Goal: Task Accomplishment & Management: Use online tool/utility

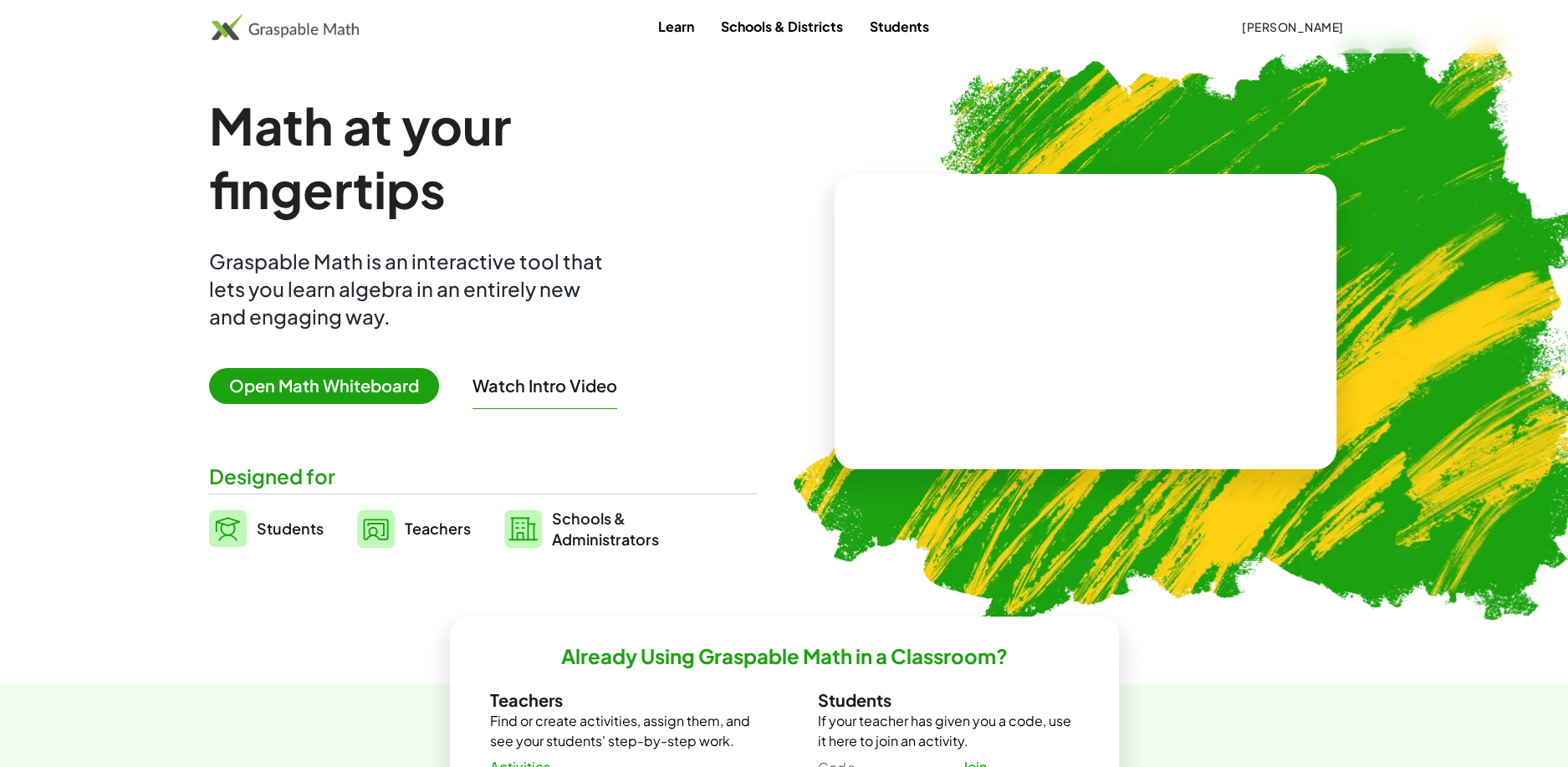
click at [377, 387] on span "Open Math Whiteboard" at bounding box center [323, 385] width 230 height 36
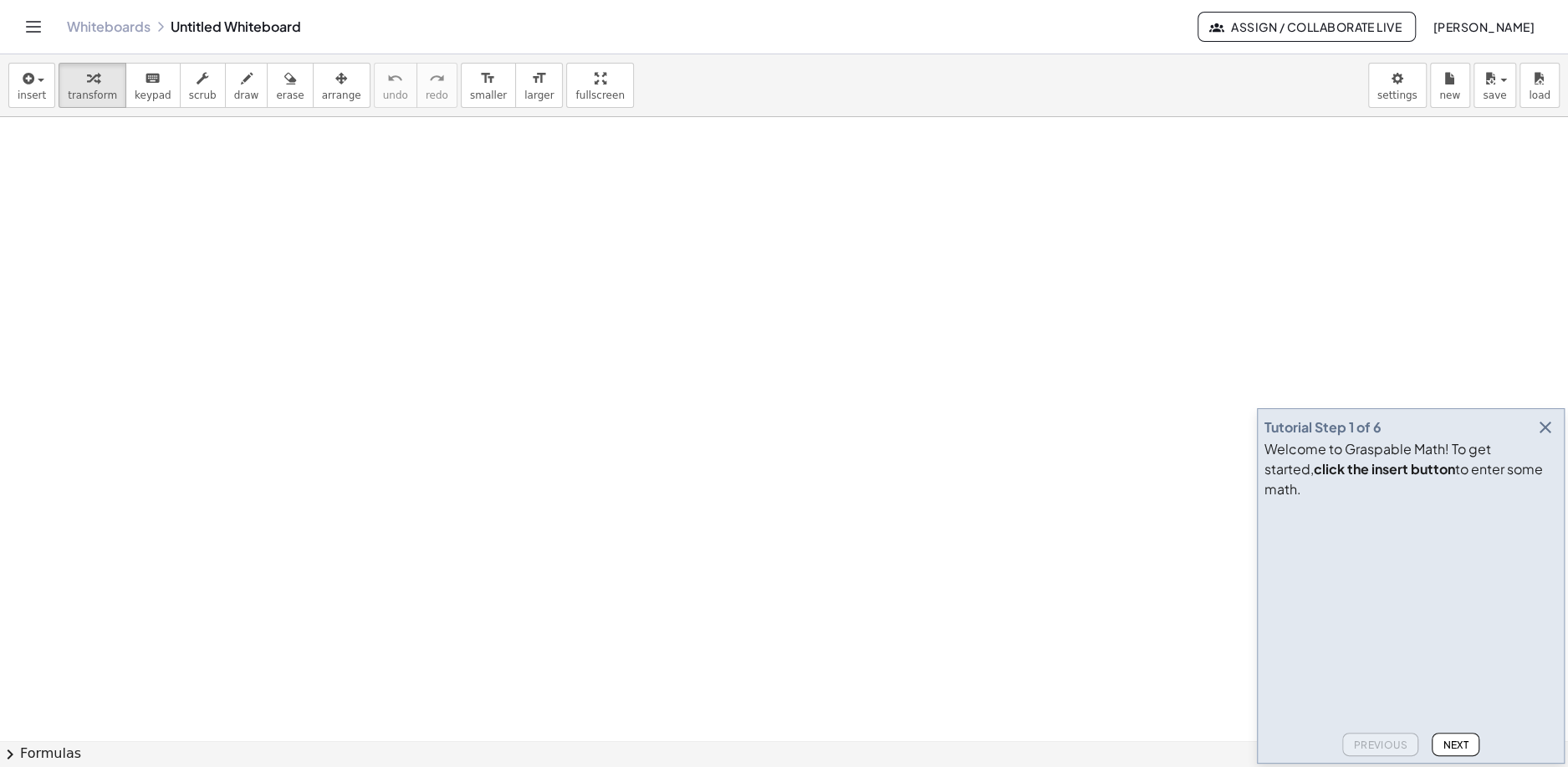
click at [83, 32] on link "Whiteboards" at bounding box center [108, 27] width 83 height 16
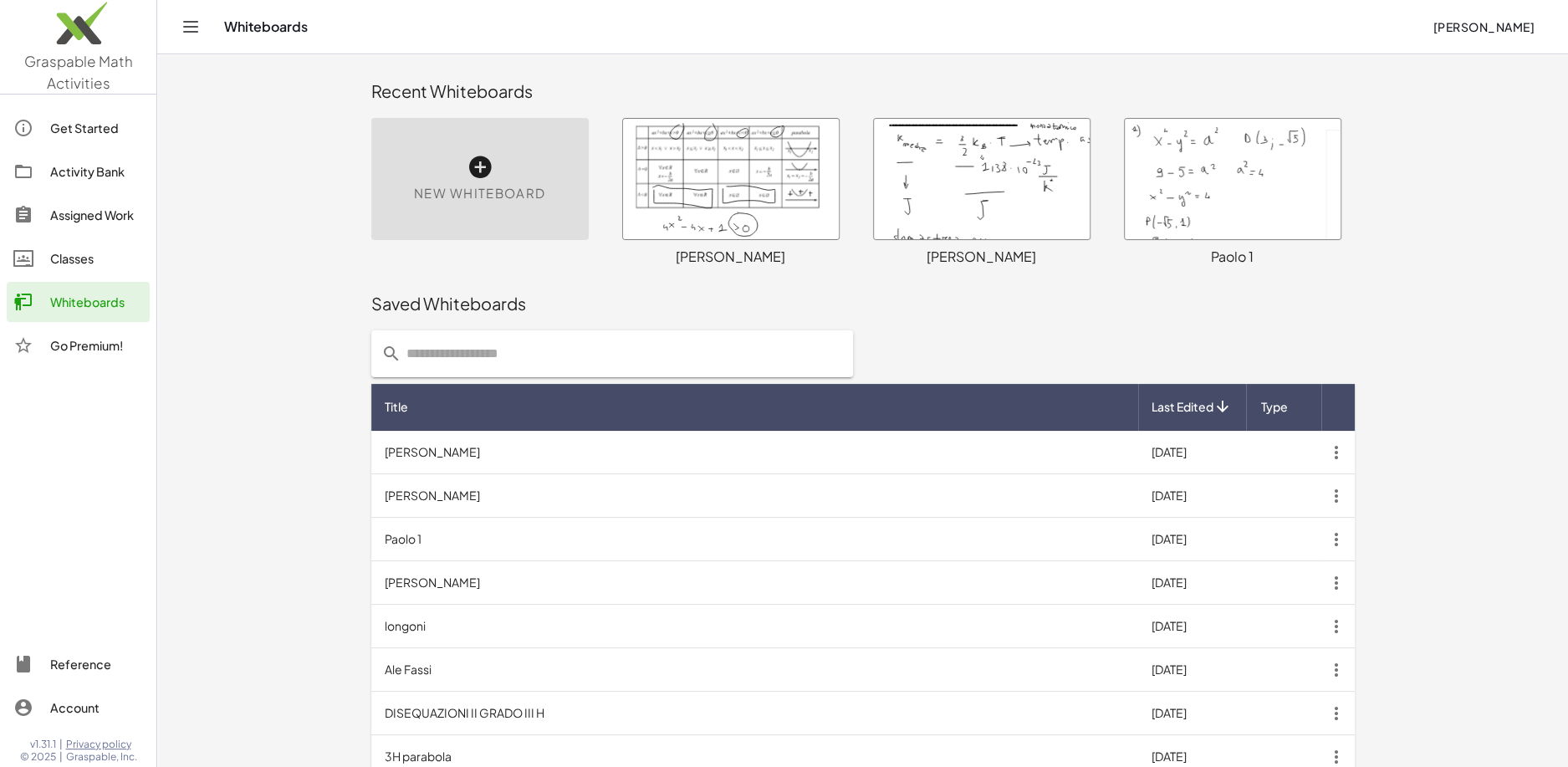
click at [784, 169] on div at bounding box center [730, 179] width 215 height 120
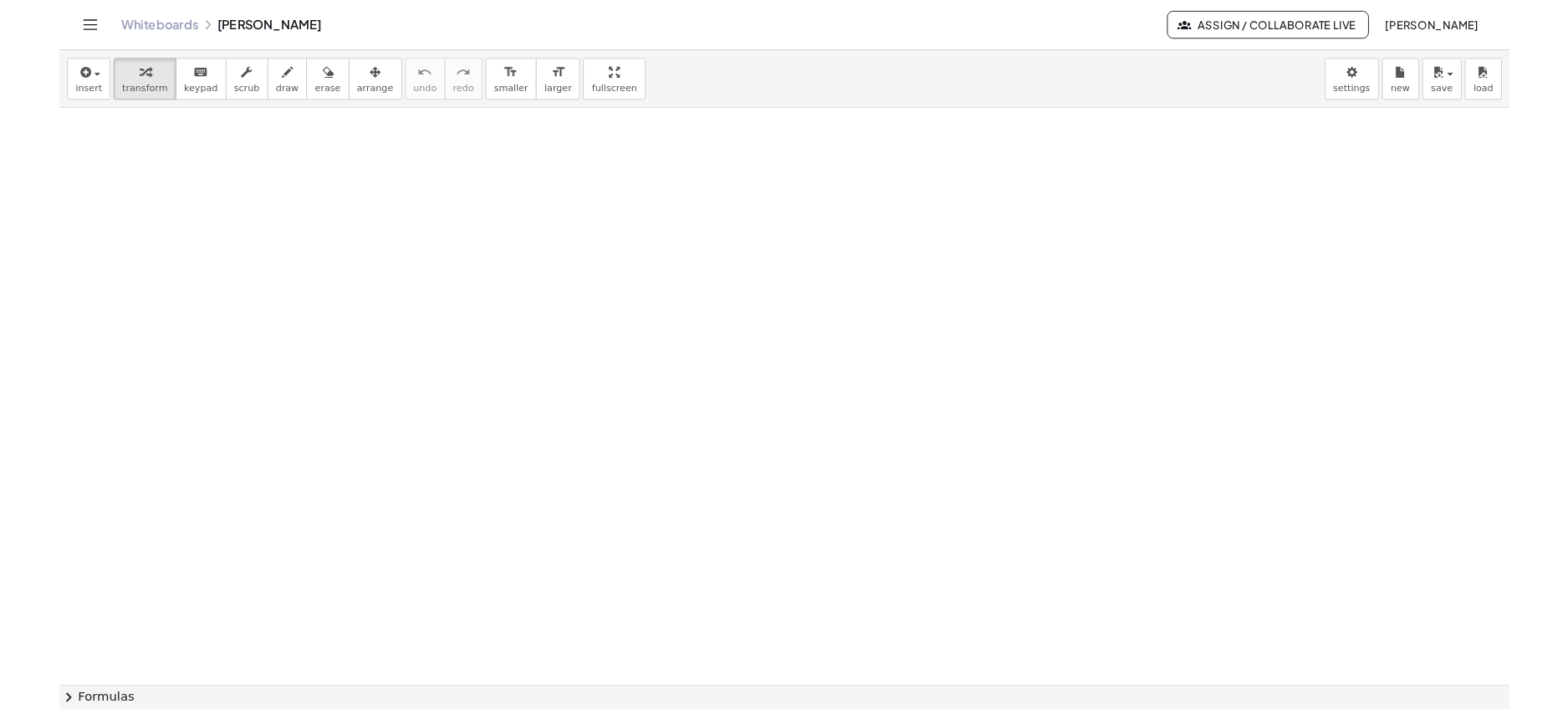
scroll to position [1135, 0]
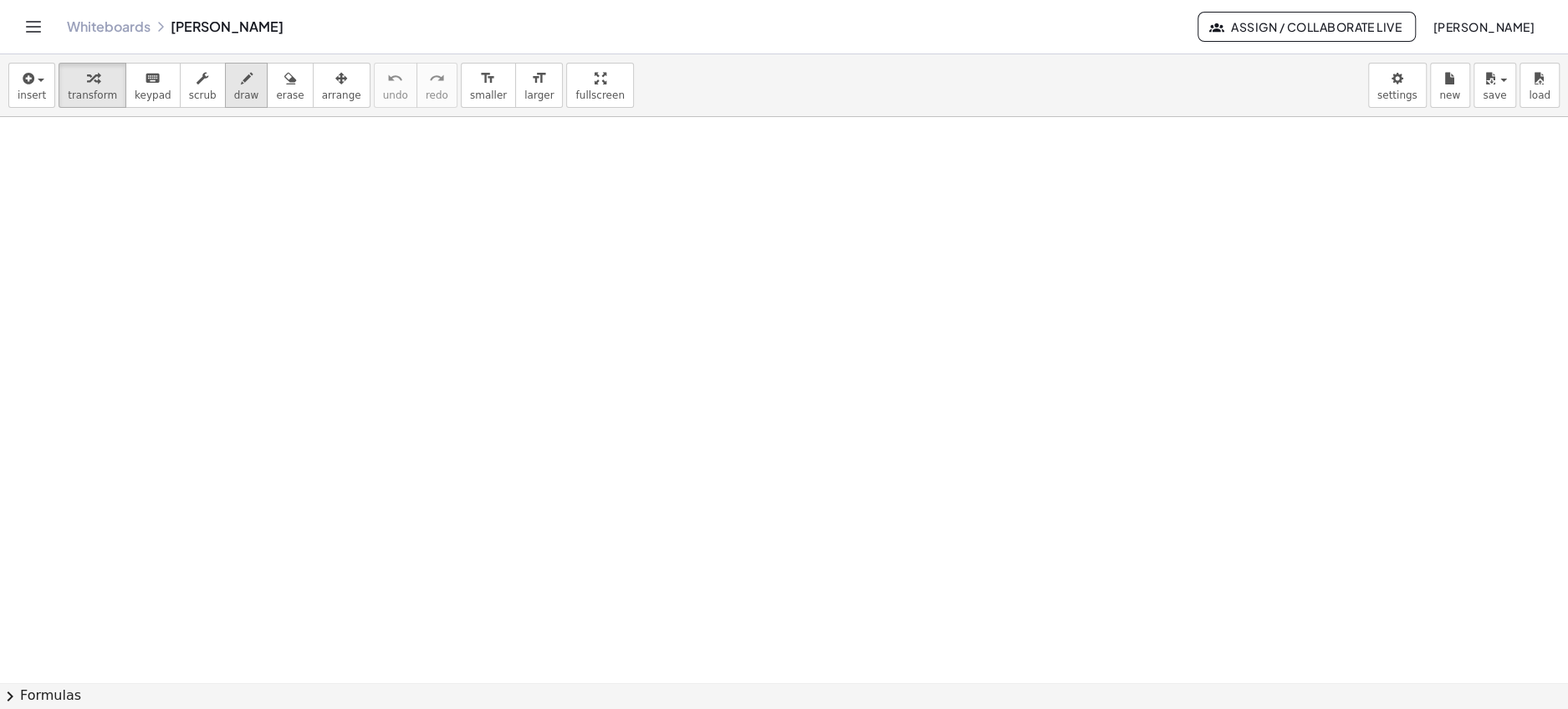
click at [241, 82] on icon "button" at bounding box center [247, 79] width 12 height 20
click at [241, 85] on icon "button" at bounding box center [247, 79] width 12 height 20
drag, startPoint x: 82, startPoint y: 147, endPoint x: 91, endPoint y: 164, distance: 19.2
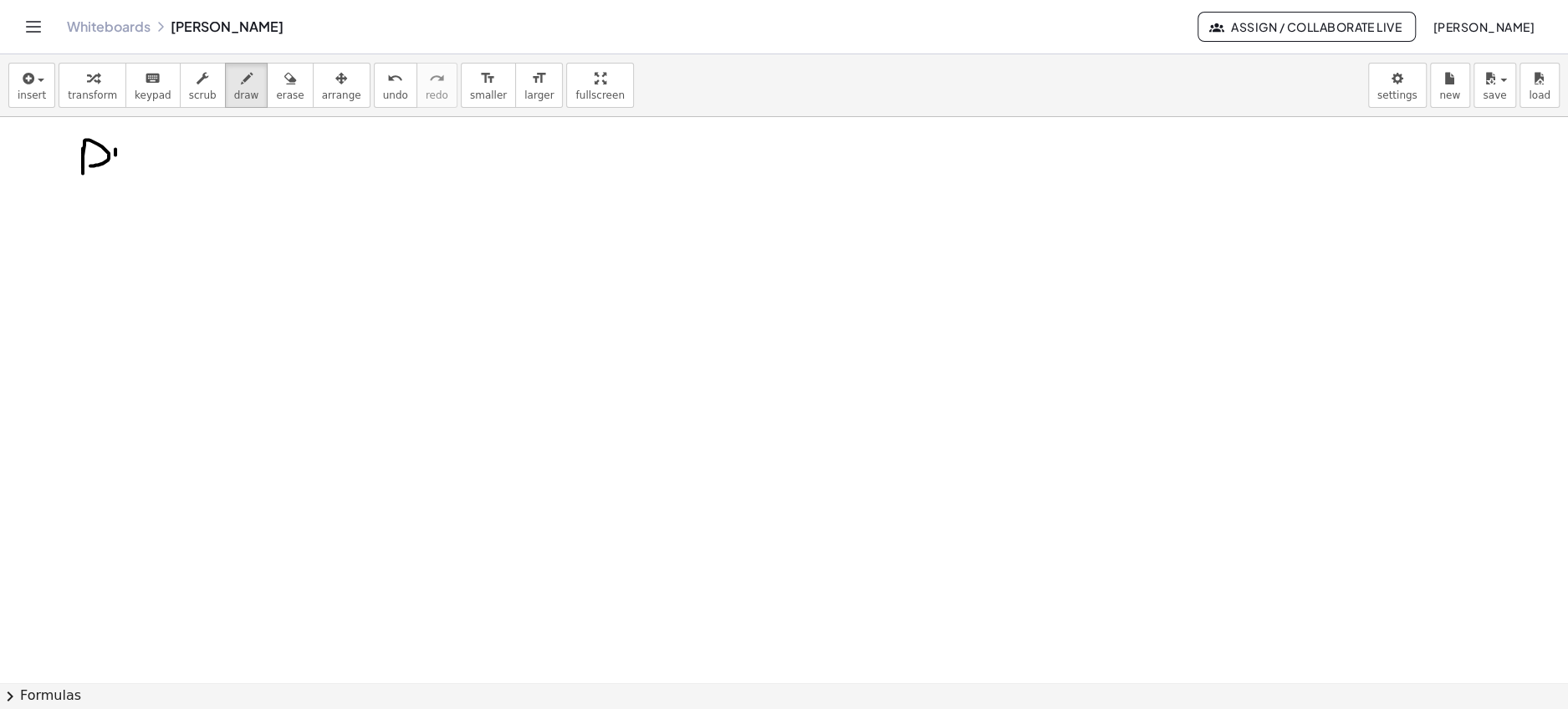
drag, startPoint x: 115, startPoint y: 147, endPoint x: 115, endPoint y: 169, distance: 22.0
drag, startPoint x: 138, startPoint y: 155, endPoint x: 128, endPoint y: 172, distance: 19.7
drag, startPoint x: 161, startPoint y: 158, endPoint x: 174, endPoint y: 174, distance: 20.6
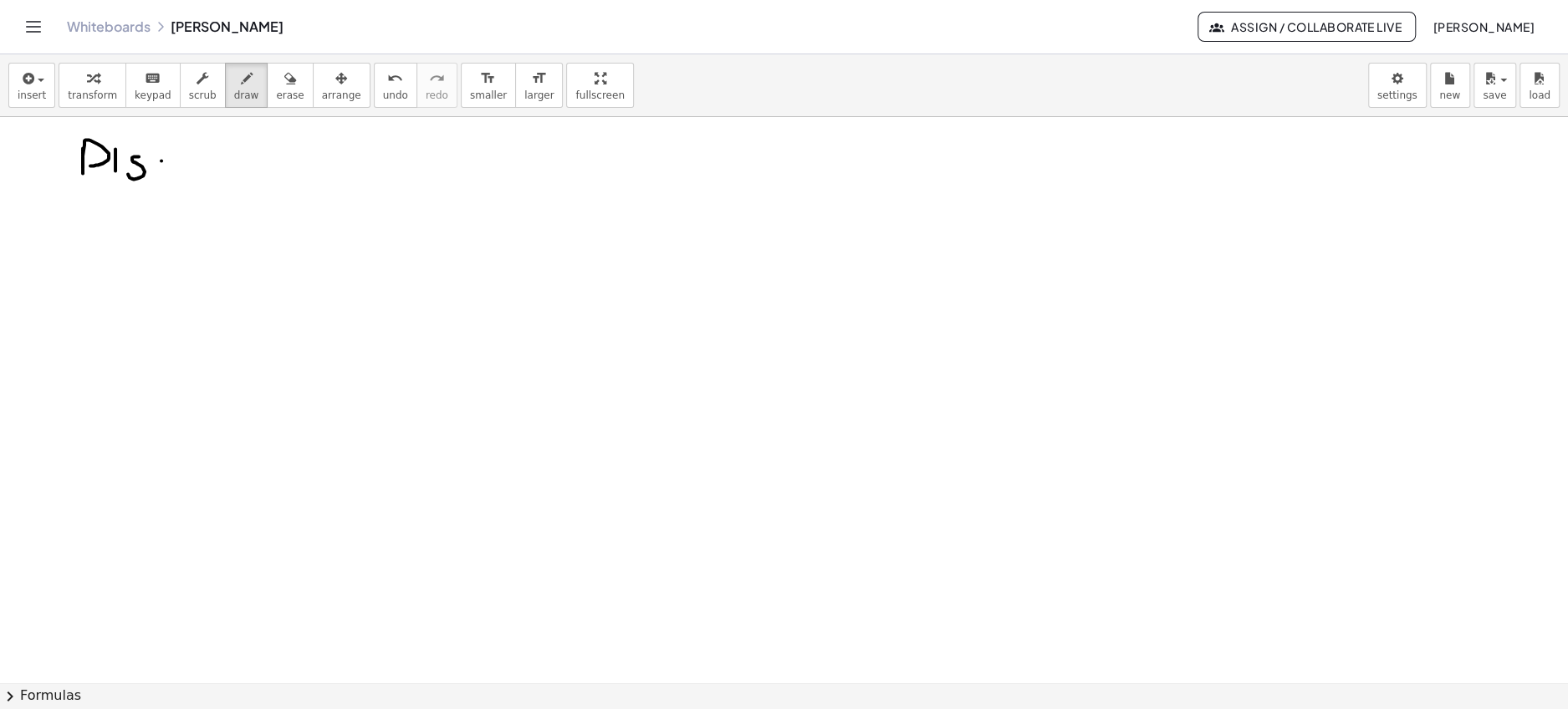
drag, startPoint x: 159, startPoint y: 167, endPoint x: 176, endPoint y: 166, distance: 17.0
drag, startPoint x: 164, startPoint y: 156, endPoint x: 182, endPoint y: 156, distance: 18.0
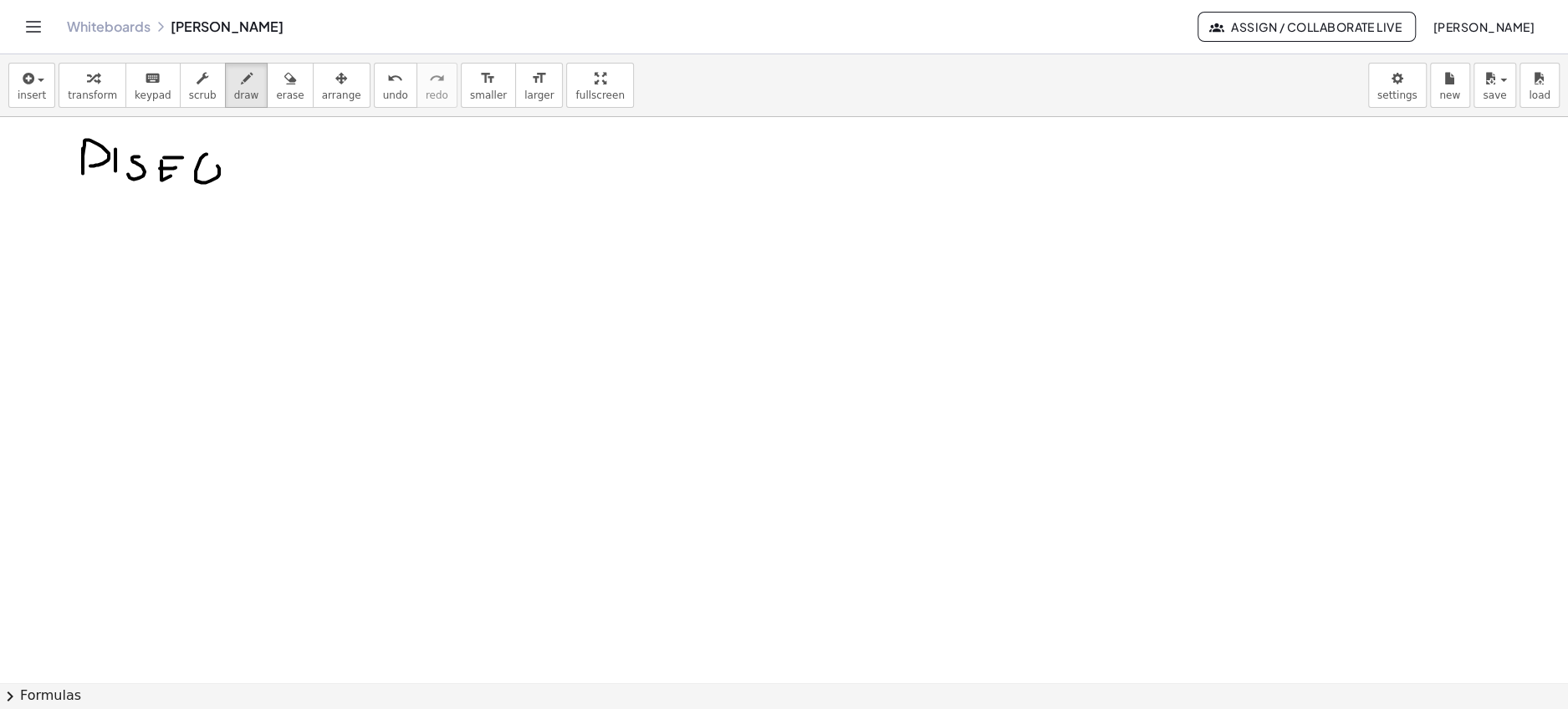
drag, startPoint x: 204, startPoint y: 166, endPoint x: 215, endPoint y: 180, distance: 17.8
drag, startPoint x: 235, startPoint y: 163, endPoint x: 252, endPoint y: 153, distance: 19.7
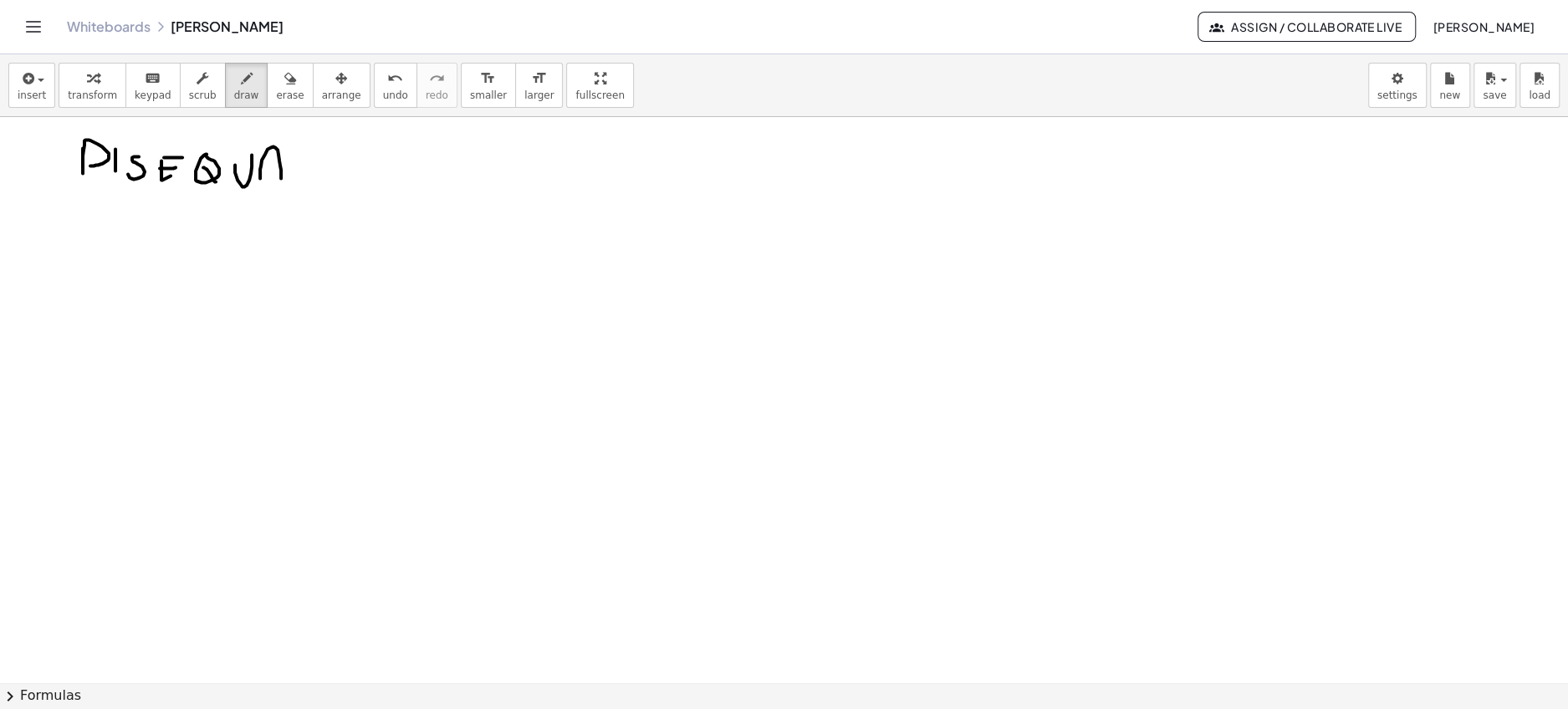
drag, startPoint x: 260, startPoint y: 176, endPoint x: 281, endPoint y: 180, distance: 21.4
drag, startPoint x: 266, startPoint y: 162, endPoint x: 281, endPoint y: 162, distance: 15.0
drag, startPoint x: 293, startPoint y: 159, endPoint x: 323, endPoint y: 175, distance: 34.0
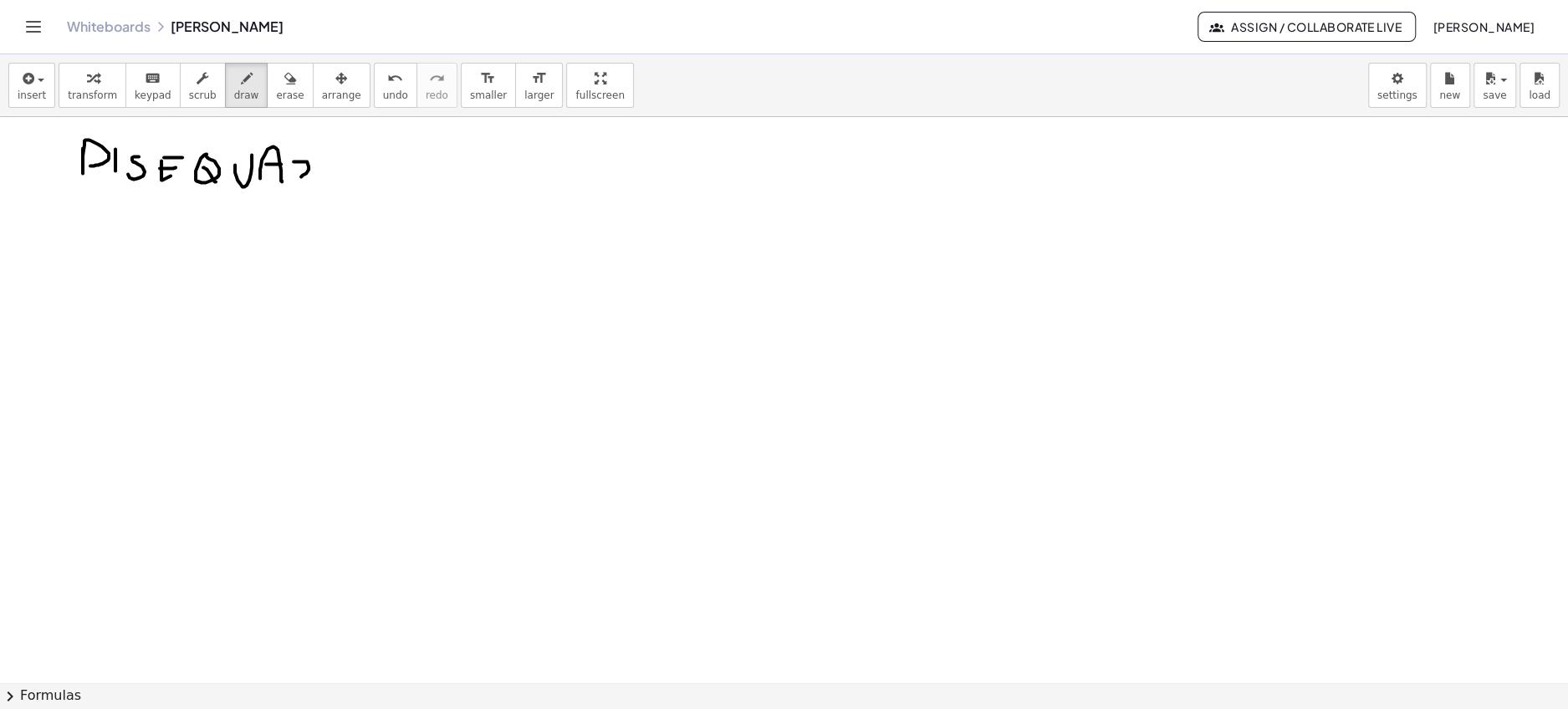
drag, startPoint x: 297, startPoint y: 172, endPoint x: 315, endPoint y: 172, distance: 18.0
drag, startPoint x: 343, startPoint y: 165, endPoint x: 345, endPoint y: 186, distance: 21.1
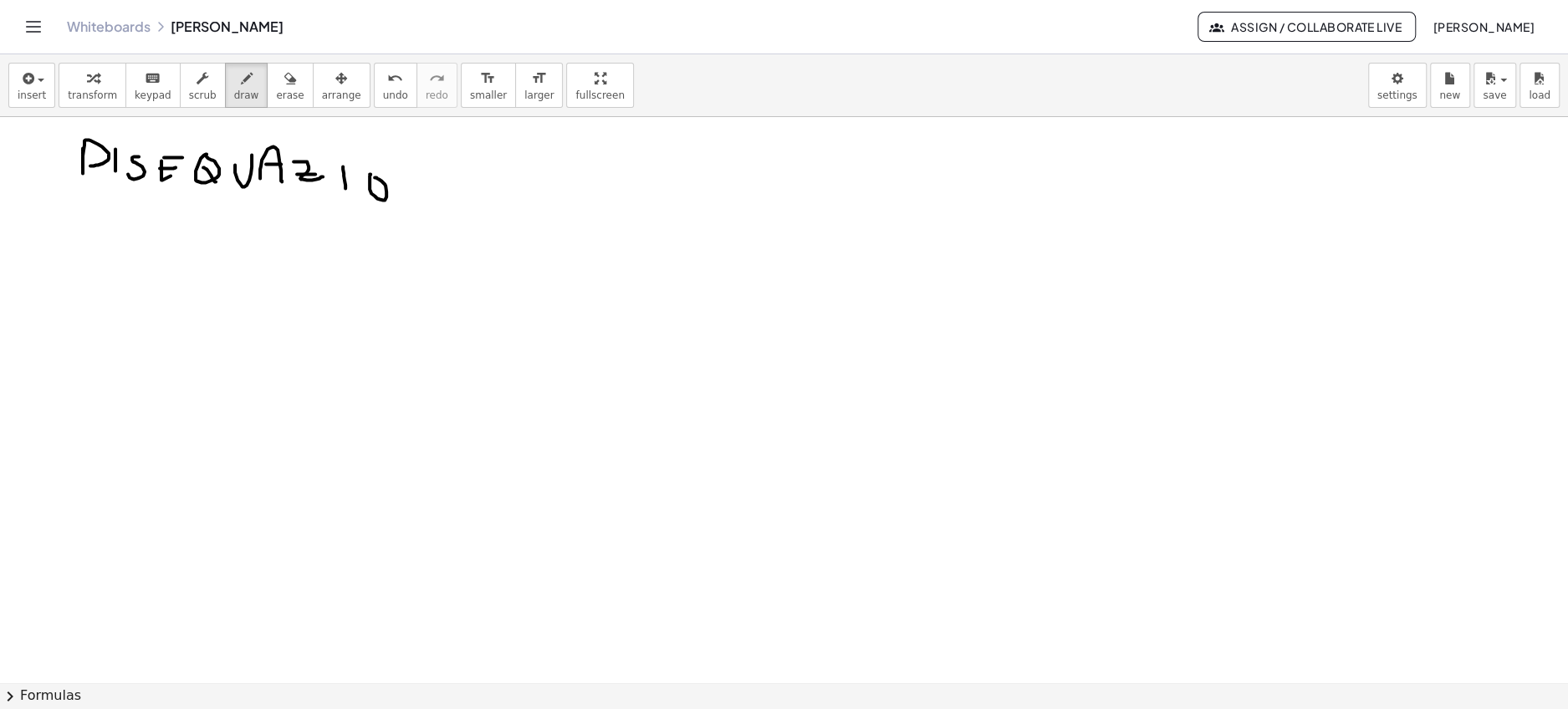
drag, startPoint x: 405, startPoint y: 175, endPoint x: 424, endPoint y: 194, distance: 26.9
drag, startPoint x: 441, startPoint y: 169, endPoint x: 441, endPoint y: 184, distance: 15.0
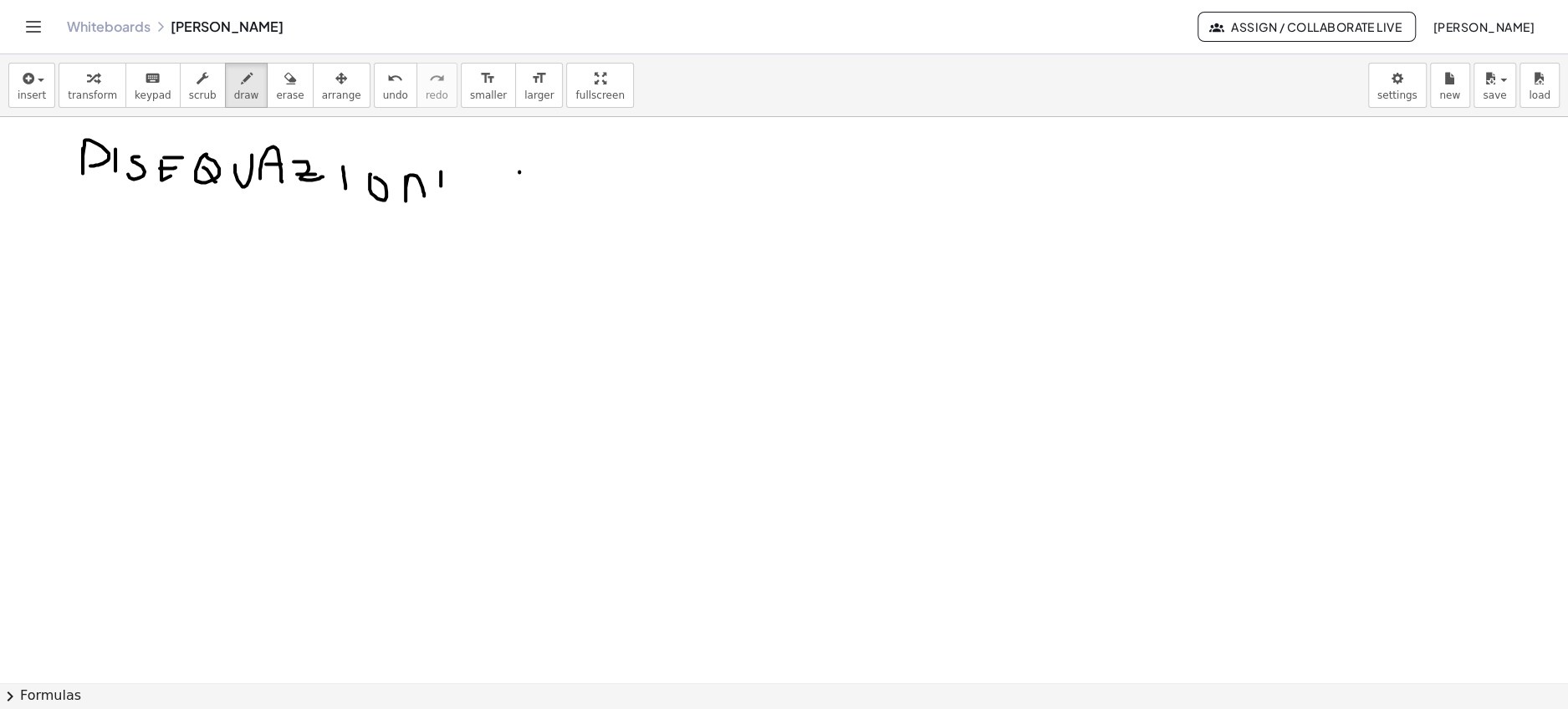
drag, startPoint x: 520, startPoint y: 169, endPoint x: 520, endPoint y: 188, distance: 19.0
drag, startPoint x: 520, startPoint y: 167, endPoint x: 540, endPoint y: 167, distance: 20.0
drag, startPoint x: 517, startPoint y: 178, endPoint x: 536, endPoint y: 178, distance: 19.0
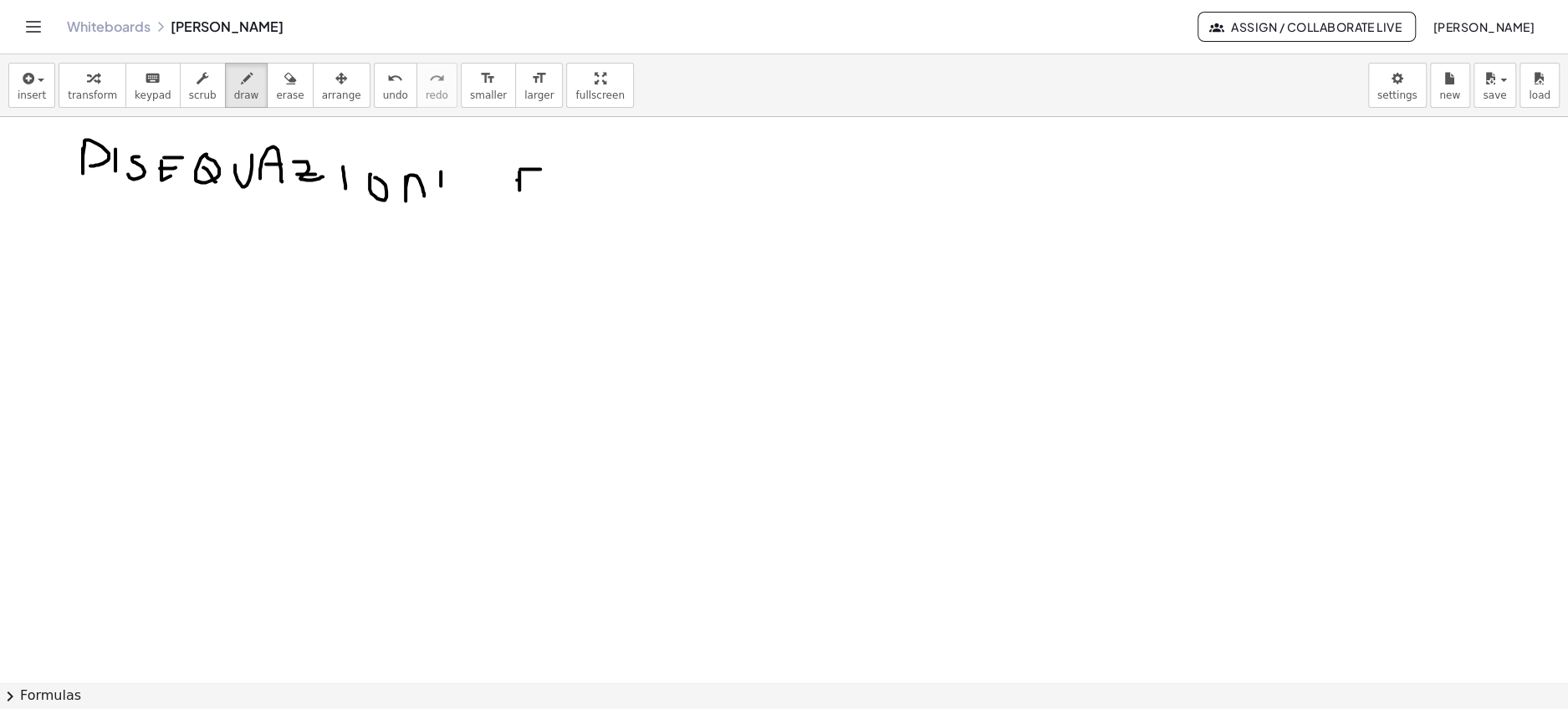
drag, startPoint x: 558, startPoint y: 166, endPoint x: 590, endPoint y: 191, distance: 40.6
drag, startPoint x: 590, startPoint y: 191, endPoint x: 605, endPoint y: 190, distance: 15.0
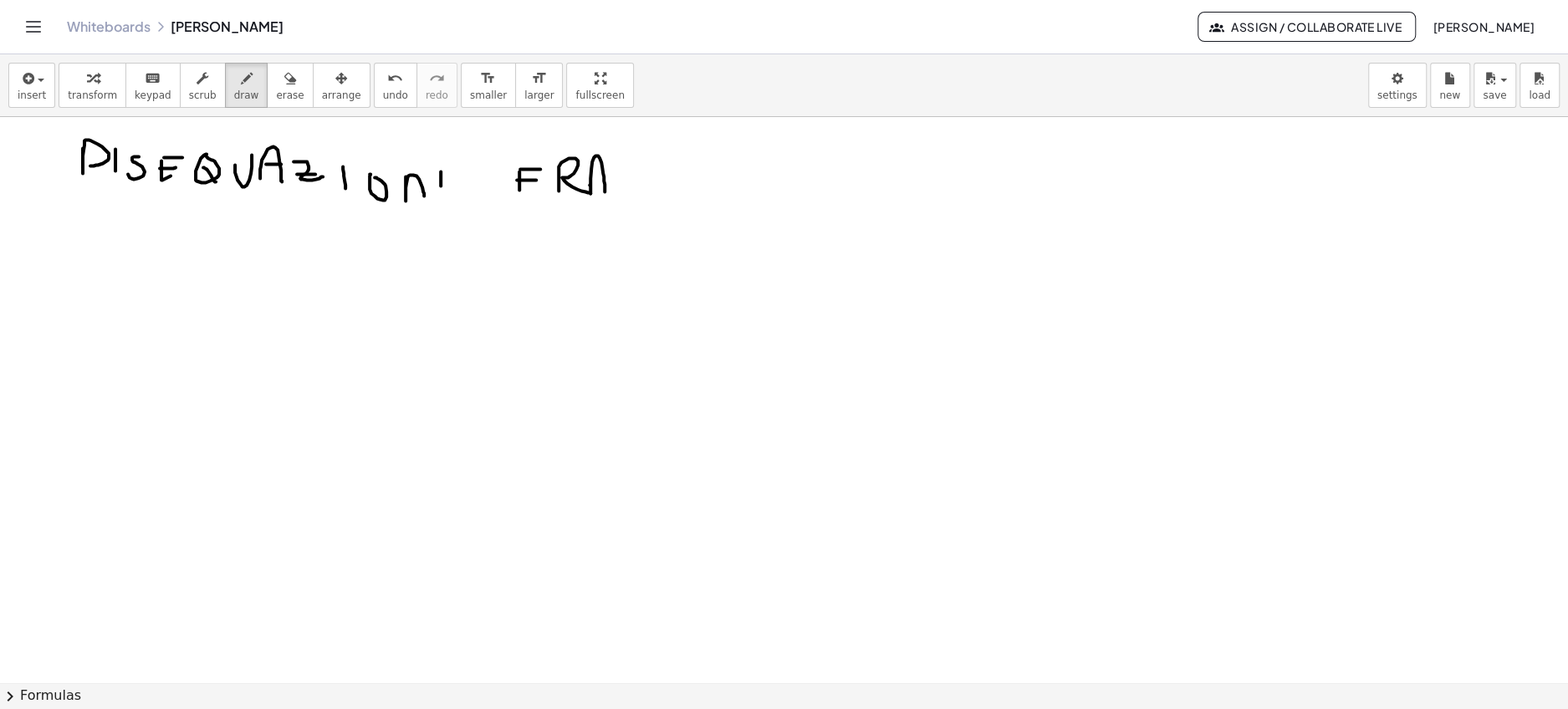
drag, startPoint x: 589, startPoint y: 183, endPoint x: 618, endPoint y: 180, distance: 29.2
drag, startPoint x: 636, startPoint y: 151, endPoint x: 635, endPoint y: 191, distance: 40.0
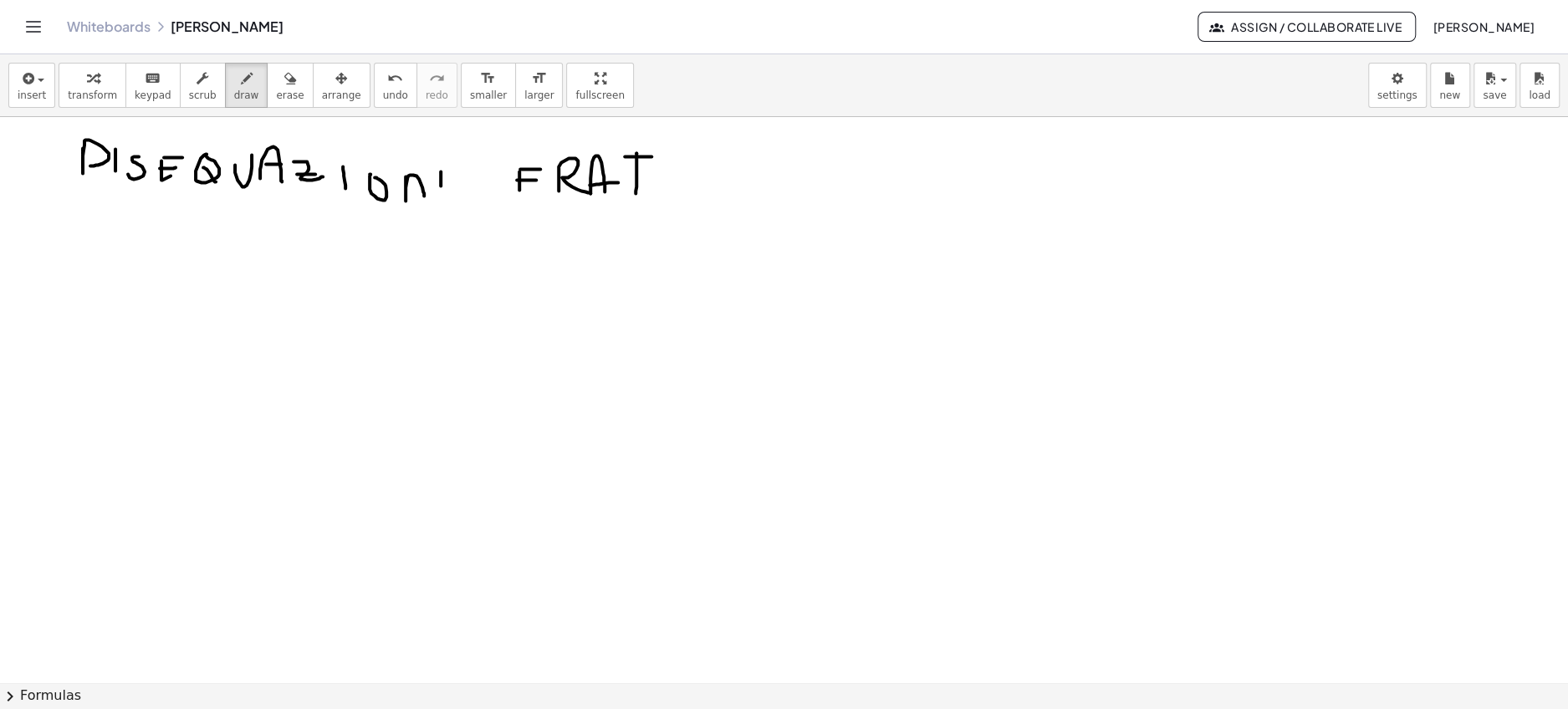
drag, startPoint x: 624, startPoint y: 155, endPoint x: 652, endPoint y: 155, distance: 28.0
drag, startPoint x: 677, startPoint y: 158, endPoint x: 677, endPoint y: 195, distance: 37.0
drag, startPoint x: 672, startPoint y: 158, endPoint x: 690, endPoint y: 154, distance: 18.4
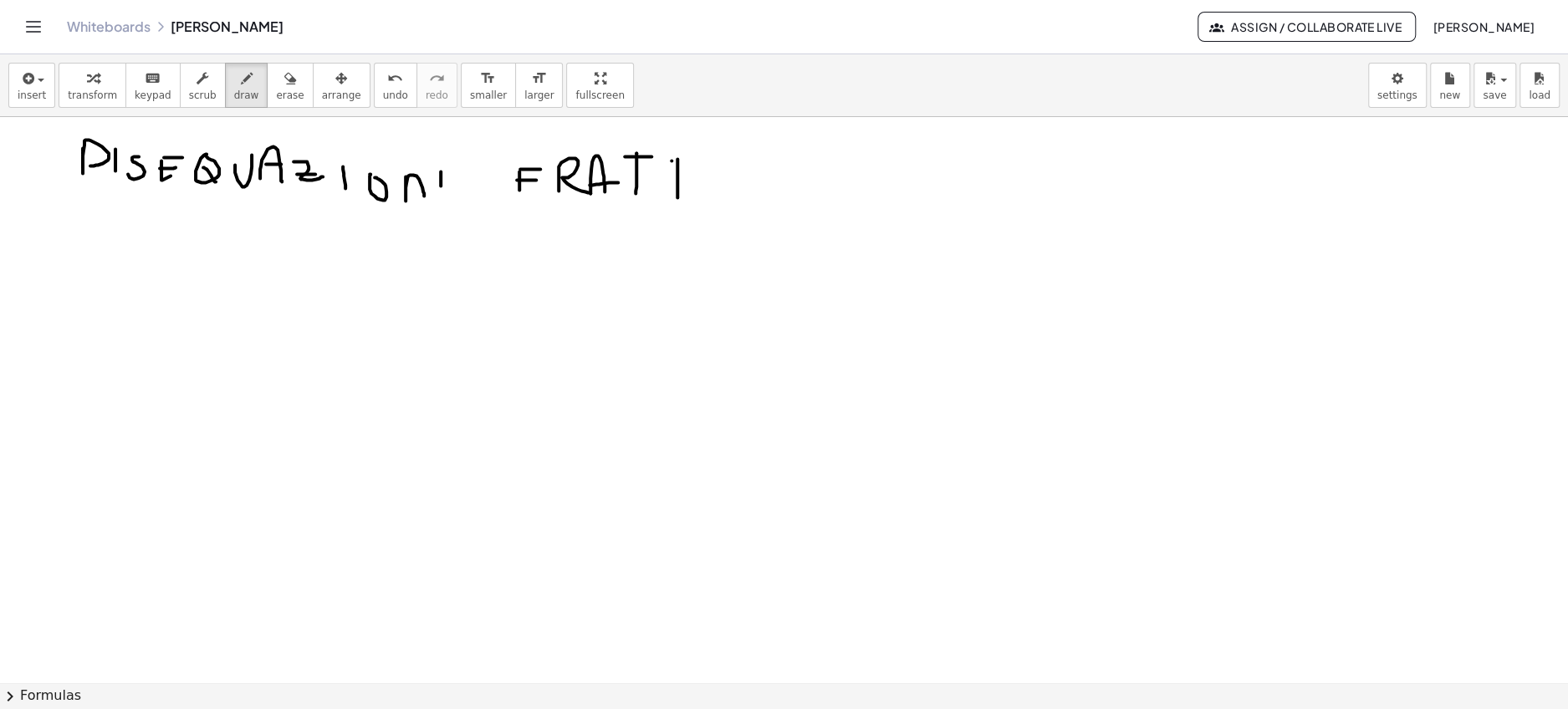
drag, startPoint x: 699, startPoint y: 157, endPoint x: 716, endPoint y: 183, distance: 31.1
drag, startPoint x: 700, startPoint y: 172, endPoint x: 713, endPoint y: 172, distance: 13.0
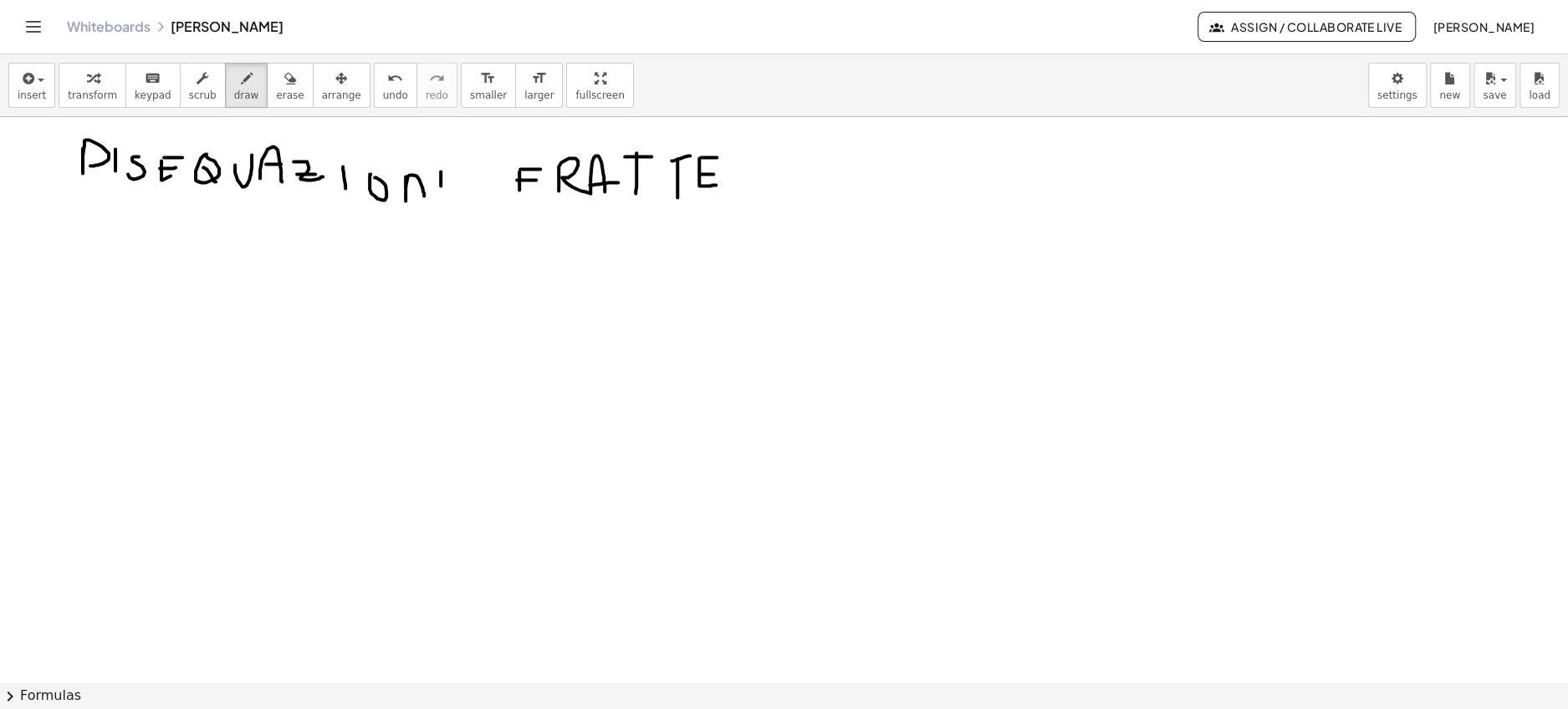
drag, startPoint x: 700, startPoint y: 156, endPoint x: 717, endPoint y: 156, distance: 17.0
drag, startPoint x: 181, startPoint y: 267, endPoint x: 202, endPoint y: 277, distance: 23.3
drag, startPoint x: 200, startPoint y: 257, endPoint x: 176, endPoint y: 281, distance: 33.9
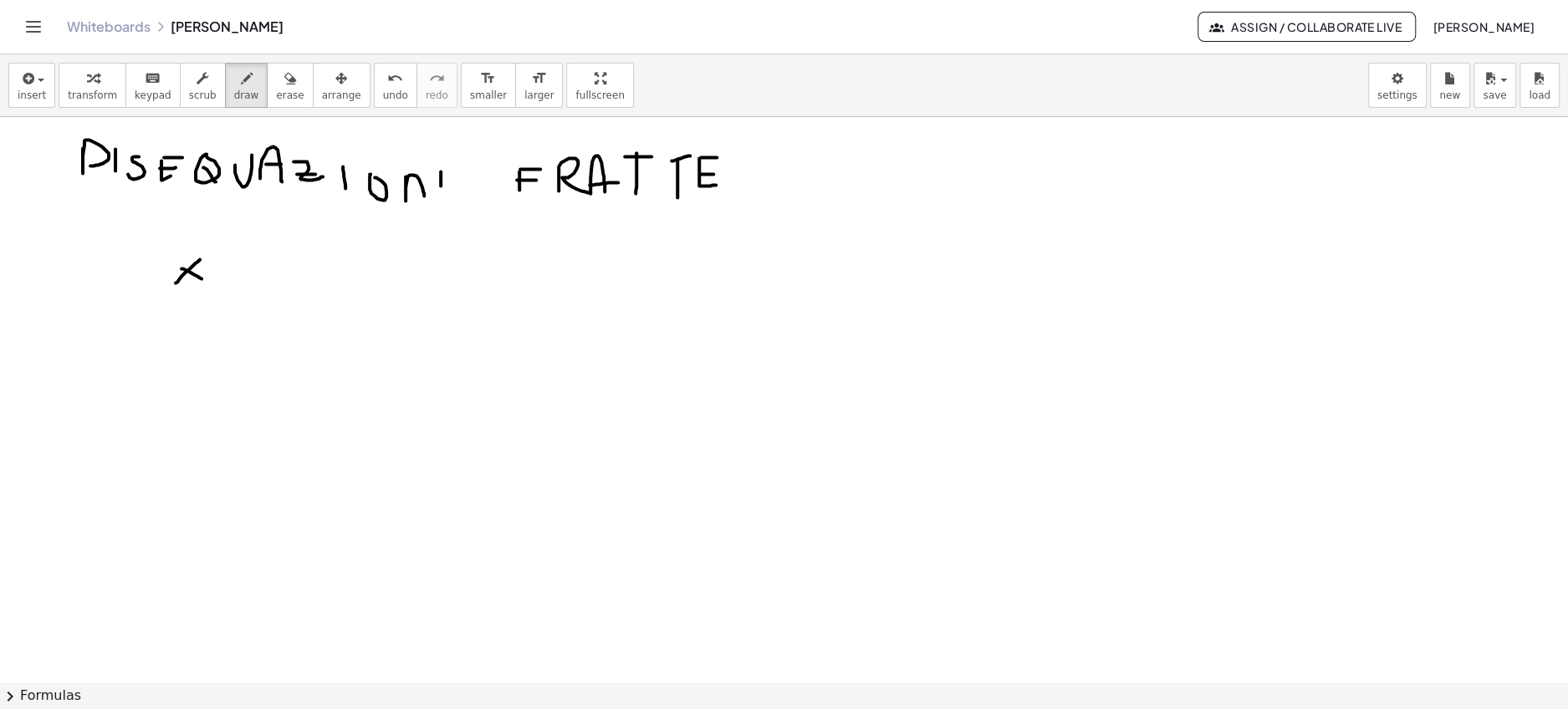
drag
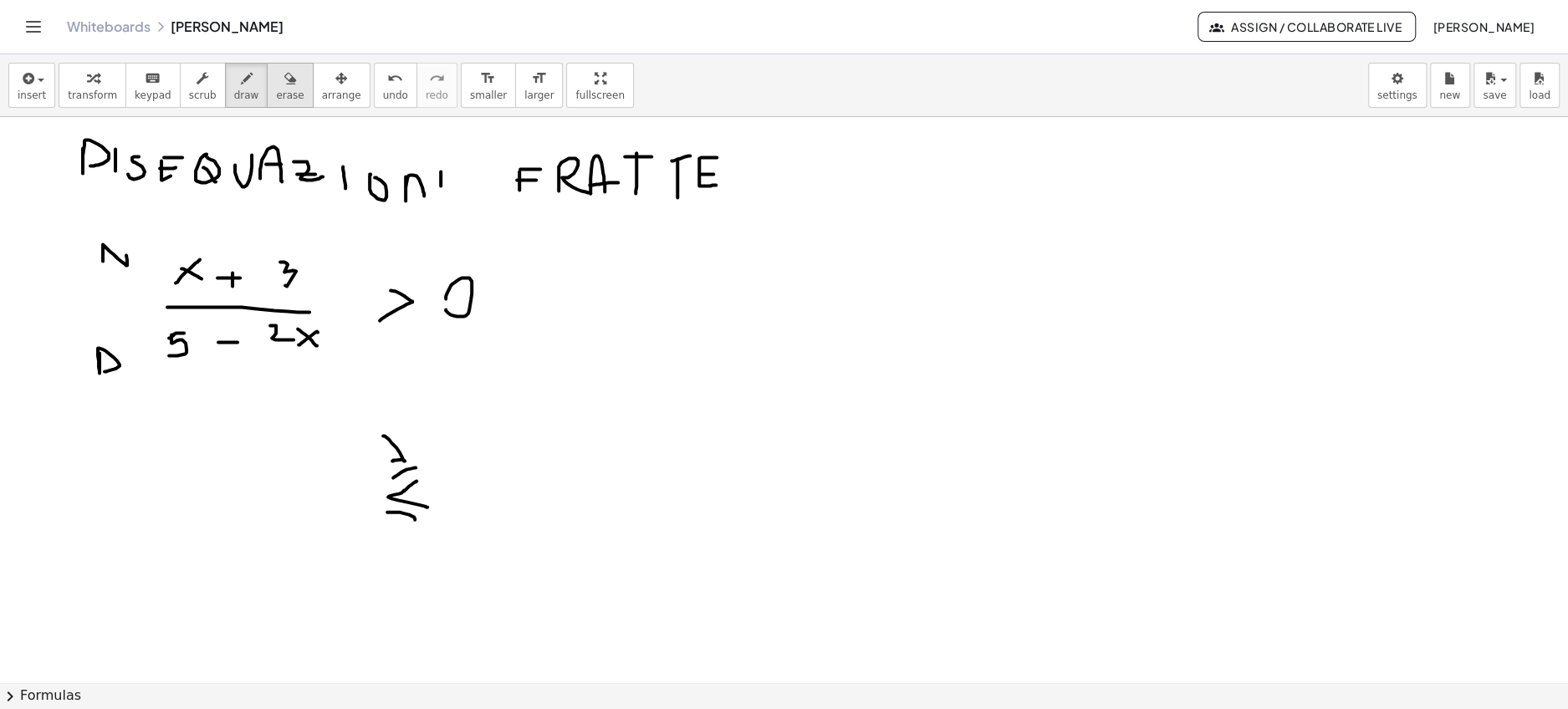
click at [281, 90] on span "erase" at bounding box center [290, 95] width 27 height 12
drag, startPoint x: 399, startPoint y: 419, endPoint x: 397, endPoint y: 473, distance: 54.0
click at [227, 60] on div "insert select one: Math Expression Function Text Youtube Video Graphing Geometr…" at bounding box center [784, 85] width 1568 height 62
click at [241, 74] on icon "button" at bounding box center [247, 79] width 12 height 20
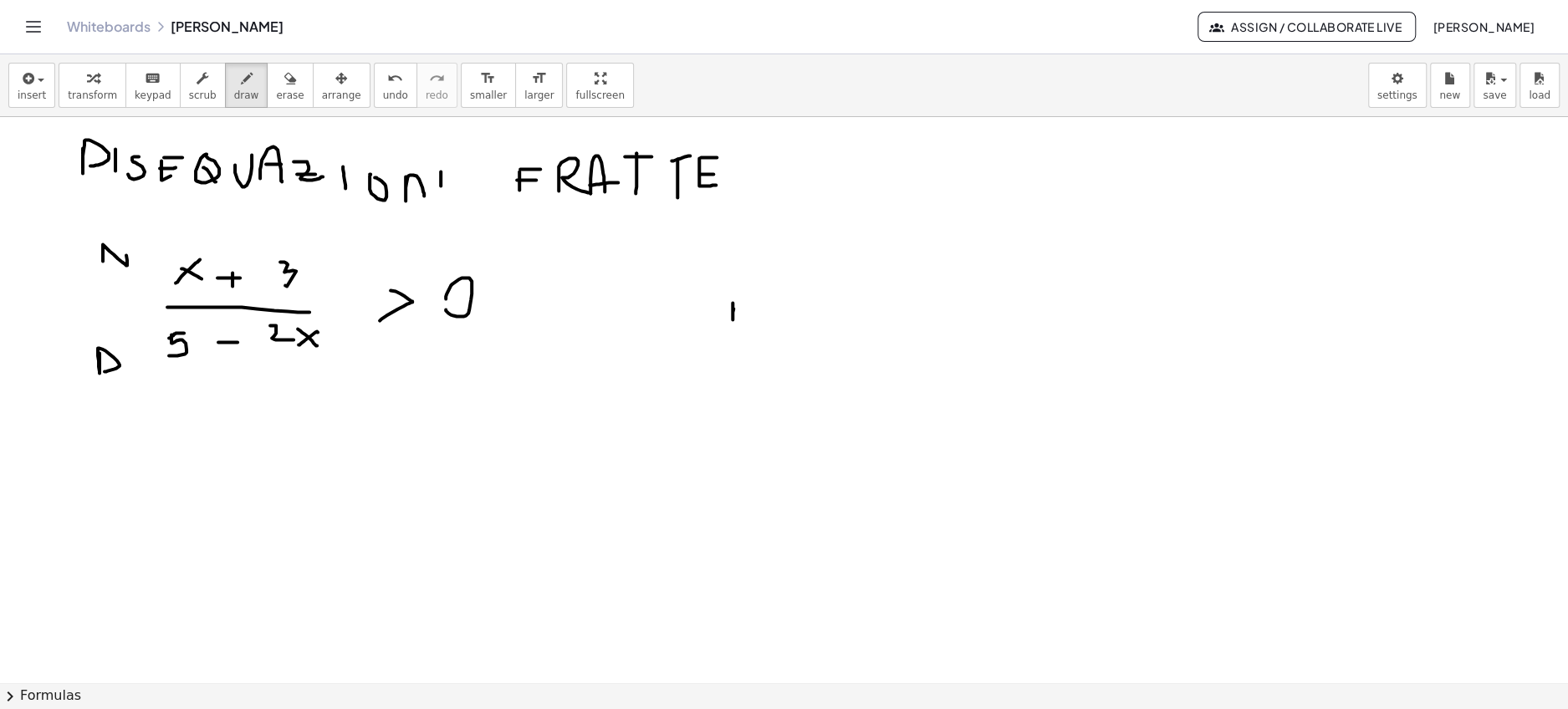
drag, startPoint x: 732, startPoint y: 300, endPoint x: 754, endPoint y: 301, distance: 22.0
drag, startPoint x: 763, startPoint y: 305, endPoint x: 759, endPoint y: 328, distance: 23.3
drag, startPoint x: 915, startPoint y: 270, endPoint x: 948, endPoint y: 287, distance: 37.1
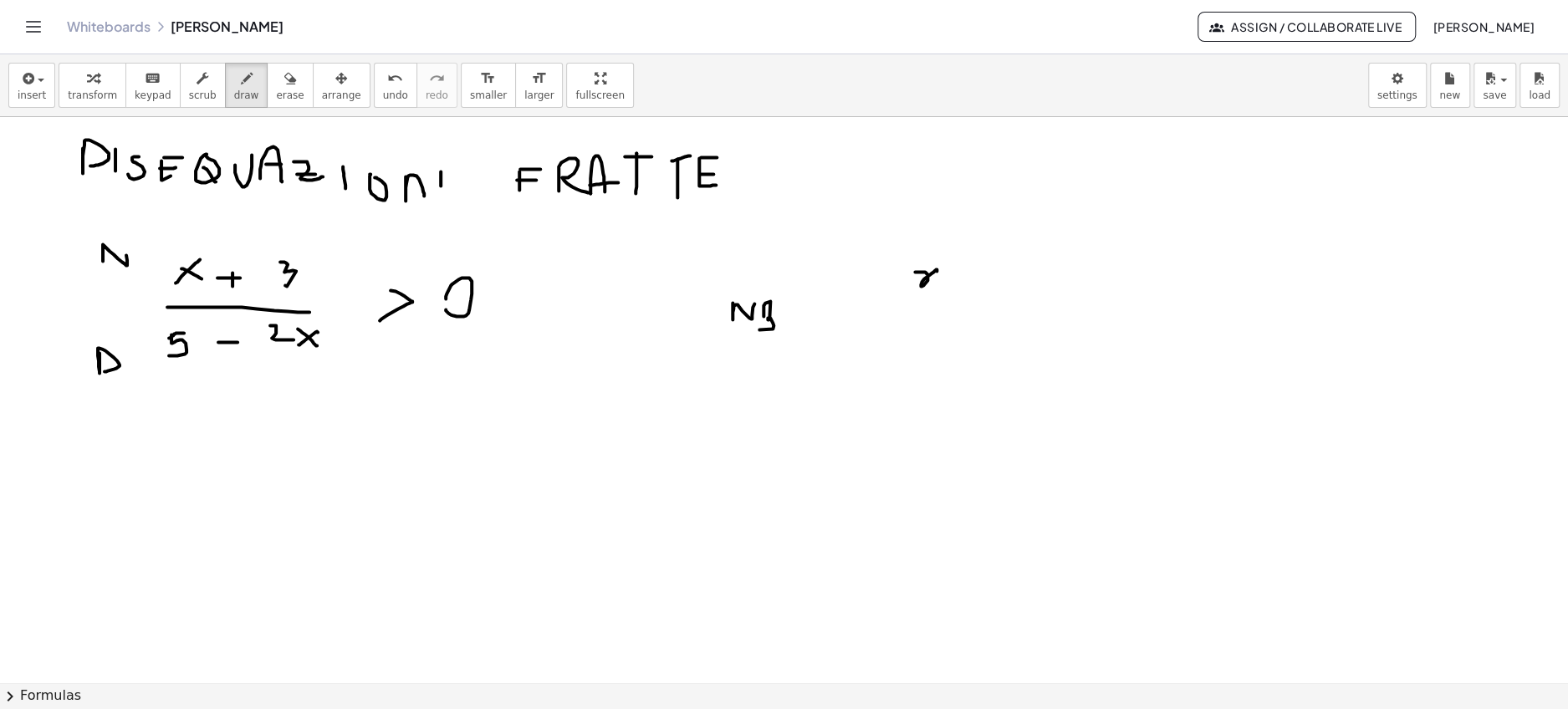
drag, startPoint x: 979, startPoint y: 256, endPoint x: 985, endPoint y: 296, distance: 40.4
drag, startPoint x: 1001, startPoint y: 278, endPoint x: 1029, endPoint y: 289, distance: 30.1
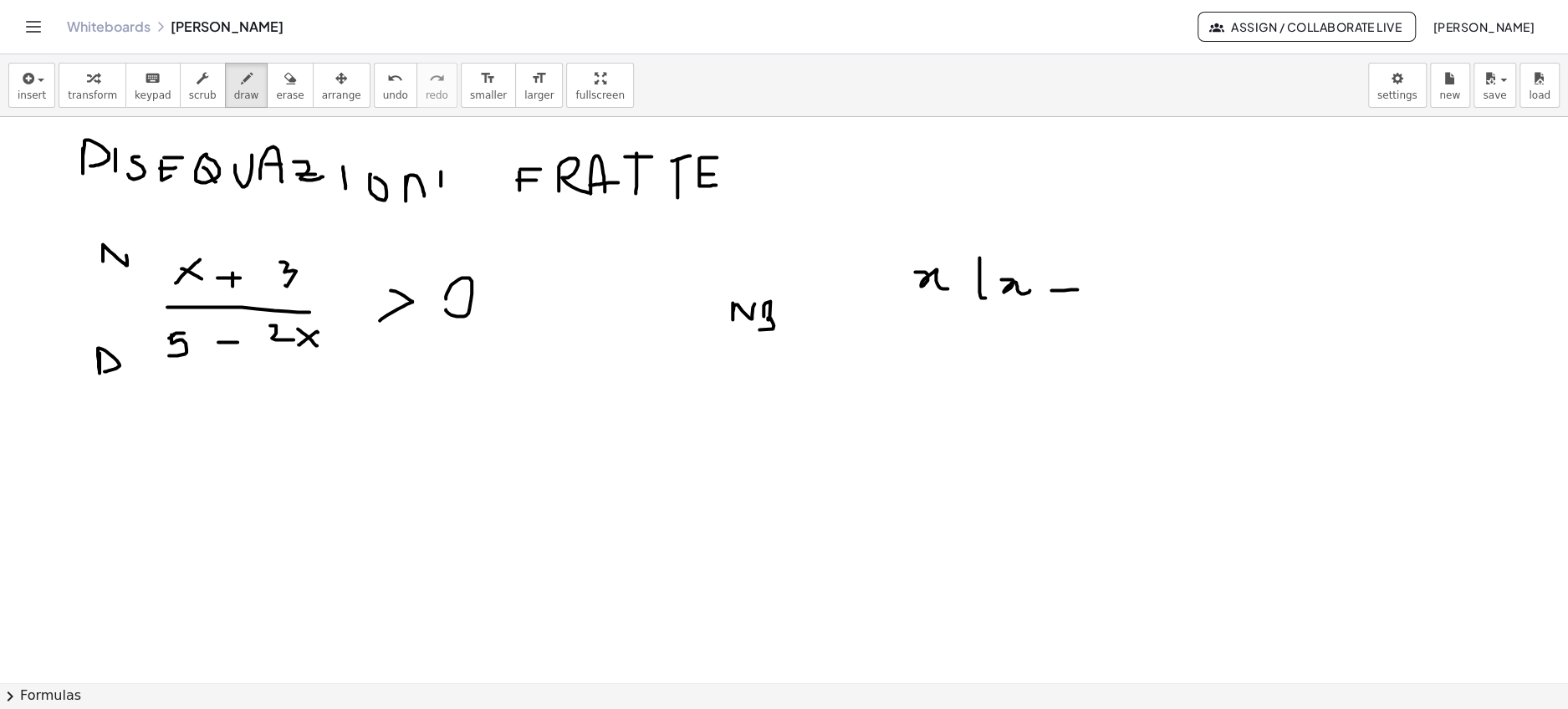
drag, startPoint x: 1051, startPoint y: 289, endPoint x: 1077, endPoint y: 288, distance: 26.0
drag, startPoint x: 1096, startPoint y: 276, endPoint x: 1115, endPoint y: 291, distance: 24.2
drag, startPoint x: 1115, startPoint y: 248, endPoint x: 1131, endPoint y: 303, distance: 57.3
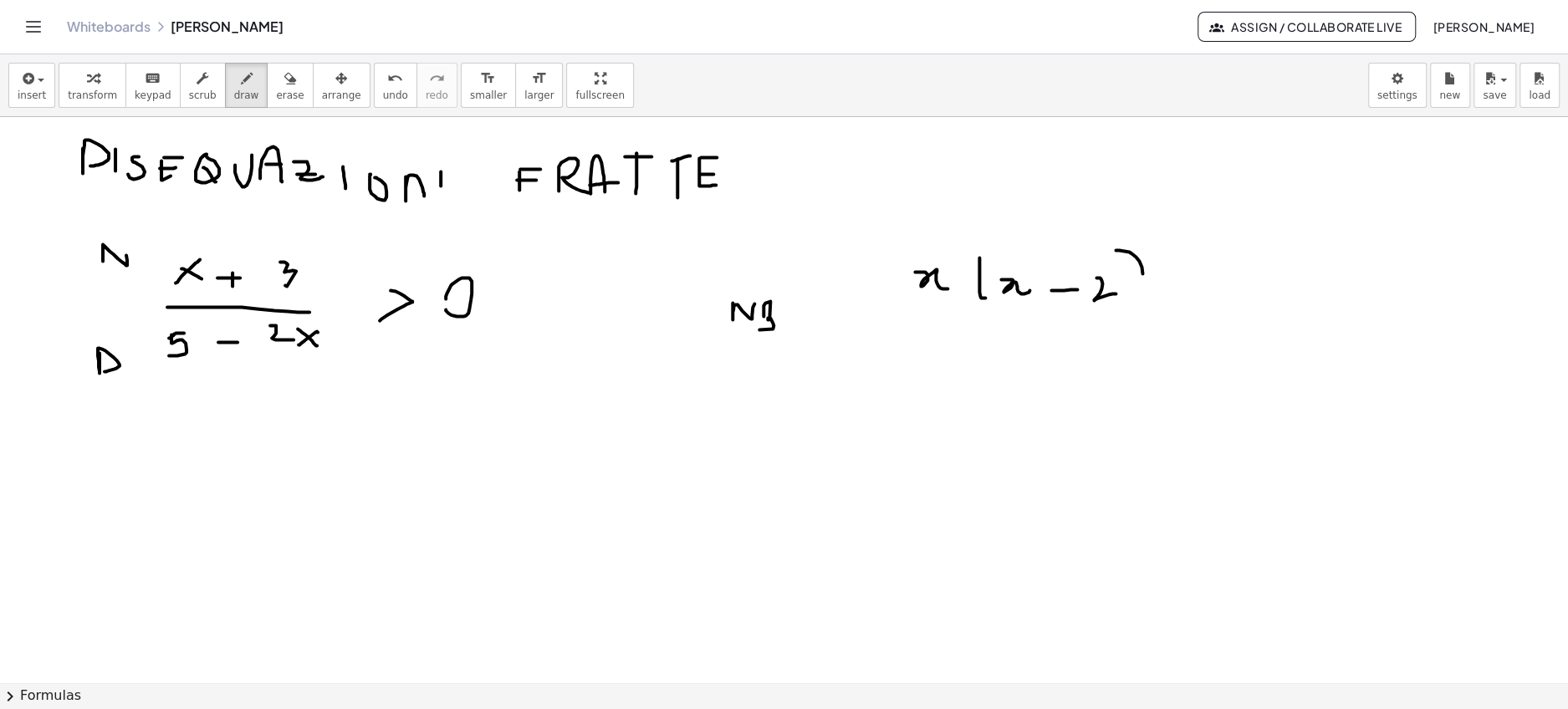
drag, startPoint x: 1162, startPoint y: 292, endPoint x: 1179, endPoint y: 292, distance: 17.0
drag, startPoint x: 1206, startPoint y: 281, endPoint x: 1240, endPoint y: 299, distance: 38.5
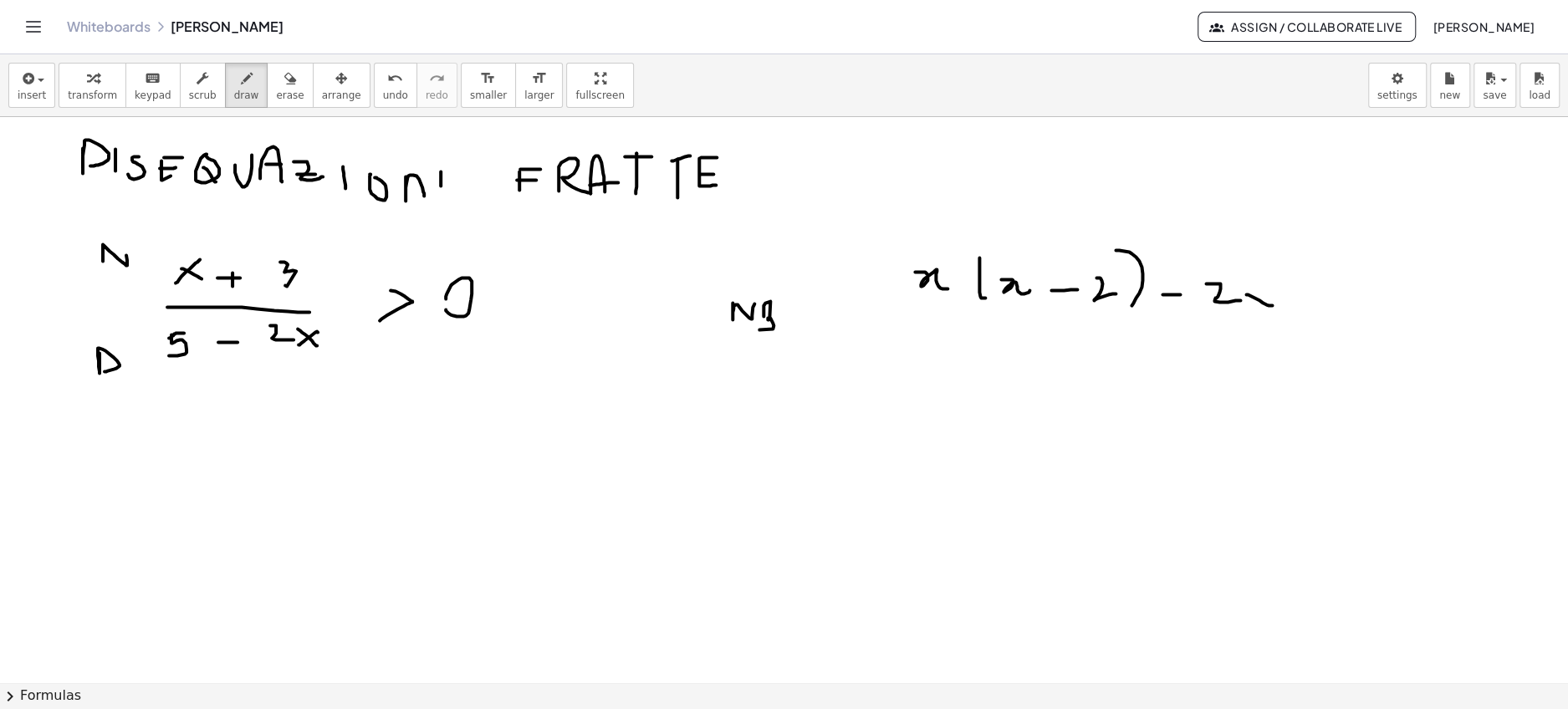
drag, startPoint x: 1245, startPoint y: 292, endPoint x: 1272, endPoint y: 303, distance: 29.2
drag, startPoint x: 1251, startPoint y: 308, endPoint x: 1268, endPoint y: 279, distance: 33.6
drag, startPoint x: 900, startPoint y: 341, endPoint x: 1133, endPoint y: 344, distance: 233.0
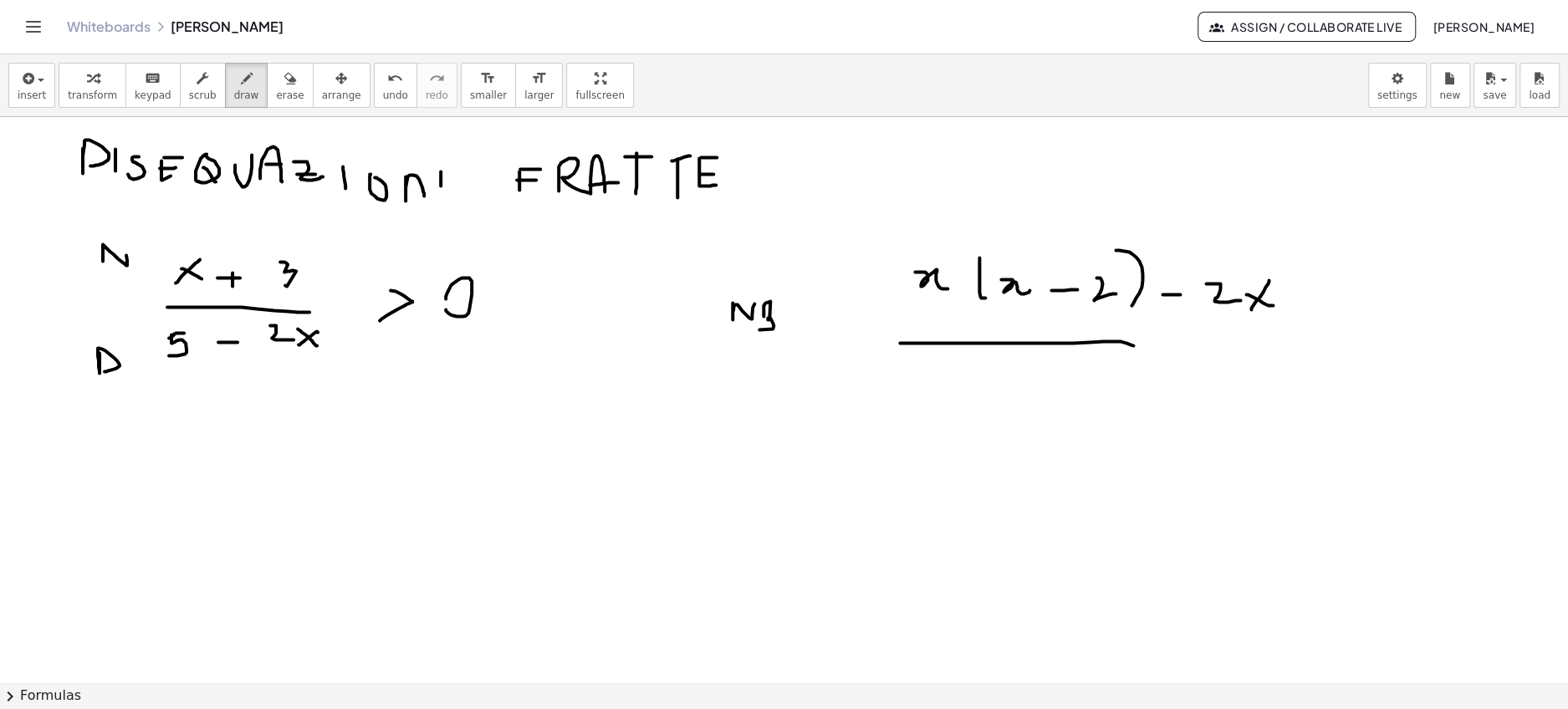
drag, startPoint x: 997, startPoint y: 378, endPoint x: 1048, endPoint y: 398, distance: 54.8
drag, startPoint x: 1091, startPoint y: 372, endPoint x: 1091, endPoint y: 398, distance: 26.0
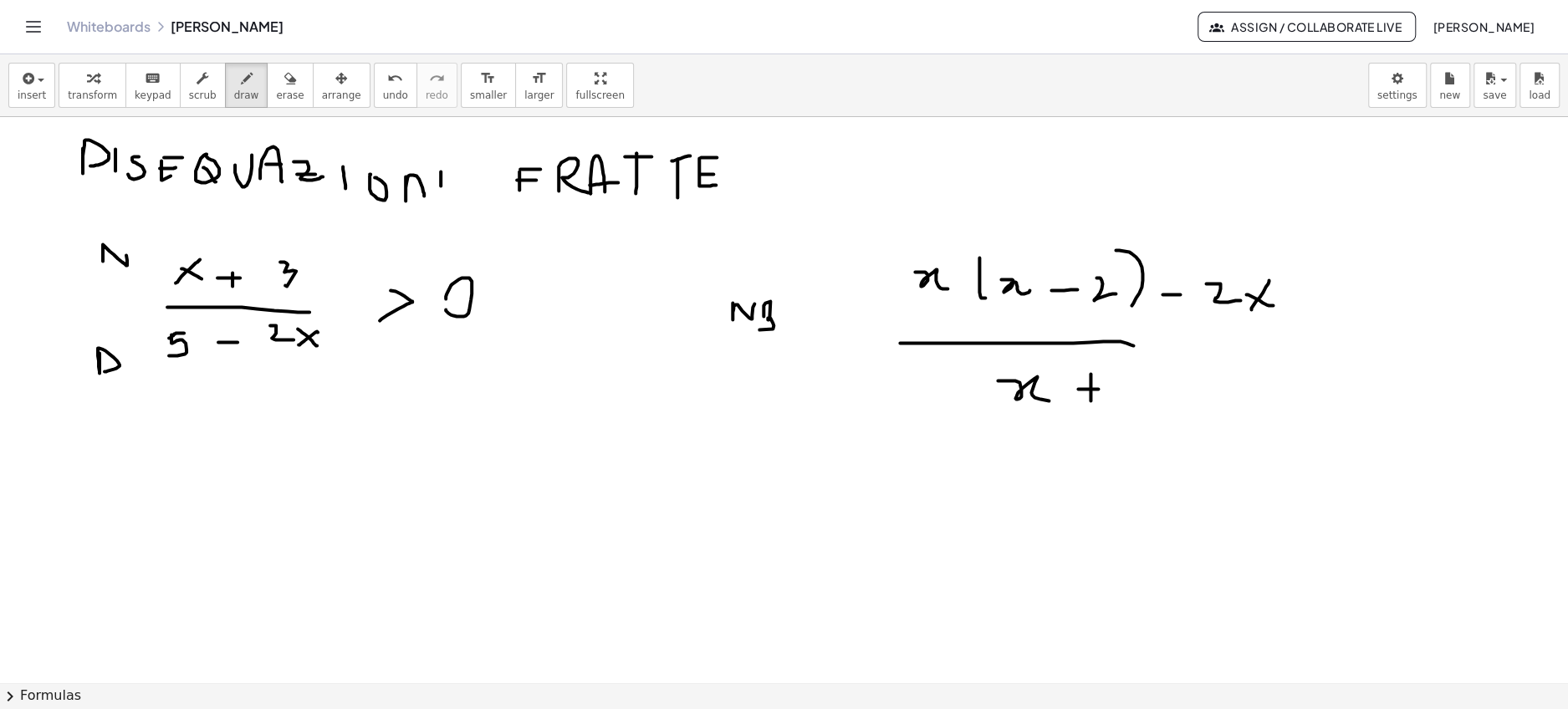
drag, startPoint x: 1078, startPoint y: 387, endPoint x: 1099, endPoint y: 387, distance: 21.0
drag, startPoint x: 1138, startPoint y: 382, endPoint x: 1174, endPoint y: 398, distance: 39.4
drag, startPoint x: 1354, startPoint y: 314, endPoint x: 1354, endPoint y: 343, distance: 29.0
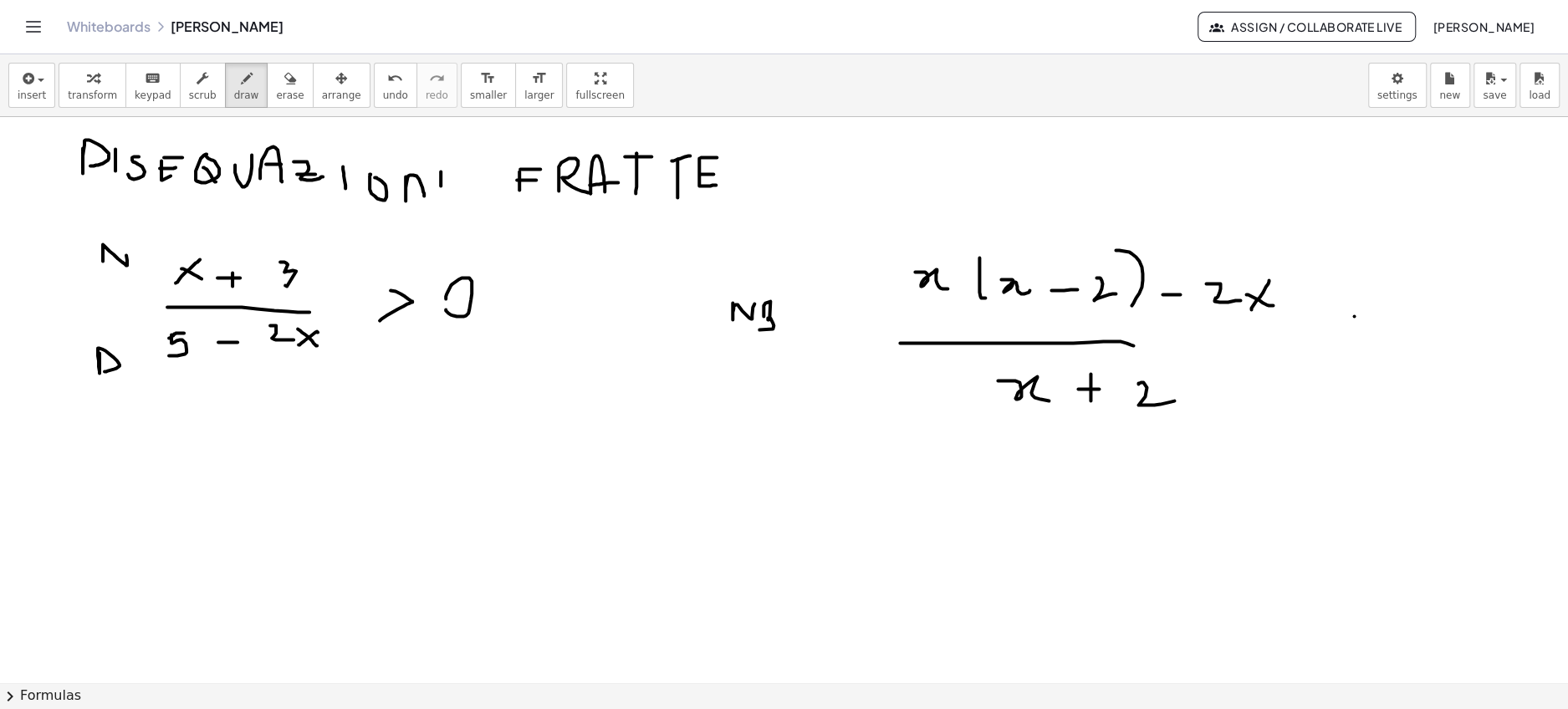
drag, startPoint x: 1349, startPoint y: 331, endPoint x: 1365, endPoint y: 331, distance: 16.0
drag, startPoint x: 1398, startPoint y: 331, endPoint x: 1417, endPoint y: 338, distance: 20.2
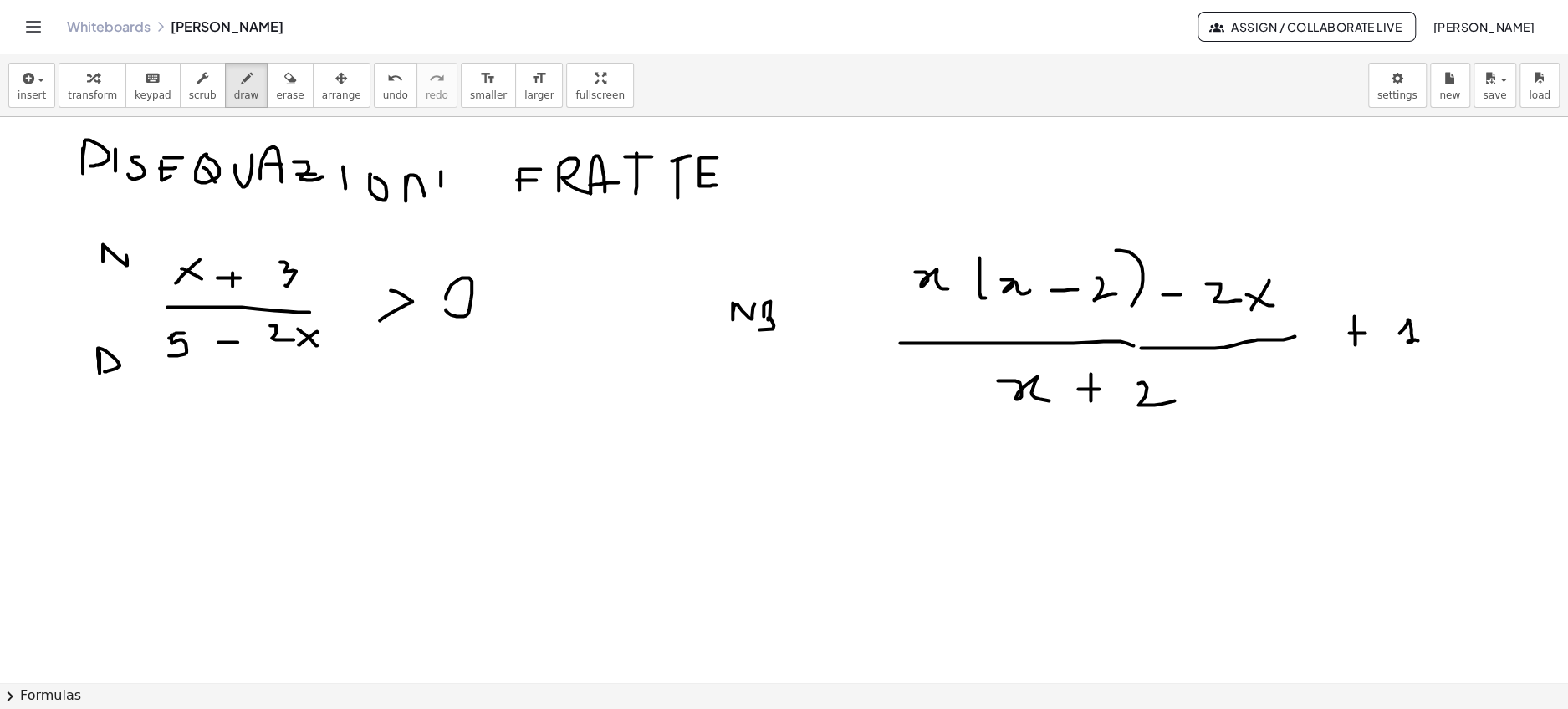
drag, startPoint x: 1140, startPoint y: 346, endPoint x: 1294, endPoint y: 334, distance: 154.5
drag, startPoint x: 1038, startPoint y: 494, endPoint x: 1330, endPoint y: 469, distance: 293.1
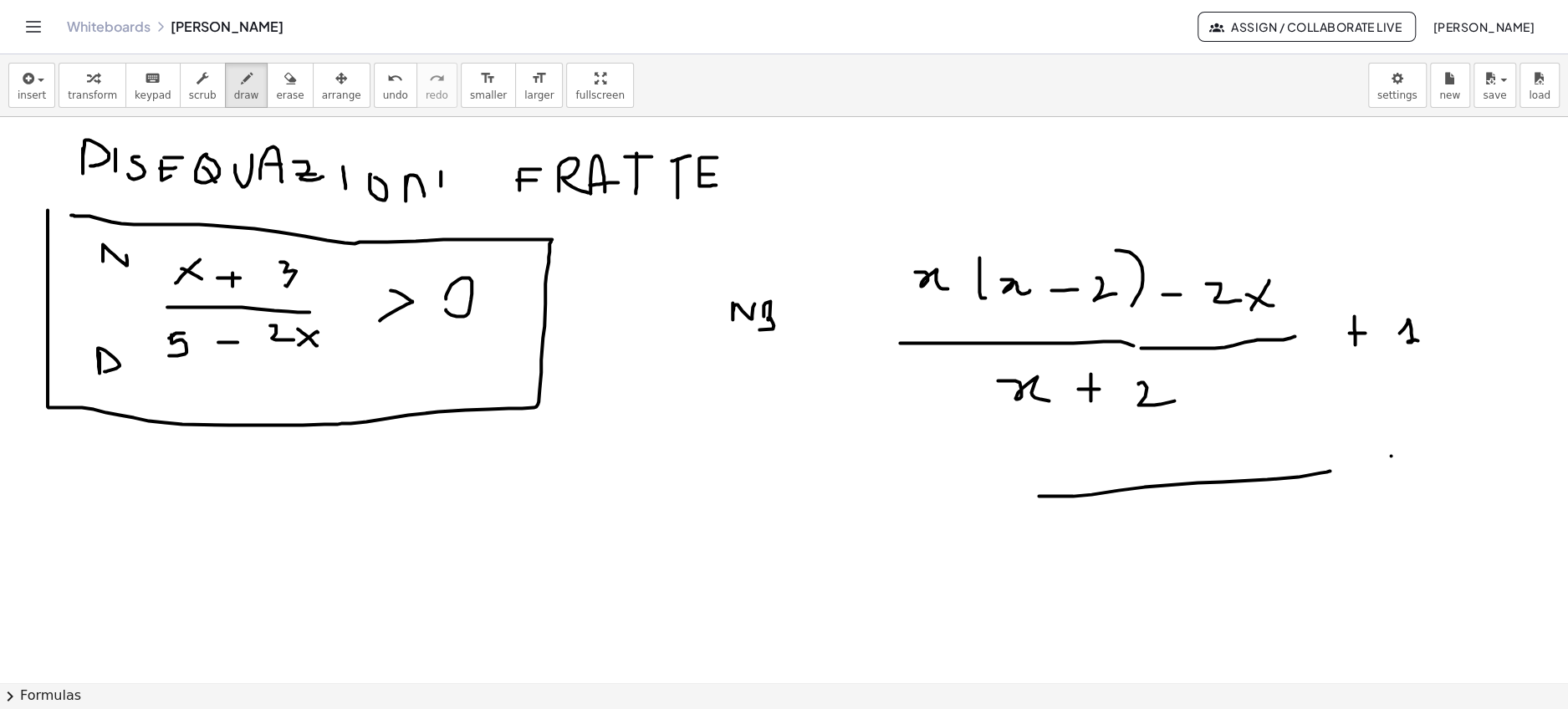
drag, startPoint x: 48, startPoint y: 208, endPoint x: 68, endPoint y: 213, distance: 20.6
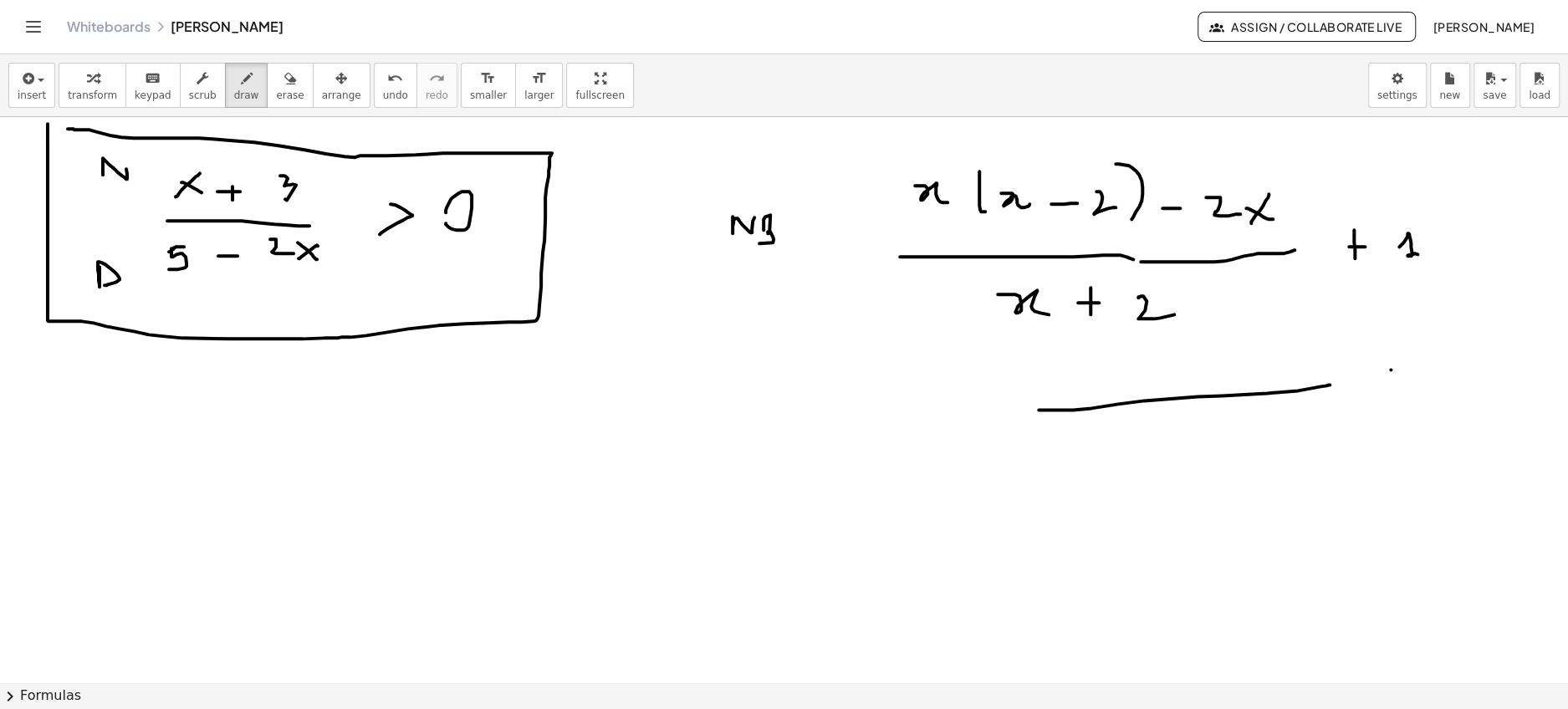
scroll to position [1186, 0]
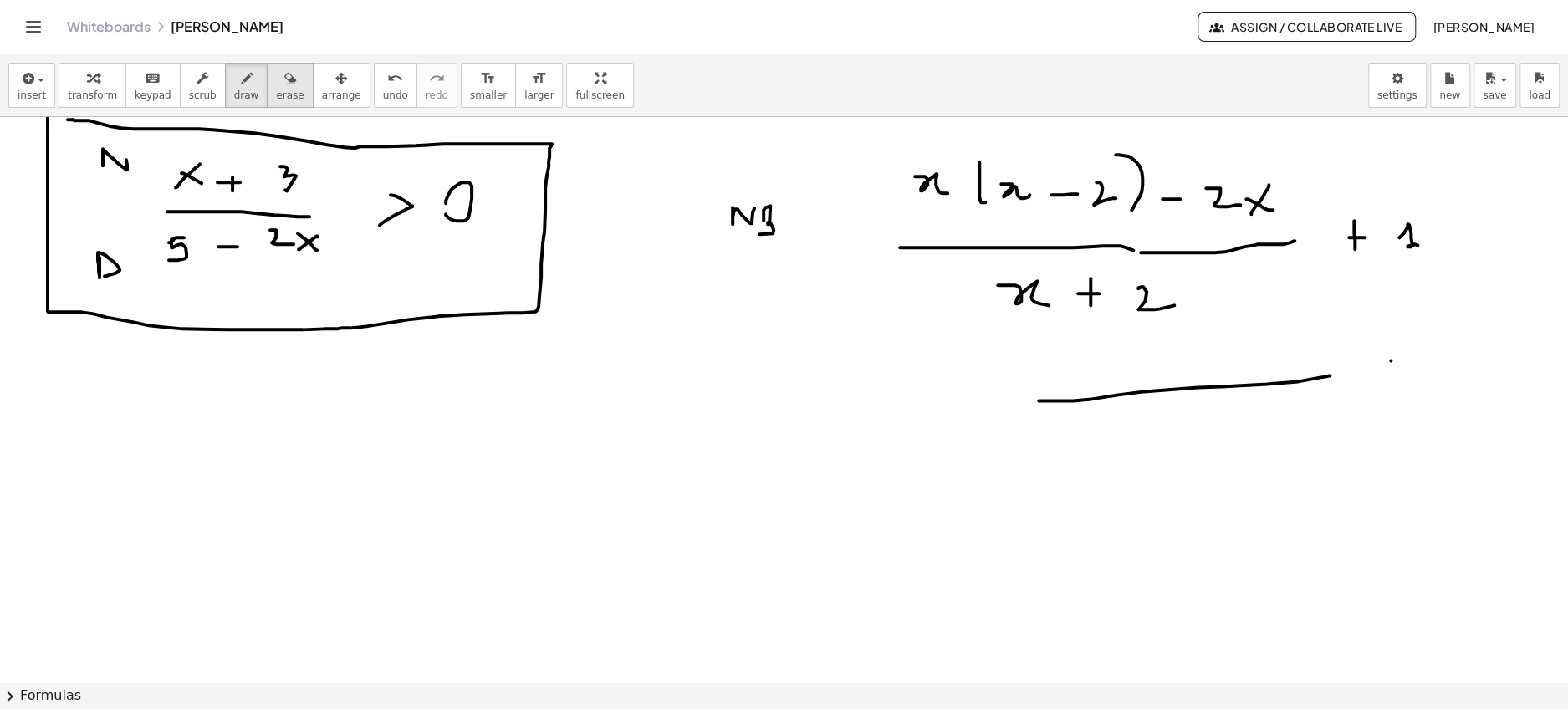
click at [282, 78] on div "button" at bounding box center [290, 78] width 27 height 20
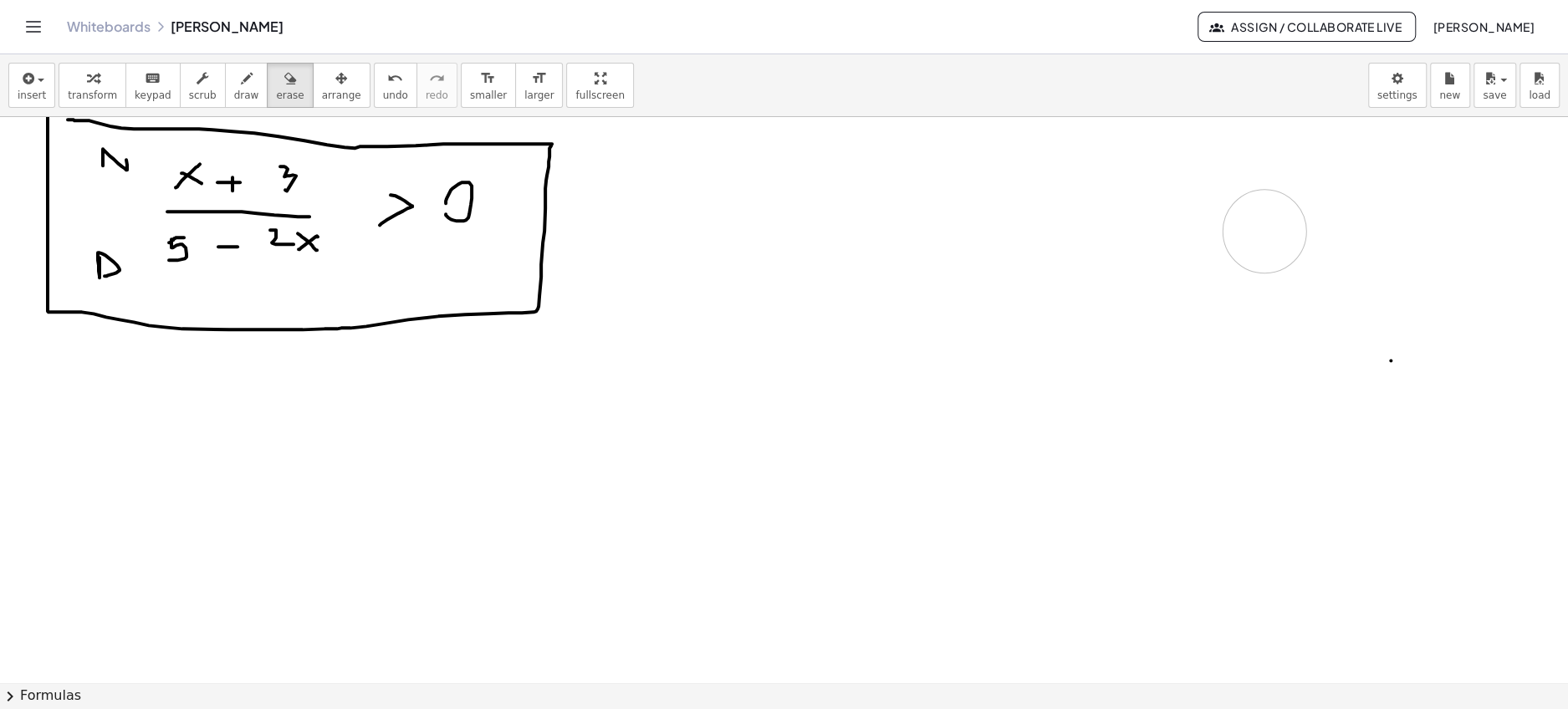
drag, startPoint x: 858, startPoint y: 196, endPoint x: 1264, endPoint y: 230, distance: 407.4
click at [1264, 230] on div at bounding box center [784, 61] width 1568 height 2263
click at [241, 84] on div "button" at bounding box center [246, 78] width 25 height 20
drag, startPoint x: 75, startPoint y: 450, endPoint x: 102, endPoint y: 447, distance: 27.2
click at [102, 447] on div at bounding box center [784, 61] width 1568 height 2263
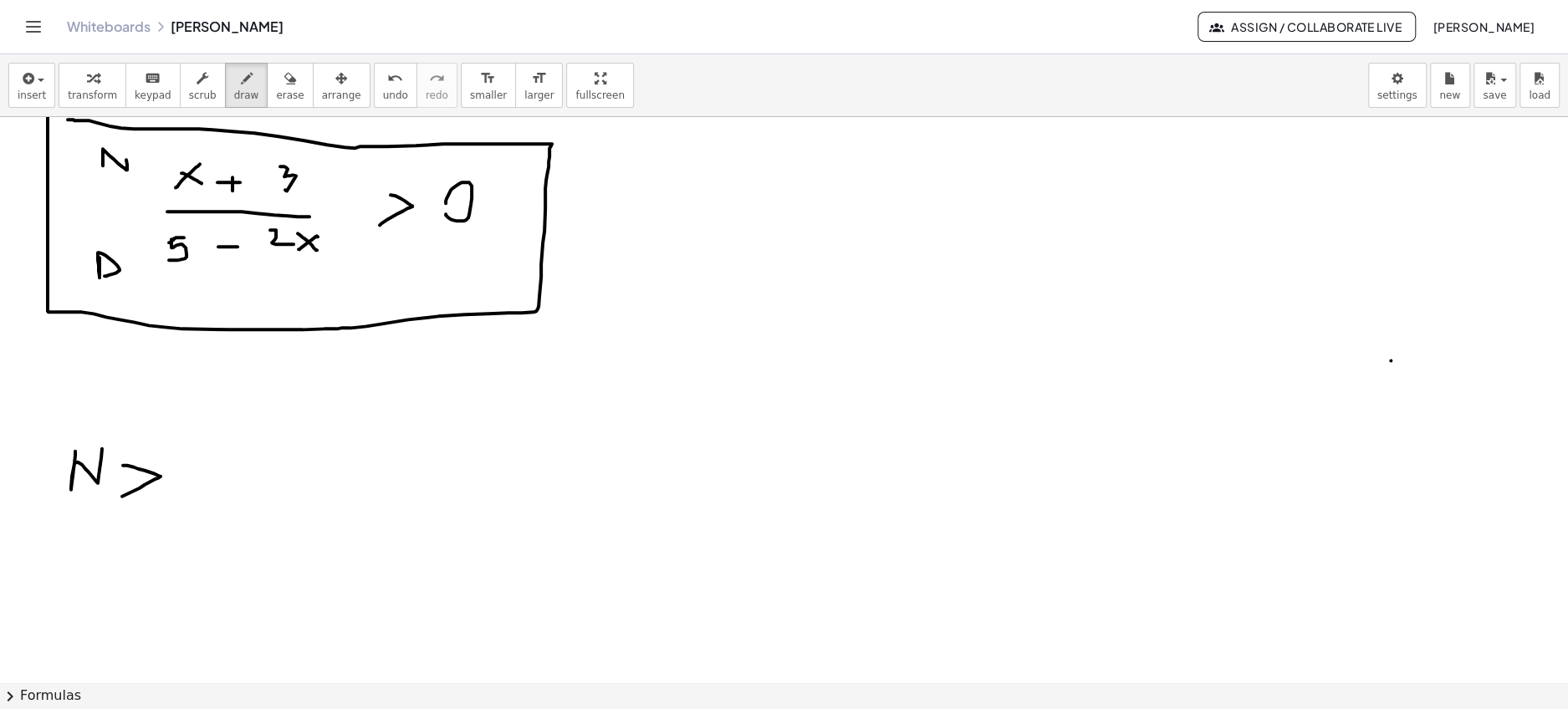
drag, startPoint x: 123, startPoint y: 464, endPoint x: 122, endPoint y: 495, distance: 31.0
click at [122, 495] on div at bounding box center [784, 61] width 1568 height 2263
click at [192, 469] on div at bounding box center [784, 61] width 1568 height 2263
drag, startPoint x: 94, startPoint y: 377, endPoint x: 85, endPoint y: 408, distance: 32.3
click at [85, 408] on div at bounding box center [784, 61] width 1568 height 2263
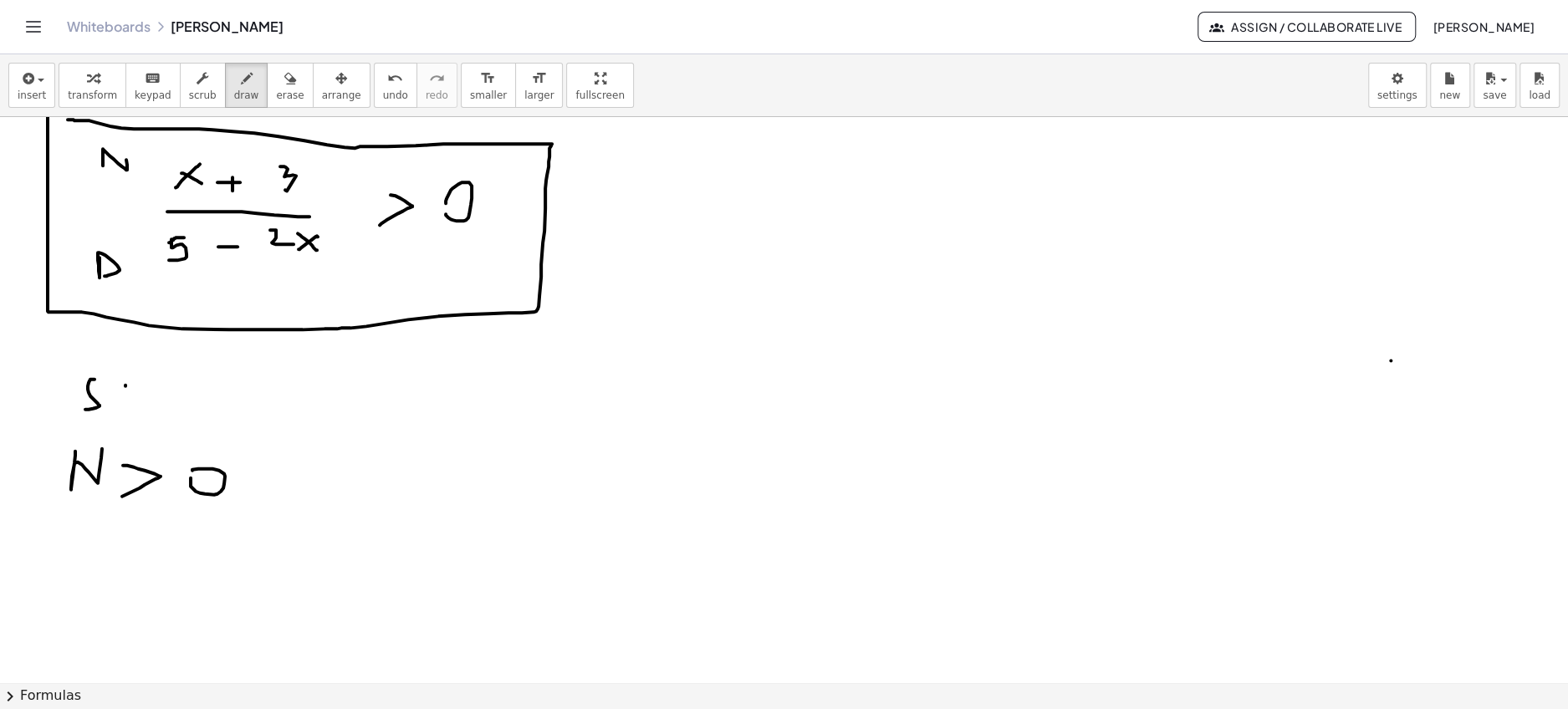
drag, startPoint x: 126, startPoint y: 384, endPoint x: 126, endPoint y: 410, distance: 26.0
click at [126, 410] on div at bounding box center [784, 61] width 1568 height 2263
drag, startPoint x: 117, startPoint y: 386, endPoint x: 136, endPoint y: 386, distance: 19.0
click at [136, 386] on div at bounding box center [784, 61] width 1568 height 2263
drag, startPoint x: 148, startPoint y: 386, endPoint x: 162, endPoint y: 390, distance: 14.6
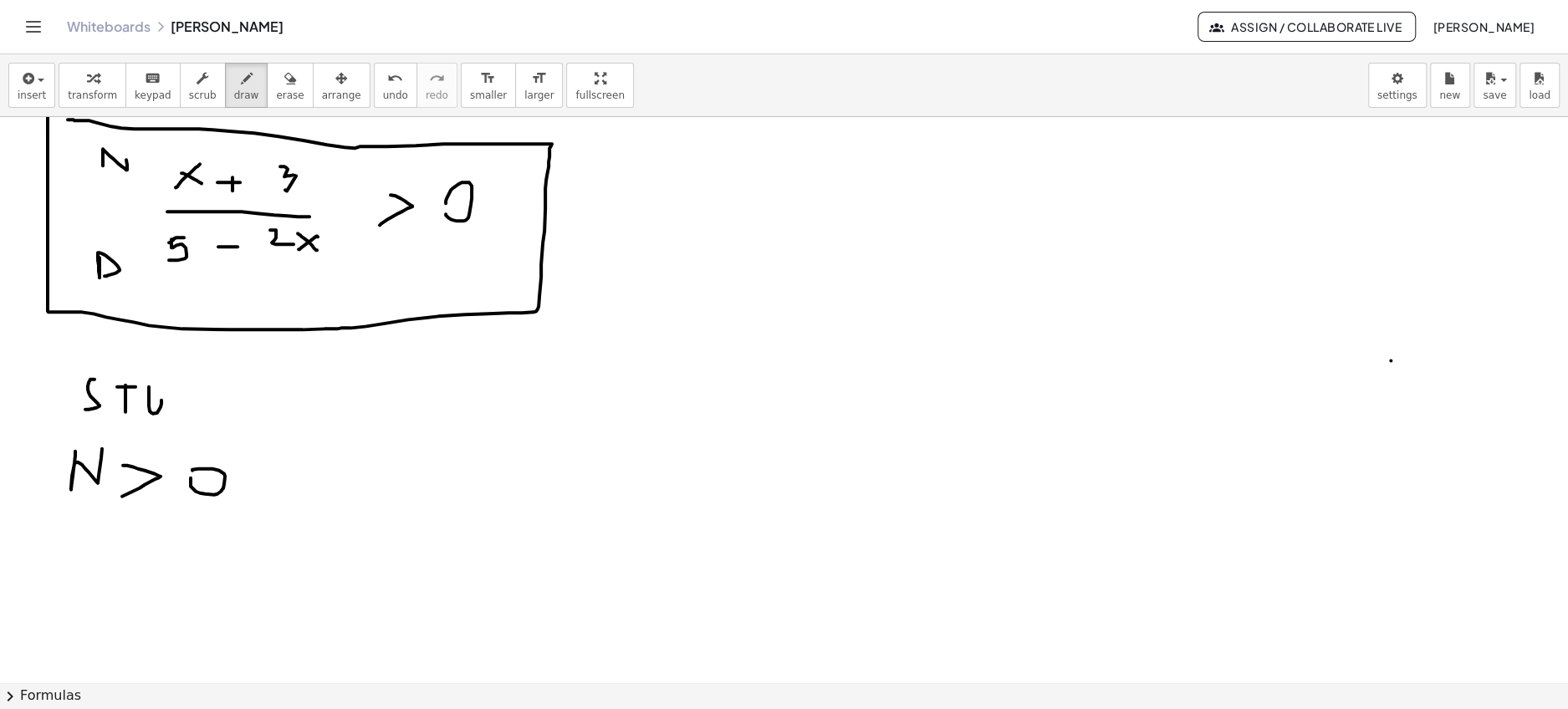
click at [162, 390] on div at bounding box center [784, 61] width 1568 height 2263
drag, startPoint x: 181, startPoint y: 389, endPoint x: 175, endPoint y: 412, distance: 23.8
click at [175, 412] on div at bounding box center [784, 61] width 1568 height 2263
drag, startPoint x: 213, startPoint y: 396, endPoint x: 213, endPoint y: 409, distance: 13.0
click at [213, 409] on div at bounding box center [784, 61] width 1568 height 2263
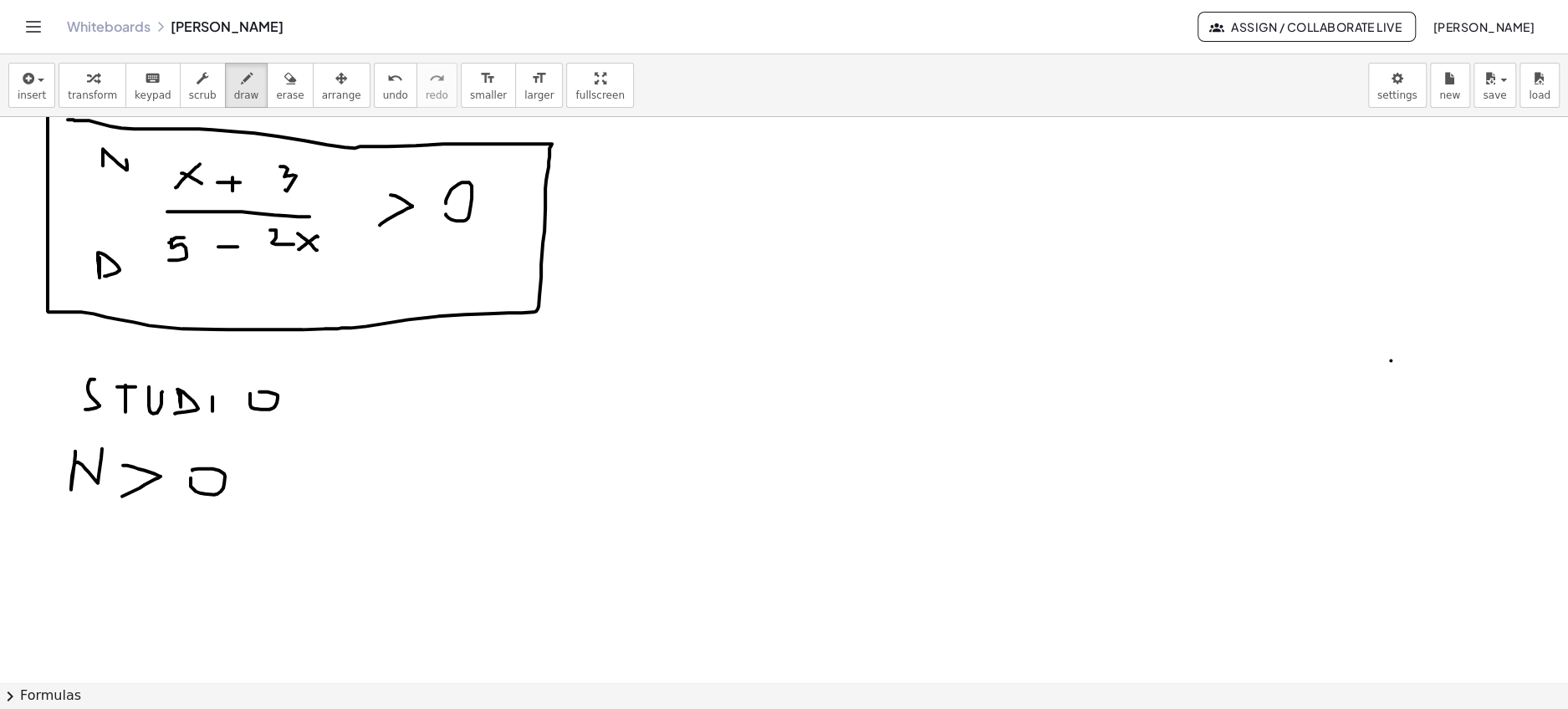
click at [253, 391] on div at bounding box center [784, 61] width 1568 height 2263
drag, startPoint x: 332, startPoint y: 381, endPoint x: 330, endPoint y: 409, distance: 28.1
click at [330, 409] on div at bounding box center [784, 61] width 1568 height 2263
drag, startPoint x: 361, startPoint y: 387, endPoint x: 379, endPoint y: 404, distance: 24.8
click at [379, 404] on div at bounding box center [784, 61] width 1568 height 2263
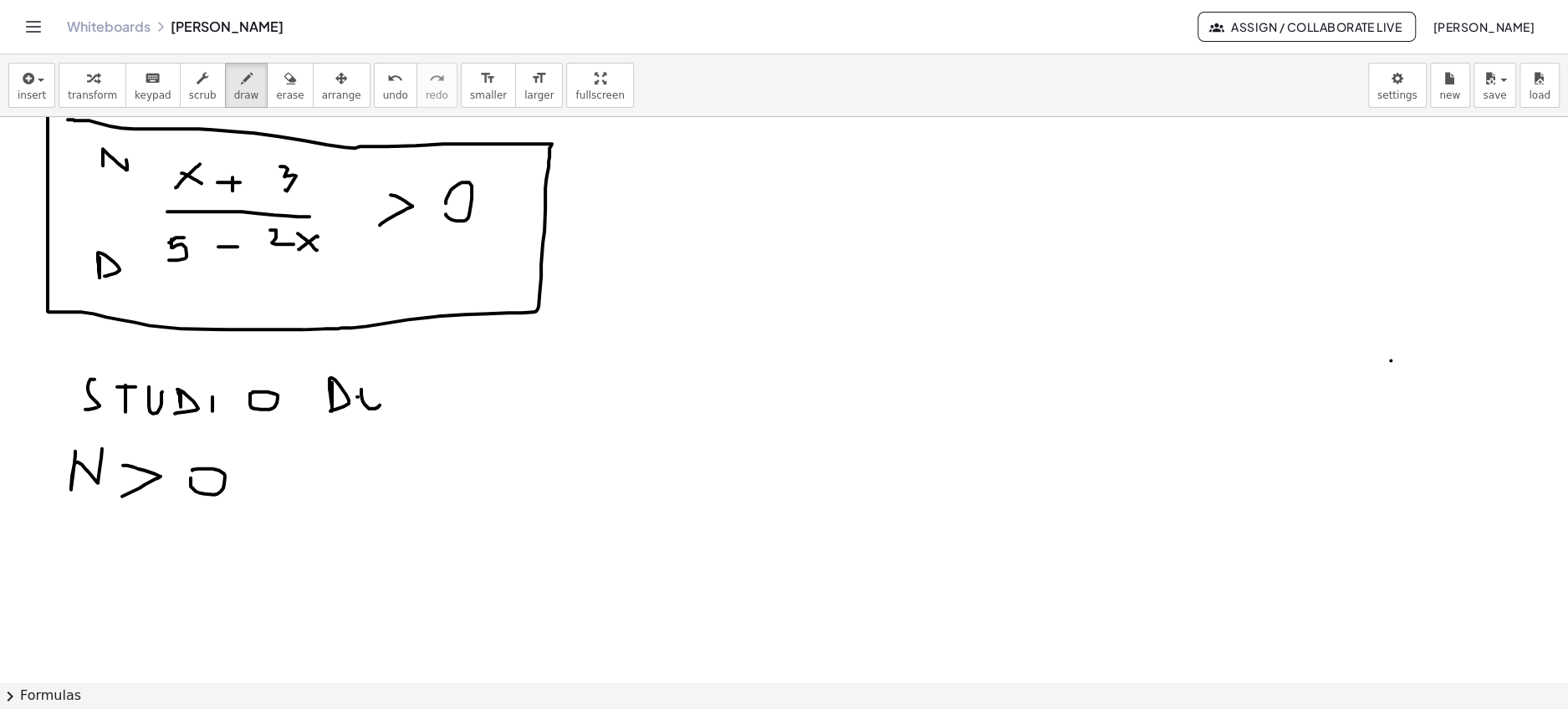
drag, startPoint x: 357, startPoint y: 396, endPoint x: 377, endPoint y: 396, distance: 20.0
click at [377, 396] on div at bounding box center [784, 61] width 1568 height 2263
drag, startPoint x: 356, startPoint y: 383, endPoint x: 387, endPoint y: 383, distance: 31.0
click at [387, 383] on div at bounding box center [784, 61] width 1568 height 2263
drag, startPoint x: 402, startPoint y: 383, endPoint x: 418, endPoint y: 409, distance: 30.5
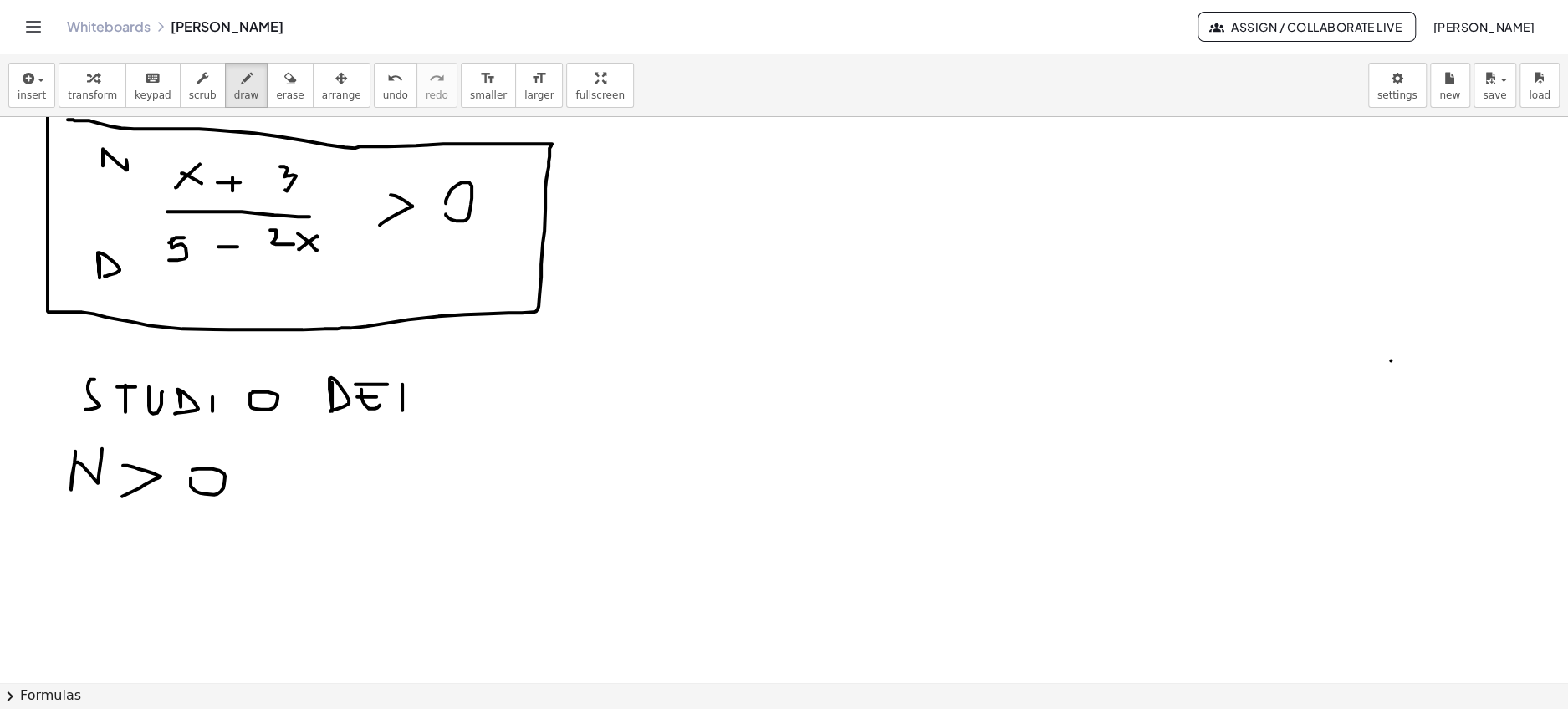
click at [418, 409] on div at bounding box center [784, 61] width 1568 height 2263
drag, startPoint x: 468, startPoint y: 387, endPoint x: 464, endPoint y: 413, distance: 26.3
click at [464, 413] on div at bounding box center [784, 61] width 1568 height 2263
drag, startPoint x: 492, startPoint y: 396, endPoint x: 509, endPoint y: 414, distance: 24.8
click at [509, 414] on div at bounding box center [784, 61] width 1568 height 2263
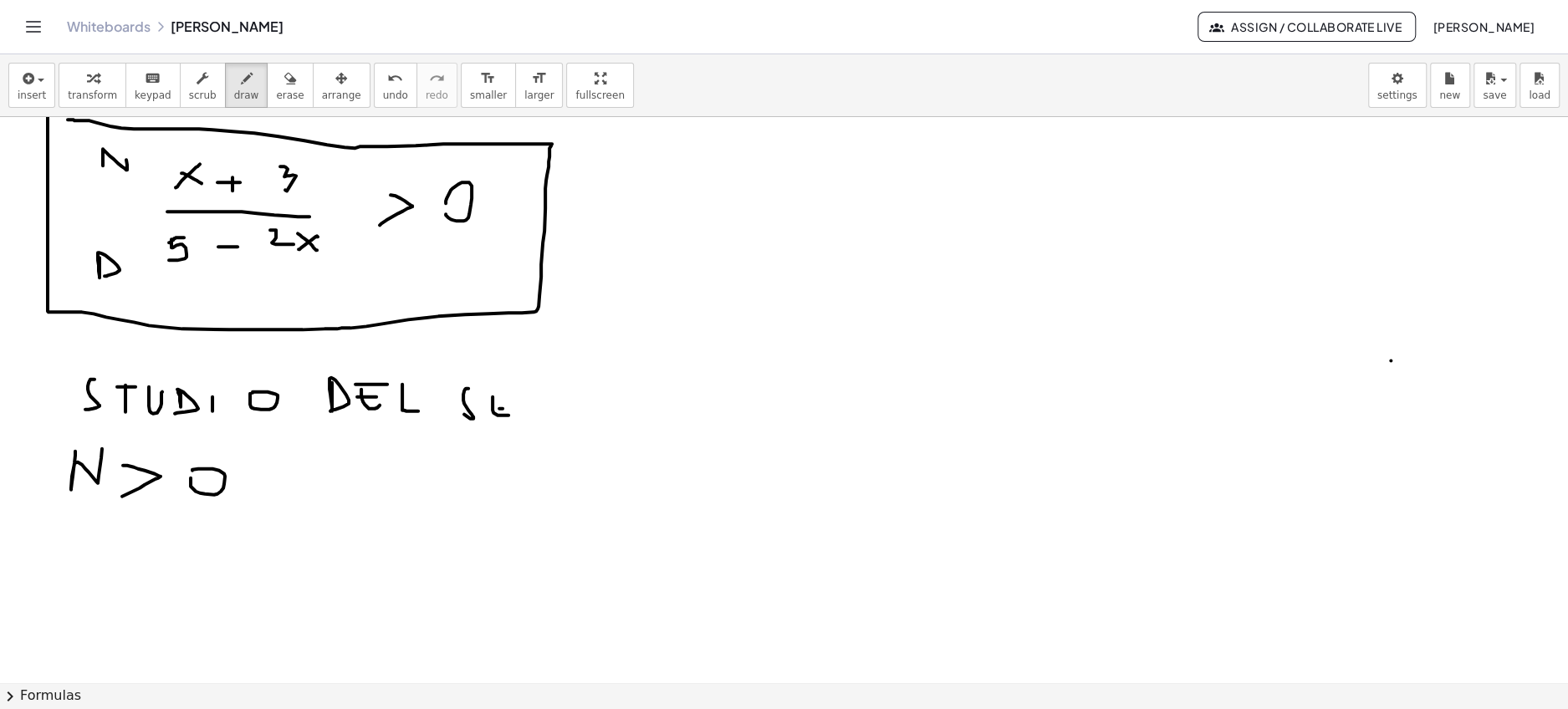
drag, startPoint x: 499, startPoint y: 407, endPoint x: 512, endPoint y: 405, distance: 13.2
click at [512, 405] on div at bounding box center [784, 61] width 1568 height 2263
drag, startPoint x: 487, startPoint y: 383, endPoint x: 509, endPoint y: 389, distance: 22.8
click at [509, 389] on div at bounding box center [784, 61] width 1568 height 2263
drag, startPoint x: 548, startPoint y: 389, endPoint x: 548, endPoint y: 417, distance: 28.0
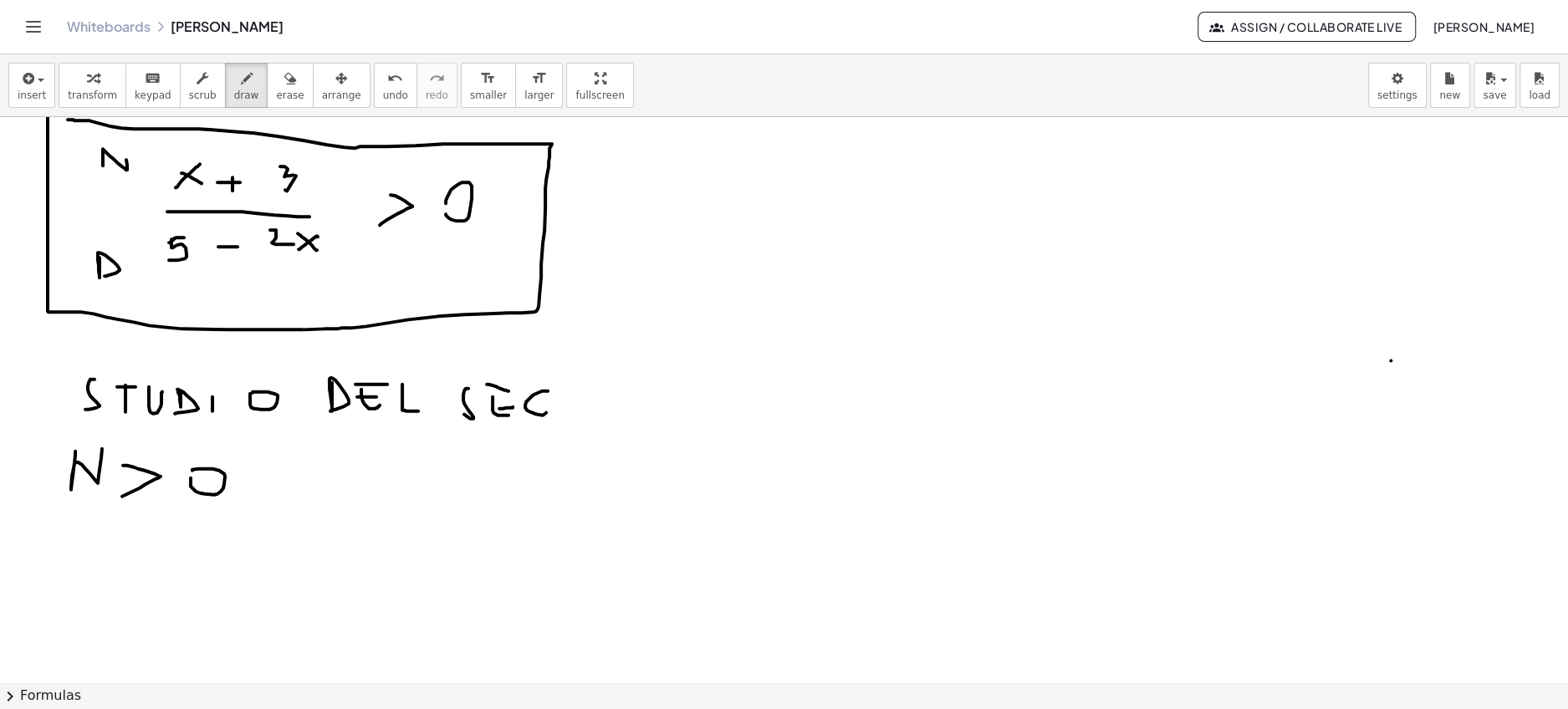
click at [548, 417] on div at bounding box center [784, 61] width 1568 height 2263
drag, startPoint x: 570, startPoint y: 399, endPoint x: 596, endPoint y: 391, distance: 27.2
click at [596, 393] on div at bounding box center [784, 61] width 1568 height 2263
click at [596, 391] on div at bounding box center [784, 61] width 1568 height 2263
click at [620, 396] on div at bounding box center [784, 61] width 1568 height 2263
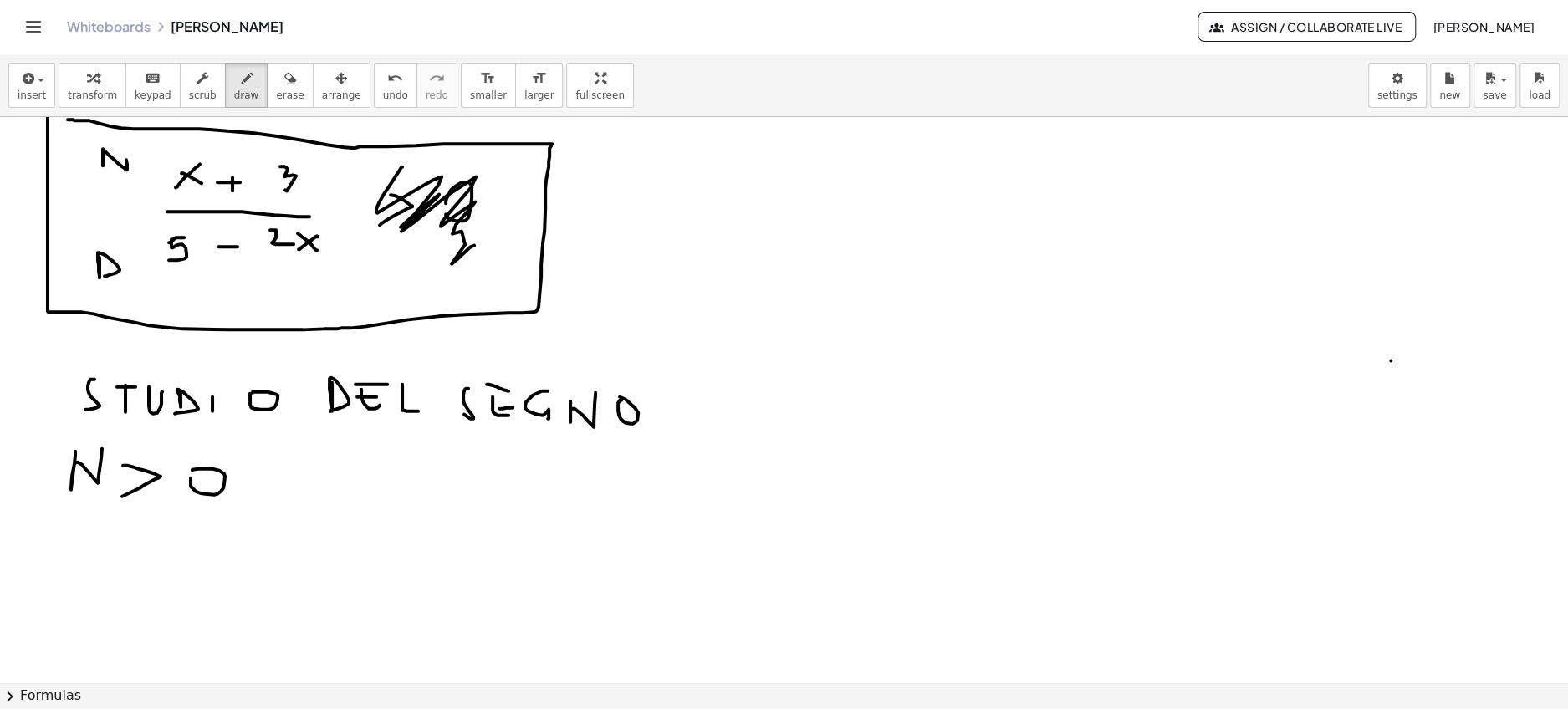
drag, startPoint x: 402, startPoint y: 166, endPoint x: 472, endPoint y: 247, distance: 107.1
click at [472, 247] on div at bounding box center [784, 61] width 1568 height 2263
drag, startPoint x: 330, startPoint y: 464, endPoint x: 353, endPoint y: 494, distance: 37.8
click at [352, 494] on div at bounding box center [784, 61] width 1568 height 2263
drag, startPoint x: 354, startPoint y: 486, endPoint x: 332, endPoint y: 499, distance: 25.6
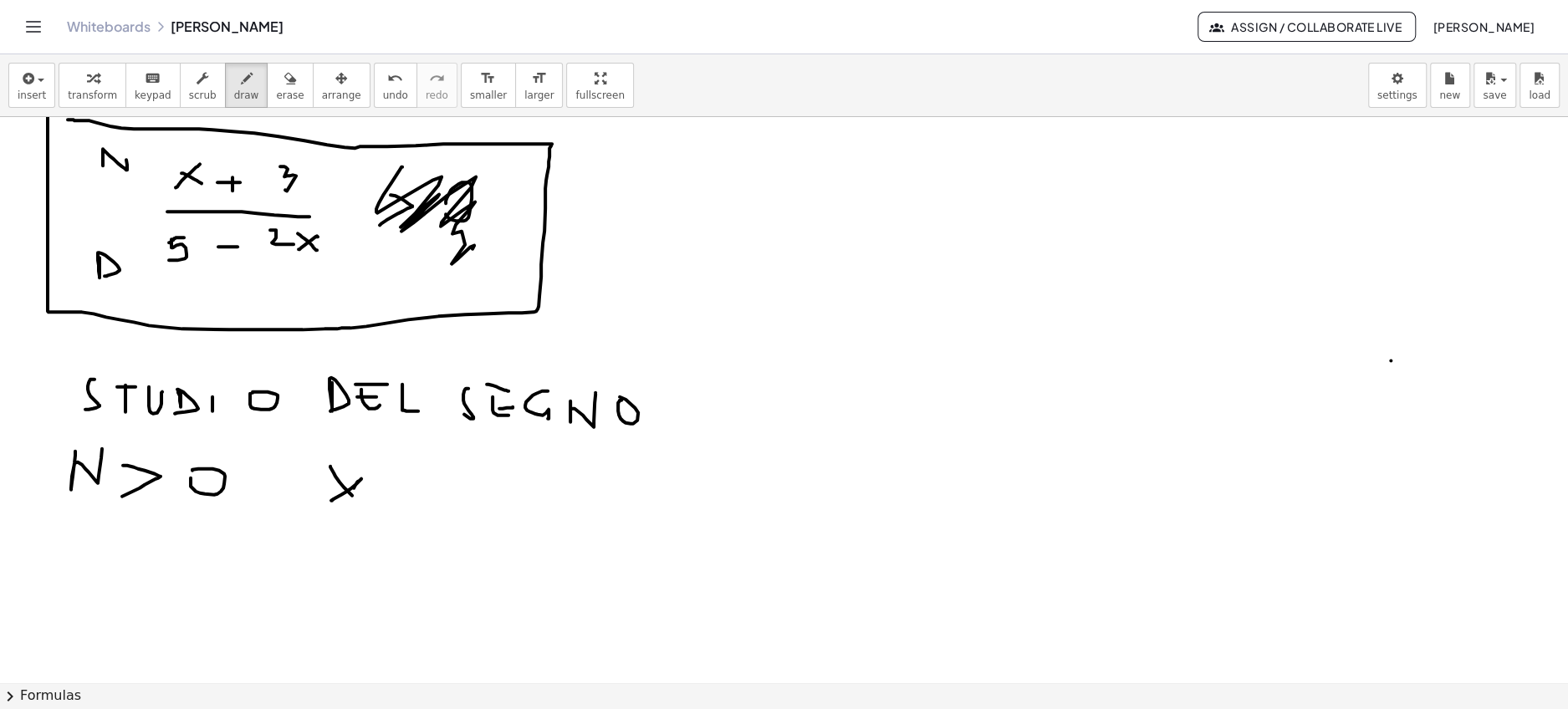
click at [332, 499] on div at bounding box center [784, 61] width 1568 height 2263
drag, startPoint x: 365, startPoint y: 496, endPoint x: 394, endPoint y: 496, distance: 29.0
click at [394, 496] on div at bounding box center [784, 61] width 1568 height 2263
drag, startPoint x: 387, startPoint y: 486, endPoint x: 387, endPoint y: 500, distance: 14.0
click at [387, 500] on div at bounding box center [784, 61] width 1568 height 2263
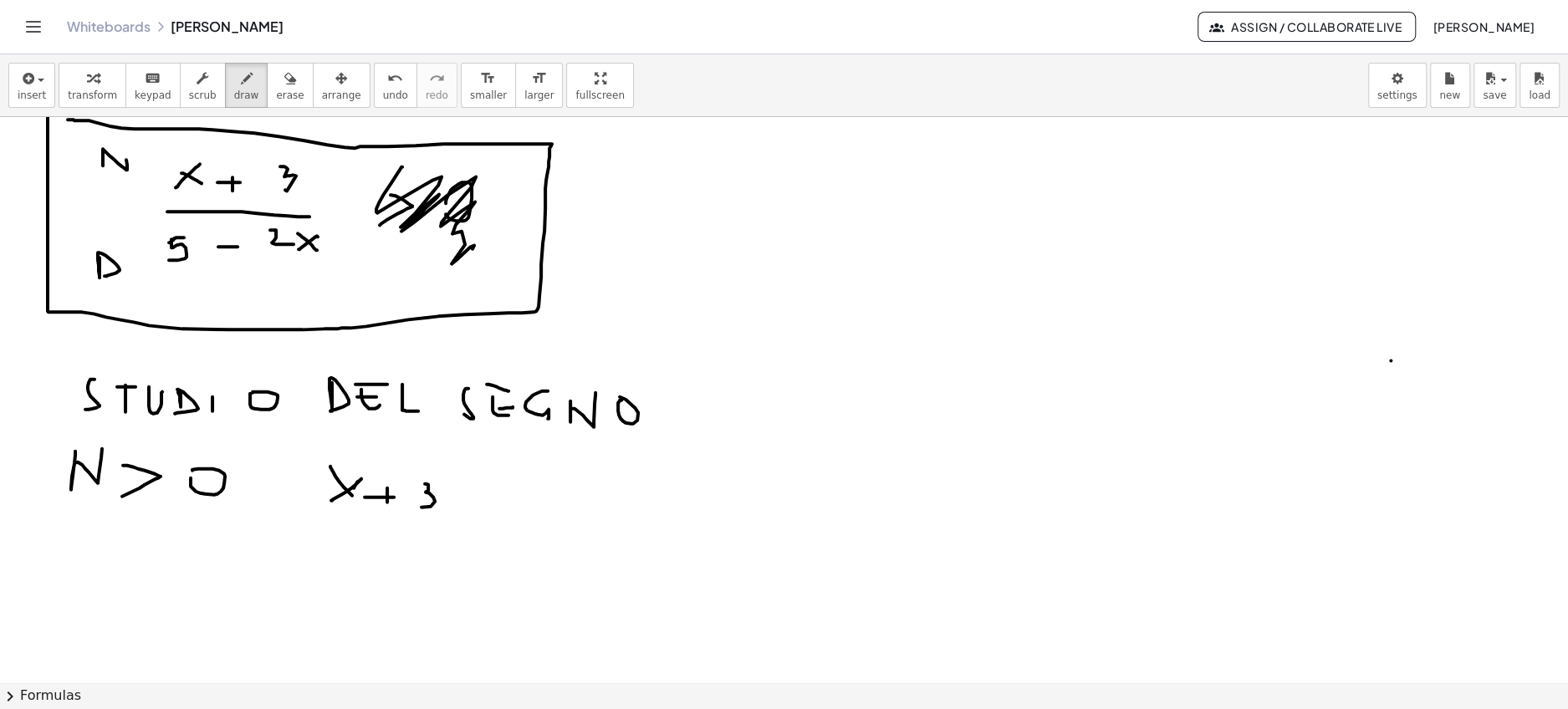
drag, startPoint x: 424, startPoint y: 482, endPoint x: 422, endPoint y: 506, distance: 24.1
click at [422, 506] on div at bounding box center [784, 61] width 1568 height 2263
drag, startPoint x: 470, startPoint y: 489, endPoint x: 471, endPoint y: 510, distance: 21.0
click at [471, 510] on div at bounding box center [784, 61] width 1568 height 2263
click at [509, 508] on div at bounding box center [784, 61] width 1568 height 2263
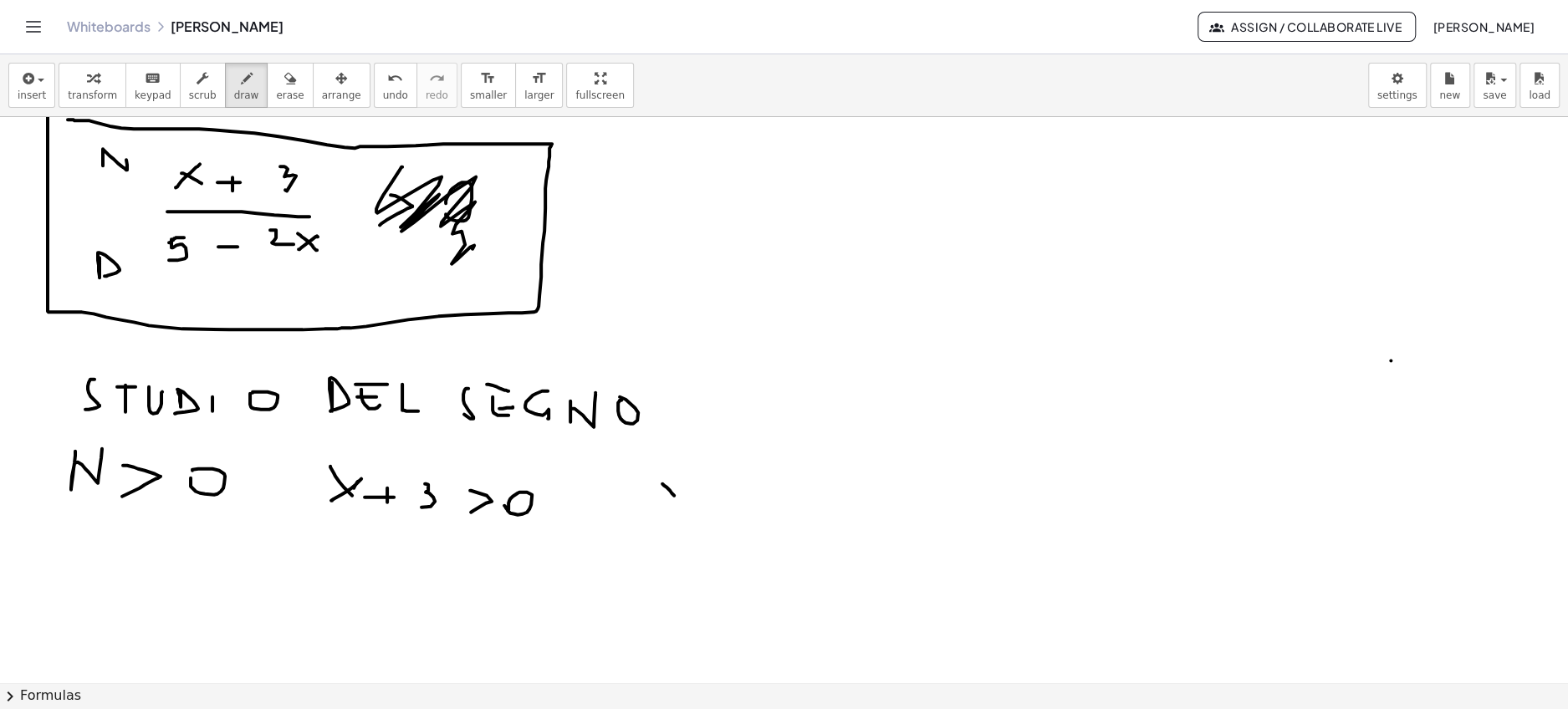
drag, startPoint x: 663, startPoint y: 482, endPoint x: 683, endPoint y: 508, distance: 32.8
click at [683, 508] on div at bounding box center [784, 61] width 1568 height 2263
drag, startPoint x: 684, startPoint y: 481, endPoint x: 663, endPoint y: 498, distance: 27.0
click at [663, 498] on div at bounding box center [784, 61] width 1568 height 2263
drag, startPoint x: 718, startPoint y: 480, endPoint x: 727, endPoint y: 506, distance: 27.5
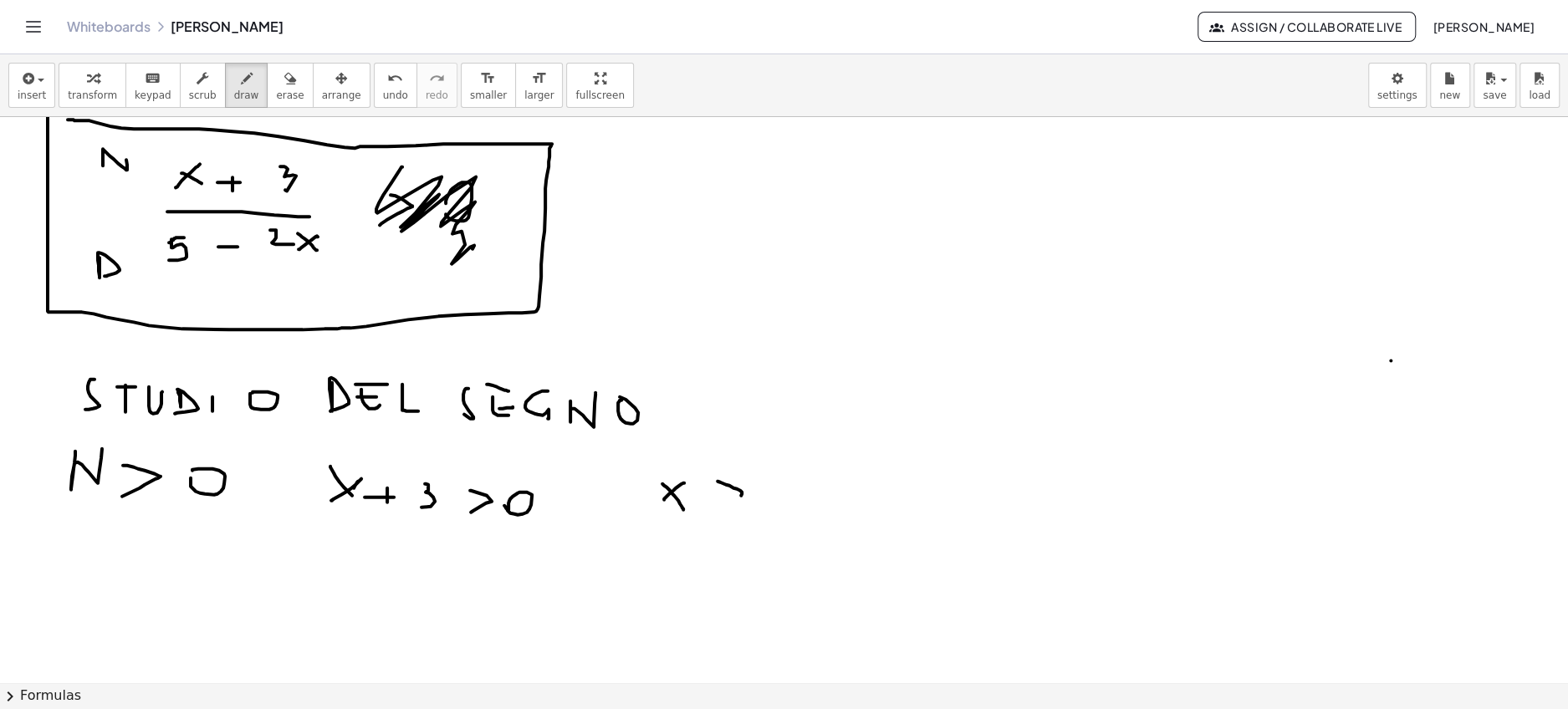
click at [727, 506] on div at bounding box center [784, 61] width 1568 height 2263
drag, startPoint x: 777, startPoint y: 492, endPoint x: 796, endPoint y: 492, distance: 19.0
click at [796, 492] on div at bounding box center [784, 61] width 1568 height 2263
drag, startPoint x: 819, startPoint y: 474, endPoint x: 816, endPoint y: 512, distance: 38.1
click at [816, 512] on div at bounding box center [784, 61] width 1568 height 2263
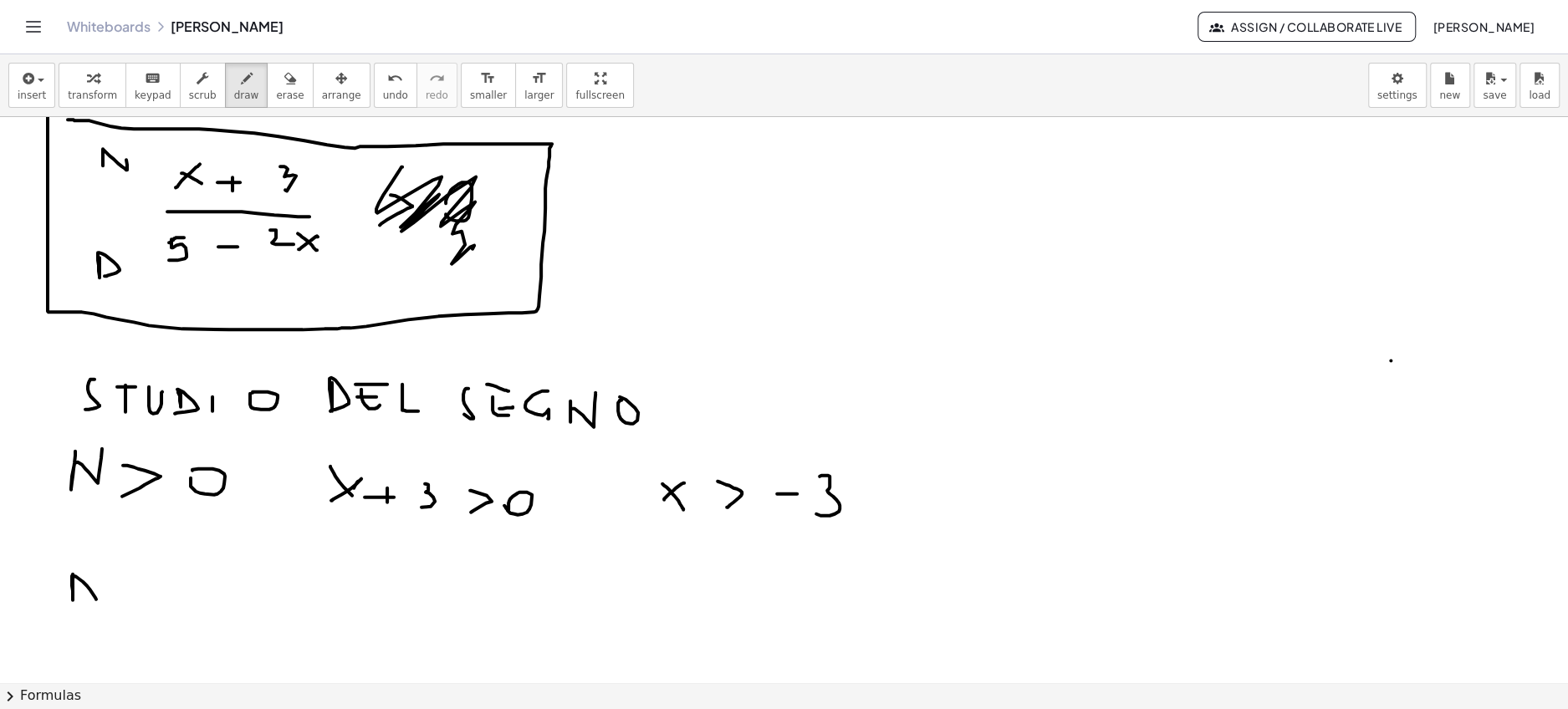
drag, startPoint x: 72, startPoint y: 573, endPoint x: 71, endPoint y: 605, distance: 32.0
click at [71, 605] on div at bounding box center [784, 61] width 1568 height 2263
drag, startPoint x: 137, startPoint y: 562, endPoint x: 146, endPoint y: 597, distance: 36.1
click at [146, 597] on div at bounding box center [784, 61] width 1568 height 2263
click at [188, 589] on div at bounding box center [784, 61] width 1568 height 2263
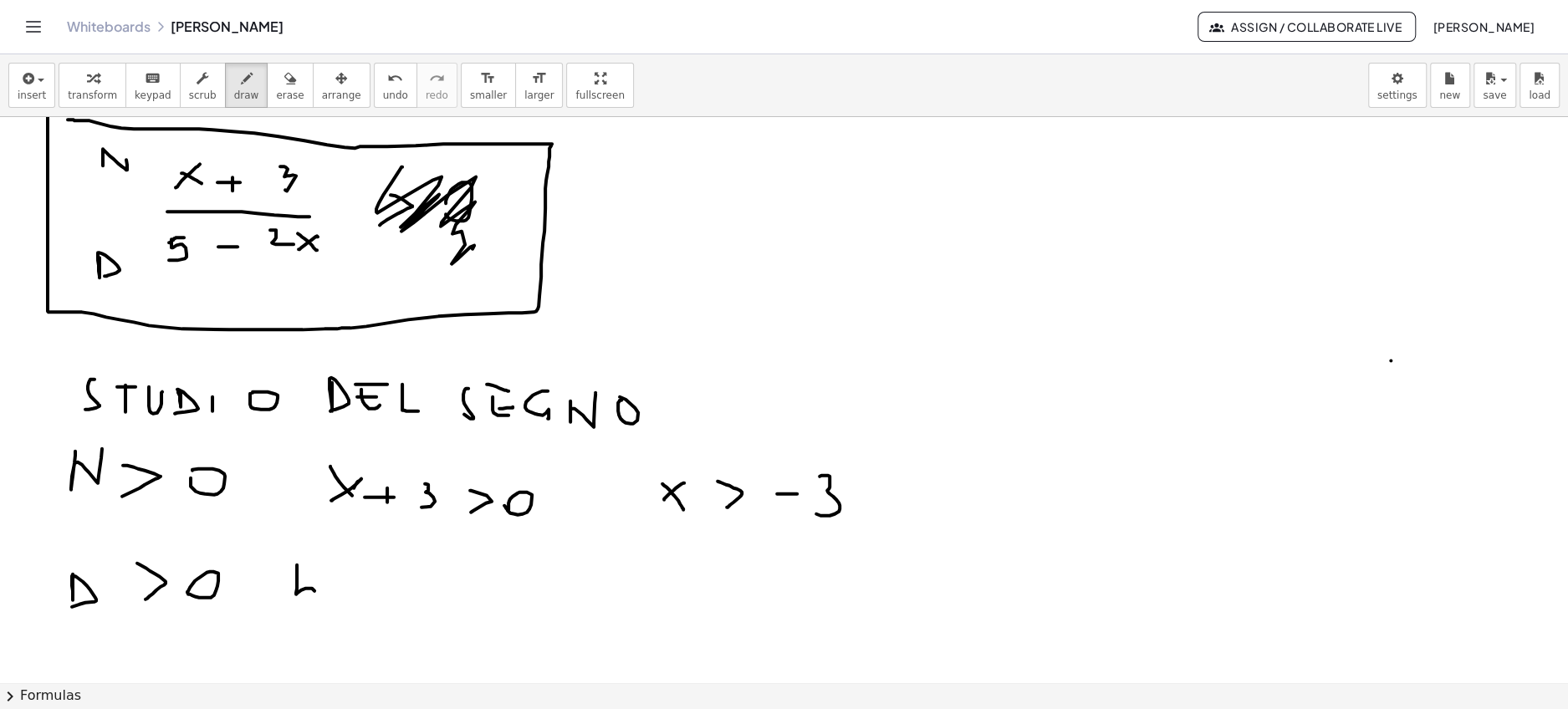
drag, startPoint x: 297, startPoint y: 563, endPoint x: 299, endPoint y: 613, distance: 50.0
click at [299, 613] on div at bounding box center [784, 61] width 1568 height 2263
drag, startPoint x: 300, startPoint y: 573, endPoint x: 315, endPoint y: 573, distance: 15.0
click at [315, 573] on div at bounding box center [784, 61] width 1568 height 2263
drag, startPoint x: 344, startPoint y: 586, endPoint x: 357, endPoint y: 586, distance: 13.0
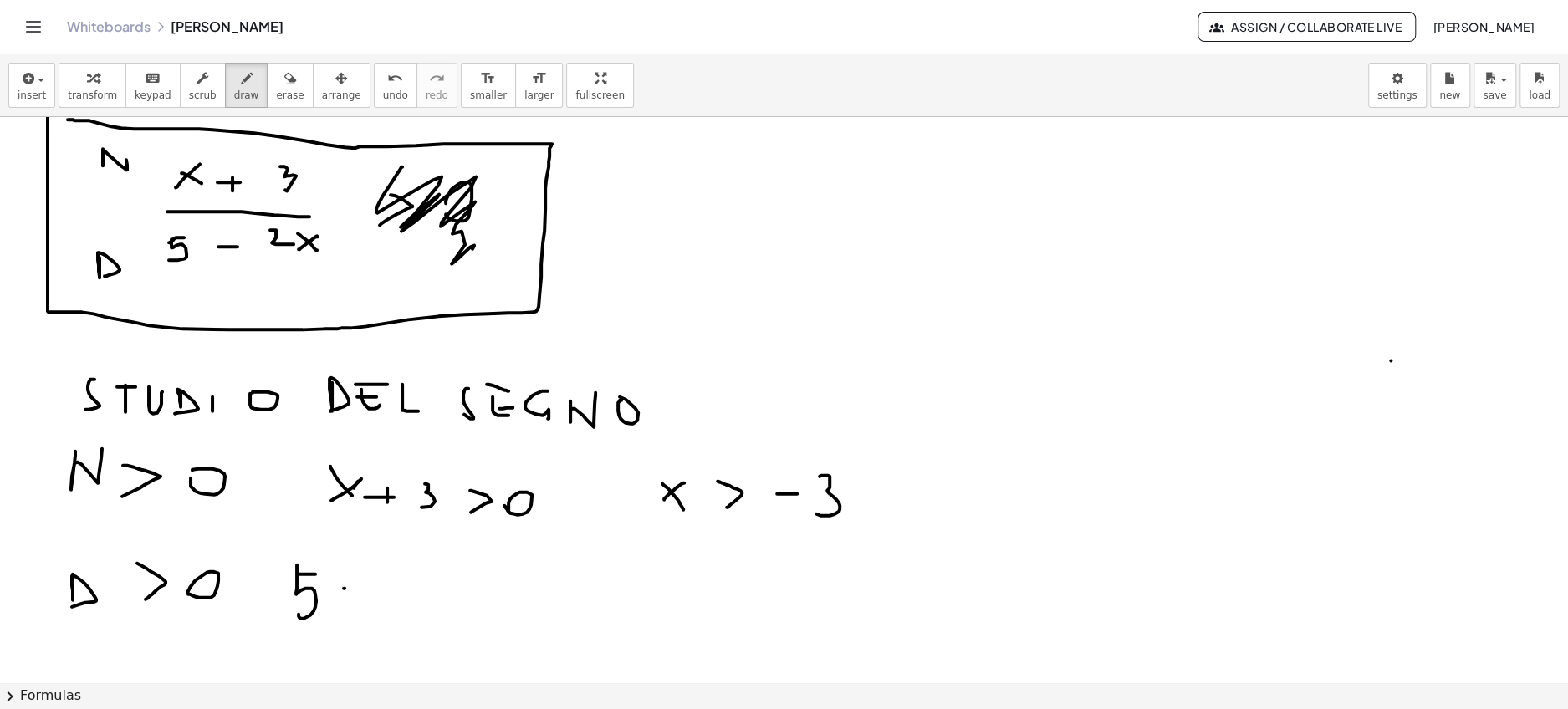
click at [357, 586] on div at bounding box center [784, 61] width 1568 height 2263
drag, startPoint x: 378, startPoint y: 578, endPoint x: 400, endPoint y: 599, distance: 30.4
click at [400, 599] on div at bounding box center [784, 61] width 1568 height 2263
drag, startPoint x: 410, startPoint y: 583, endPoint x: 432, endPoint y: 601, distance: 28.4
click at [432, 601] on div at bounding box center [784, 61] width 1568 height 2263
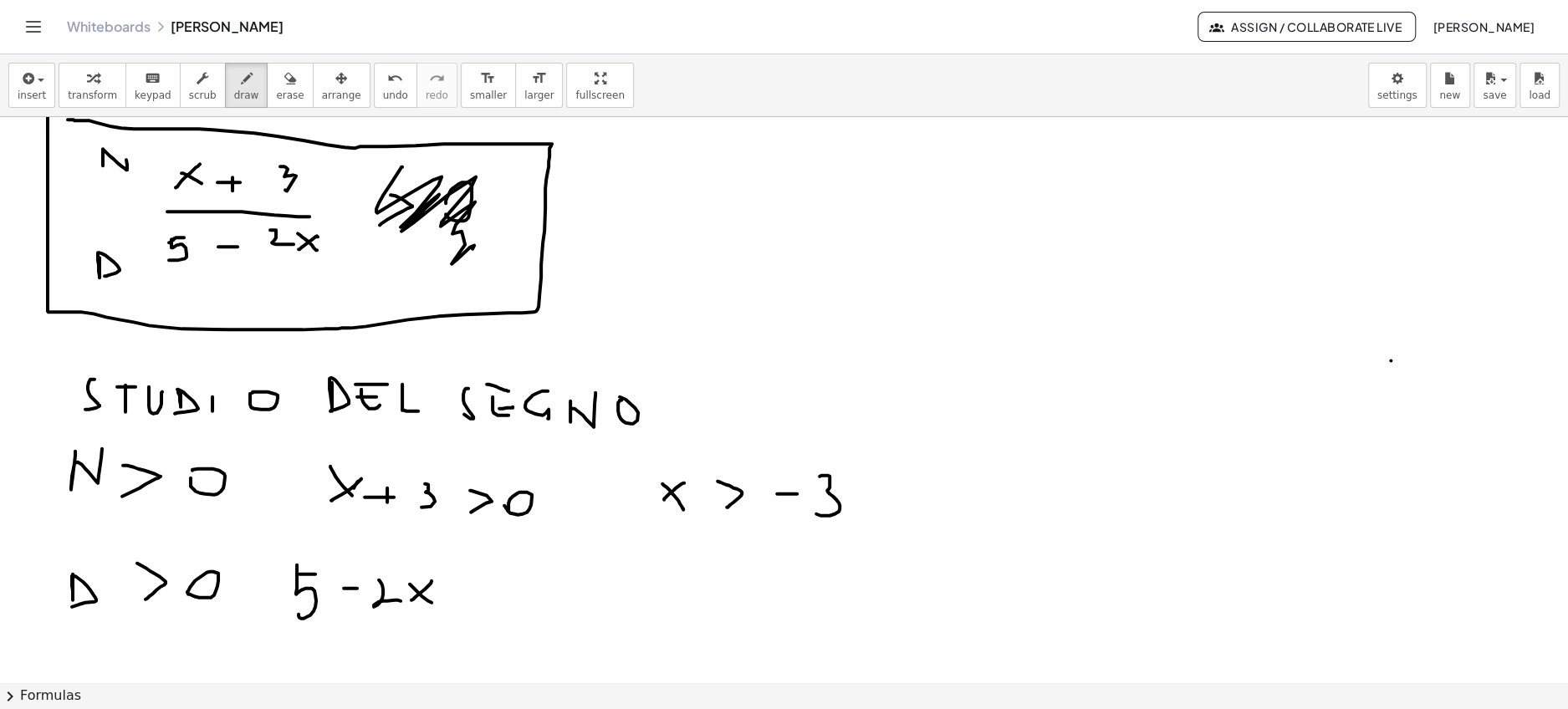
drag, startPoint x: 432, startPoint y: 579, endPoint x: 411, endPoint y: 598, distance: 28.3
click at [411, 598] on div at bounding box center [784, 61] width 1568 height 2263
drag, startPoint x: 477, startPoint y: 575, endPoint x: 474, endPoint y: 607, distance: 32.1
click at [474, 607] on div at bounding box center [784, 61] width 1568 height 2263
click at [514, 597] on div at bounding box center [784, 61] width 1568 height 2263
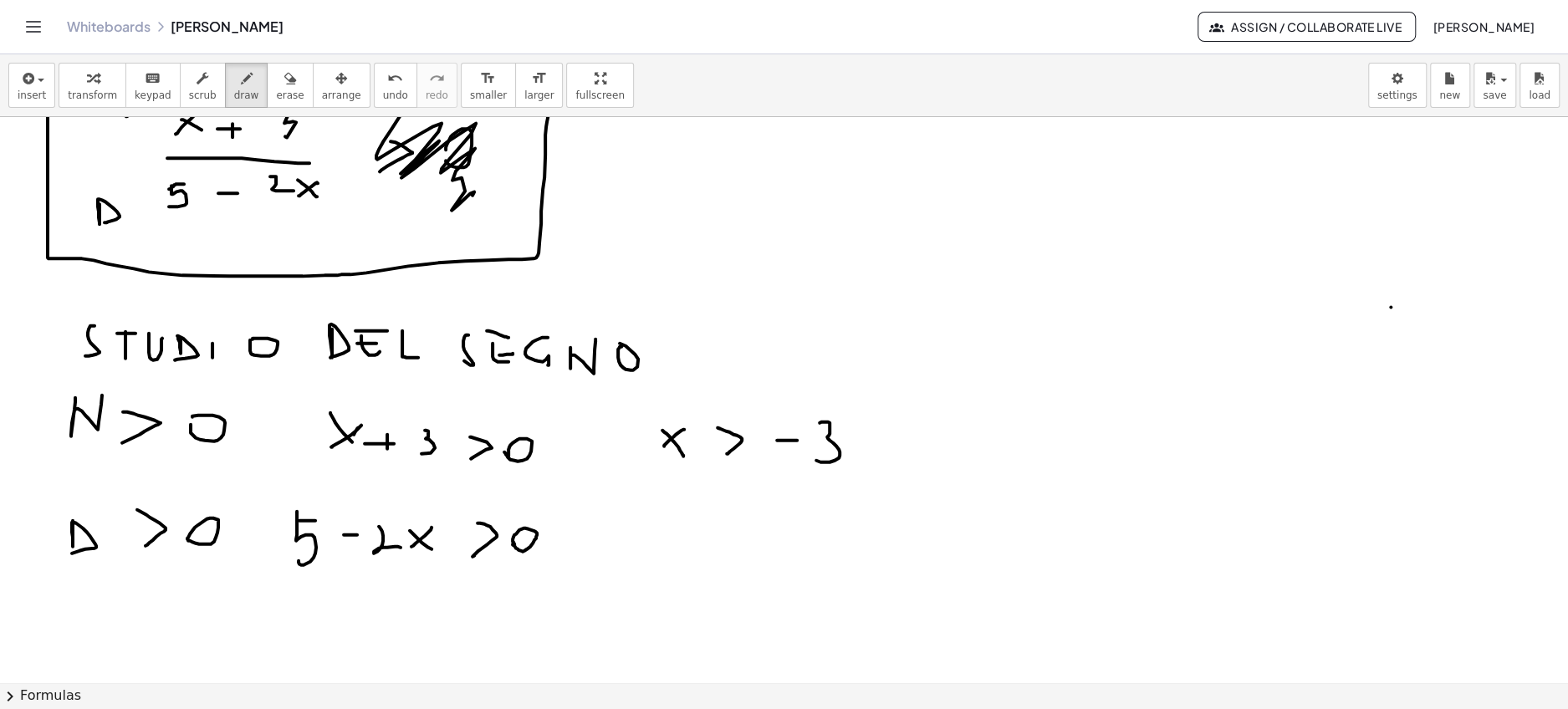
scroll to position [1257, 0]
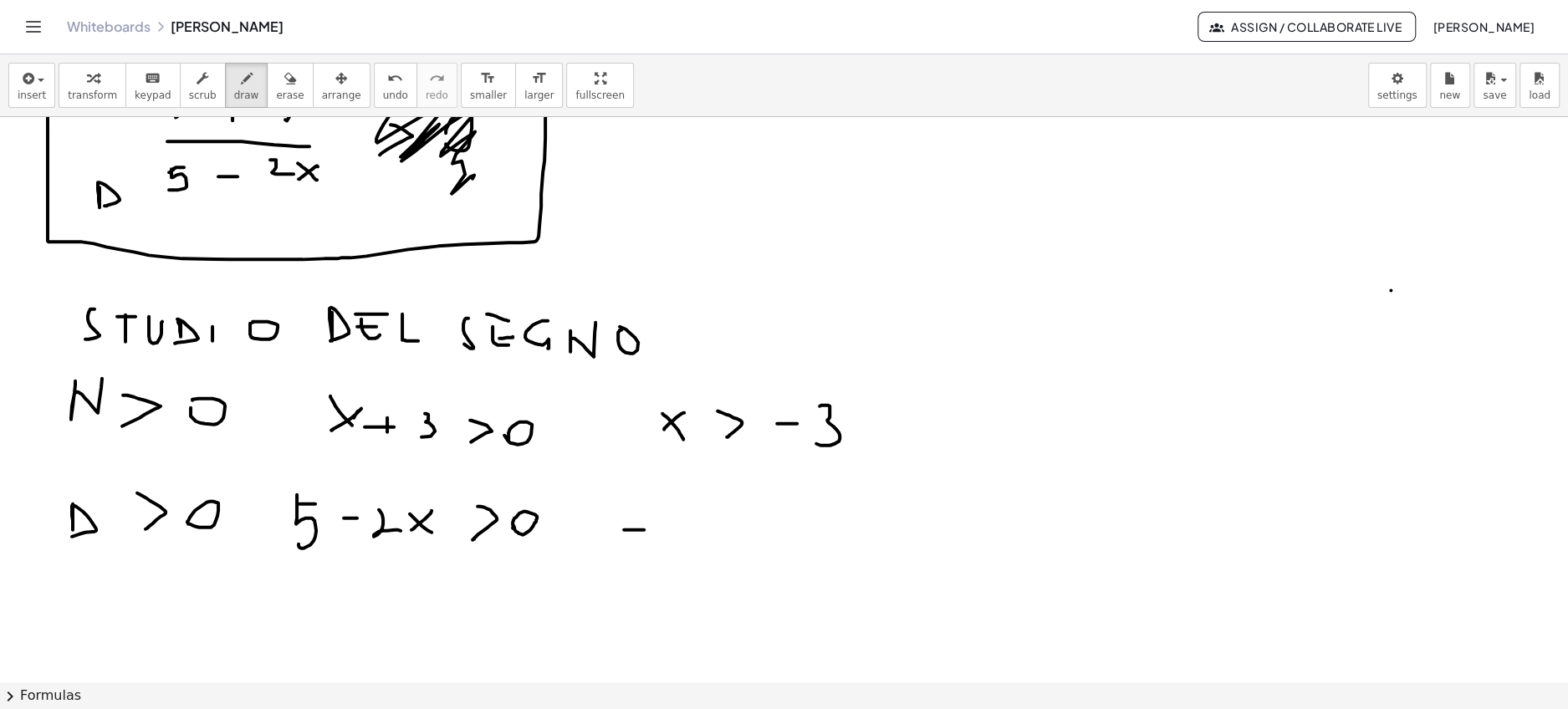
drag, startPoint x: 624, startPoint y: 529, endPoint x: 646, endPoint y: 529, distance: 22.0
drag, startPoint x: 674, startPoint y: 507, endPoint x: 691, endPoint y: 535, distance: 32.8
drag, startPoint x: 702, startPoint y: 511, endPoint x: 718, endPoint y: 536, distance: 29.7
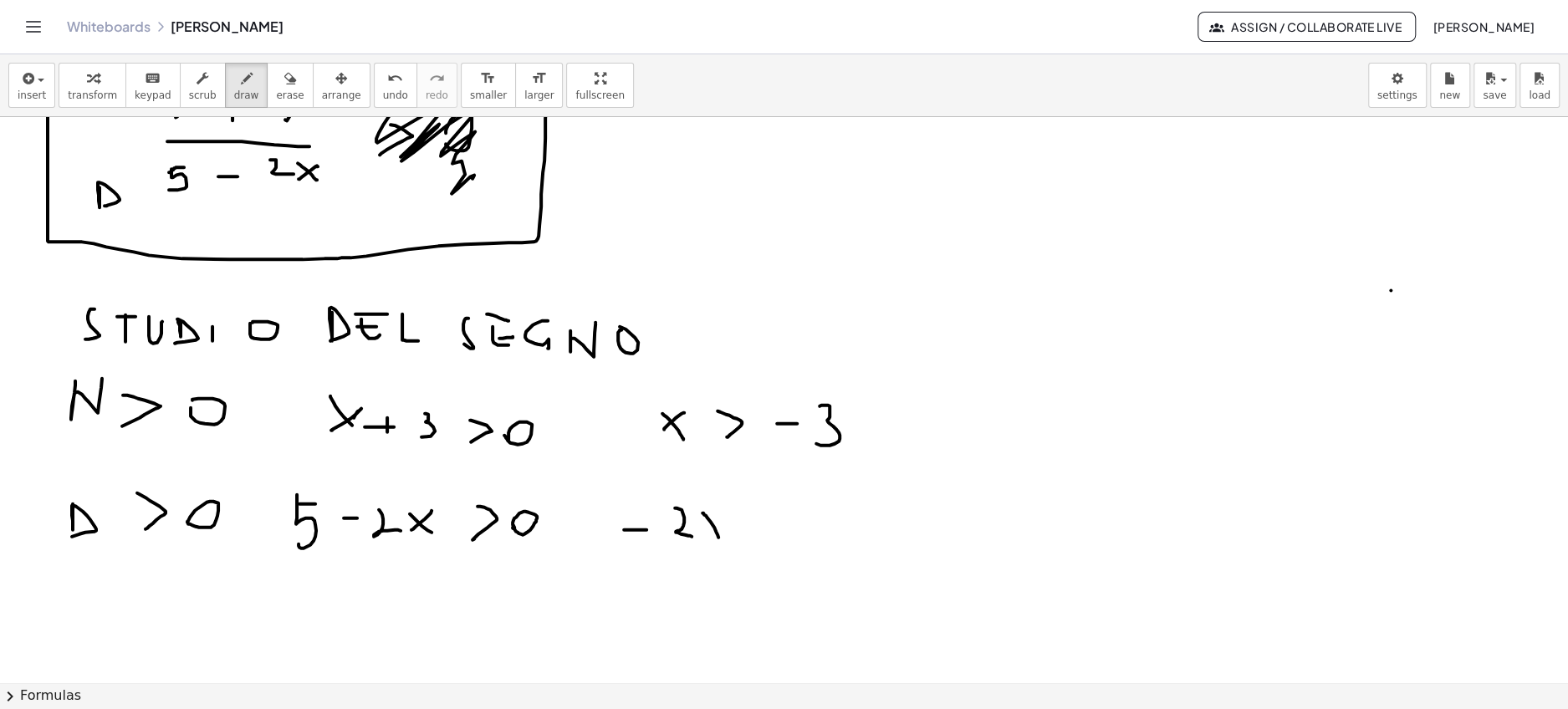
drag, startPoint x: 719, startPoint y: 514, endPoint x: 699, endPoint y: 542, distance: 34.4
drag, startPoint x: 766, startPoint y: 515, endPoint x: 767, endPoint y: 542, distance: 27.0
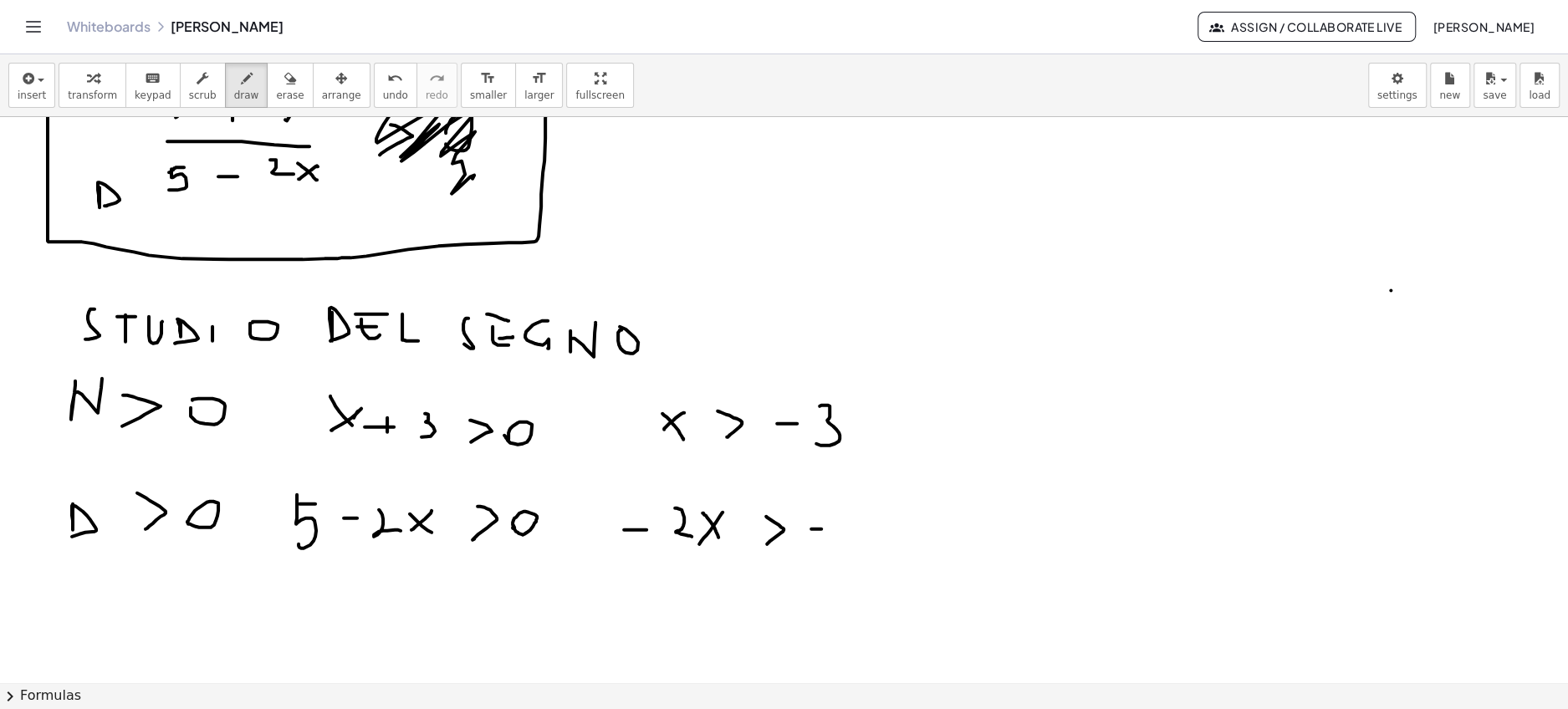
drag, startPoint x: 811, startPoint y: 528, endPoint x: 833, endPoint y: 528, distance: 22.0
drag, startPoint x: 862, startPoint y: 511, endPoint x: 863, endPoint y: 534, distance: 23.0
drag, startPoint x: 863, startPoint y: 507, endPoint x: 877, endPoint y: 507, distance: 14.0
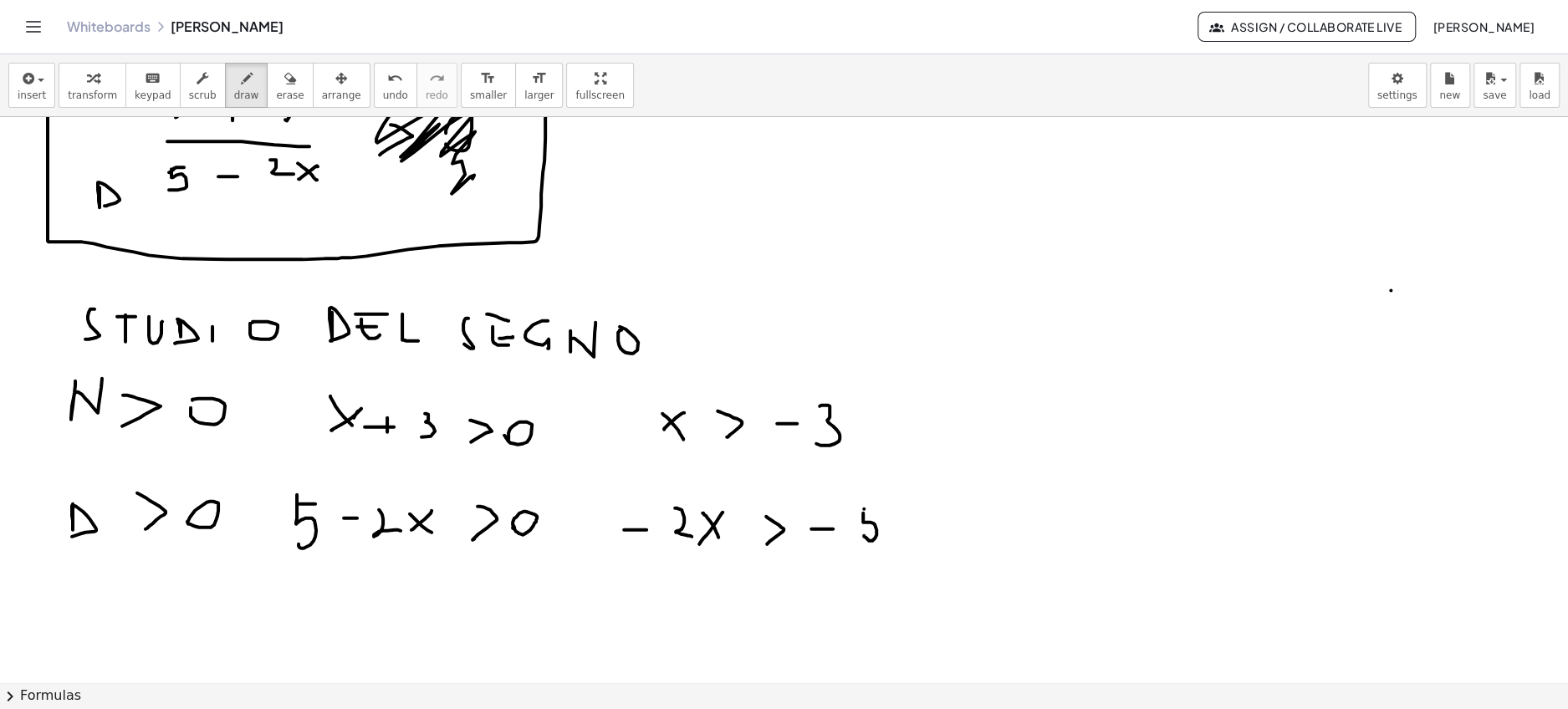
drag, startPoint x: 996, startPoint y: 507, endPoint x: 1015, endPoint y: 531, distance: 30.6
drag, startPoint x: 1024, startPoint y: 517, endPoint x: 1037, endPoint y: 530, distance: 18.4
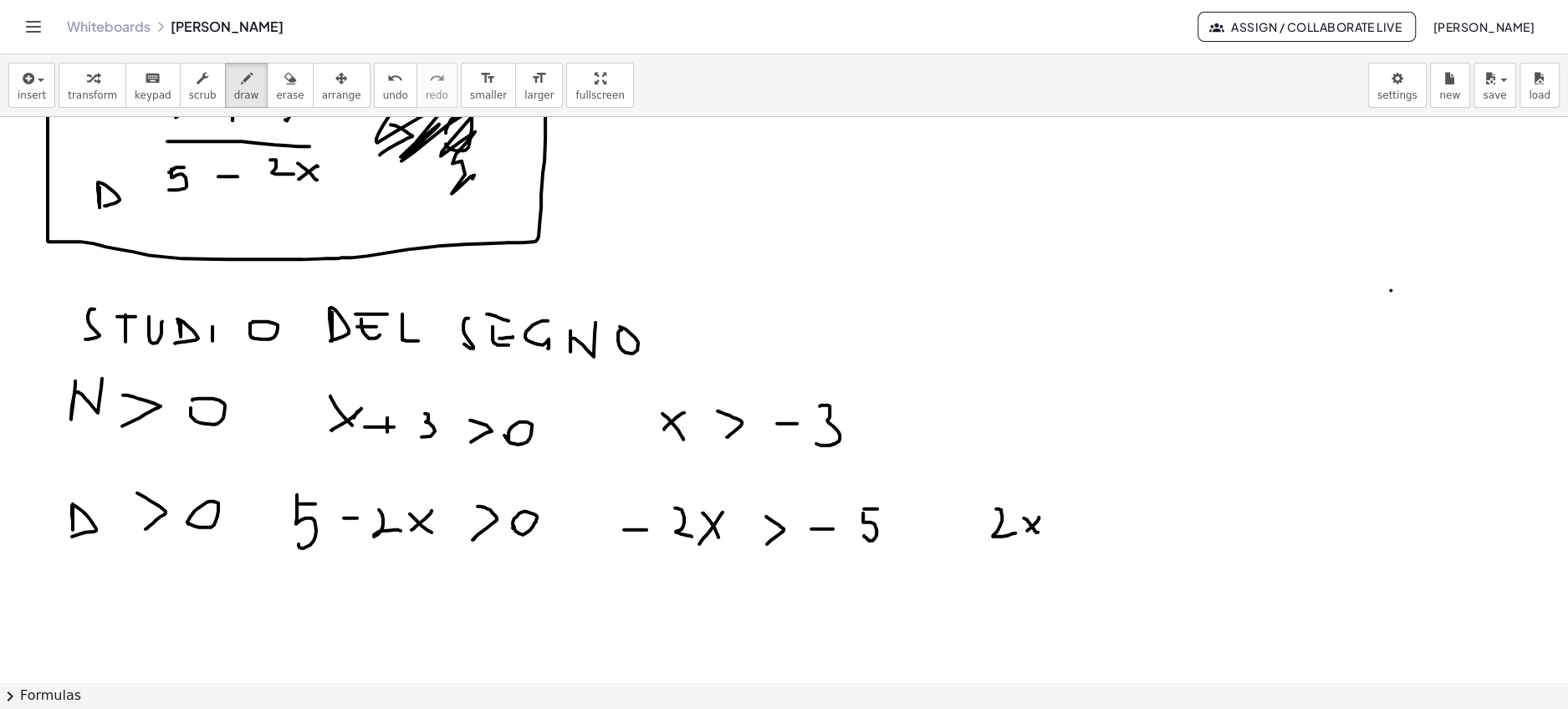
drag, startPoint x: 1038, startPoint y: 516, endPoint x: 1026, endPoint y: 531, distance: 19.2
drag, startPoint x: 1098, startPoint y: 502, endPoint x: 1103, endPoint y: 529, distance: 27.5
drag, startPoint x: 1124, startPoint y: 521, endPoint x: 1126, endPoint y: 545, distance: 24.1
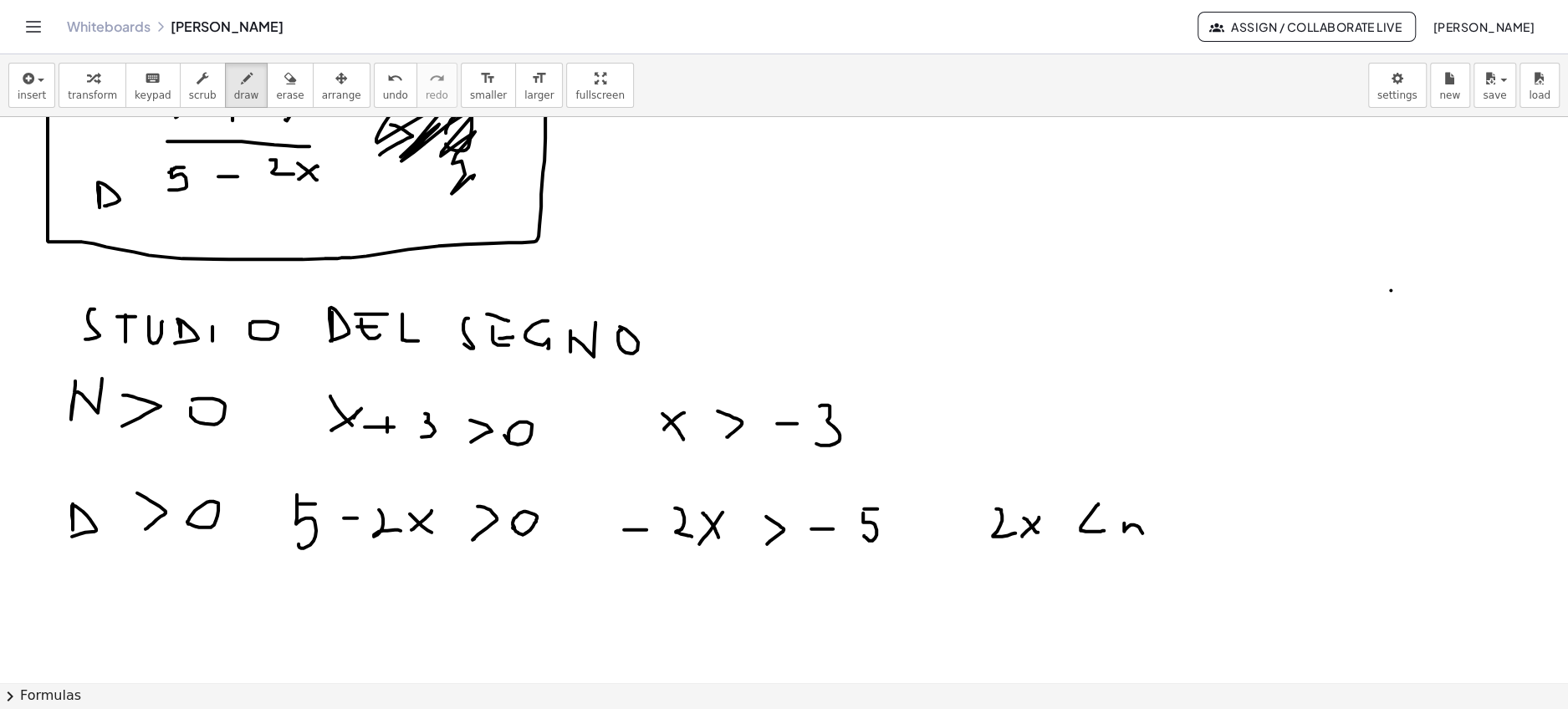
drag, startPoint x: 1126, startPoint y: 523, endPoint x: 1136, endPoint y: 511, distance: 15.6
drag, startPoint x: 1237, startPoint y: 507, endPoint x: 1267, endPoint y: 526, distance: 35.5
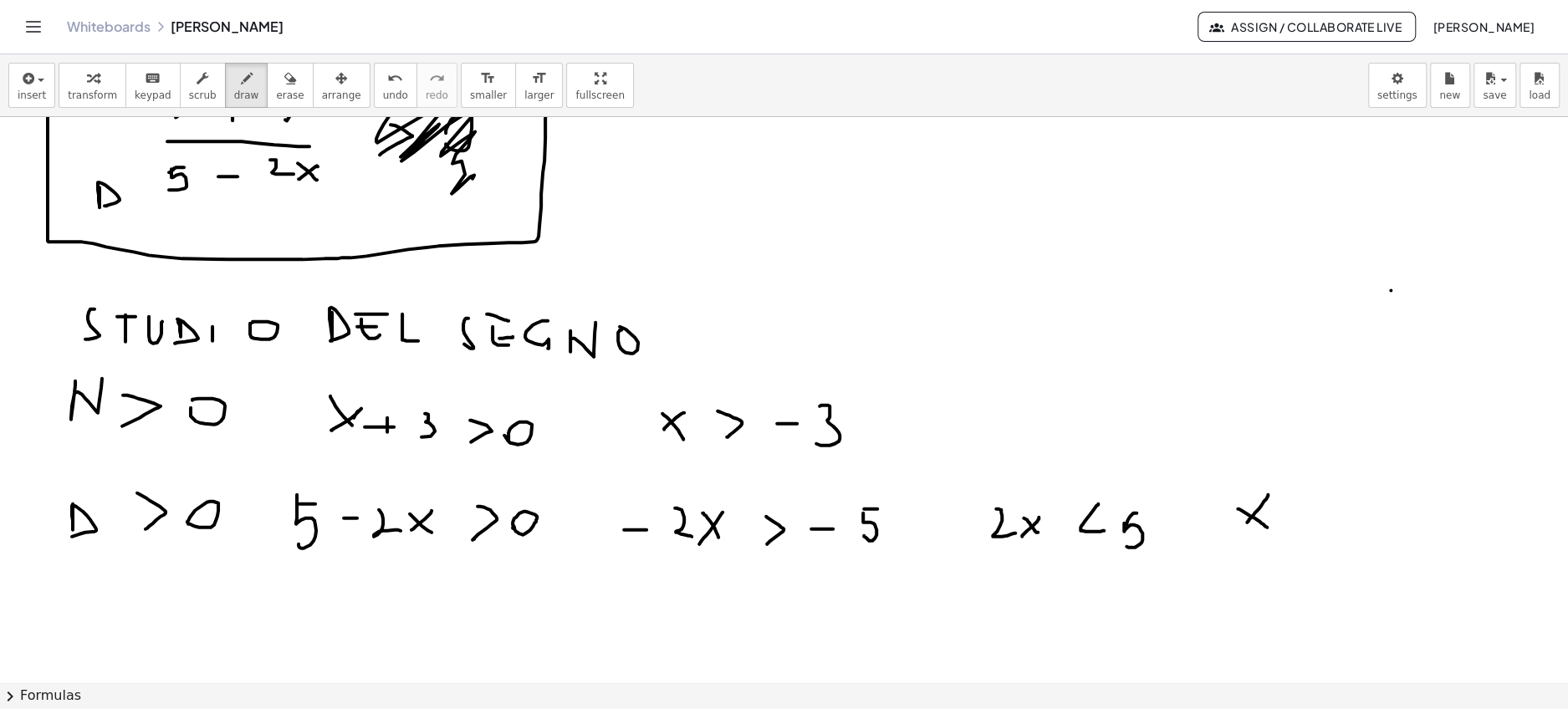
drag, startPoint x: 1267, startPoint y: 493, endPoint x: 1246, endPoint y: 521, distance: 35.0
drag, startPoint x: 1246, startPoint y: 521, endPoint x: 1243, endPoint y: 529, distance: 8.5
drag, startPoint x: 1314, startPoint y: 500, endPoint x: 1320, endPoint y: 528, distance: 28.6
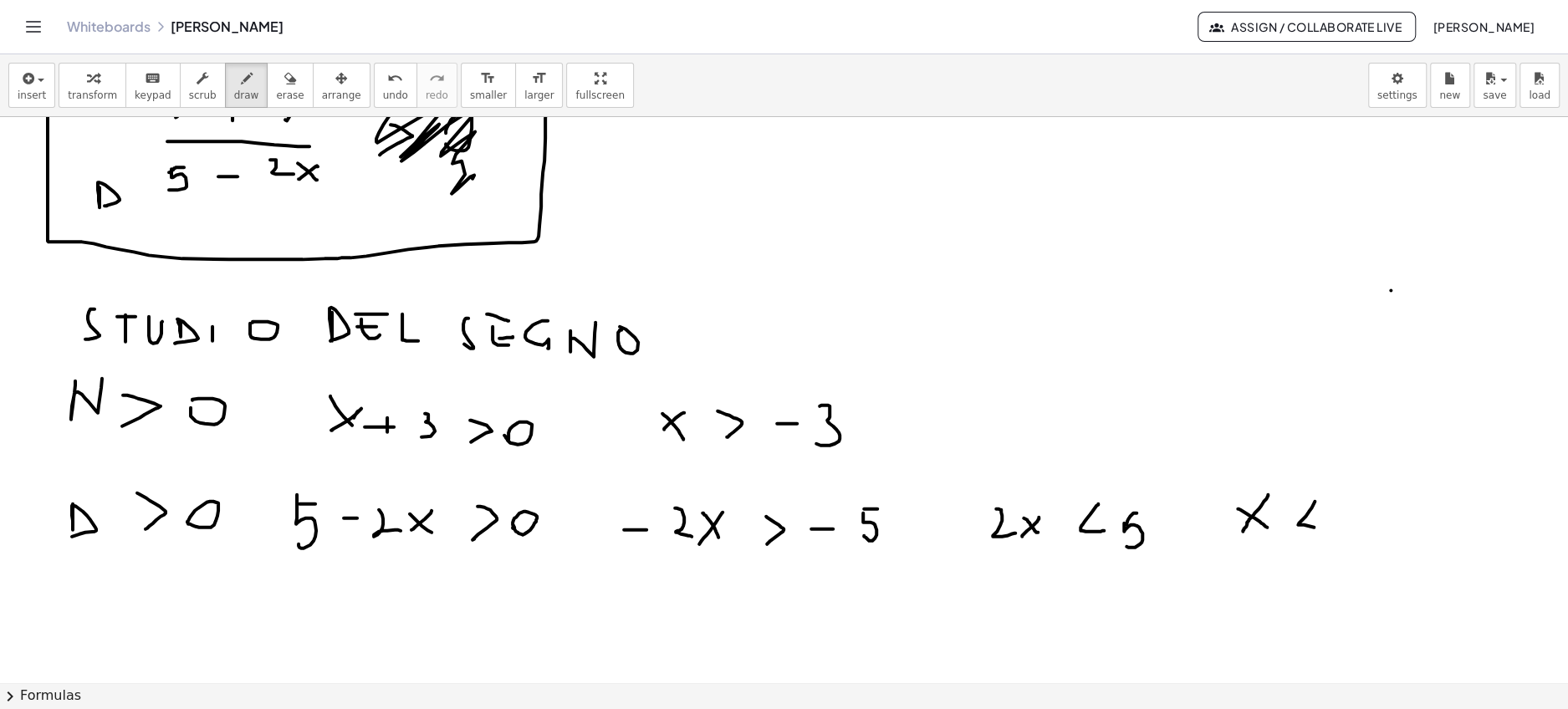
drag, startPoint x: 1358, startPoint y: 481, endPoint x: 1359, endPoint y: 517, distance: 36.0
drag, startPoint x: 1358, startPoint y: 499, endPoint x: 1367, endPoint y: 499, distance: 9.0
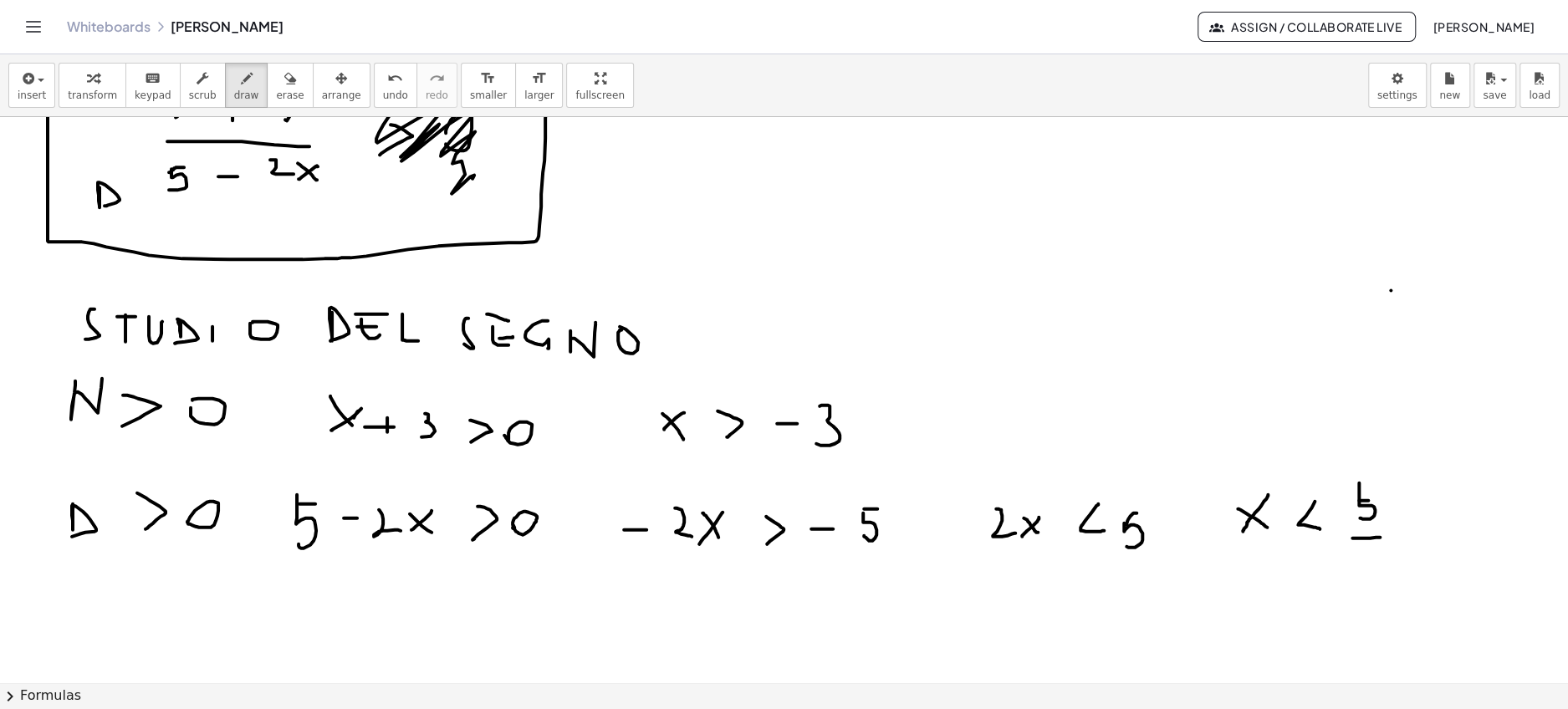
drag, startPoint x: 1352, startPoint y: 537, endPoint x: 1387, endPoint y: 535, distance: 35.1
drag, startPoint x: 1367, startPoint y: 557, endPoint x: 1379, endPoint y: 581, distance: 26.8
drag, startPoint x: 1356, startPoint y: 485, endPoint x: 1371, endPoint y: 486, distance: 15.0
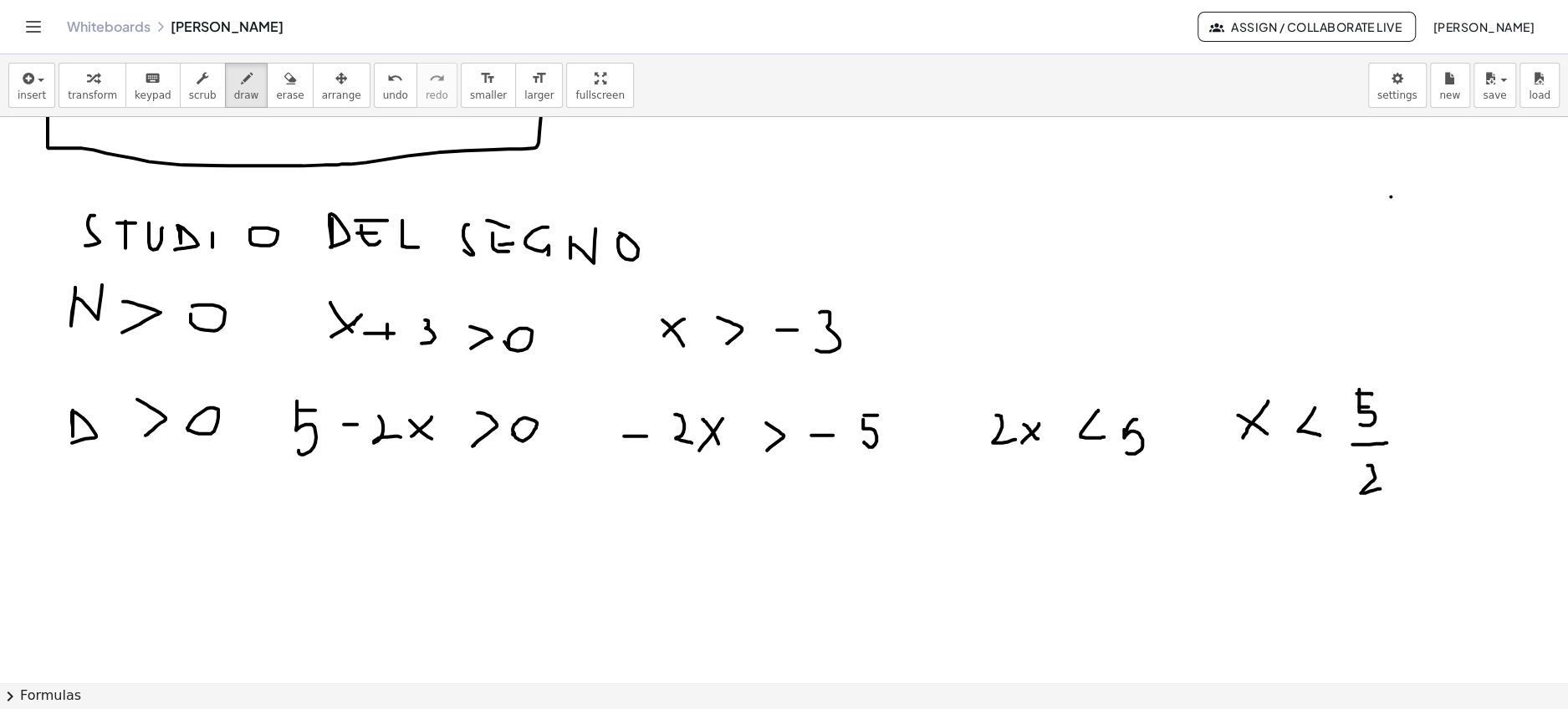
scroll to position [1351, 0]
drag, startPoint x: 757, startPoint y: 253, endPoint x: 781, endPoint y: 269, distance: 28.8
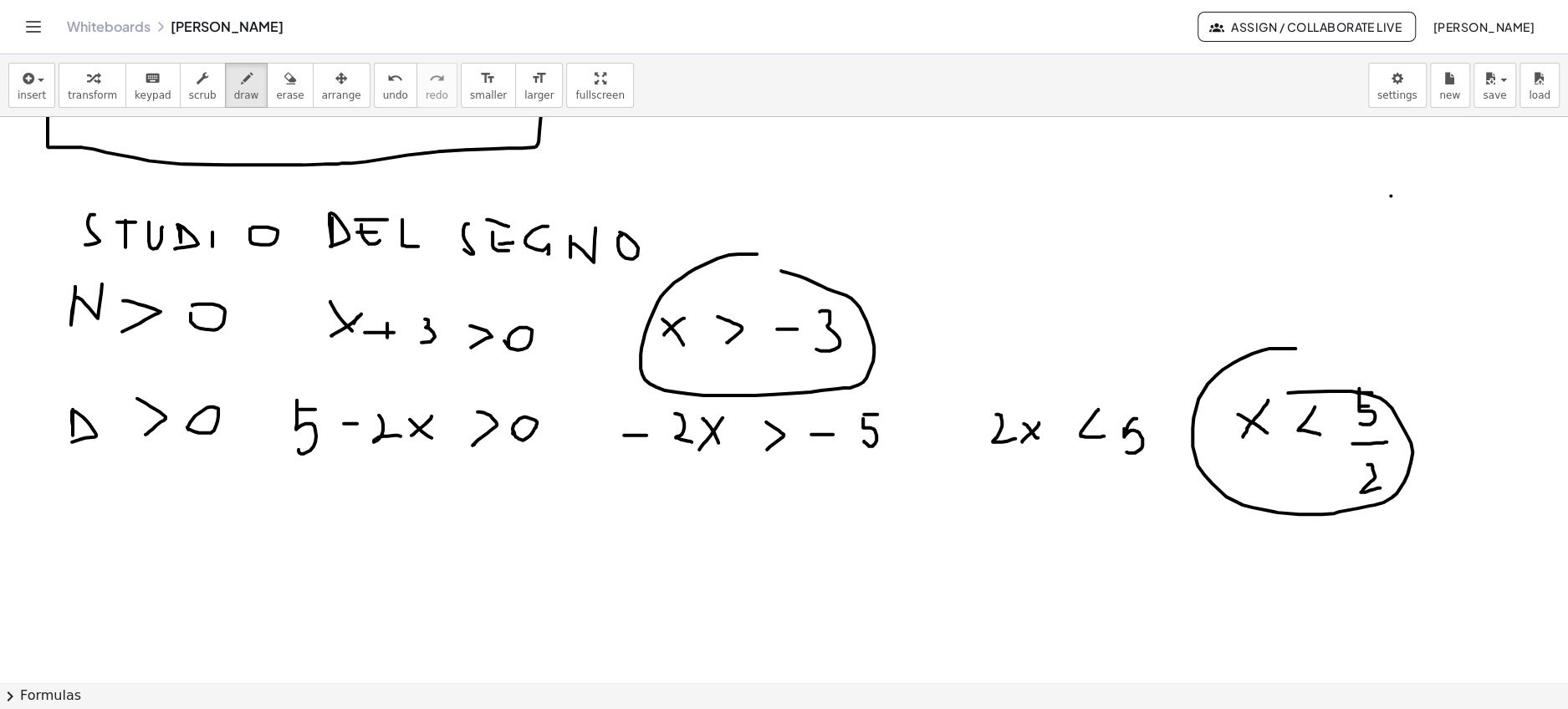
drag, startPoint x: 1295, startPoint y: 347, endPoint x: 1288, endPoint y: 391, distance: 44.6
drag, startPoint x: 128, startPoint y: 524, endPoint x: 141, endPoint y: 523, distance: 13.0
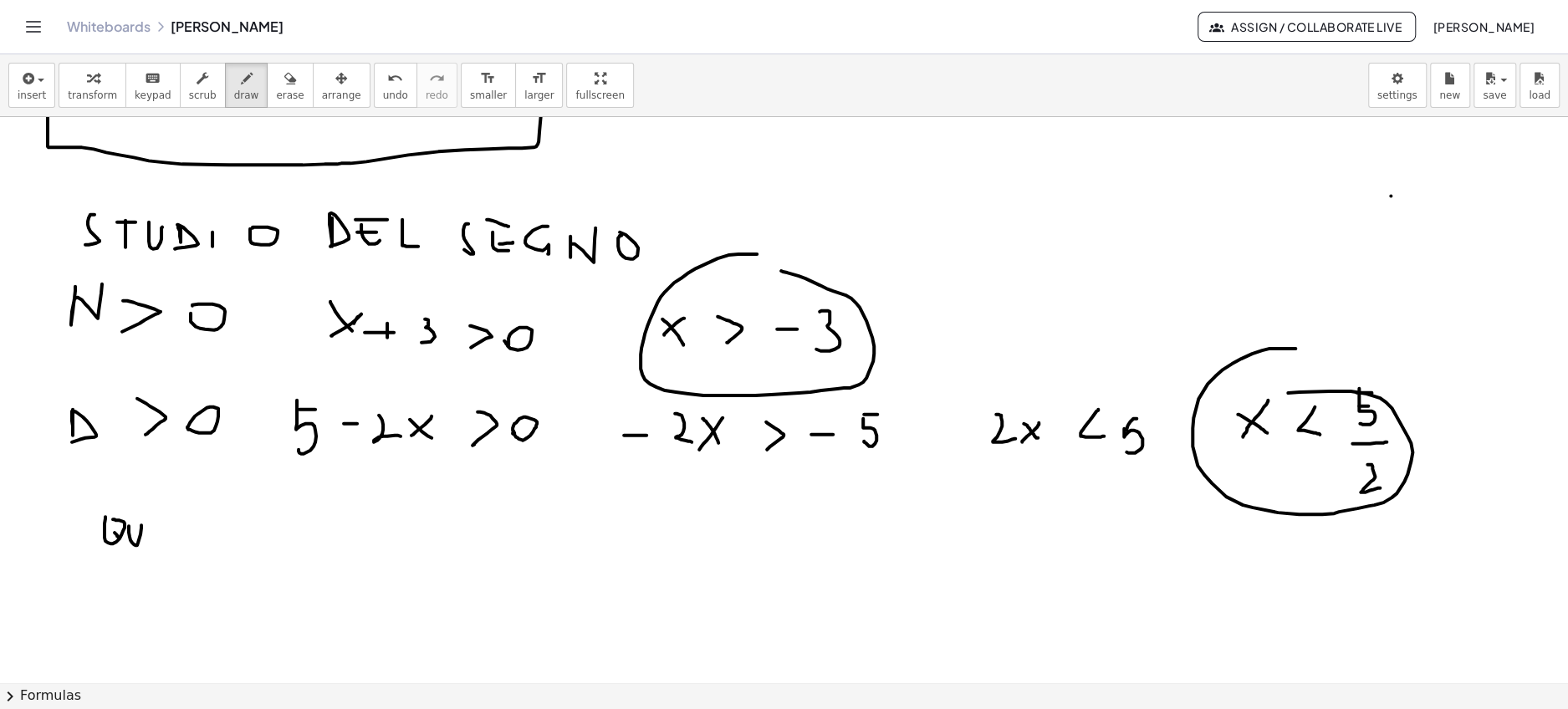
drag, startPoint x: 154, startPoint y: 543, endPoint x: 172, endPoint y: 546, distance: 18.2
drag, startPoint x: 148, startPoint y: 538, endPoint x: 164, endPoint y: 538, distance: 16.0
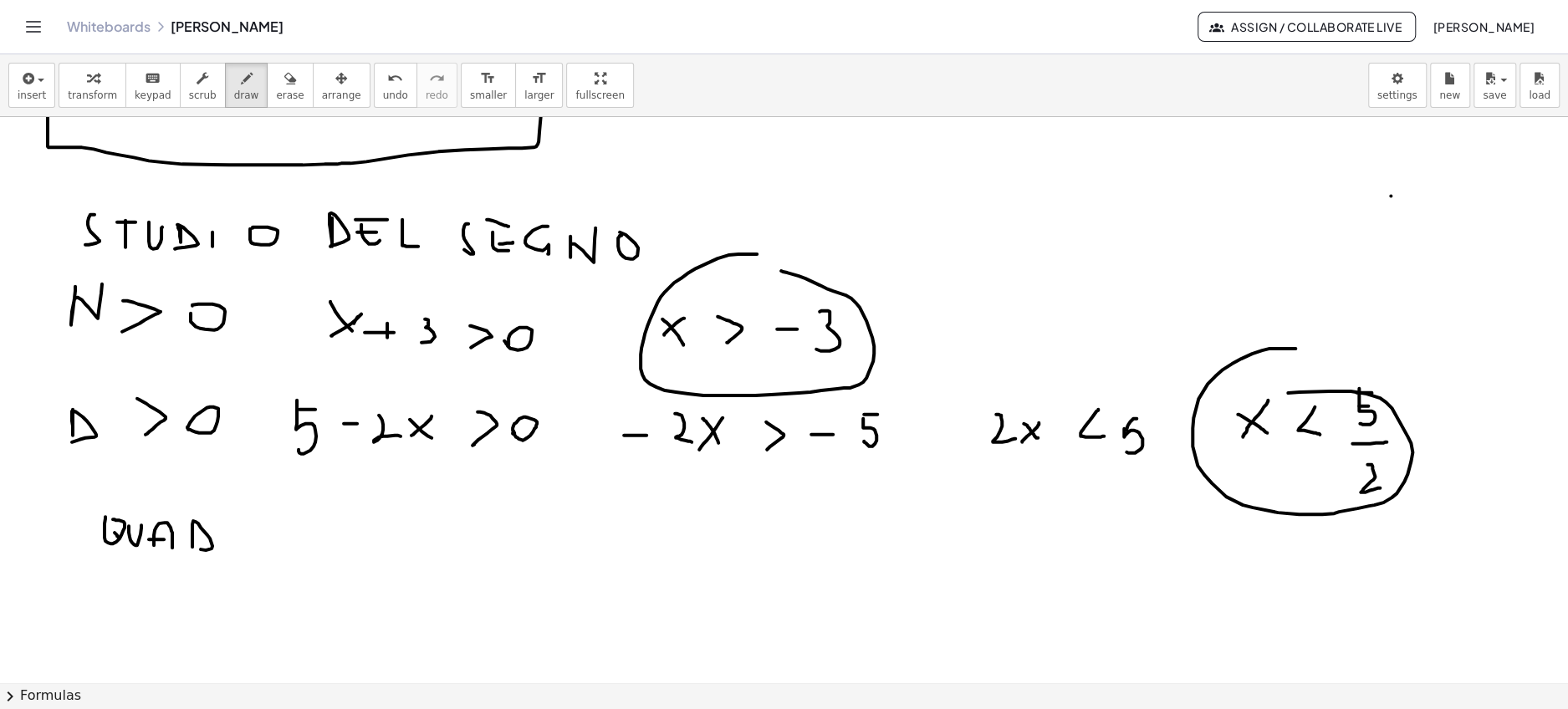
drag, startPoint x: 192, startPoint y: 529, endPoint x: 201, endPoint y: 548, distance: 21.0
drag, startPoint x: 220, startPoint y: 537, endPoint x: 242, endPoint y: 551, distance: 26.1
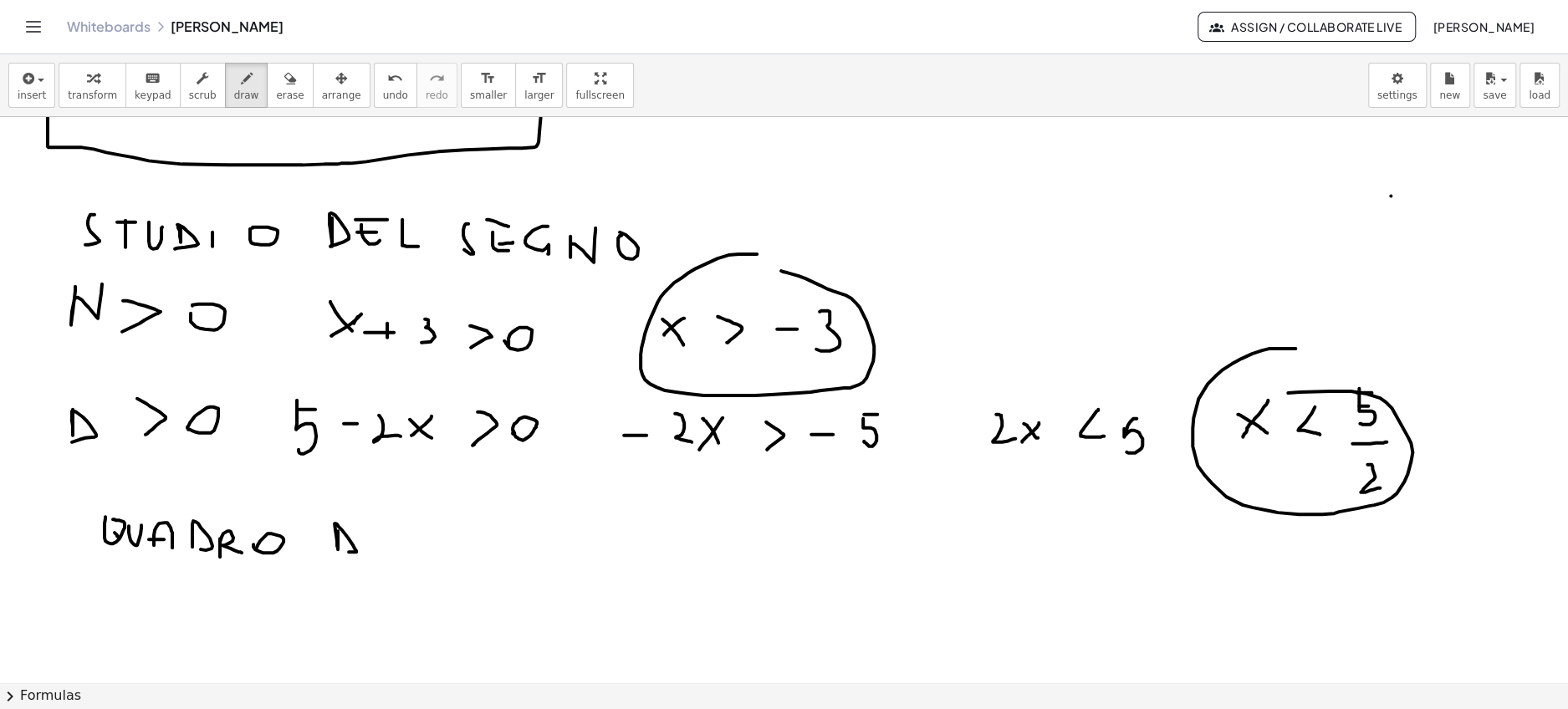
drag, startPoint x: 338, startPoint y: 529, endPoint x: 346, endPoint y: 550, distance: 22.5
drag, startPoint x: 371, startPoint y: 531, endPoint x: 385, endPoint y: 559, distance: 31.3
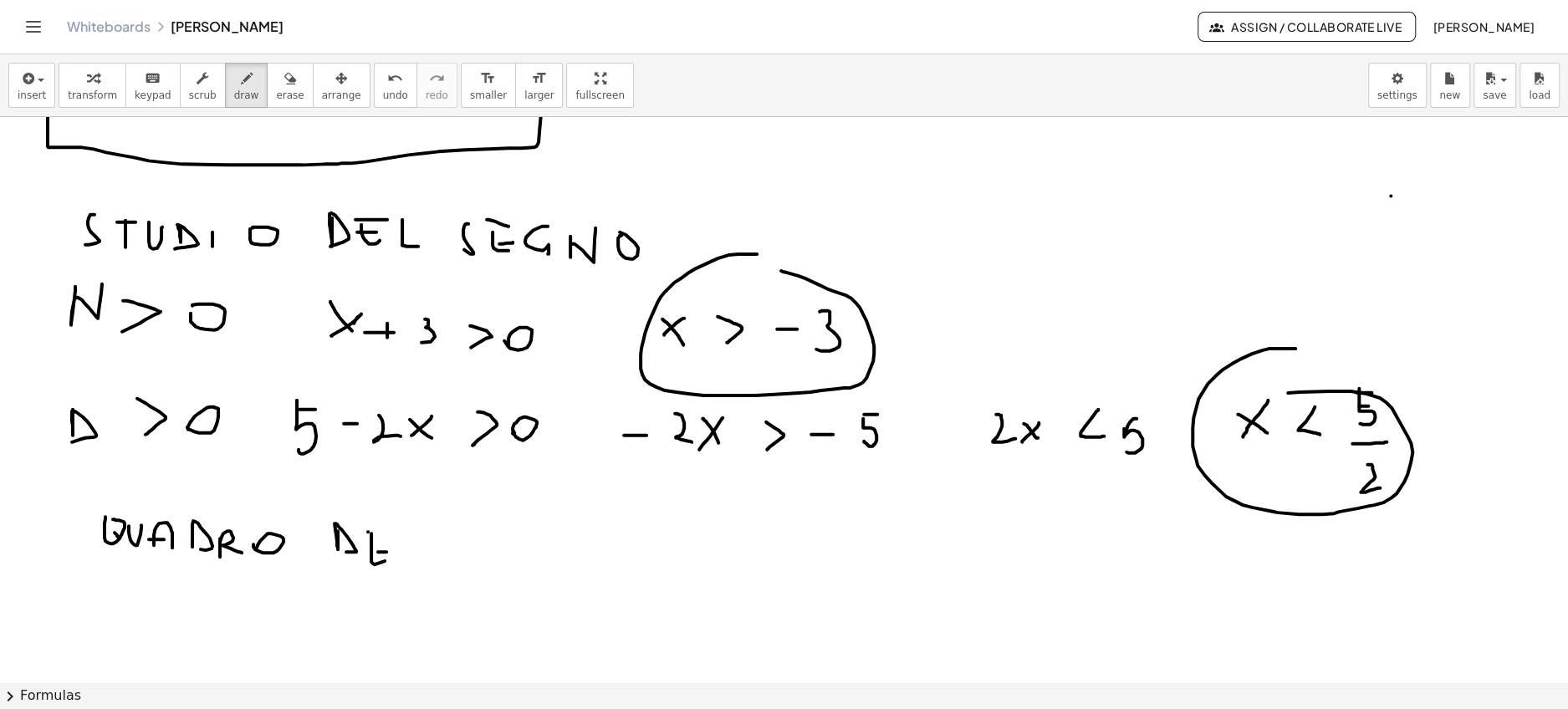
drag, startPoint x: 367, startPoint y: 529, endPoint x: 390, endPoint y: 529, distance: 23.0
drag, startPoint x: 405, startPoint y: 530, endPoint x: 405, endPoint y: 562, distance: 32.0
drag, startPoint x: 479, startPoint y: 532, endPoint x: 472, endPoint y: 562, distance: 30.8
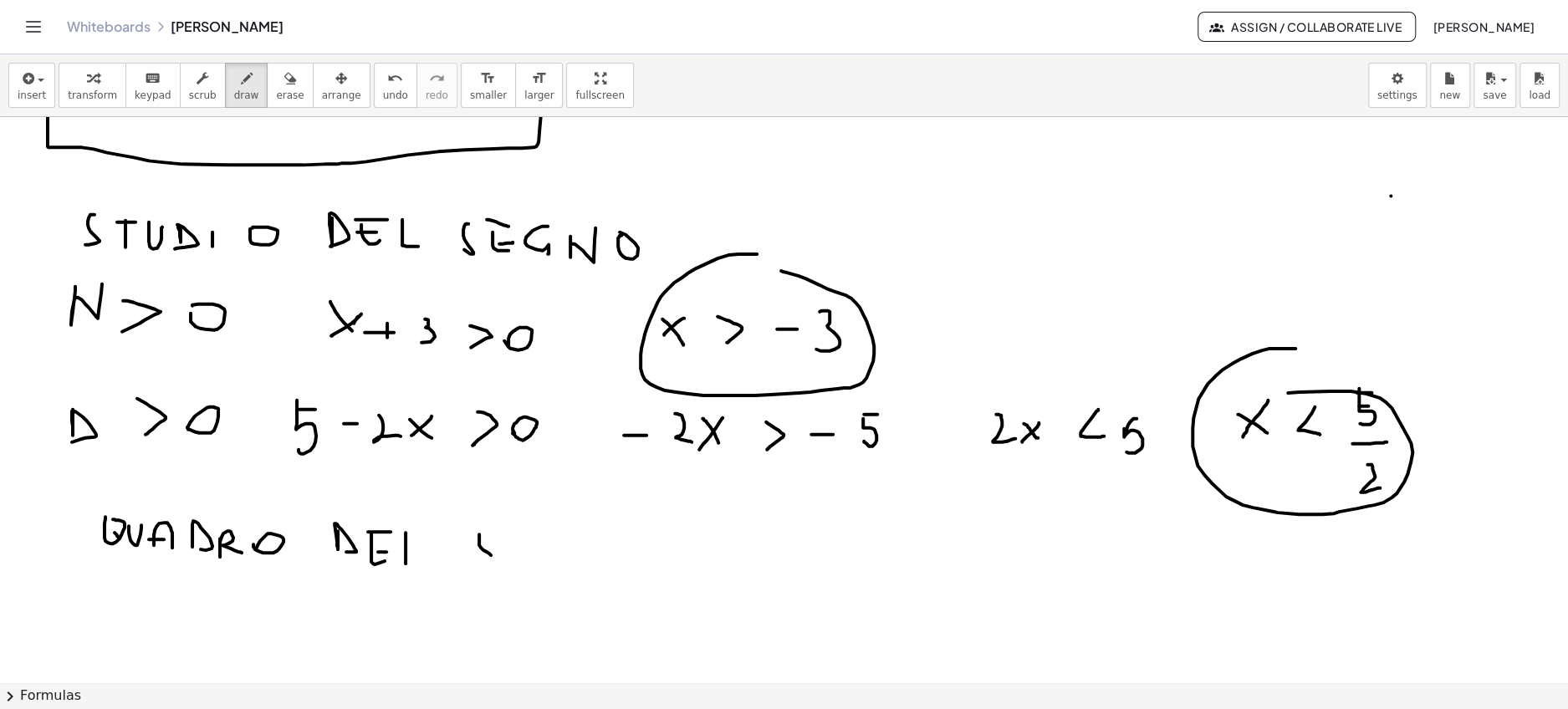
drag, startPoint x: 506, startPoint y: 529, endPoint x: 525, endPoint y: 553, distance: 30.6
drag, startPoint x: 509, startPoint y: 540, endPoint x: 527, endPoint y: 540, distance: 18.0
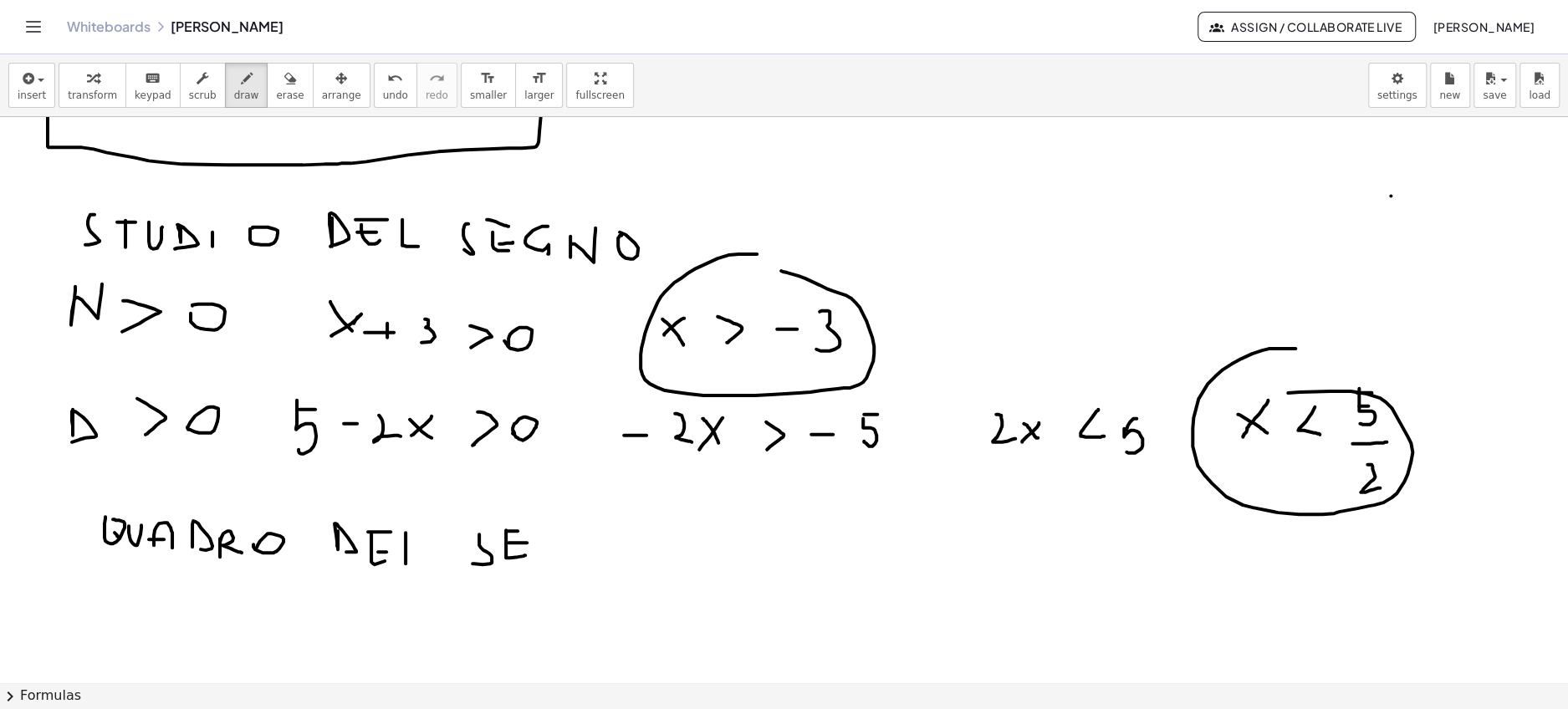
drag, startPoint x: 507, startPoint y: 529, endPoint x: 520, endPoint y: 529, distance: 13.0
drag, startPoint x: 564, startPoint y: 529, endPoint x: 571, endPoint y: 549, distance: 21.2
drag, startPoint x: 606, startPoint y: 528, endPoint x: 630, endPoint y: 520, distance: 25.3
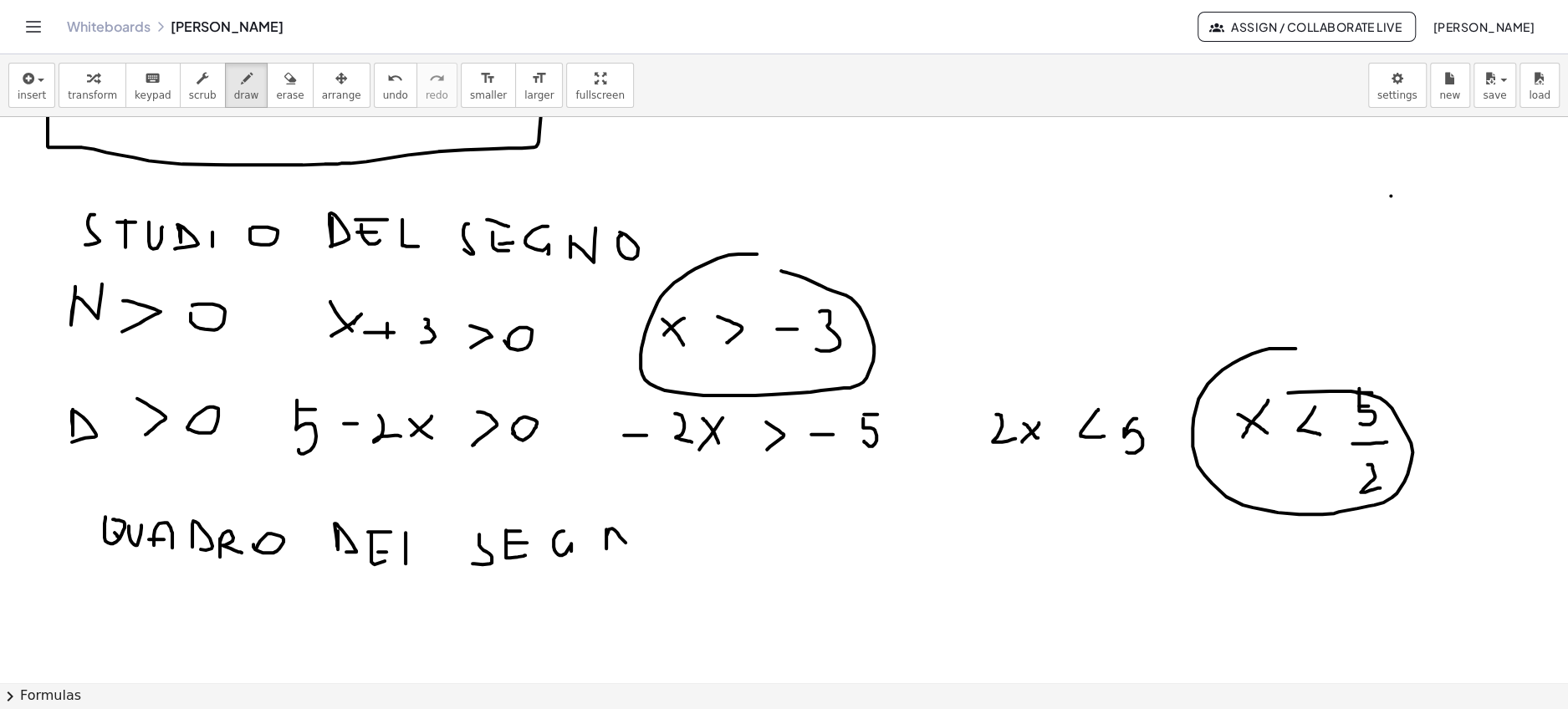
drag, startPoint x: 645, startPoint y: 525, endPoint x: 645, endPoint y: 539, distance: 14.0
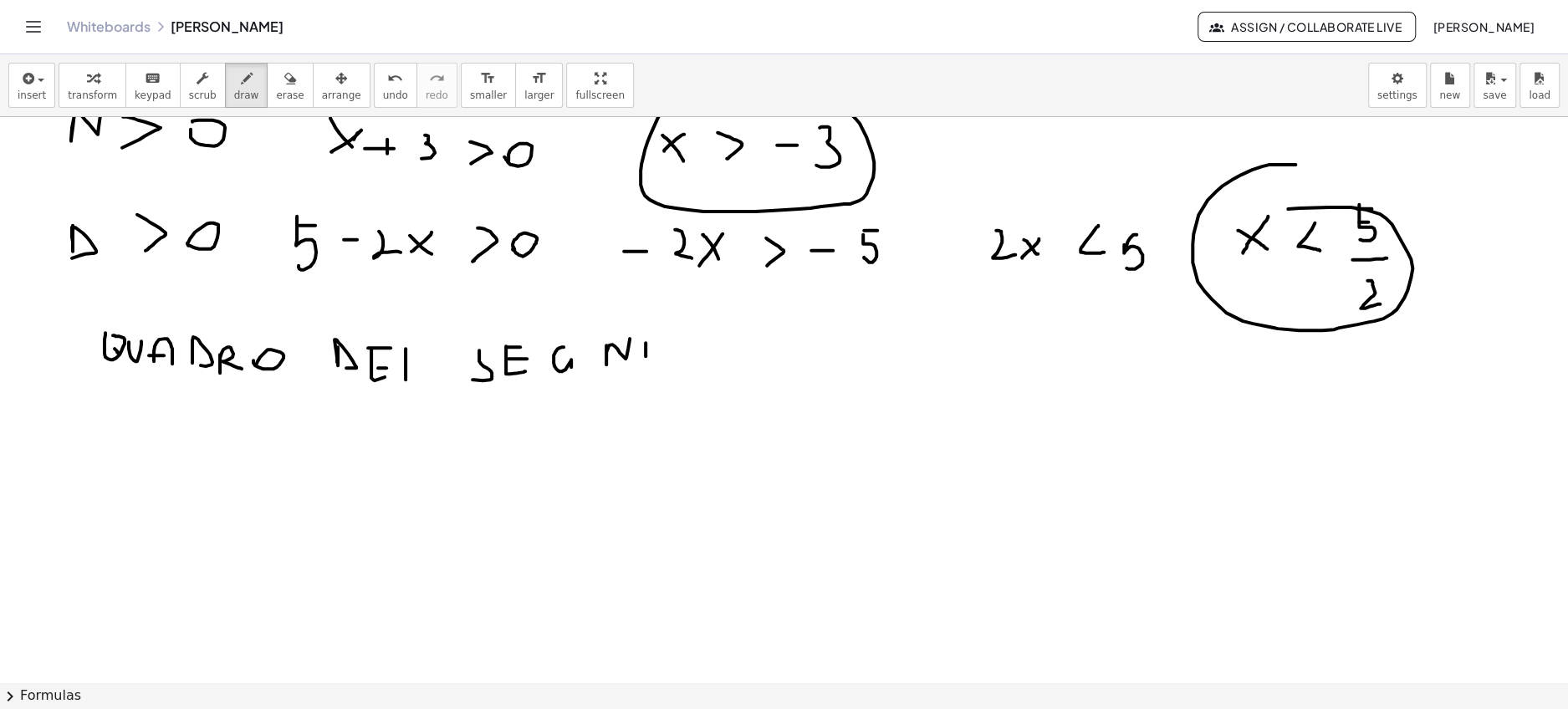
scroll to position [1544, 0]
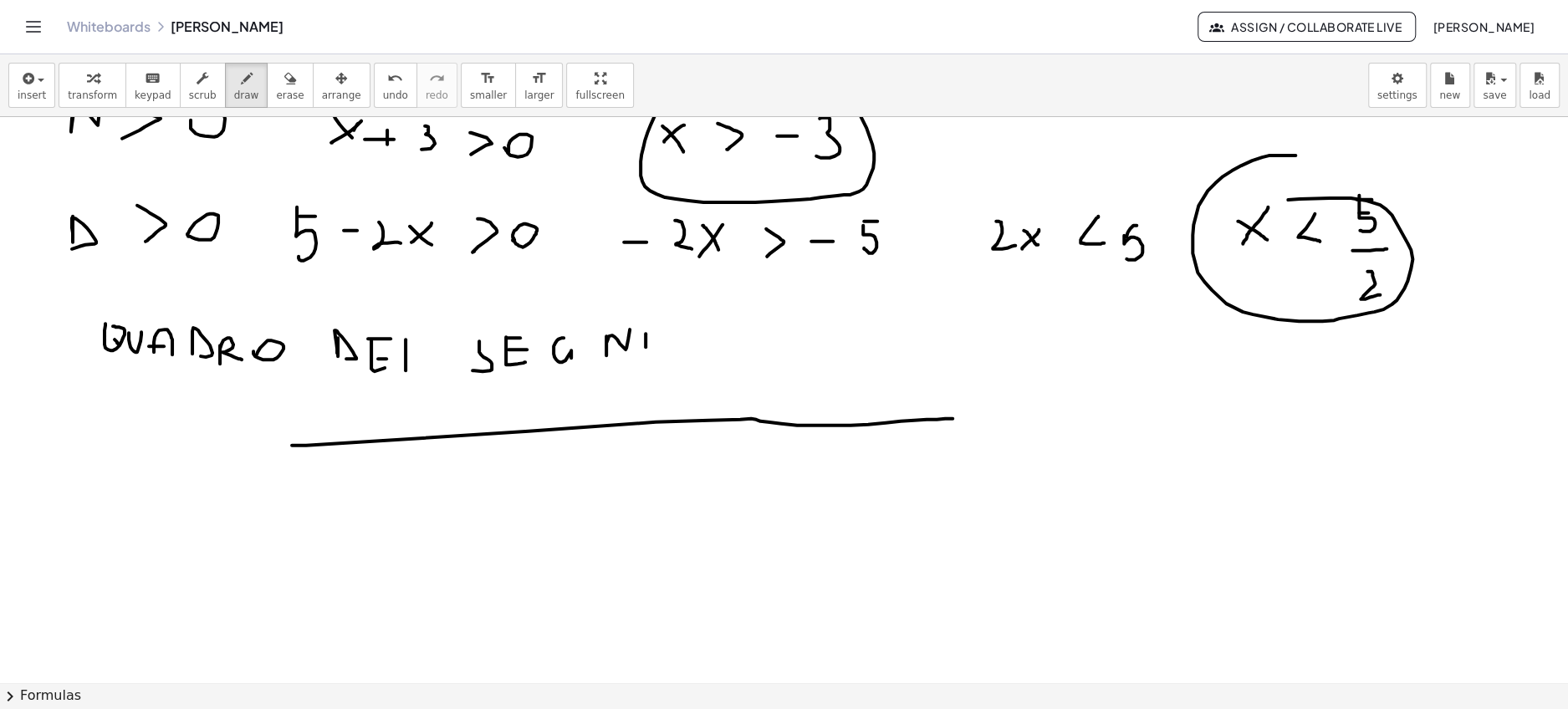
drag, startPoint x: 291, startPoint y: 443, endPoint x: 968, endPoint y: 416, distance: 677.5
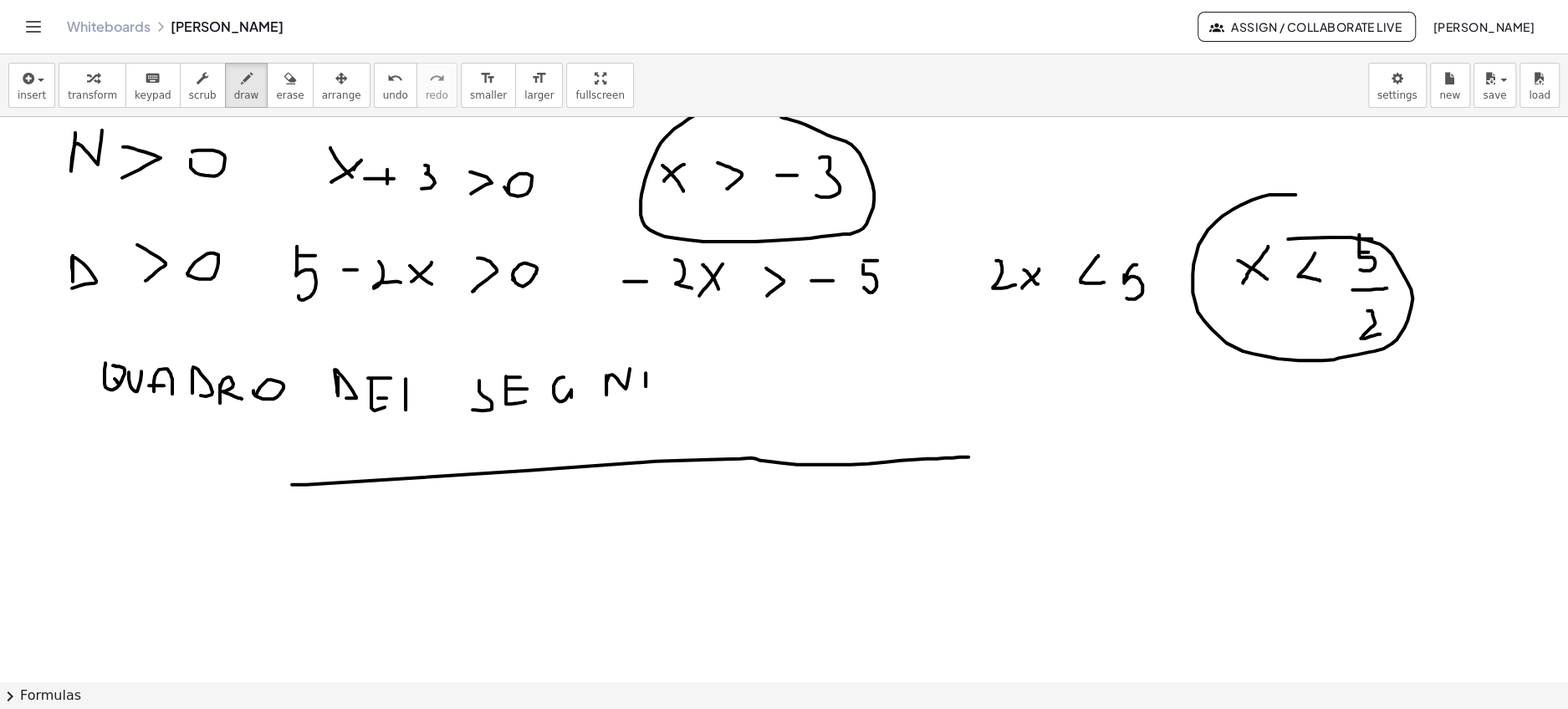
scroll to position [1500, 0]
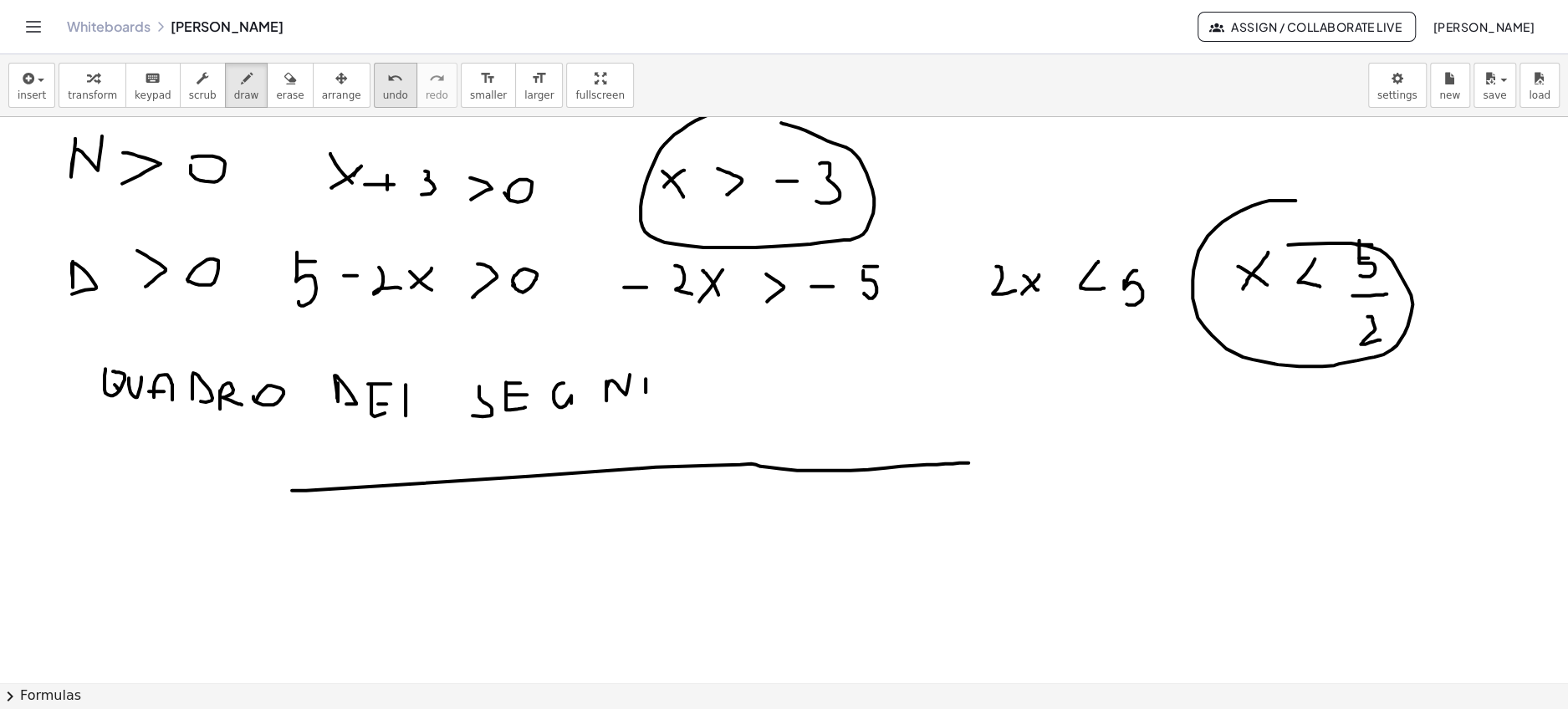
click at [383, 91] on span "undo" at bounding box center [395, 95] width 25 height 12
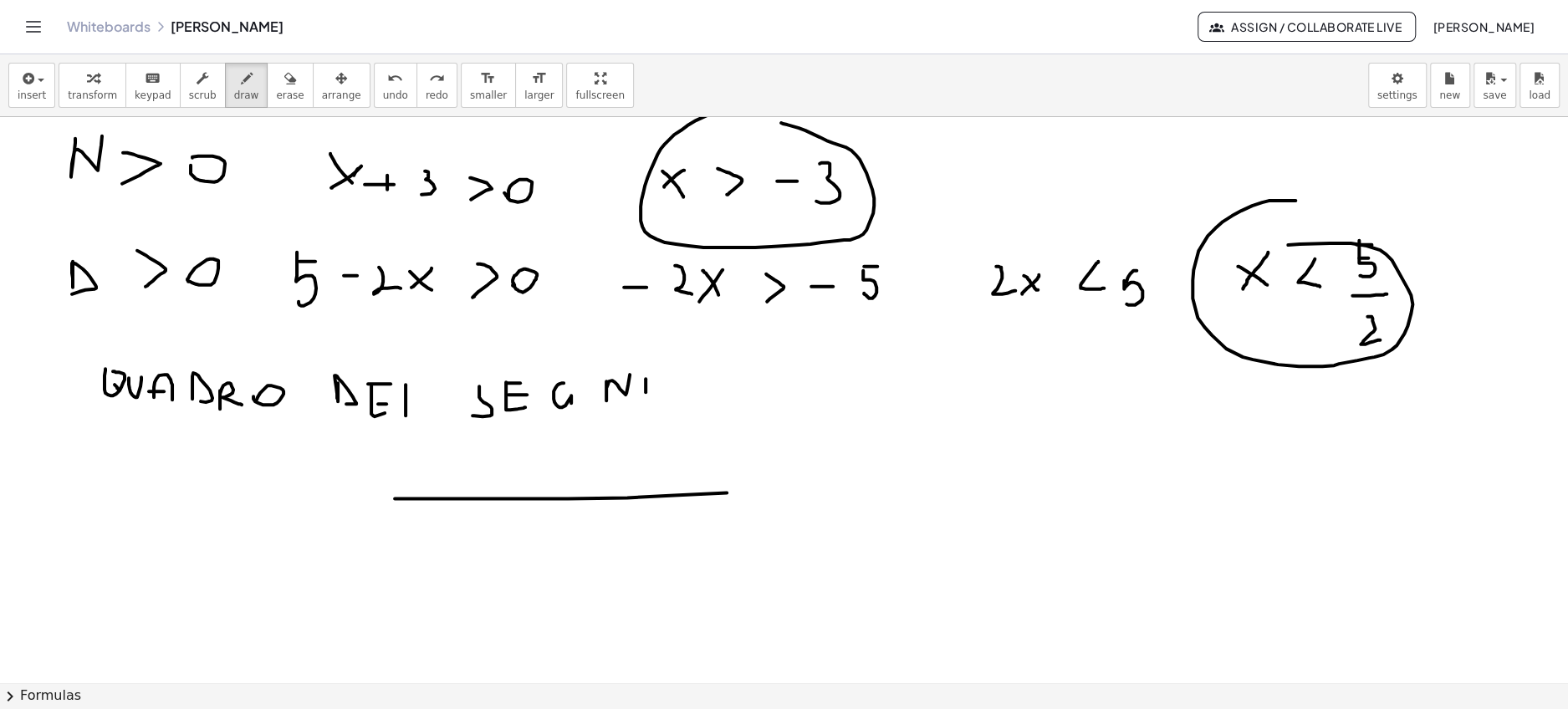
drag, startPoint x: 395, startPoint y: 496, endPoint x: 875, endPoint y: 489, distance: 480.1
drag, startPoint x: 530, startPoint y: 490, endPoint x: 530, endPoint y: 510, distance: 20.0
drag, startPoint x: 510, startPoint y: 481, endPoint x: 521, endPoint y: 480, distance: 11.0
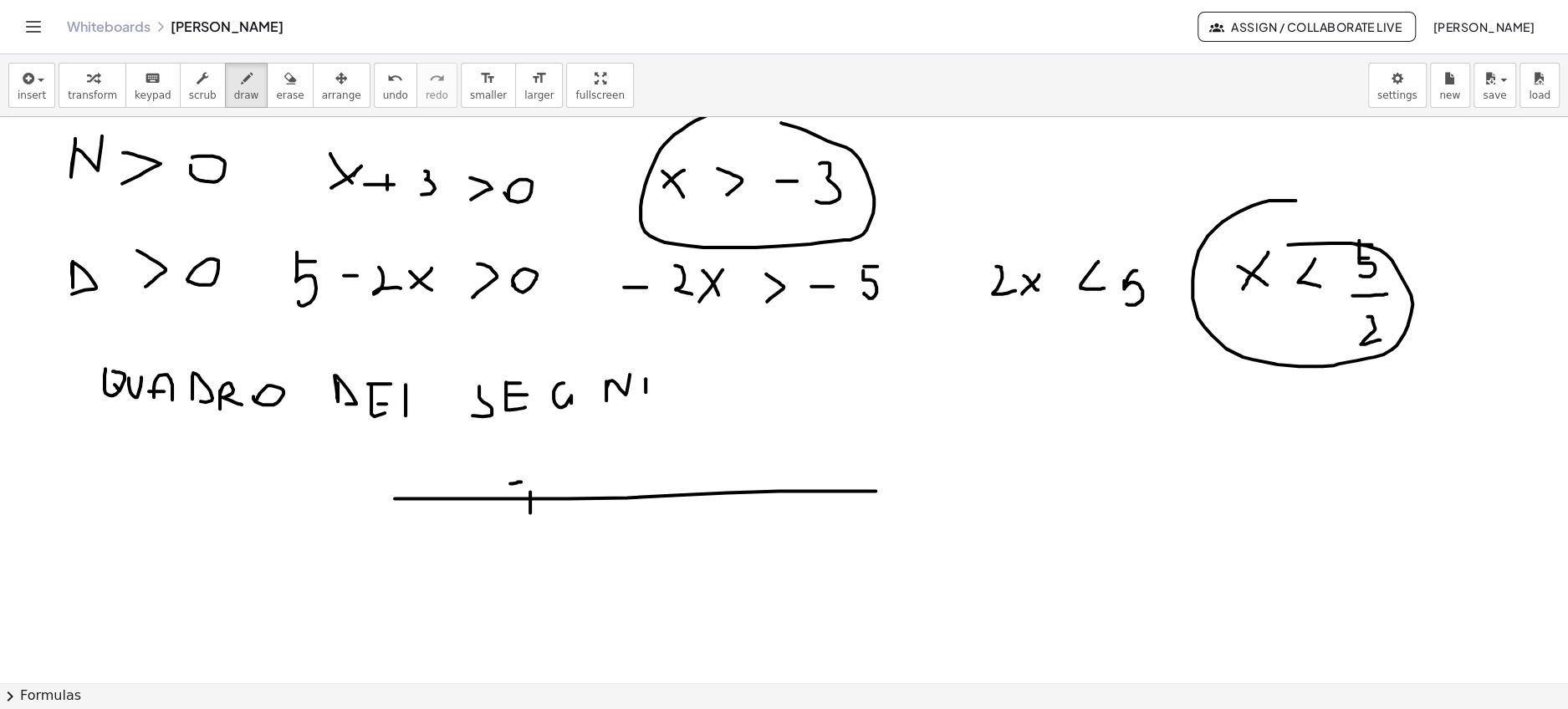
drag, startPoint x: 535, startPoint y: 453, endPoint x: 534, endPoint y: 474, distance: 21.0
drag, startPoint x: 724, startPoint y: 481, endPoint x: 724, endPoint y: 502, distance: 21.0
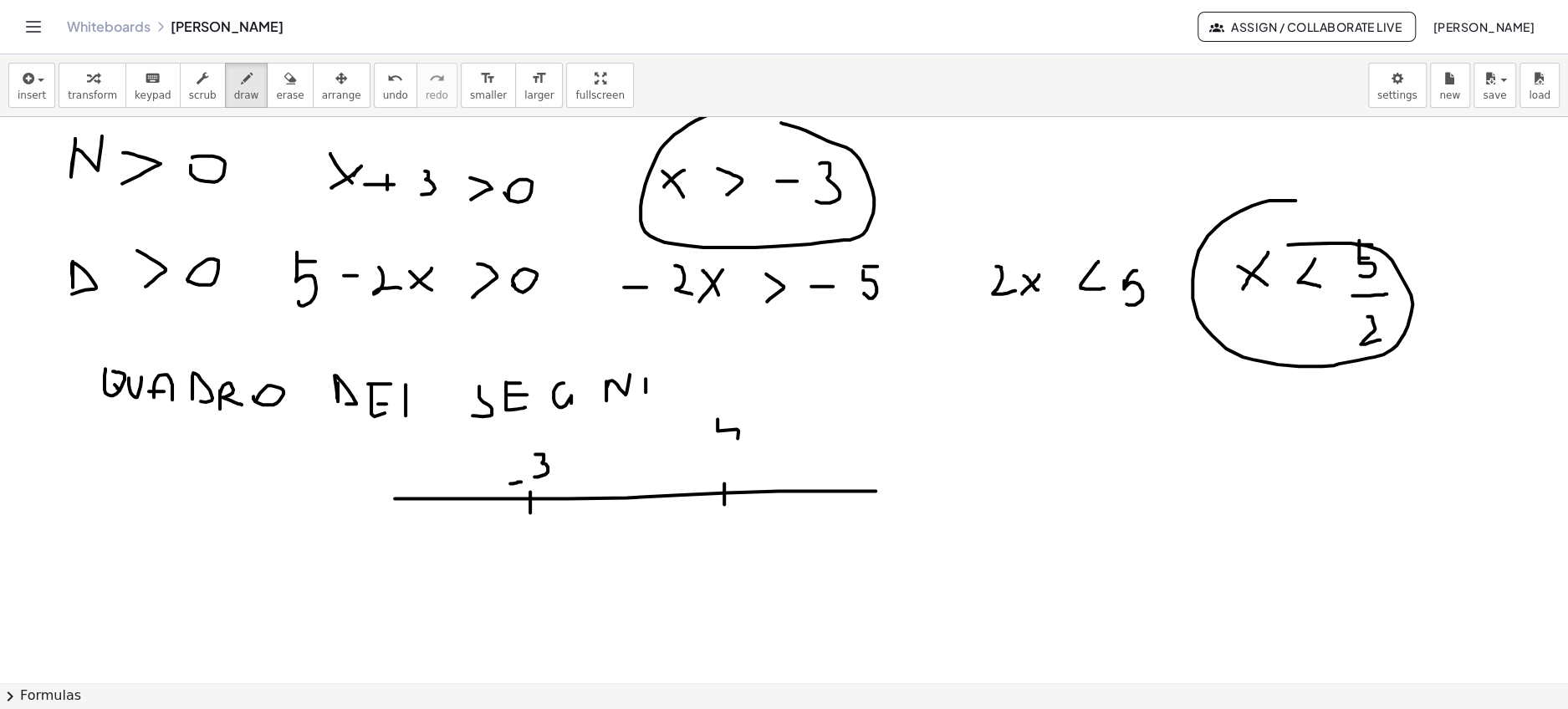
drag, startPoint x: 718, startPoint y: 417, endPoint x: 726, endPoint y: 438, distance: 22.5
drag, startPoint x: 718, startPoint y: 412, endPoint x: 739, endPoint y: 414, distance: 21.1
drag, startPoint x: 777, startPoint y: 405, endPoint x: 739, endPoint y: 463, distance: 69.3
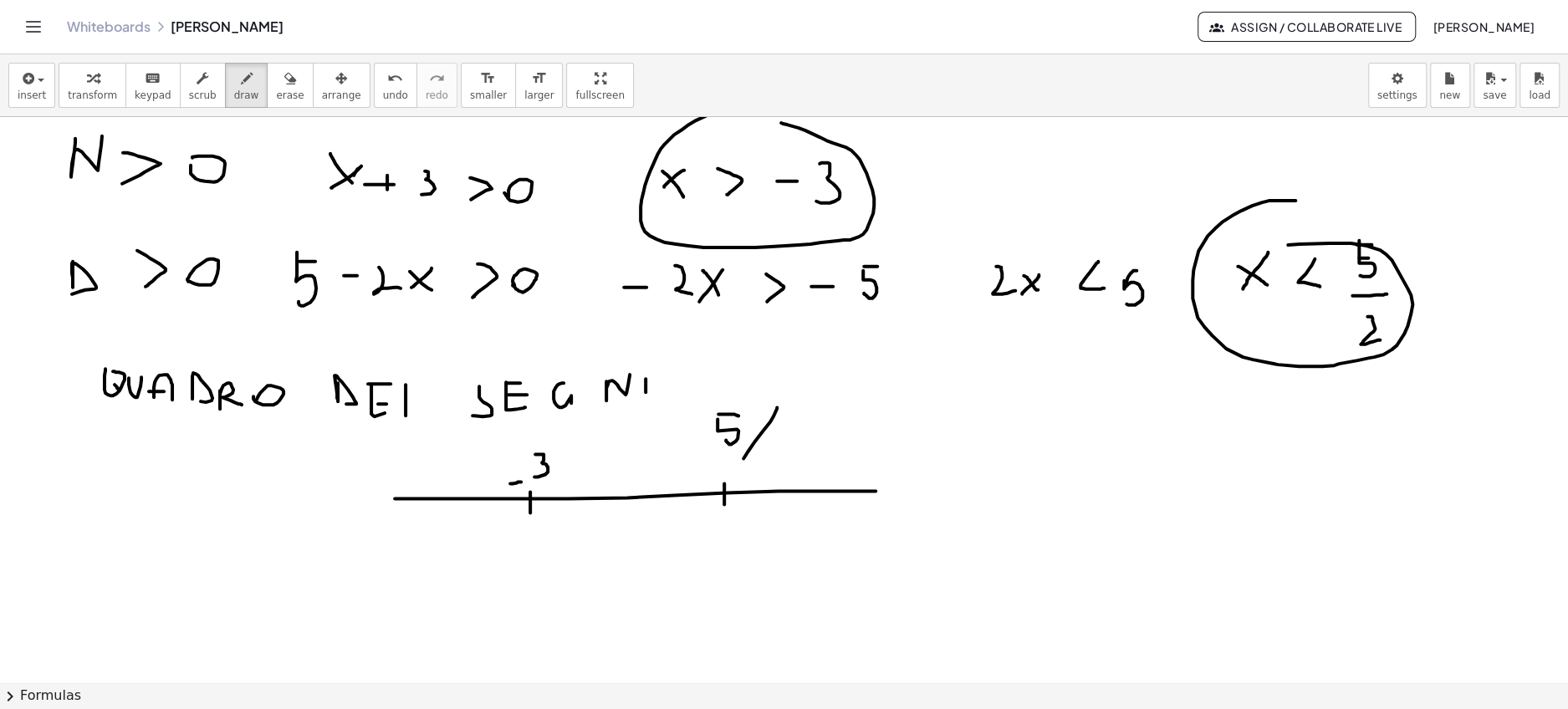
drag, startPoint x: 757, startPoint y: 457, endPoint x: 775, endPoint y: 478, distance: 27.7
drag, startPoint x: 529, startPoint y: 507, endPoint x: 537, endPoint y: 670, distance: 163.2
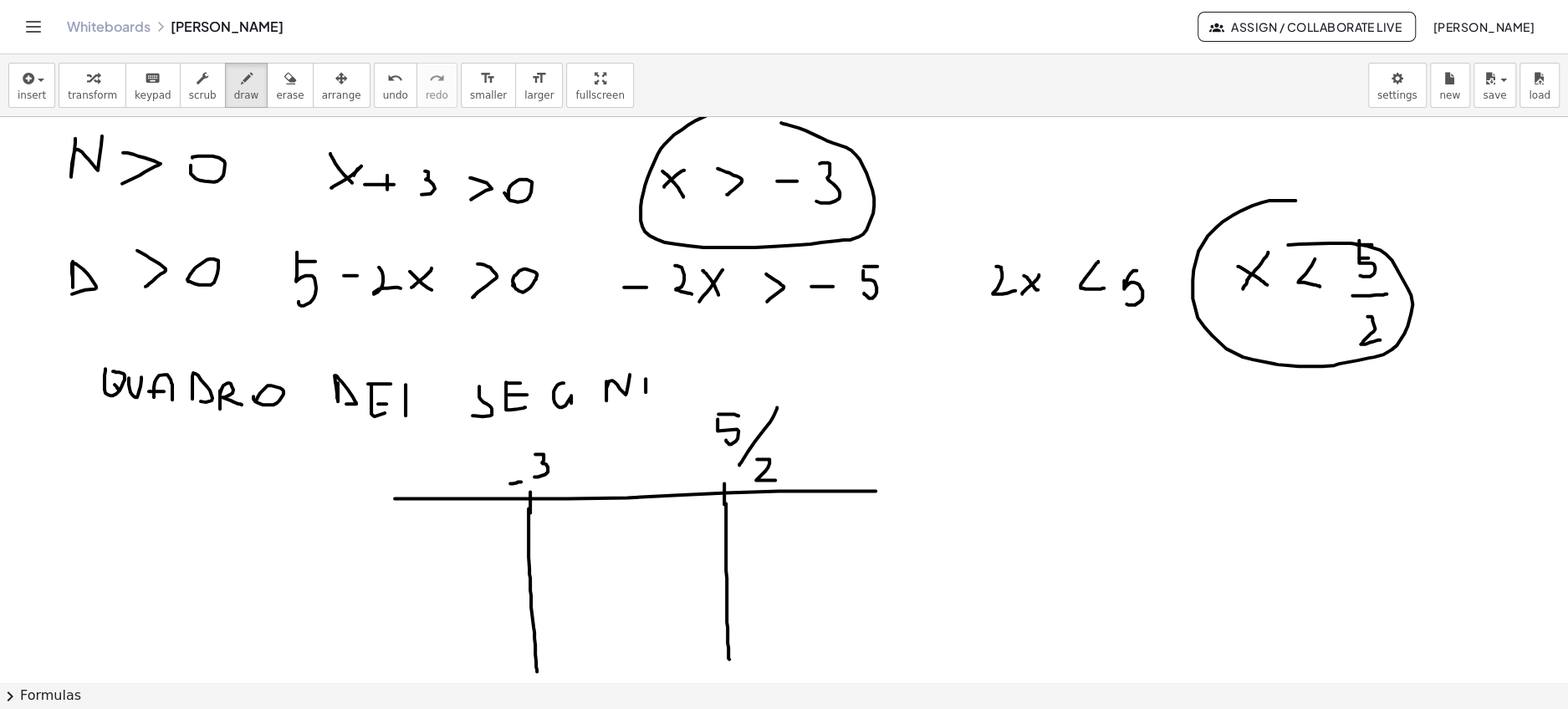
drag, startPoint x: 726, startPoint y: 501, endPoint x: 729, endPoint y: 657, distance: 156.0
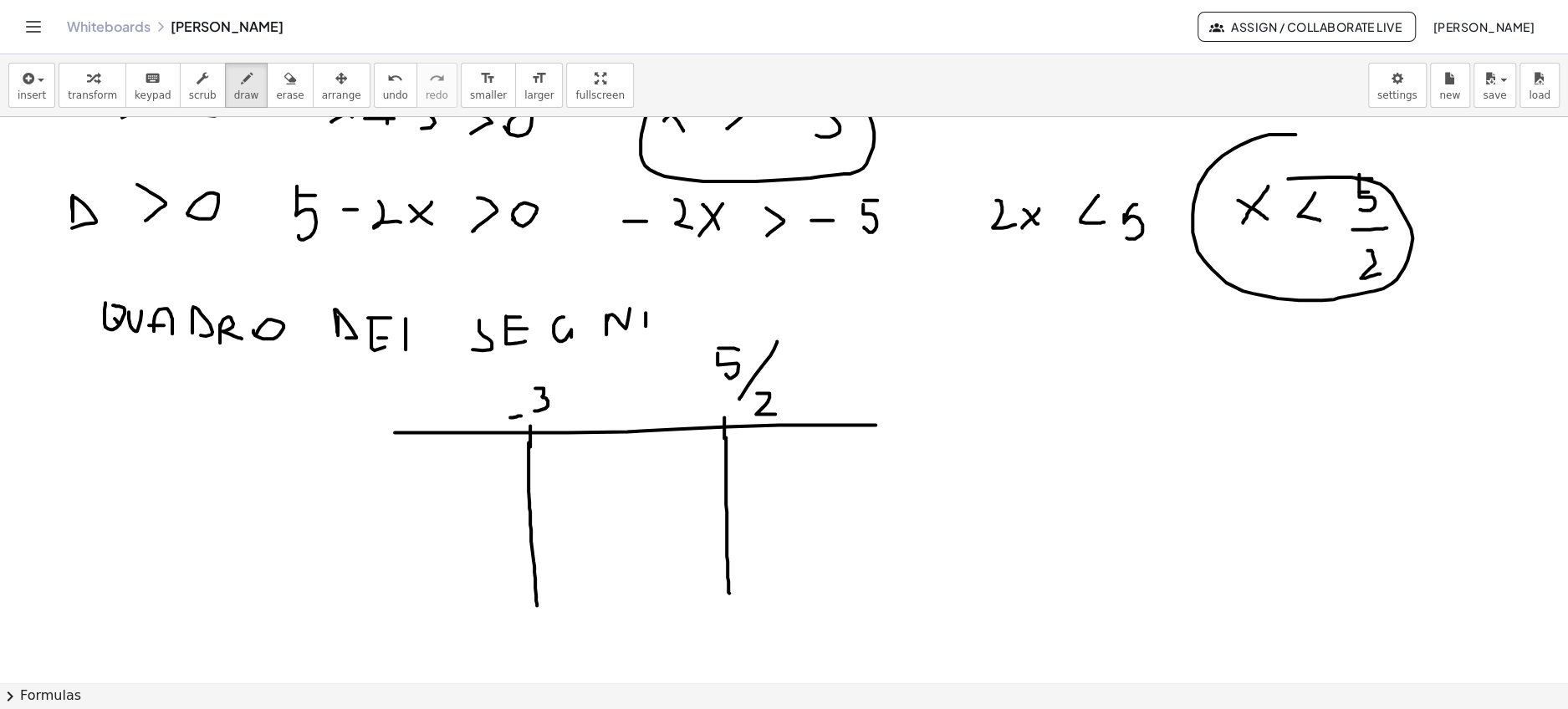
scroll to position [1581, 0]
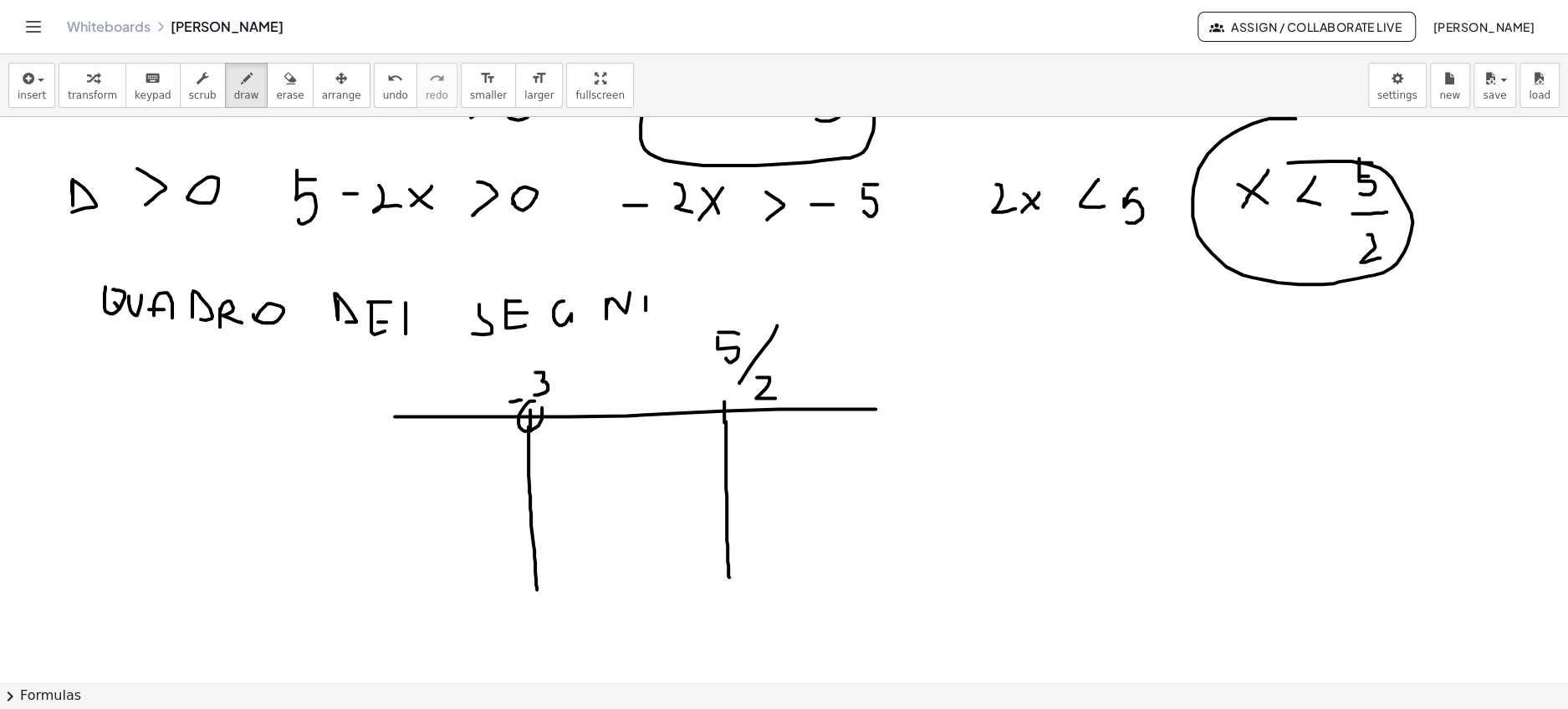
click at [383, 97] on span "undo" at bounding box center [395, 95] width 25 height 12
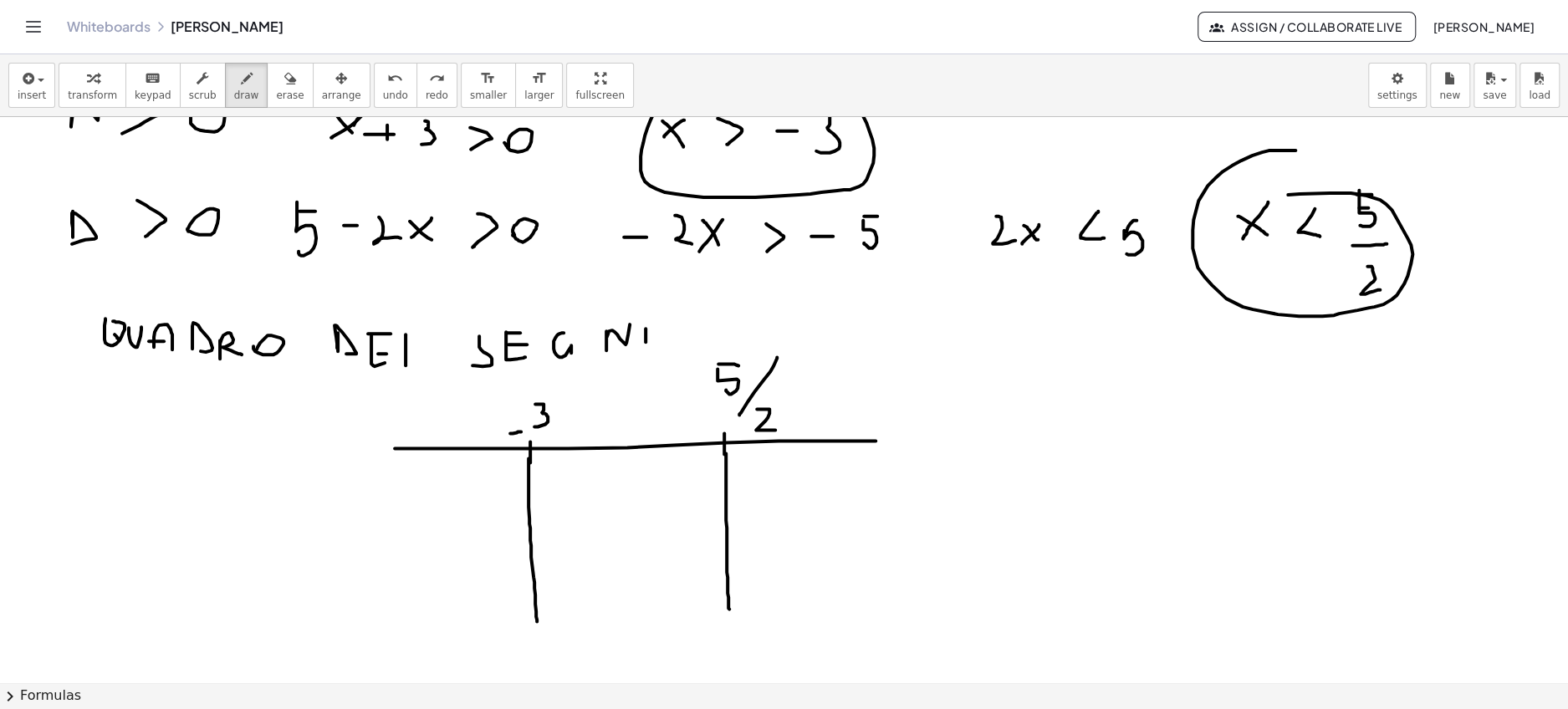
scroll to position [1502, 0]
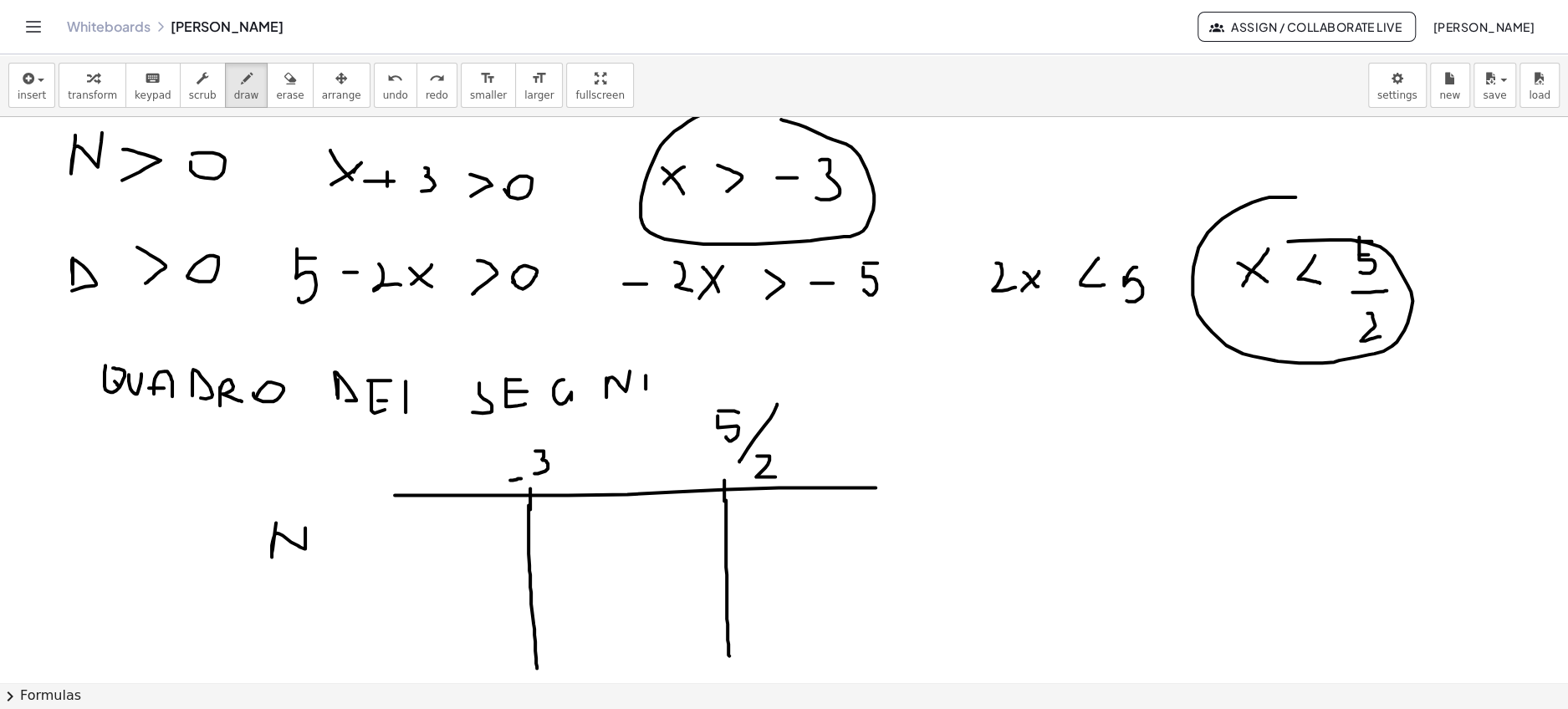
drag, startPoint x: 276, startPoint y: 520, endPoint x: 306, endPoint y: 526, distance: 30.6
drag, startPoint x: 616, startPoint y: 513, endPoint x: 616, endPoint y: 547, distance: 34.0
drag, startPoint x: 602, startPoint y: 527, endPoint x: 632, endPoint y: 527, distance: 30.0
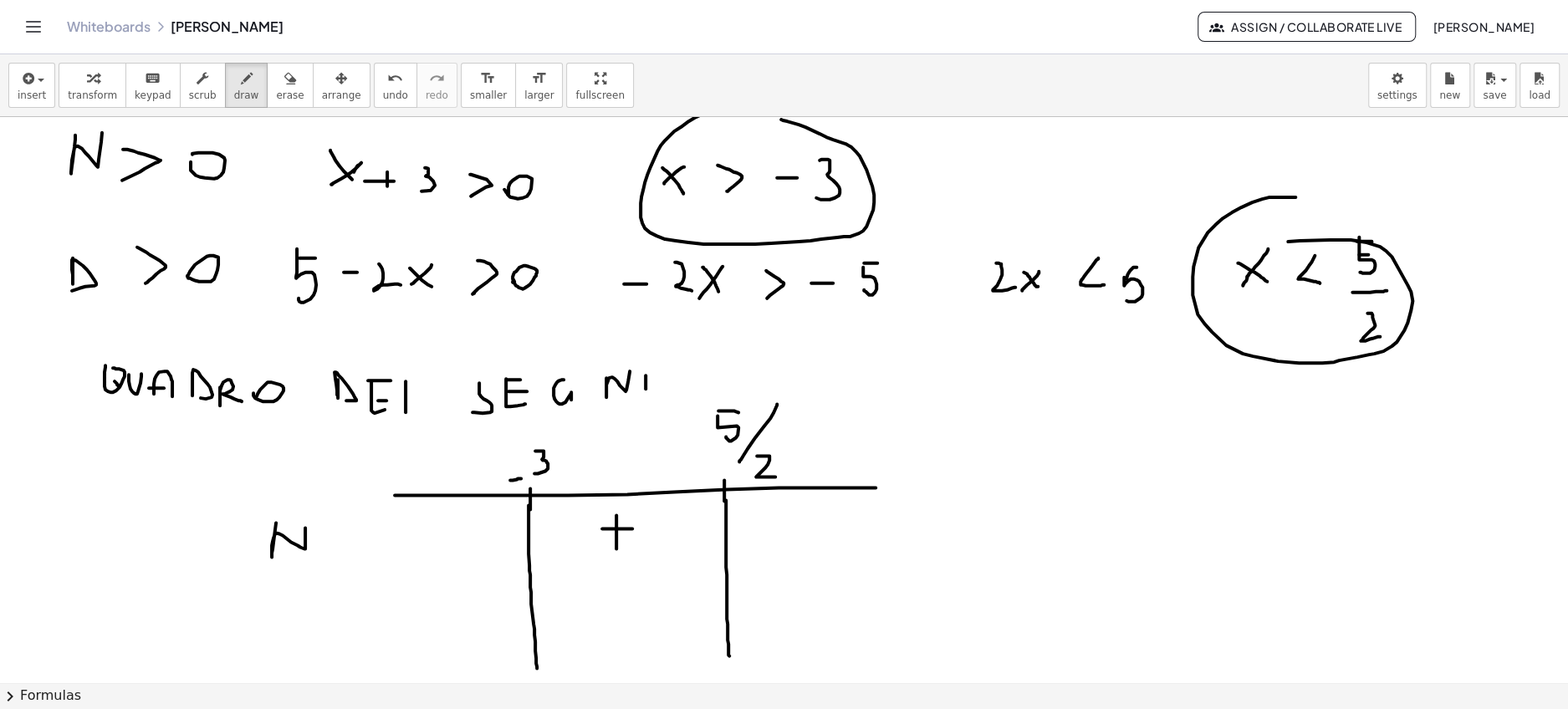
drag, startPoint x: 791, startPoint y: 507, endPoint x: 791, endPoint y: 549, distance: 42.0
drag, startPoint x: 781, startPoint y: 531, endPoint x: 801, endPoint y: 531, distance: 20.0
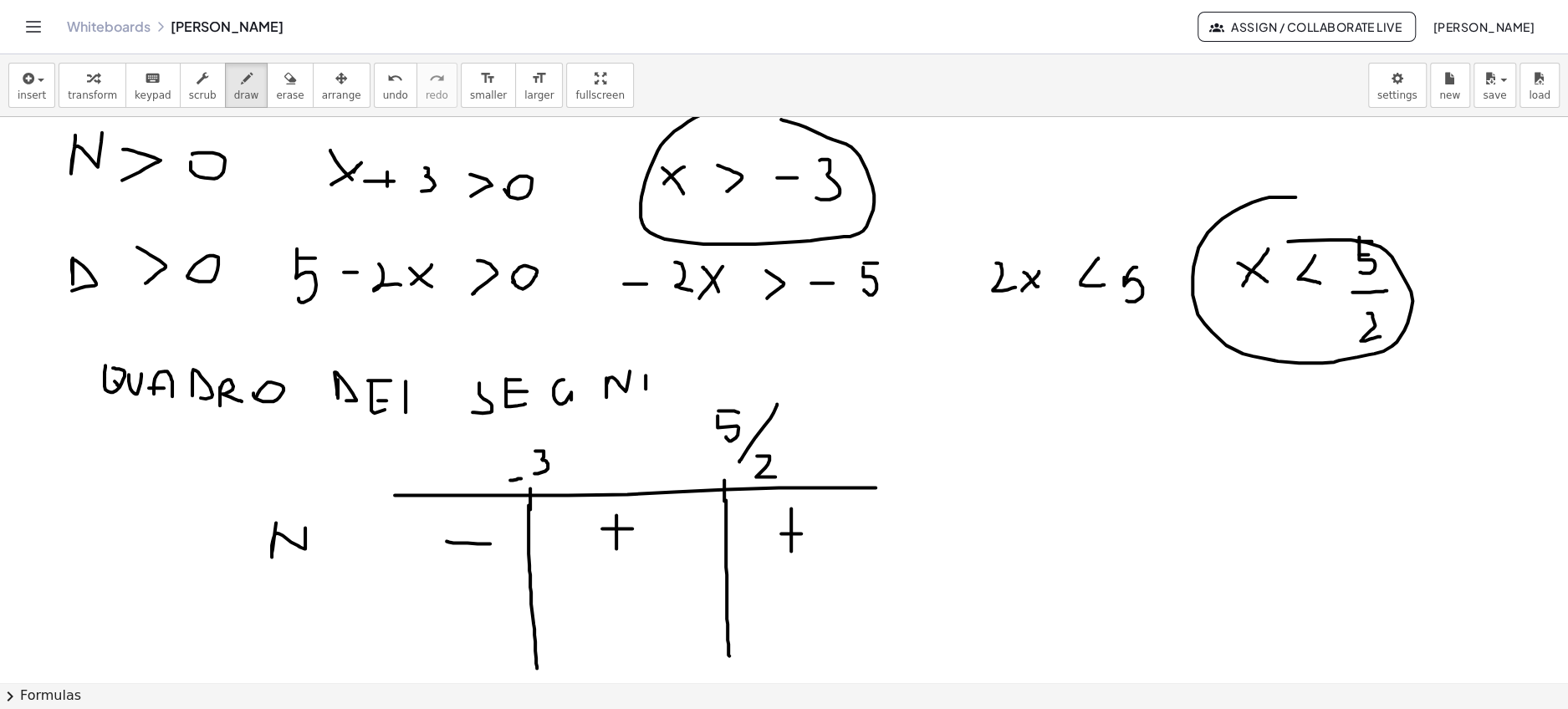
drag, startPoint x: 490, startPoint y: 541, endPoint x: 446, endPoint y: 539, distance: 44.0
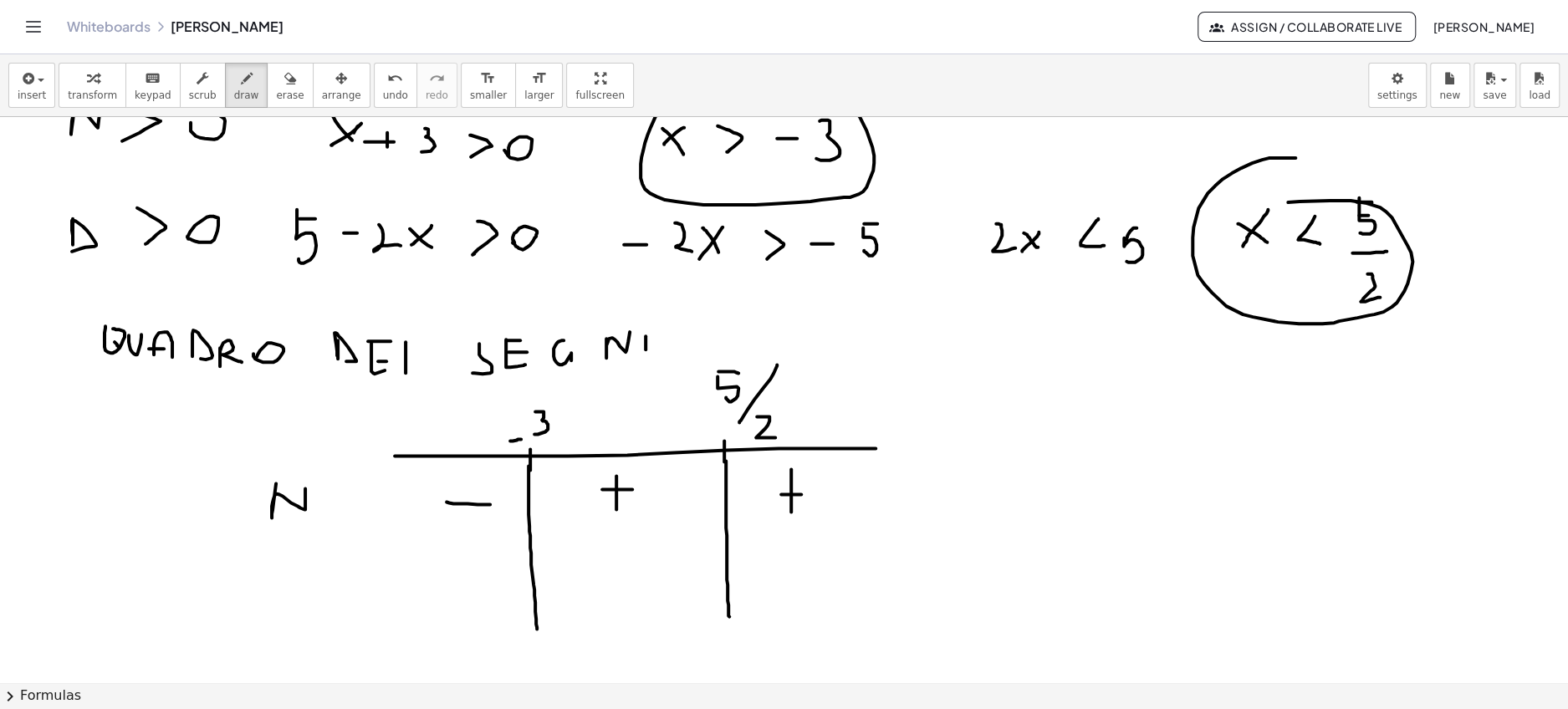
scroll to position [1553, 0]
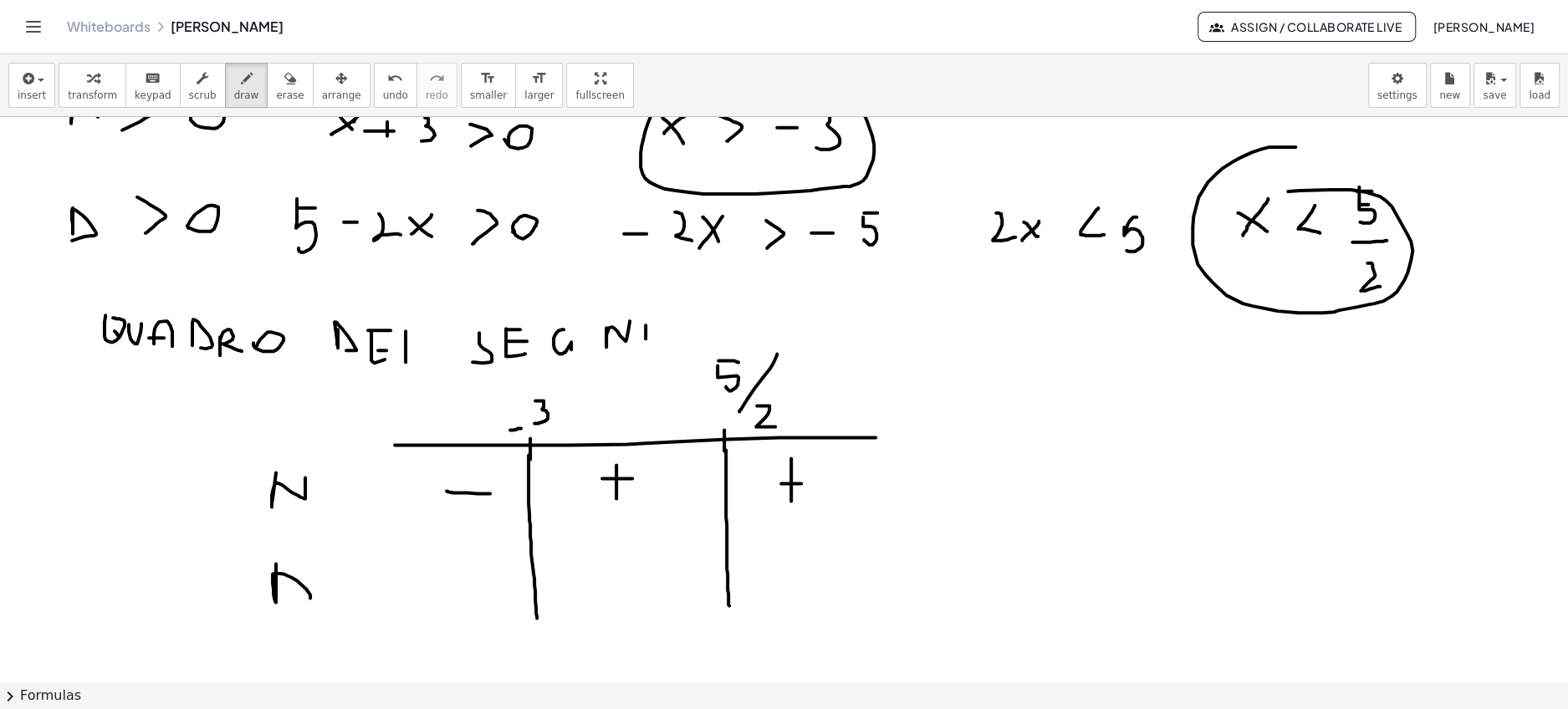
drag, startPoint x: 276, startPoint y: 562, endPoint x: 290, endPoint y: 603, distance: 43.3
drag, startPoint x: 616, startPoint y: 552, endPoint x: 616, endPoint y: 579, distance: 27.0
drag, startPoint x: 605, startPoint y: 568, endPoint x: 634, endPoint y: 566, distance: 29.1
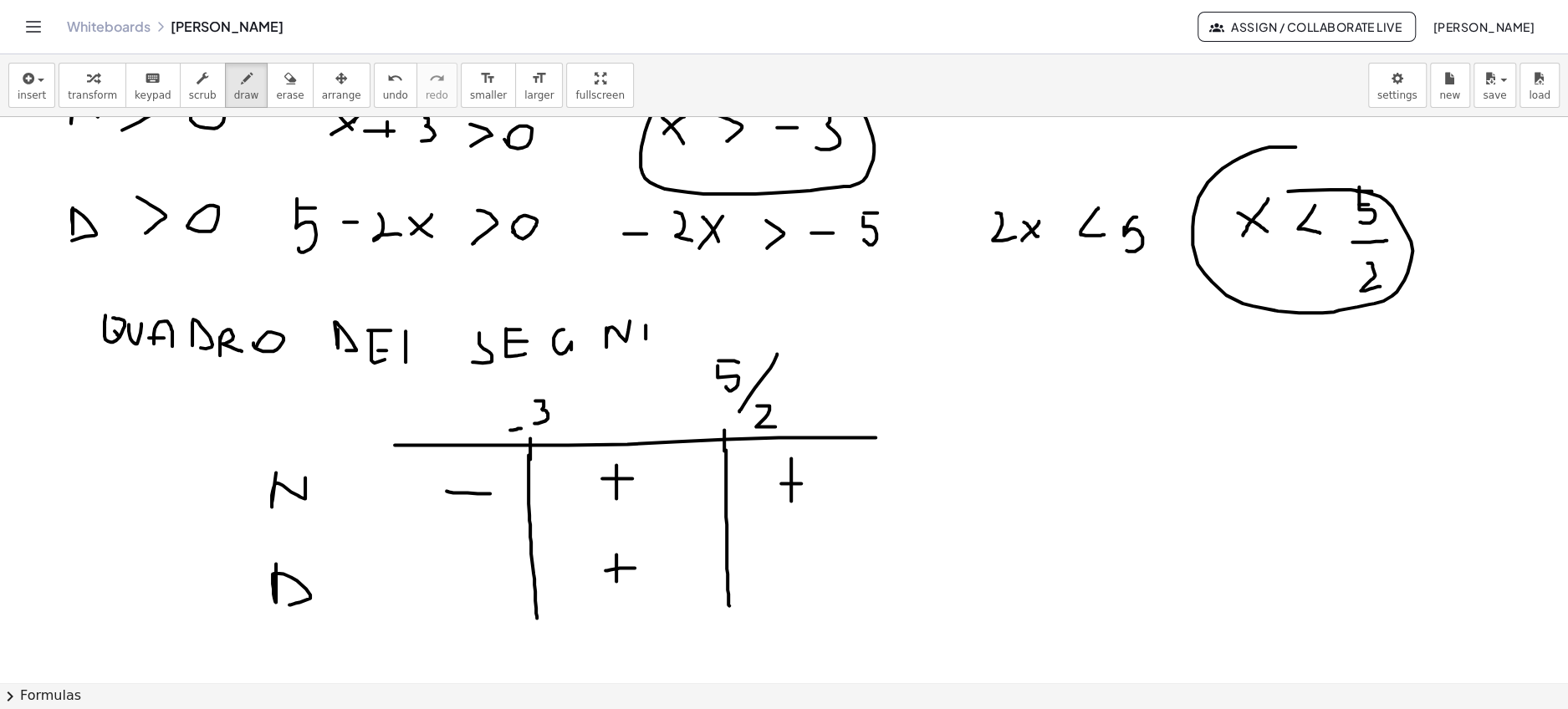
drag, startPoint x: 462, startPoint y: 558, endPoint x: 462, endPoint y: 585, distance: 27.0
drag, startPoint x: 444, startPoint y: 573, endPoint x: 491, endPoint y: 573, distance: 47.0
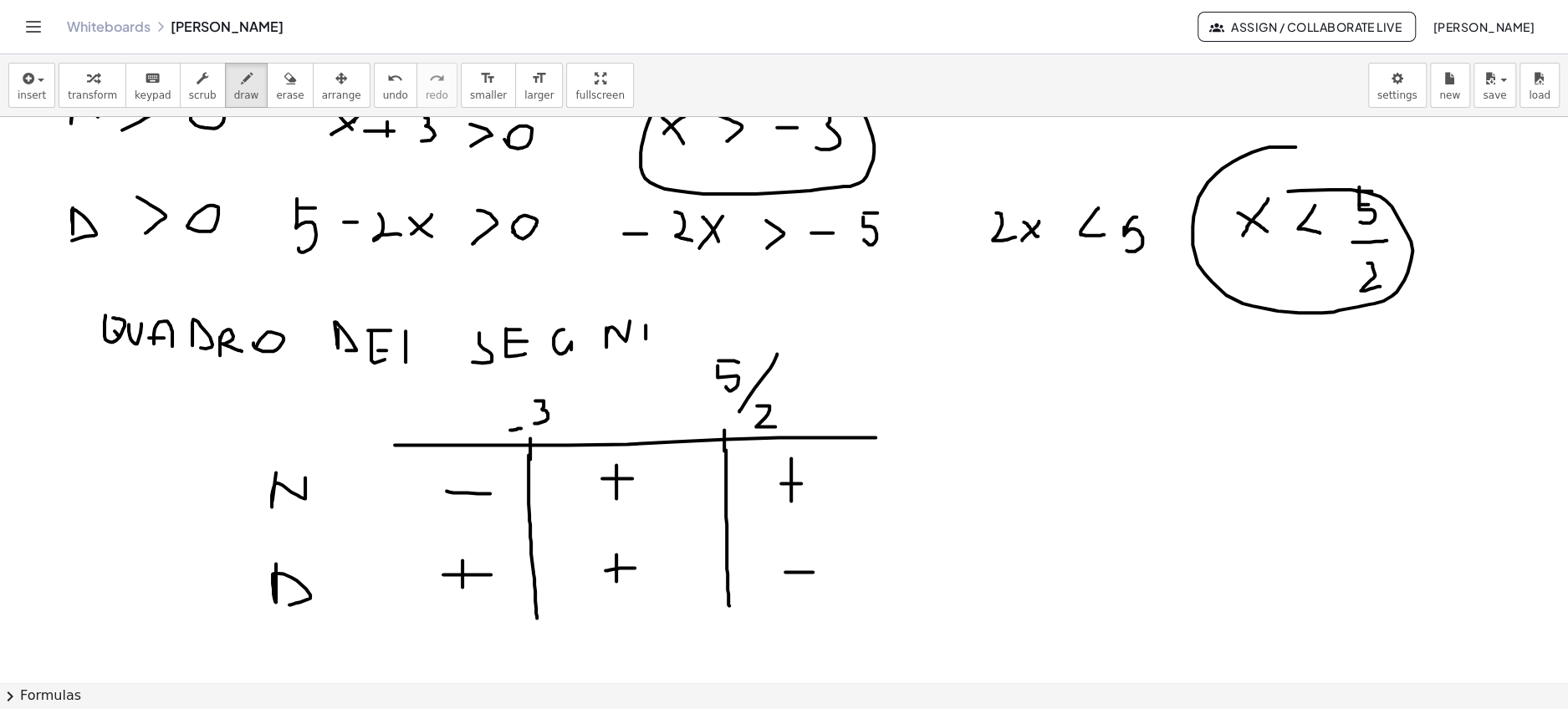
drag, startPoint x: 785, startPoint y: 570, endPoint x: 825, endPoint y: 569, distance: 40.0
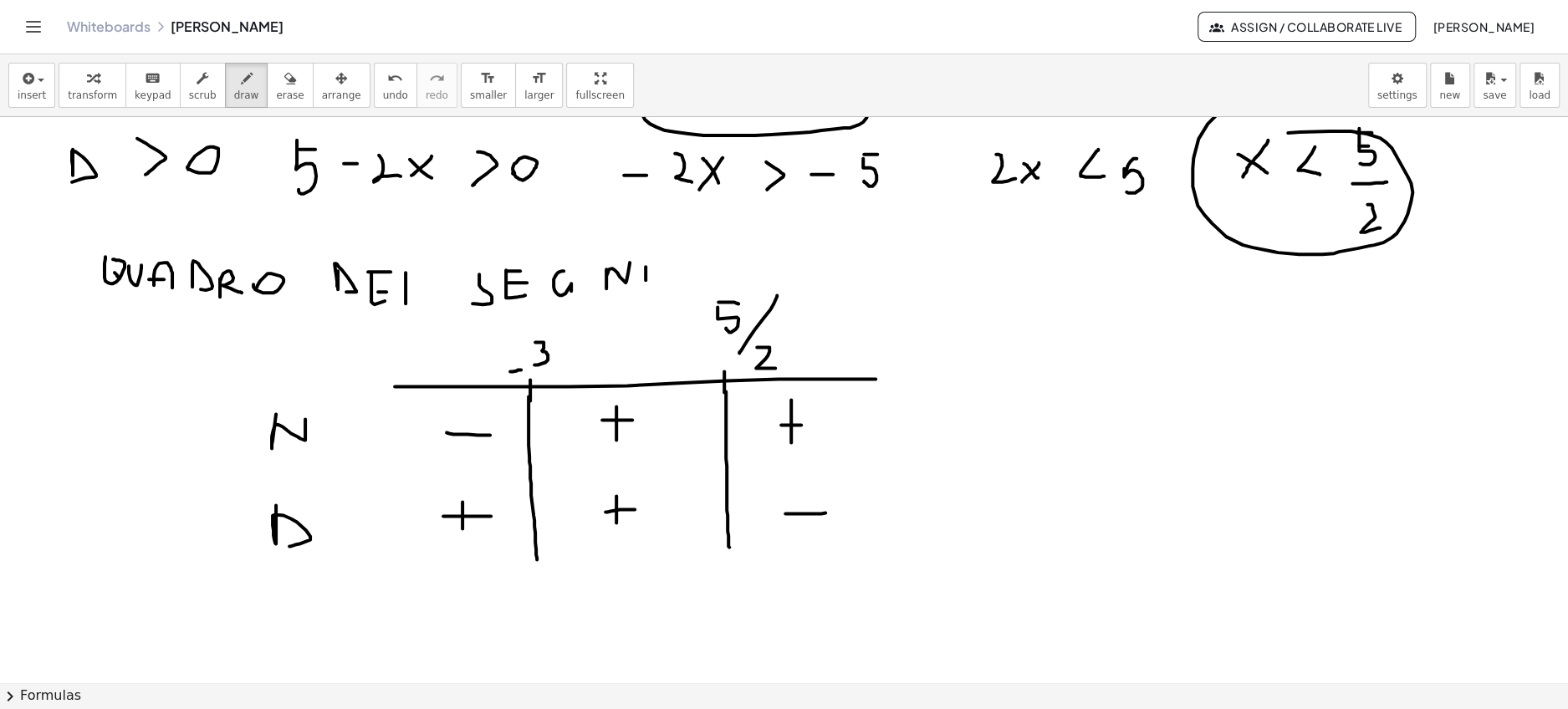
scroll to position [1618, 0]
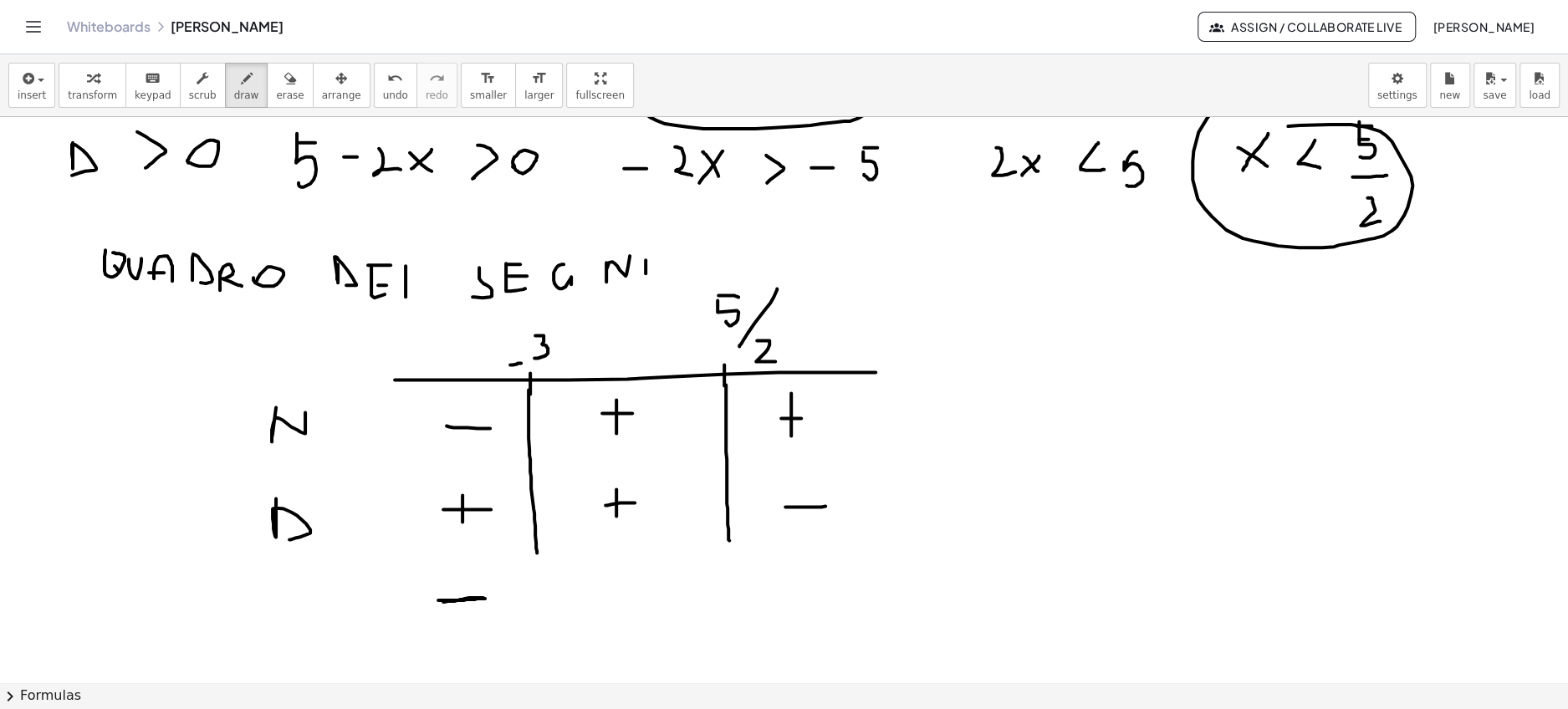
drag, startPoint x: 634, startPoint y: 554, endPoint x: 634, endPoint y: 603, distance: 49.0
drag, startPoint x: 615, startPoint y: 584, endPoint x: 651, endPoint y: 584, distance: 36.0
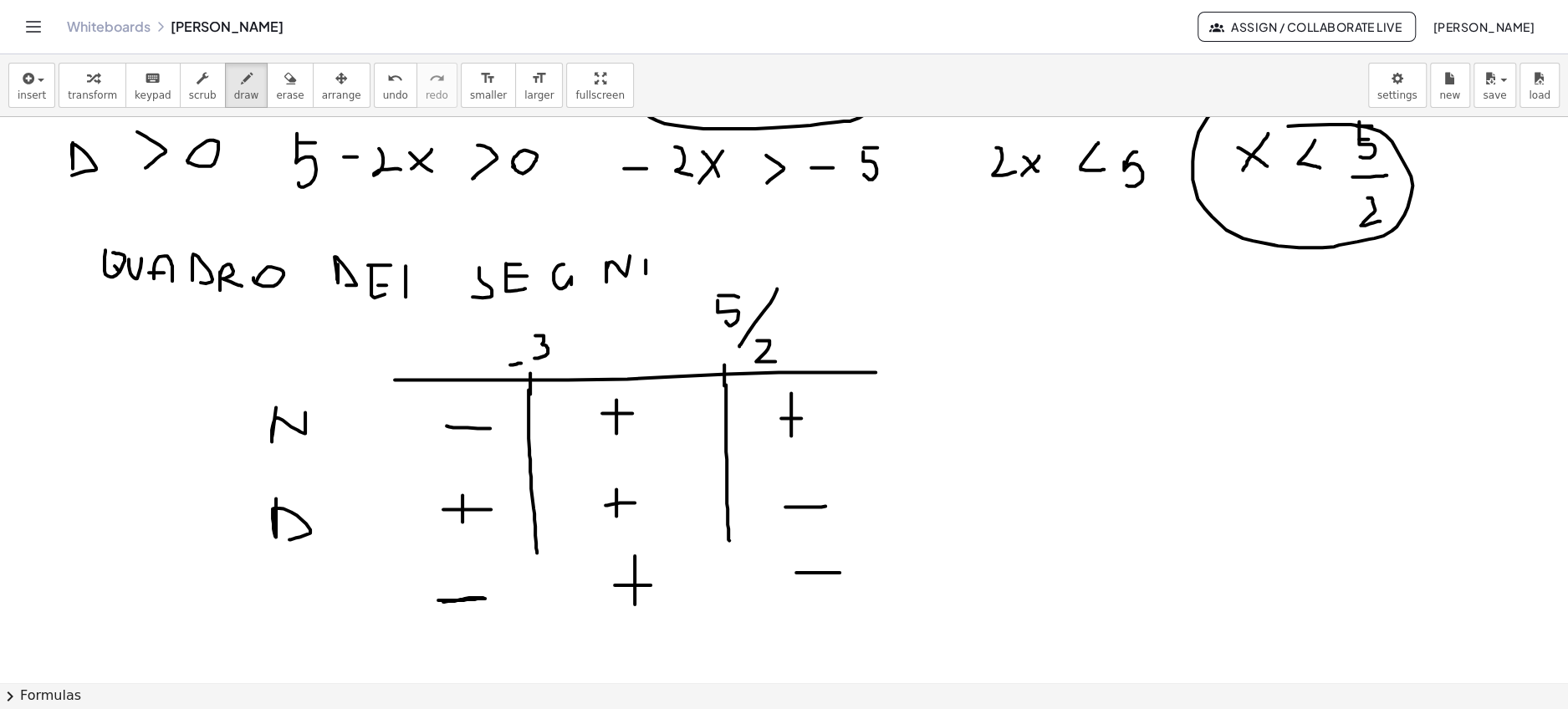
drag, startPoint x: 795, startPoint y: 571, endPoint x: 841, endPoint y: 571, distance: 46.0
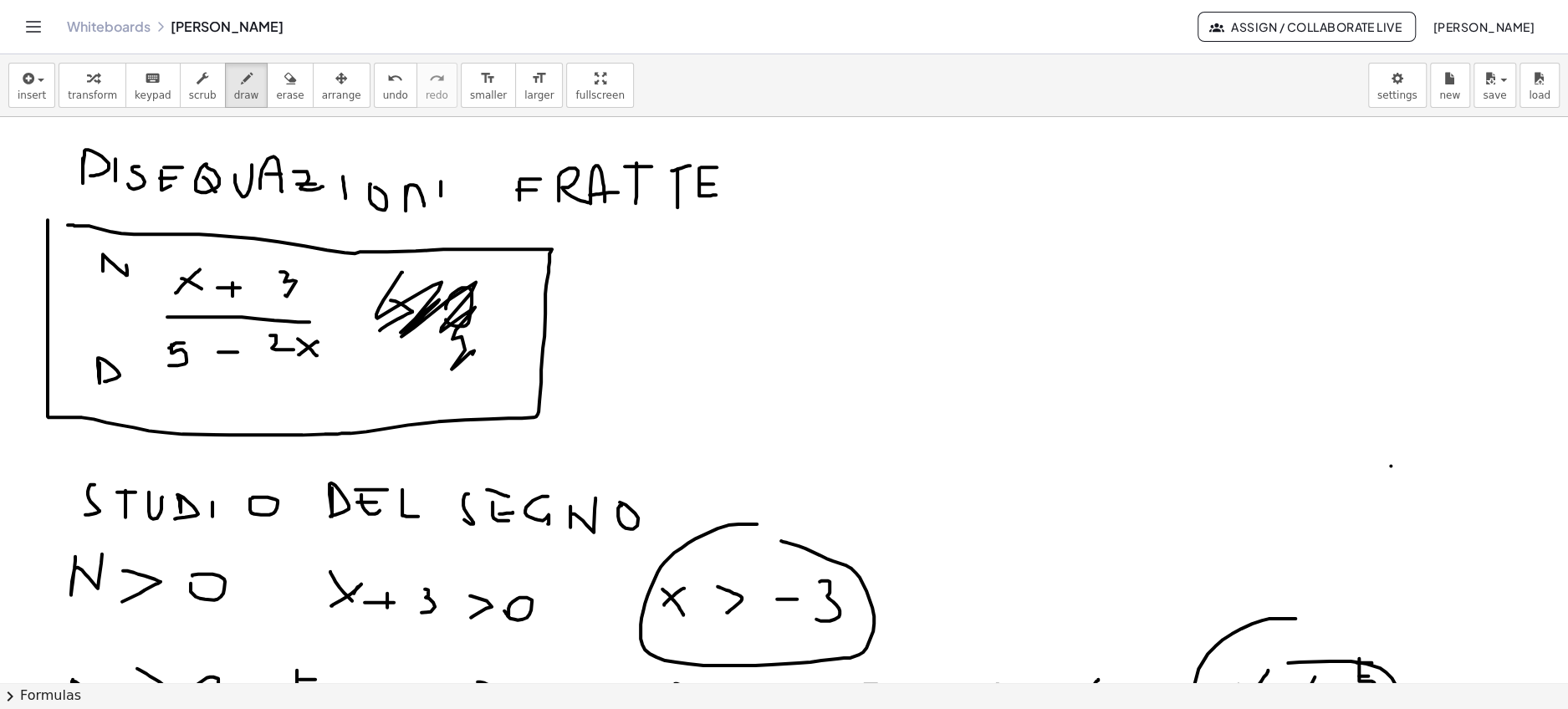
scroll to position [1072, 0]
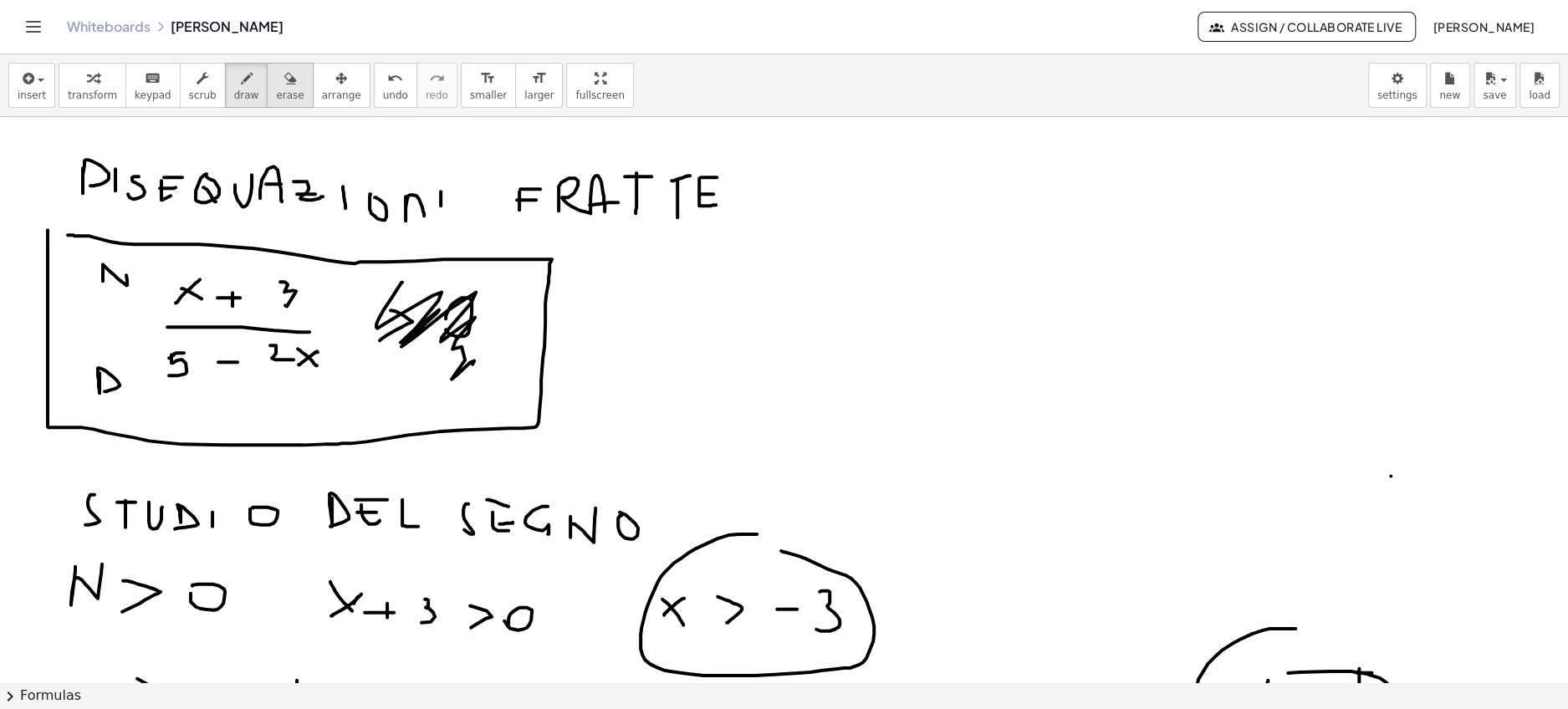
click at [284, 73] on icon "button" at bounding box center [290, 79] width 12 height 20
drag, startPoint x: 437, startPoint y: 317, endPoint x: 256, endPoint y: 115, distance: 271.2
click at [467, 382] on div at bounding box center [784, 177] width 1568 height 2263
click at [241, 95] on span "draw" at bounding box center [246, 95] width 25 height 12
drag, startPoint x: 392, startPoint y: 319, endPoint x: 386, endPoint y: 360, distance: 41.4
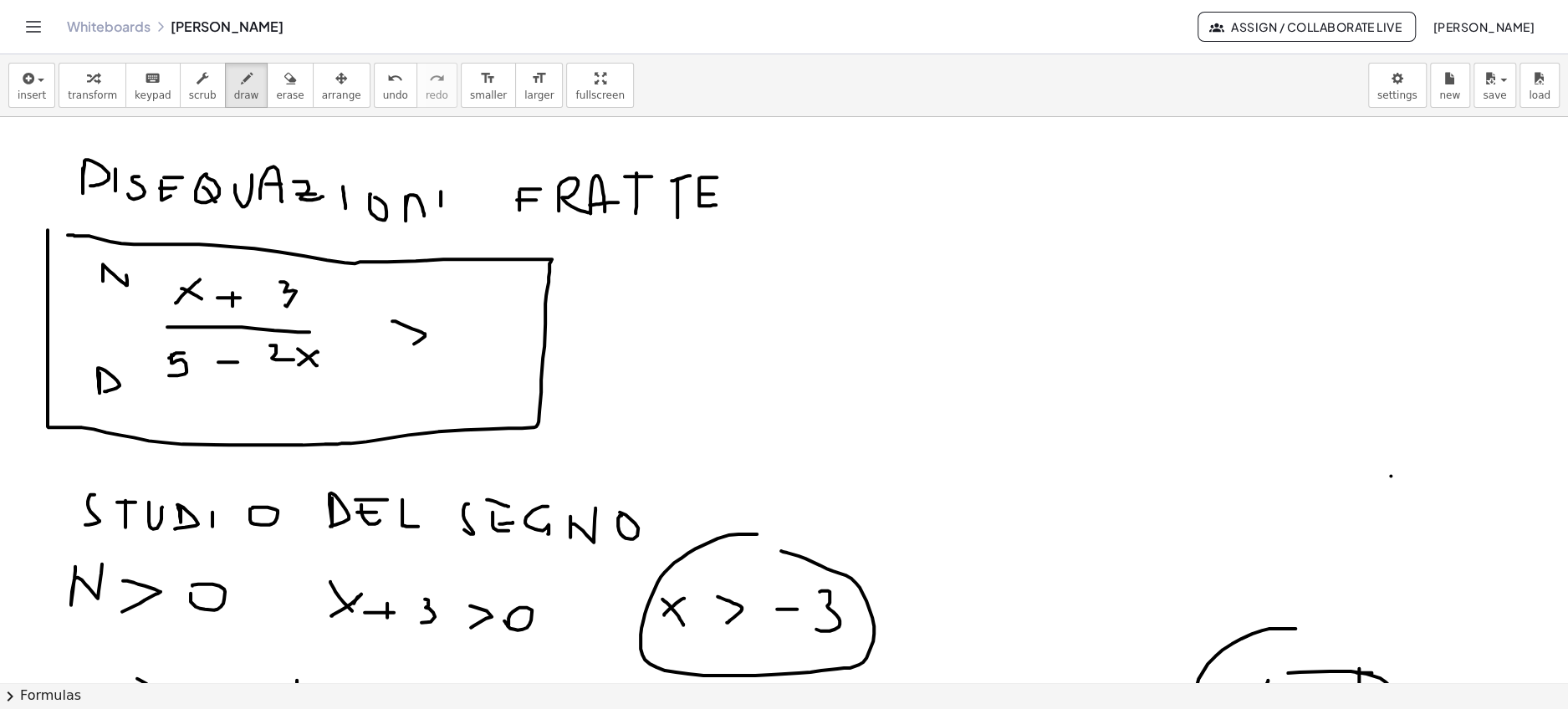
click at [386, 360] on div at bounding box center [784, 177] width 1568 height 2263
click at [460, 329] on div at bounding box center [784, 177] width 1568 height 2263
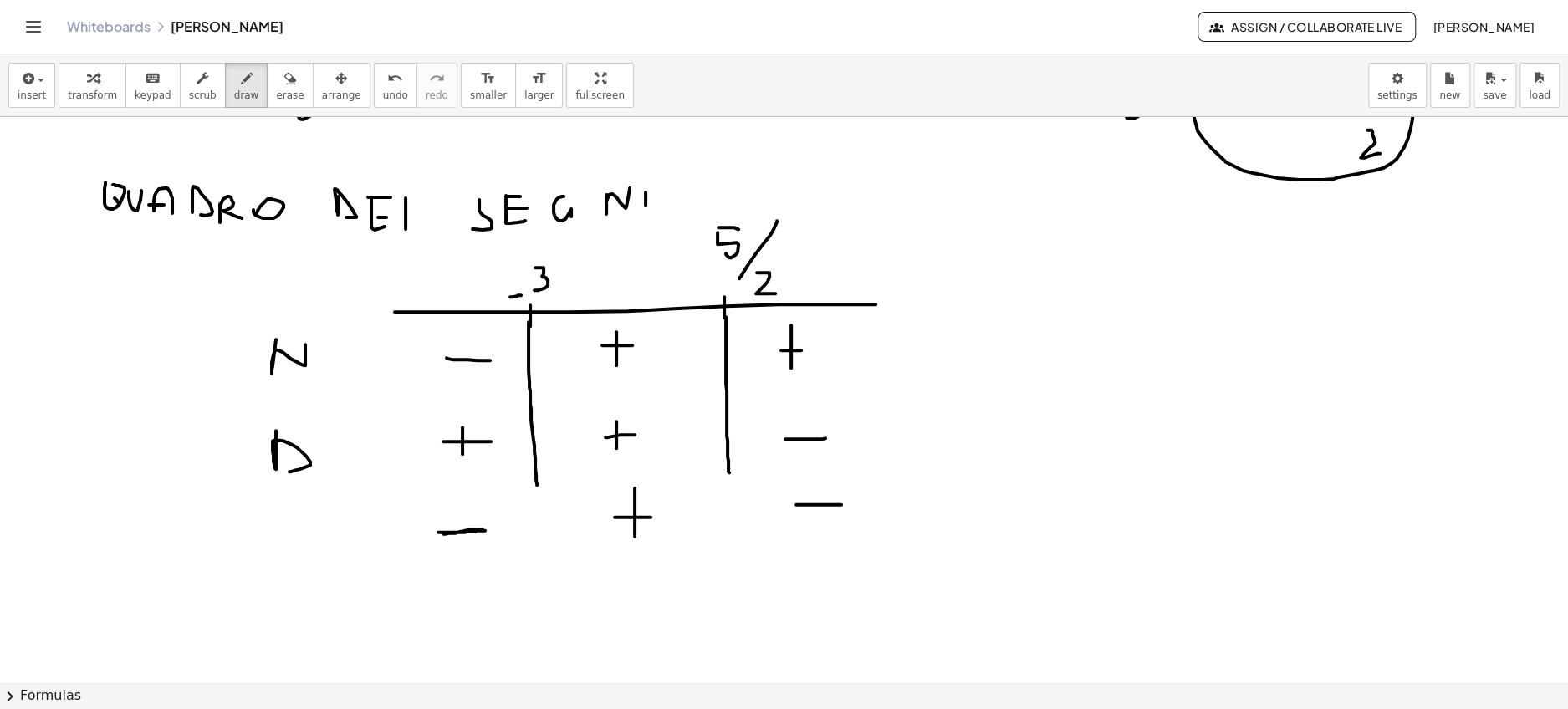
scroll to position [1695, 0]
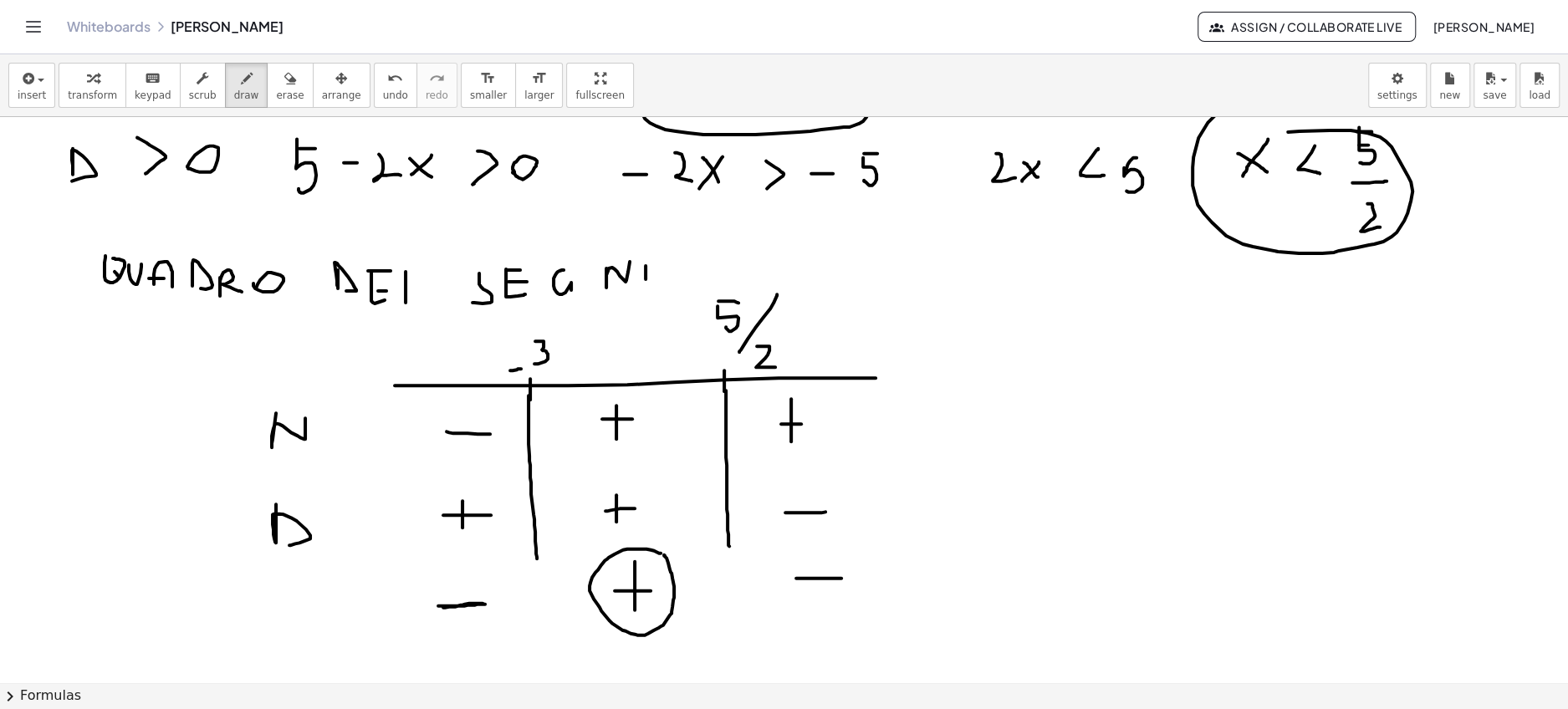
scroll to position [1639, 0]
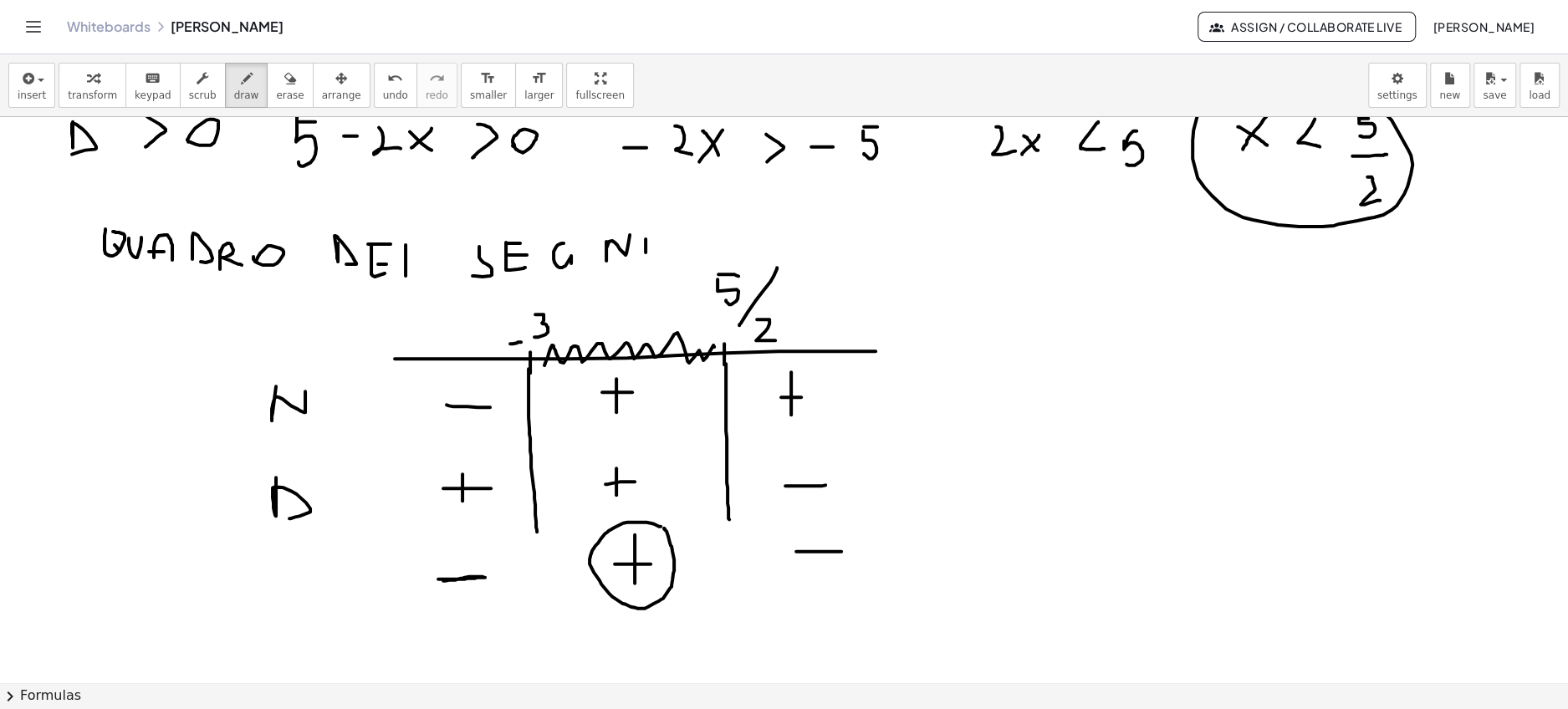
drag, startPoint x: 544, startPoint y: 364, endPoint x: 714, endPoint y: 354, distance: 170.3
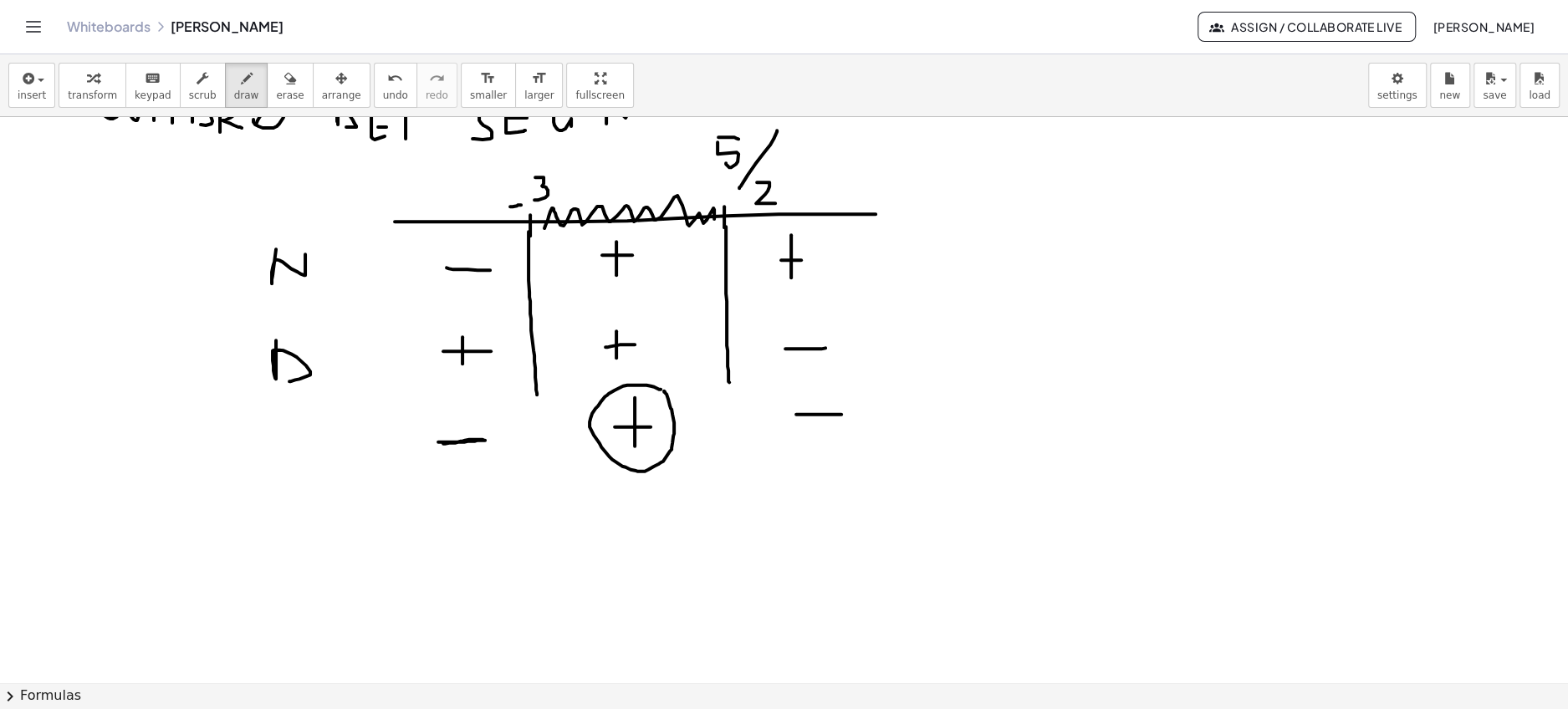
scroll to position [1802, 0]
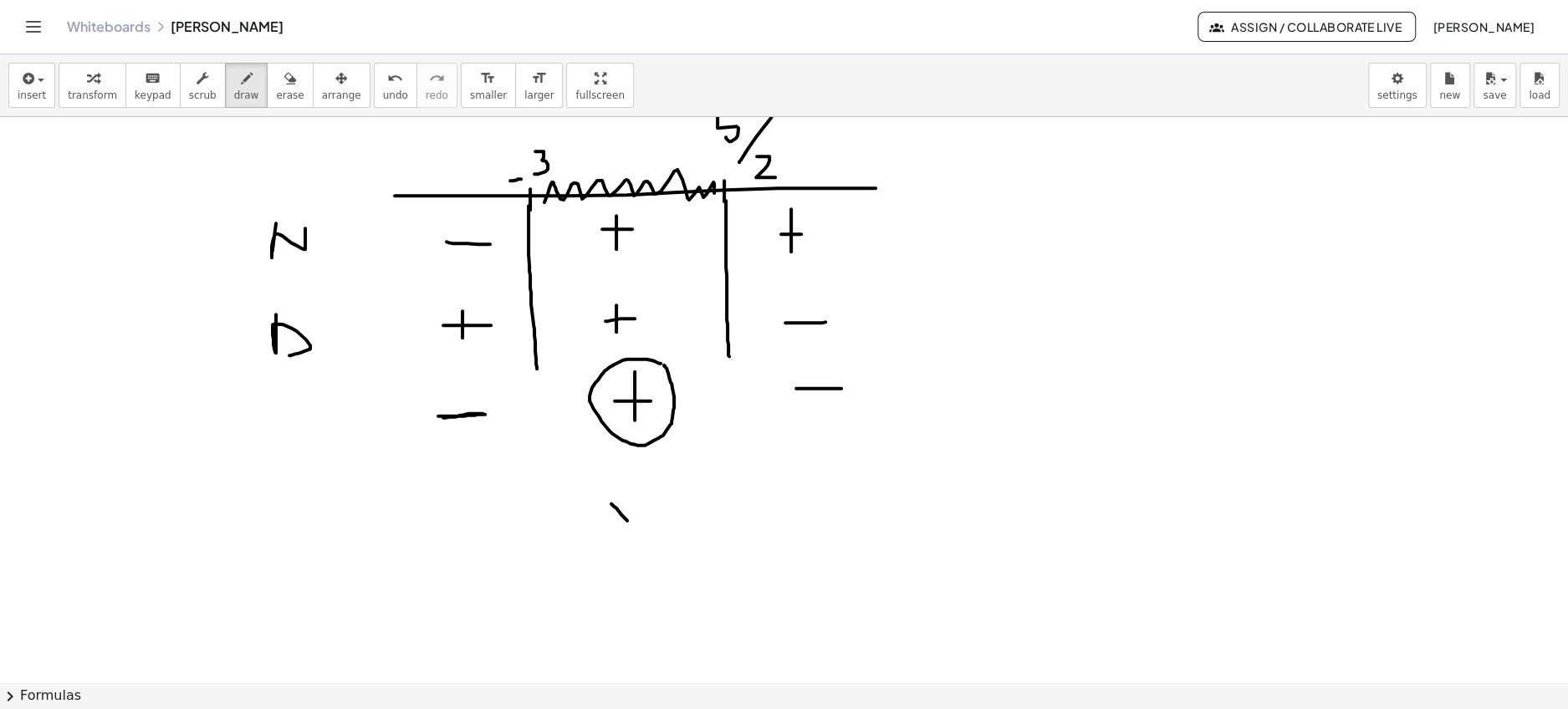
drag, startPoint x: 611, startPoint y: 502, endPoint x: 629, endPoint y: 520, distance: 25.5
drag, startPoint x: 629, startPoint y: 500, endPoint x: 611, endPoint y: 518, distance: 25.5
drag, startPoint x: 587, startPoint y: 504, endPoint x: 595, endPoint y: 523, distance: 20.6
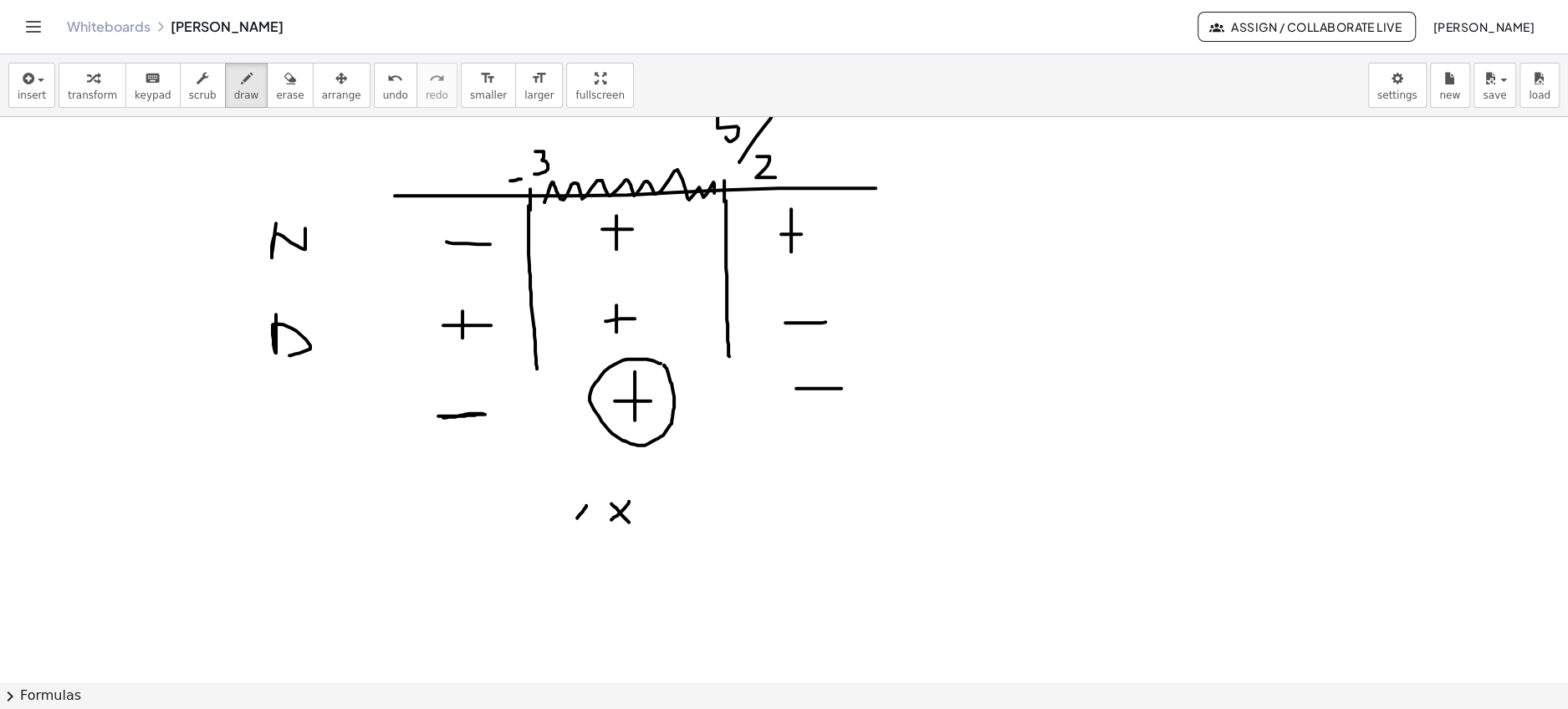
drag, startPoint x: 490, startPoint y: 524, endPoint x: 507, endPoint y: 524, distance: 17.0
drag, startPoint x: 529, startPoint y: 506, endPoint x: 529, endPoint y: 533, distance: 27.0
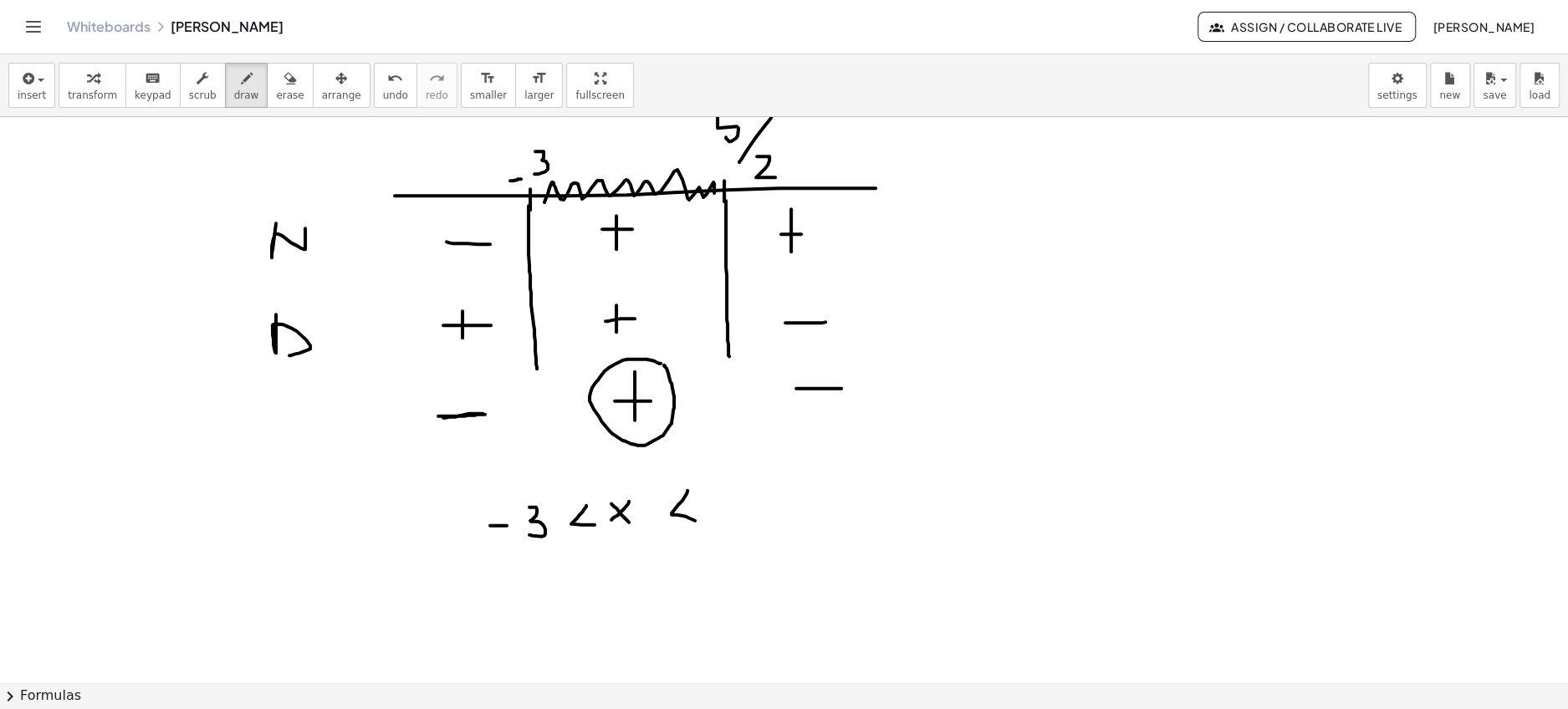
drag, startPoint x: 687, startPoint y: 489, endPoint x: 707, endPoint y: 500, distance: 22.8
drag, startPoint x: 724, startPoint y: 479, endPoint x: 725, endPoint y: 501, distance: 22.0
drag, startPoint x: 725, startPoint y: 471, endPoint x: 746, endPoint y: 471, distance: 21.0
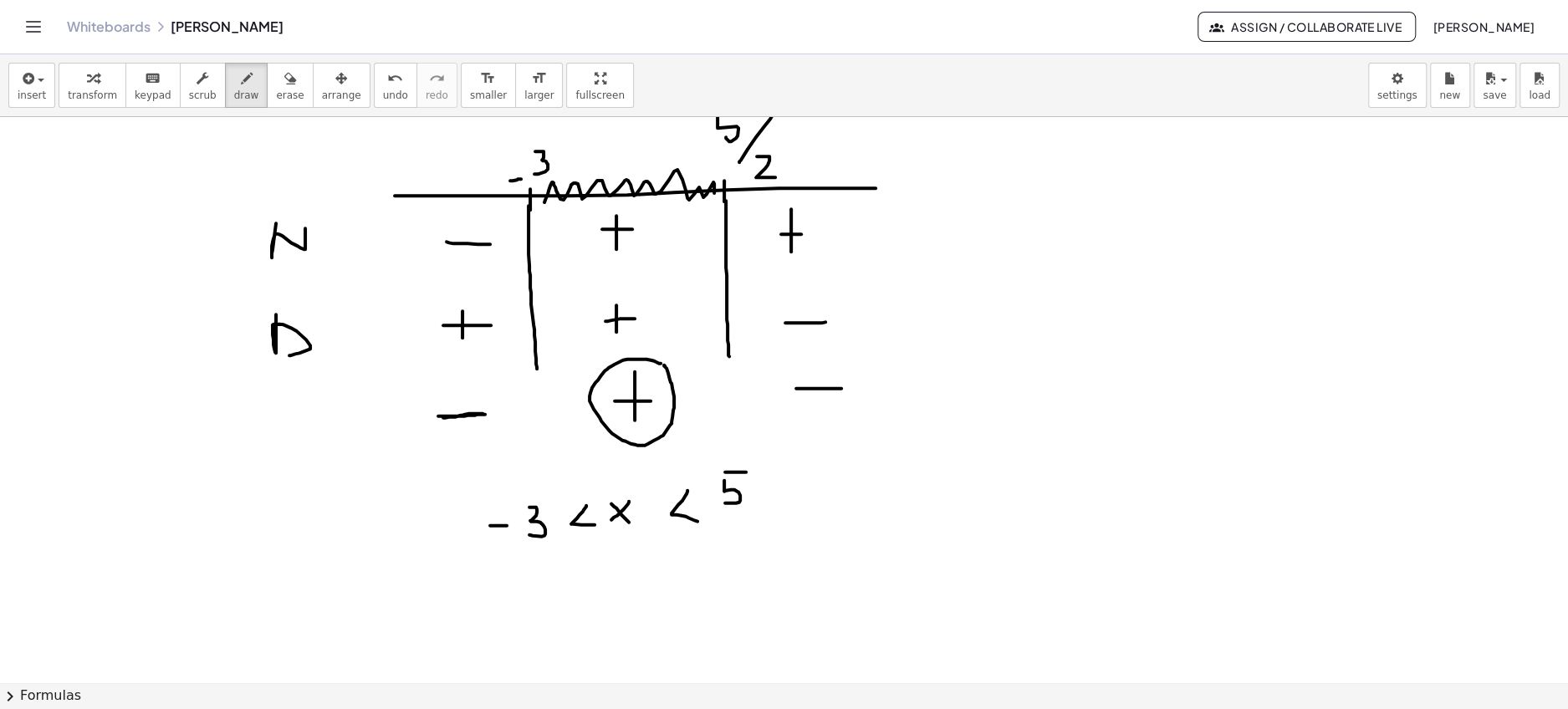
drag, startPoint x: 719, startPoint y: 519, endPoint x: 742, endPoint y: 518, distance: 23.0
drag, startPoint x: 733, startPoint y: 543, endPoint x: 751, endPoint y: 562, distance: 26.2
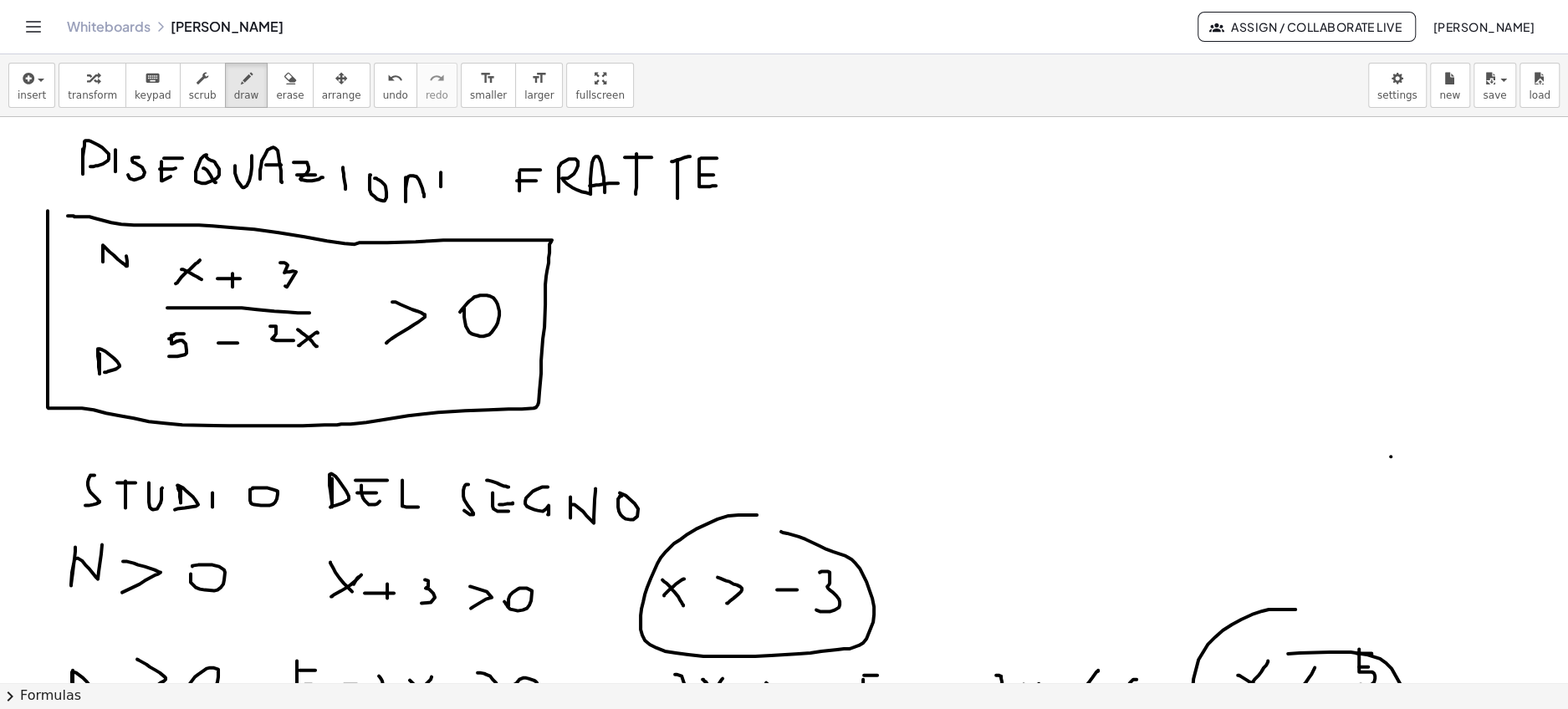
scroll to position [1088, 0]
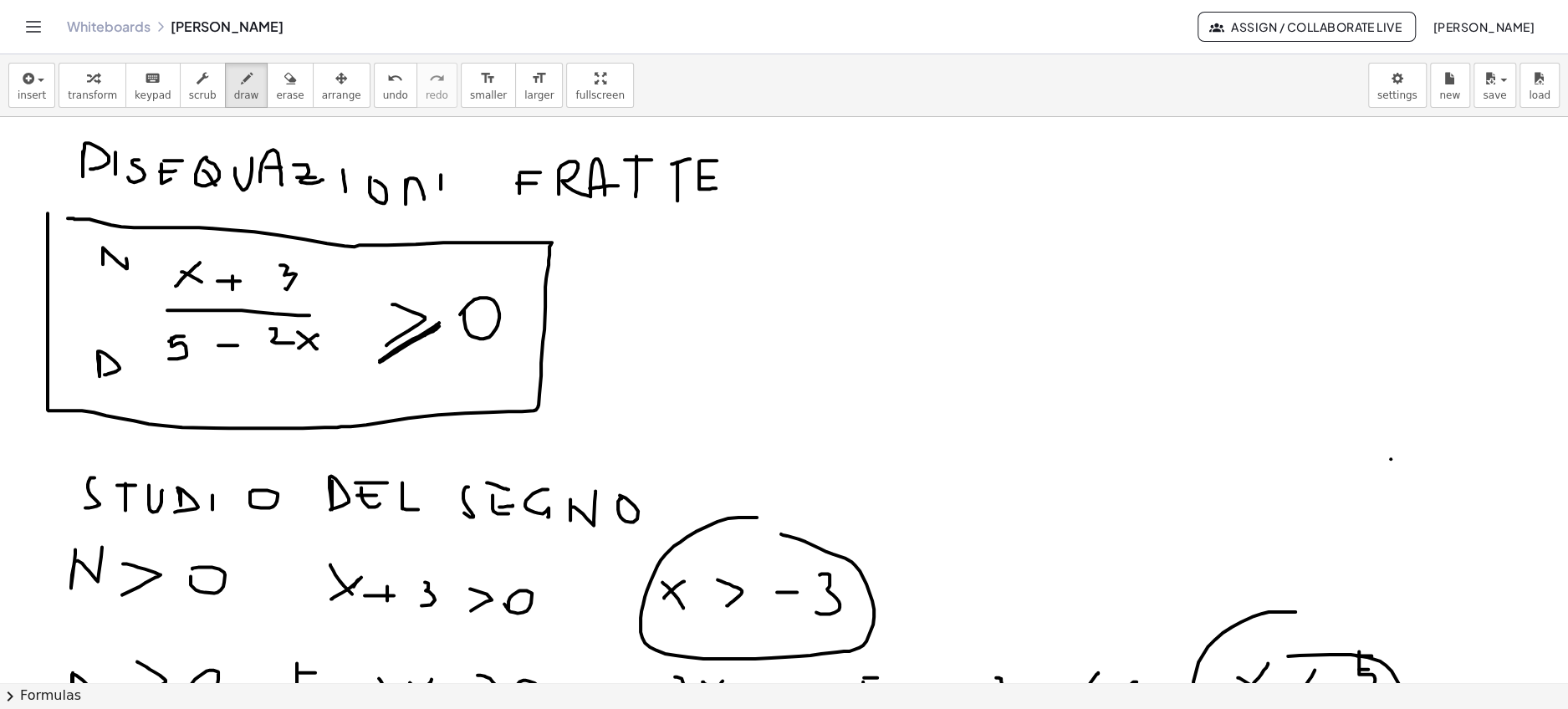
drag, startPoint x: 424, startPoint y: 333, endPoint x: 439, endPoint y: 321, distance: 19.2
click at [439, 321] on div at bounding box center [784, 444] width 1568 height 2831
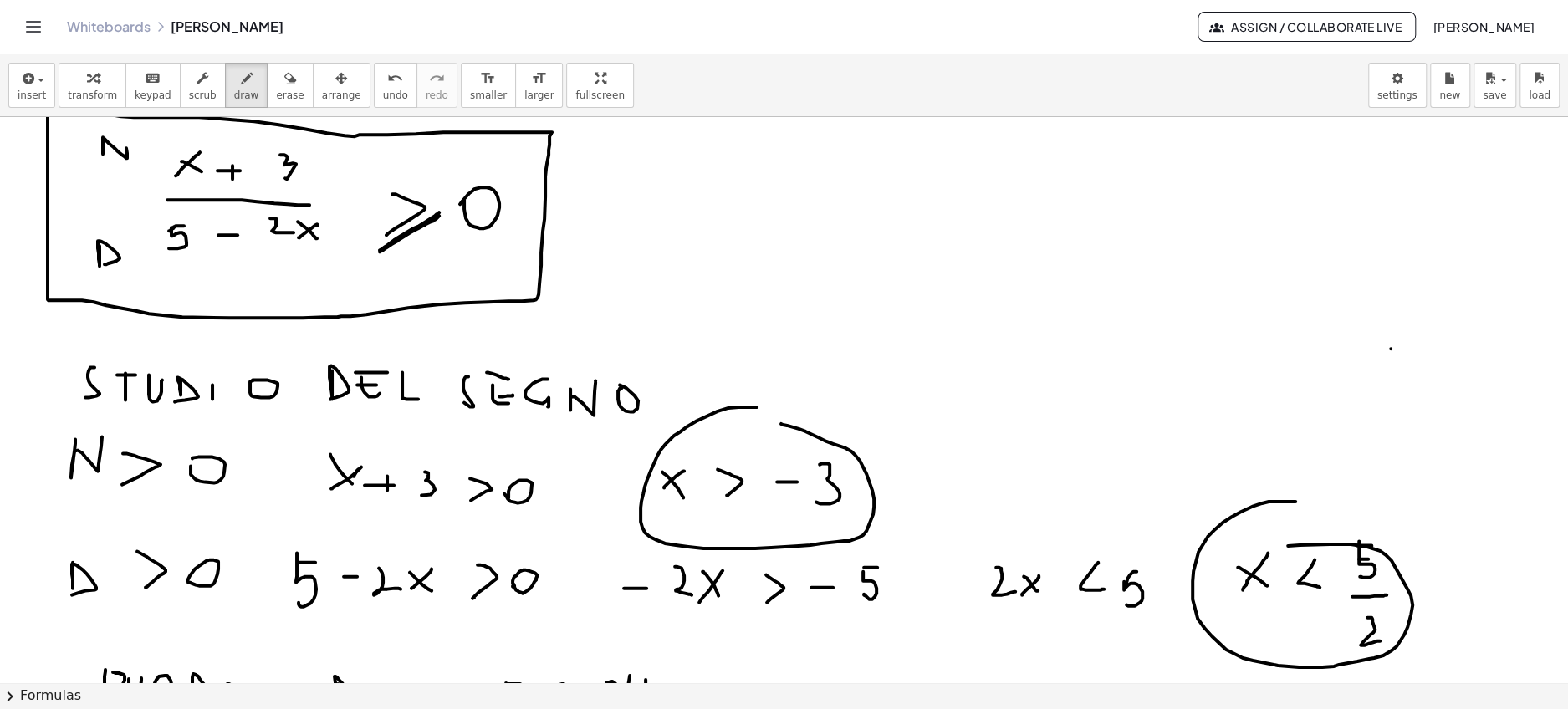
scroll to position [1202, 0]
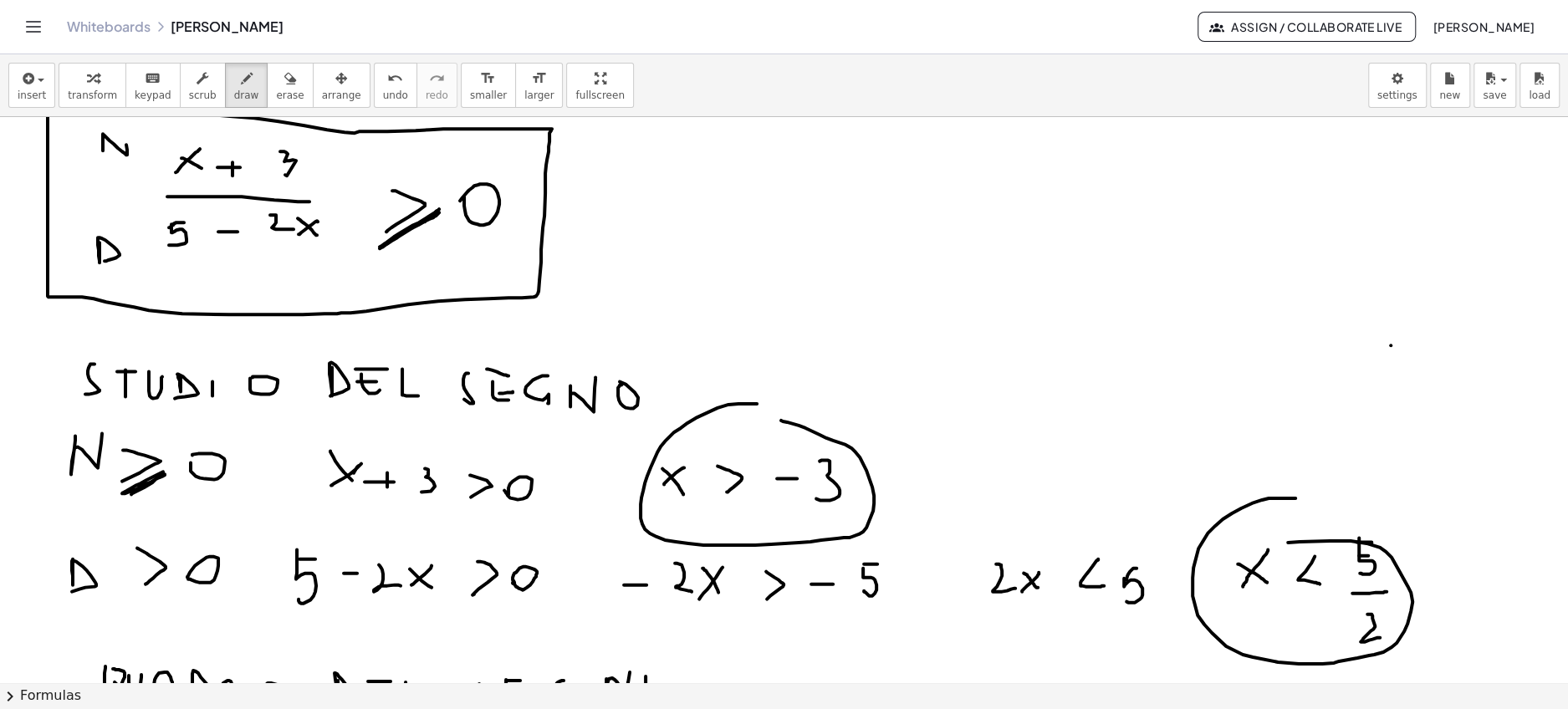
drag, startPoint x: 163, startPoint y: 470, endPoint x: 131, endPoint y: 492, distance: 38.8
click at [131, 492] on div at bounding box center [784, 331] width 1568 height 2831
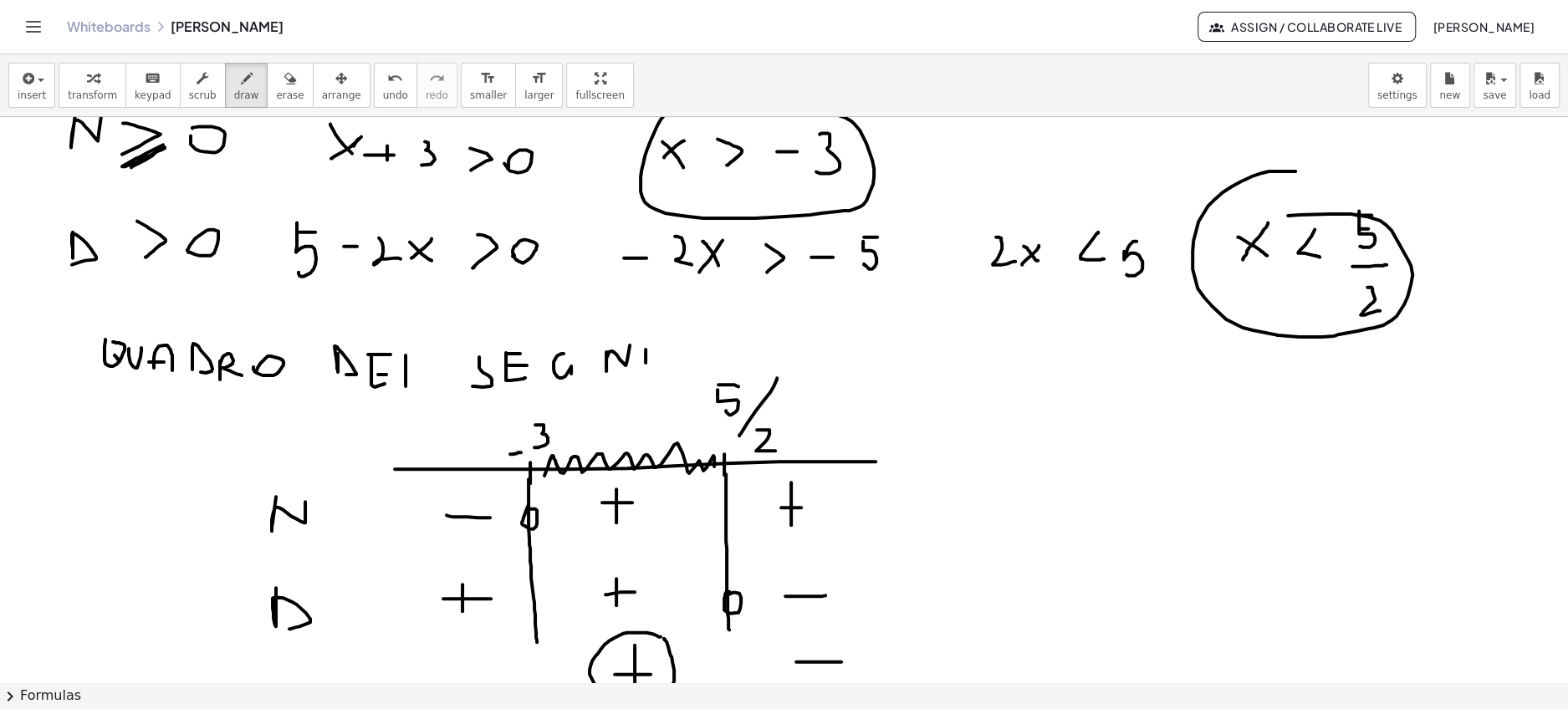
scroll to position [1529, 0]
drag, startPoint x: 531, startPoint y: 514, endPoint x: 541, endPoint y: 515, distance: 10.0
click at [534, 518] on div at bounding box center [784, 3] width 1568 height 2831
drag, startPoint x: 758, startPoint y: 166, endPoint x: 750, endPoint y: 169, distance: 8.5
click at [750, 169] on div at bounding box center [784, 3] width 1568 height 2831
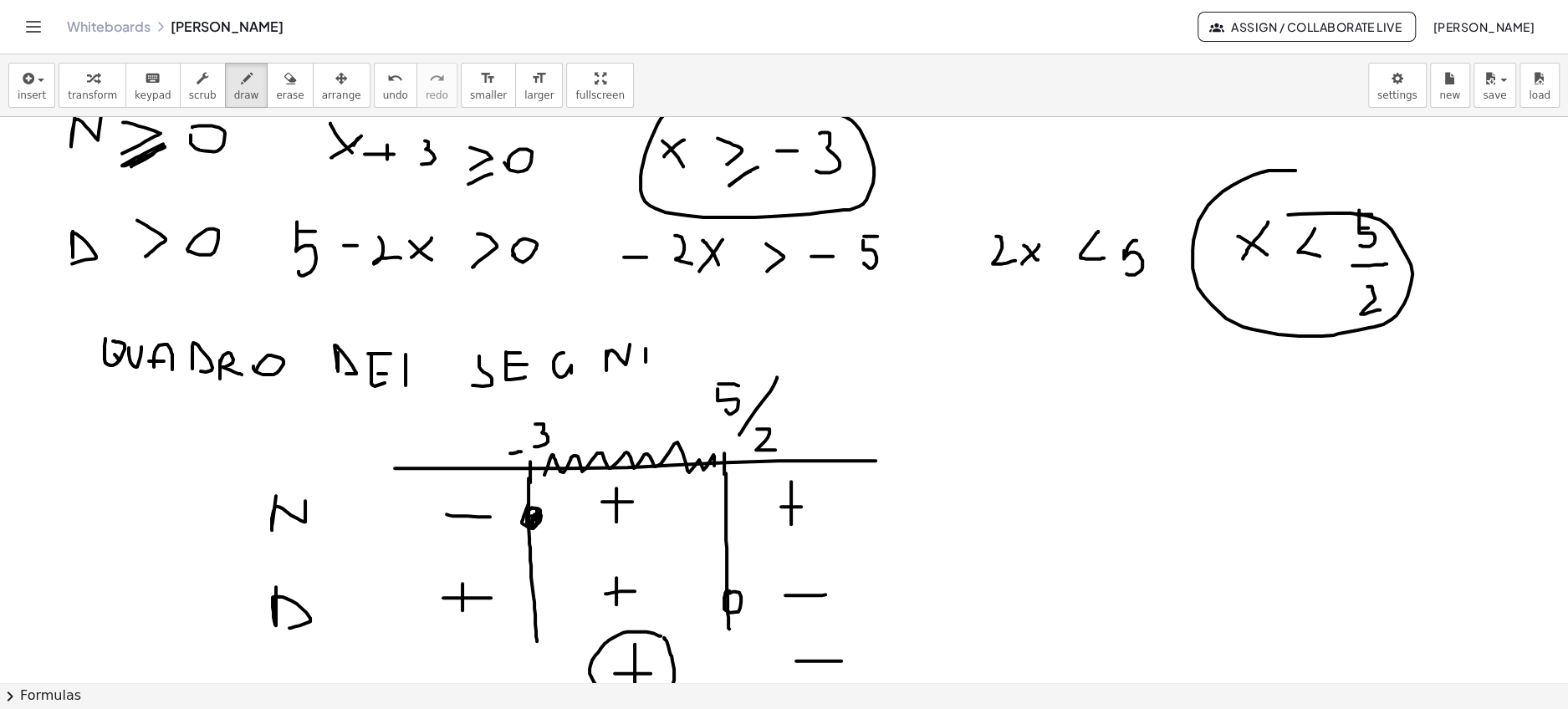
drag, startPoint x: 491, startPoint y: 172, endPoint x: 495, endPoint y: 159, distance: 13.6
click at [495, 159] on div at bounding box center [784, 3] width 1568 height 2831
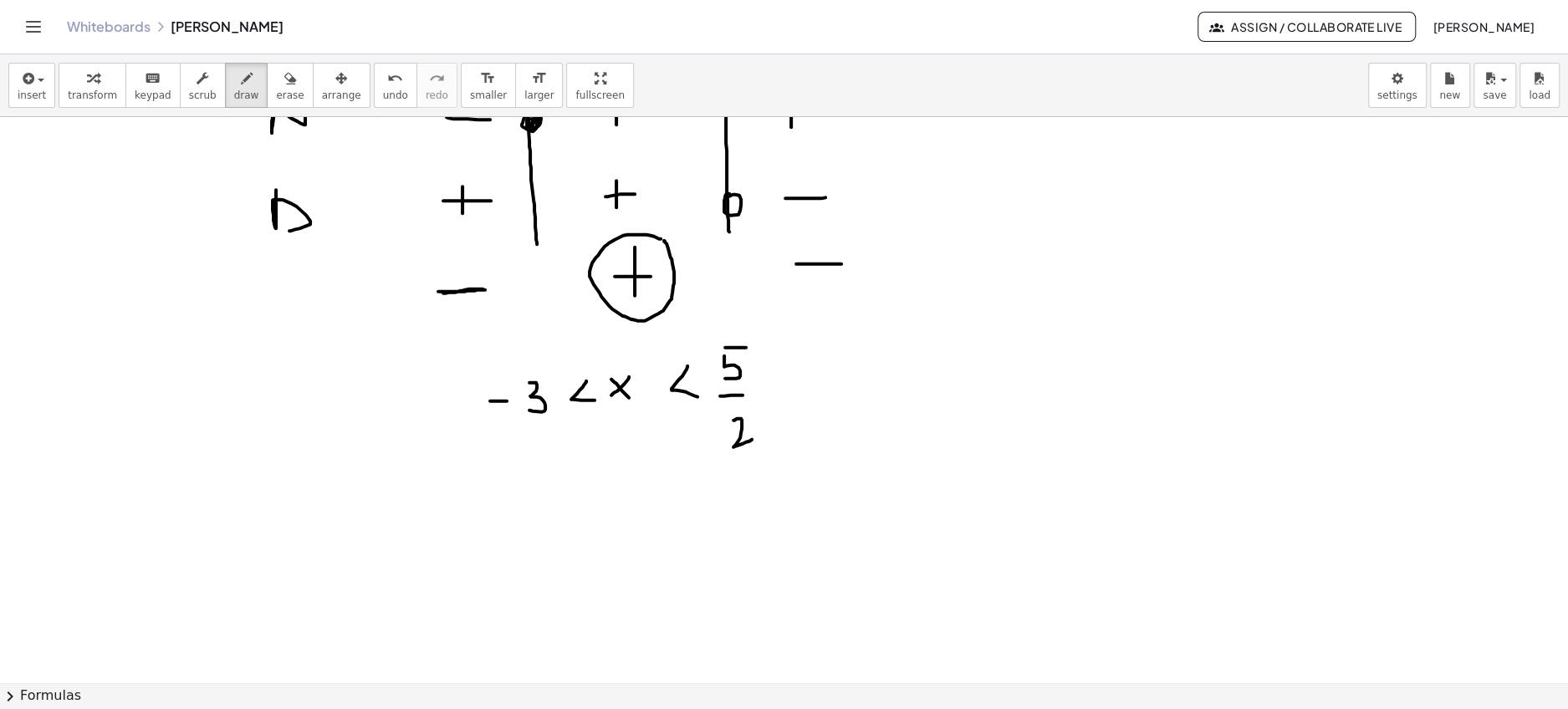
scroll to position [1987, 0]
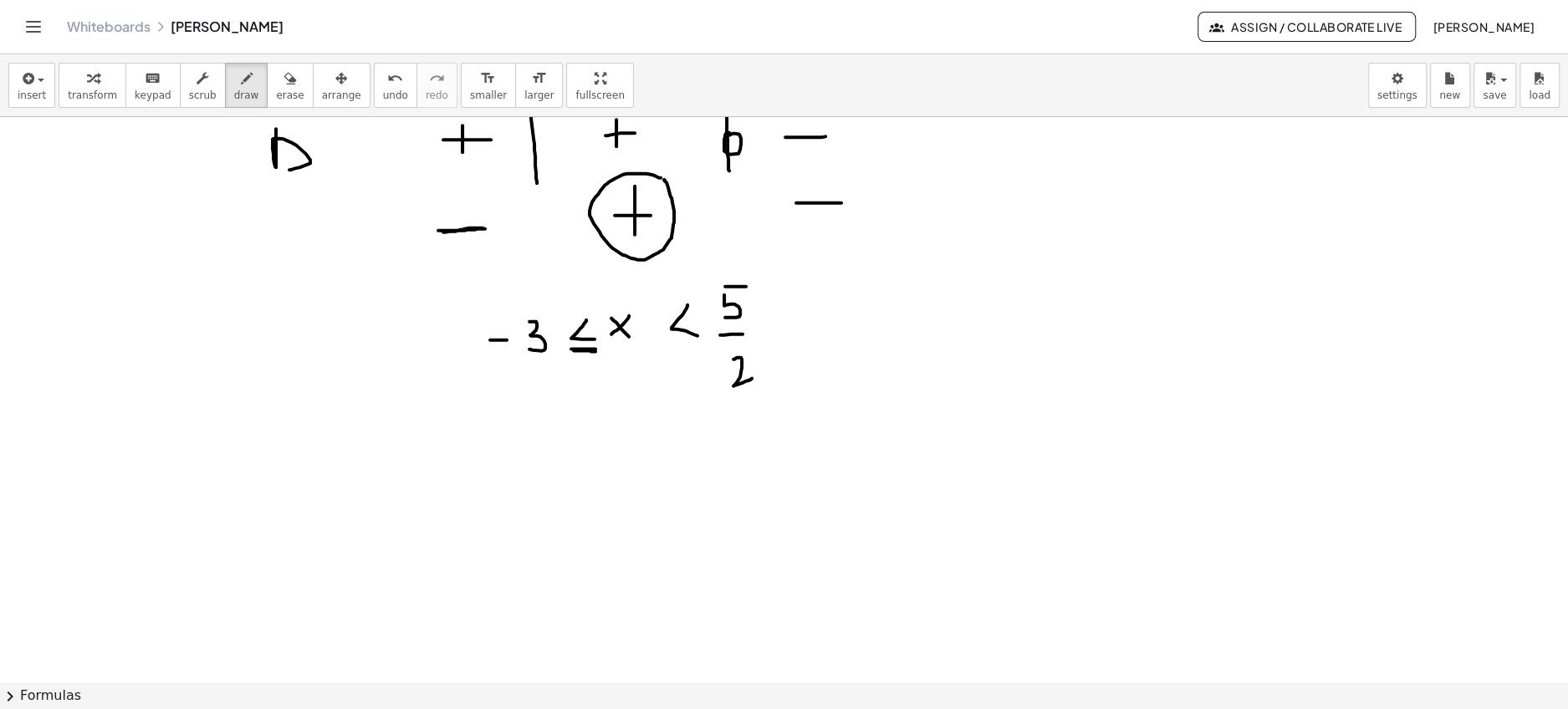
drag, startPoint x: 574, startPoint y: 348, endPoint x: 600, endPoint y: 348, distance: 26.0
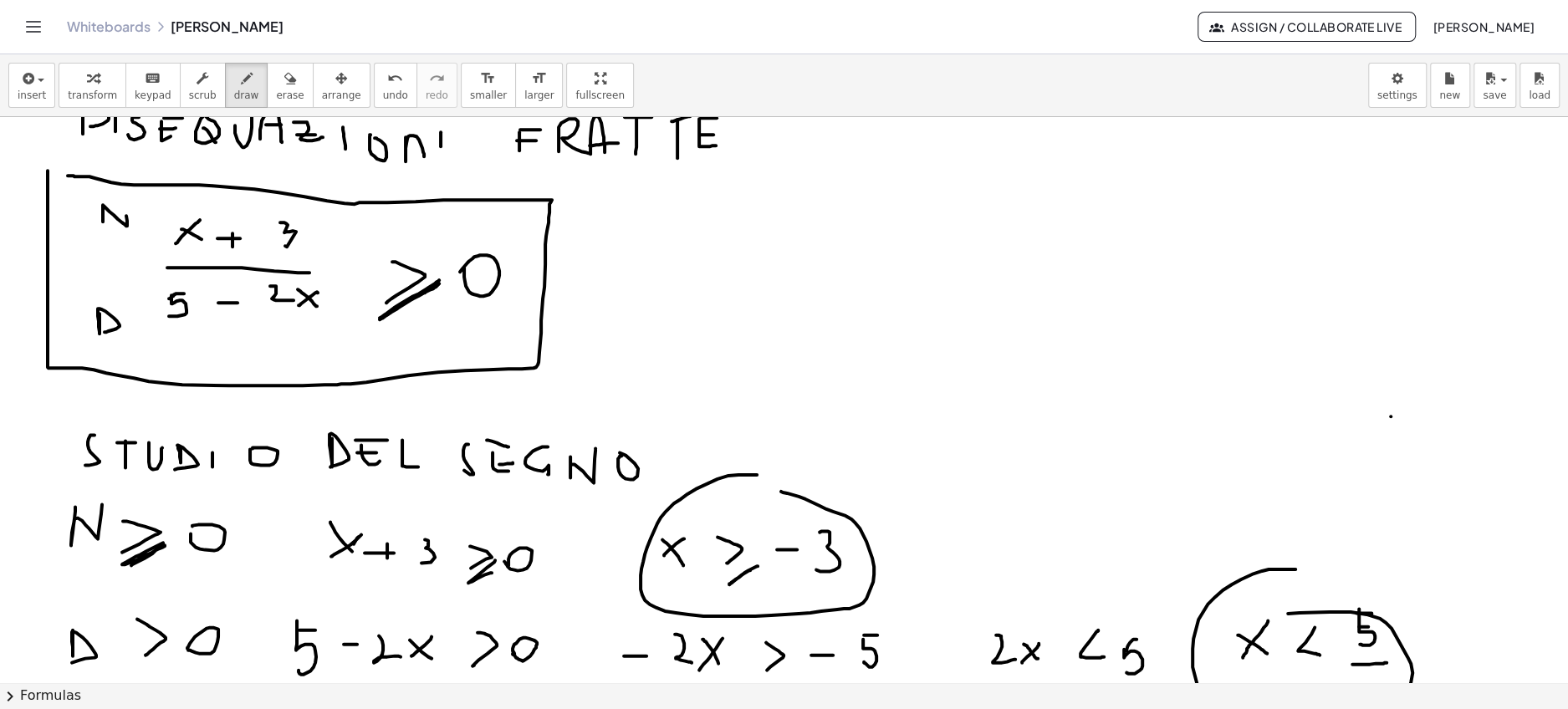
scroll to position [1107, 0]
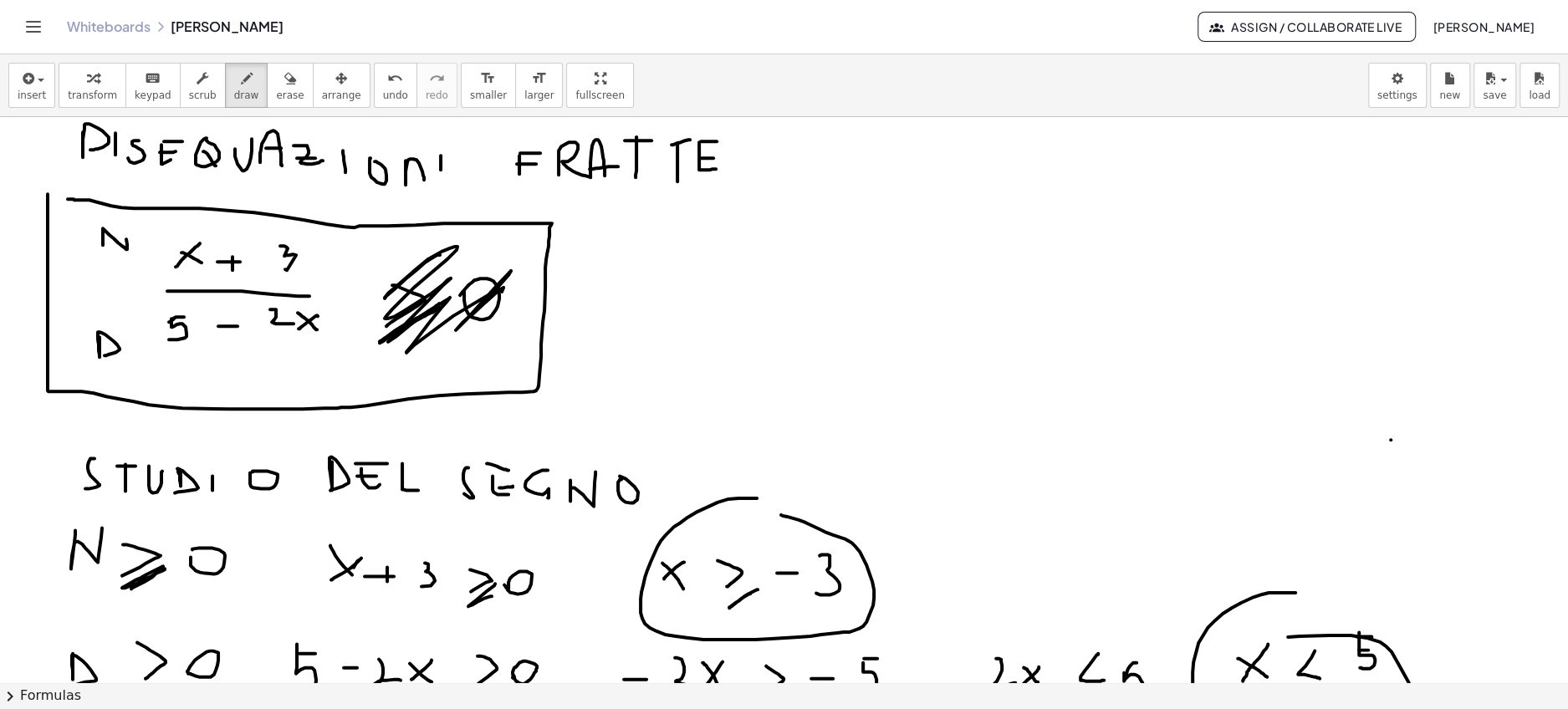
drag, startPoint x: 440, startPoint y: 253, endPoint x: 480, endPoint y: 318, distance: 76.3
click at [480, 318] on div at bounding box center [784, 425] width 1568 height 2831
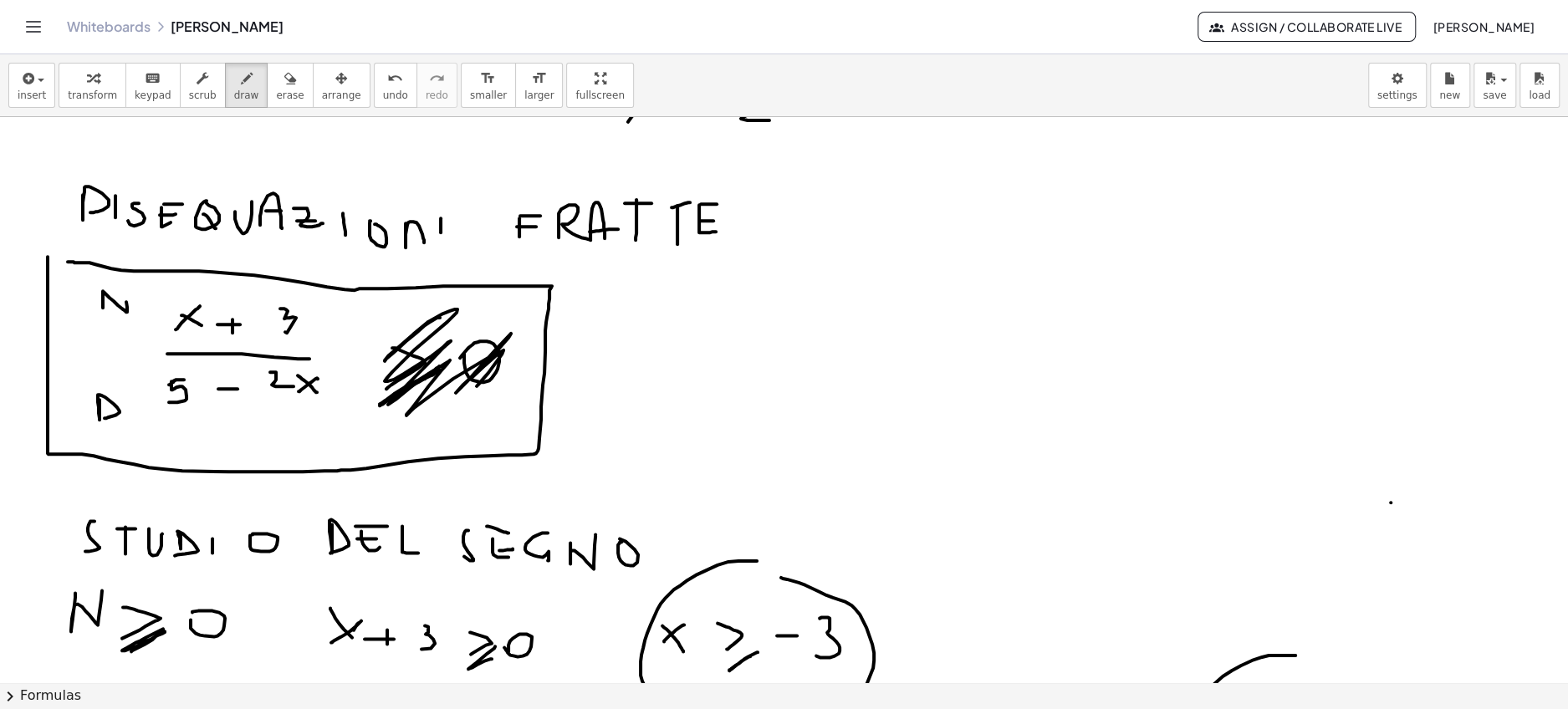
scroll to position [1009, 0]
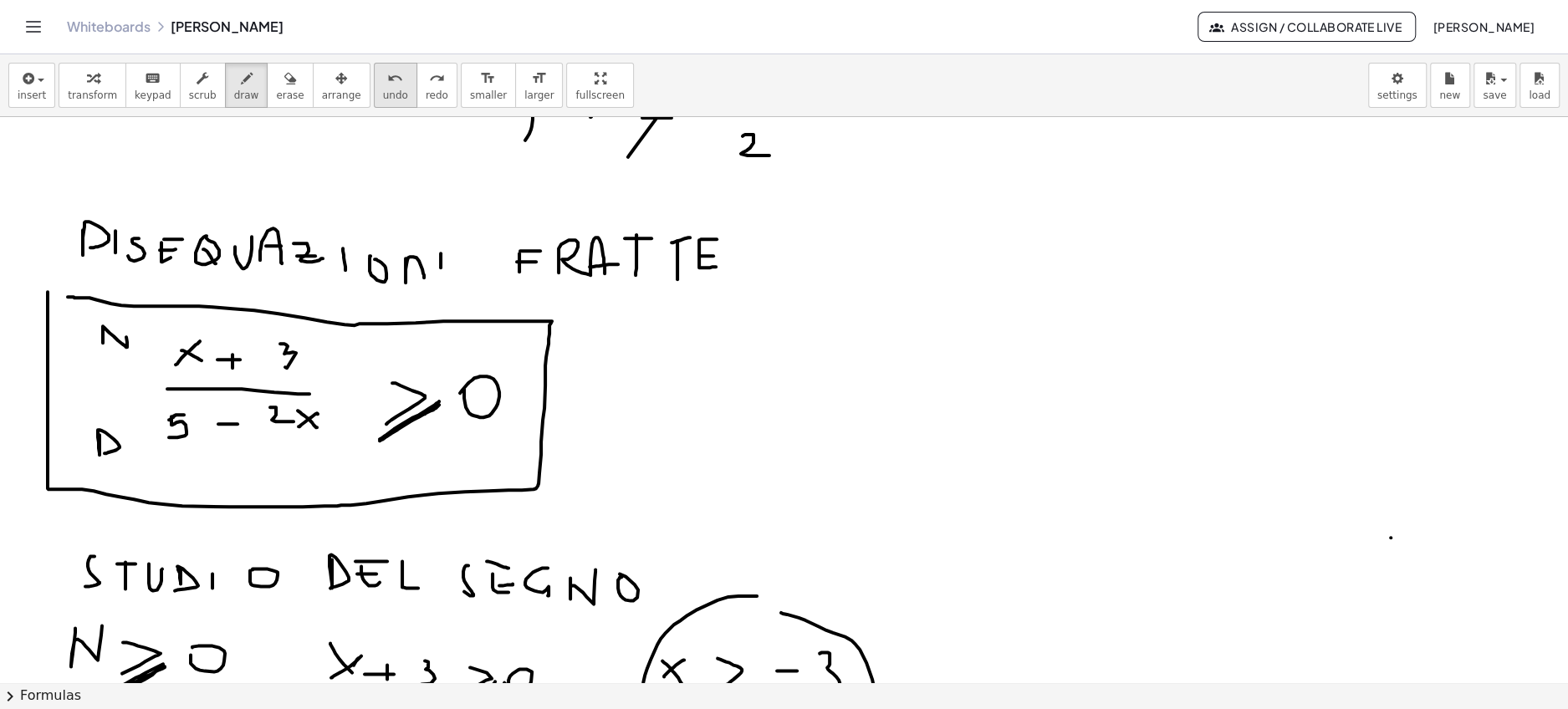
click at [387, 81] on icon "undo" at bounding box center [394, 79] width 16 height 20
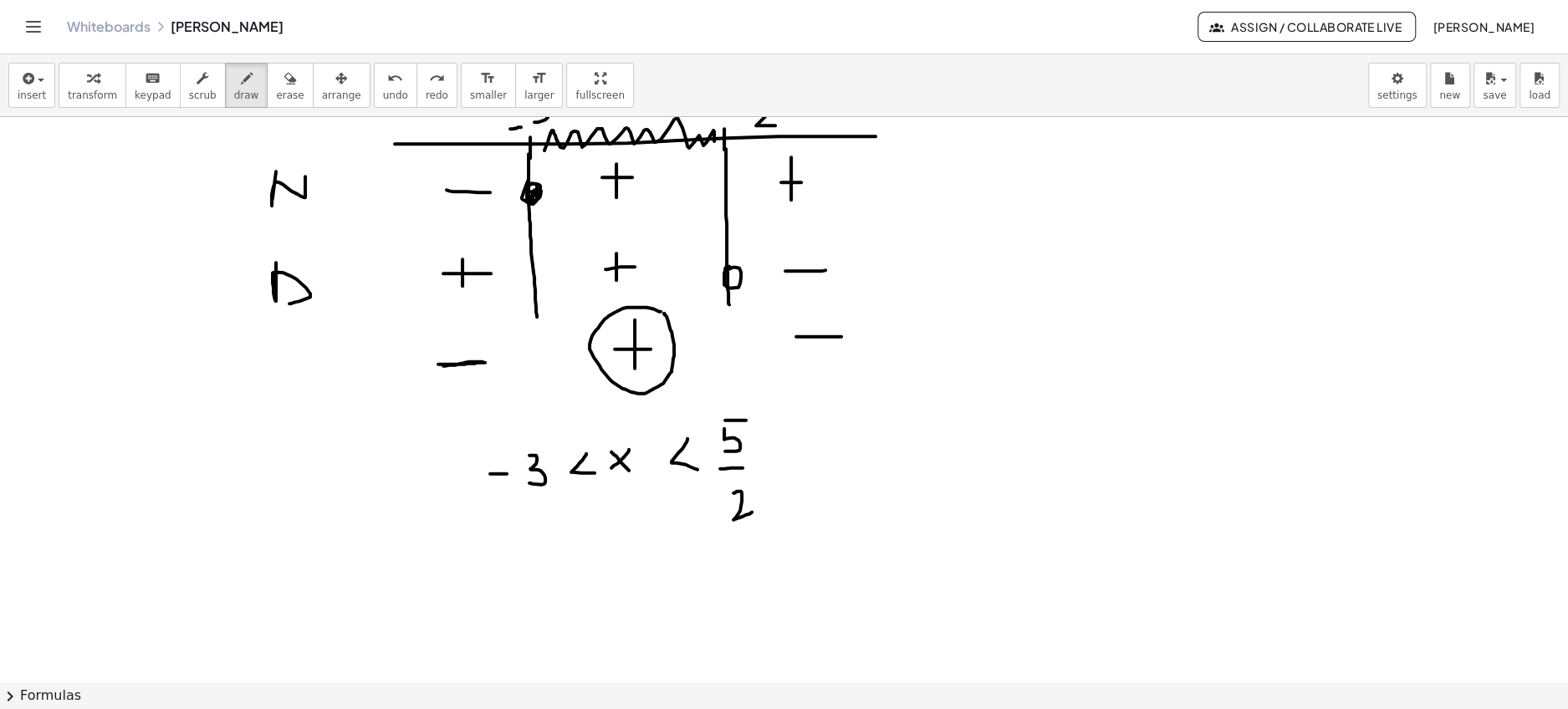
scroll to position [1847, 0]
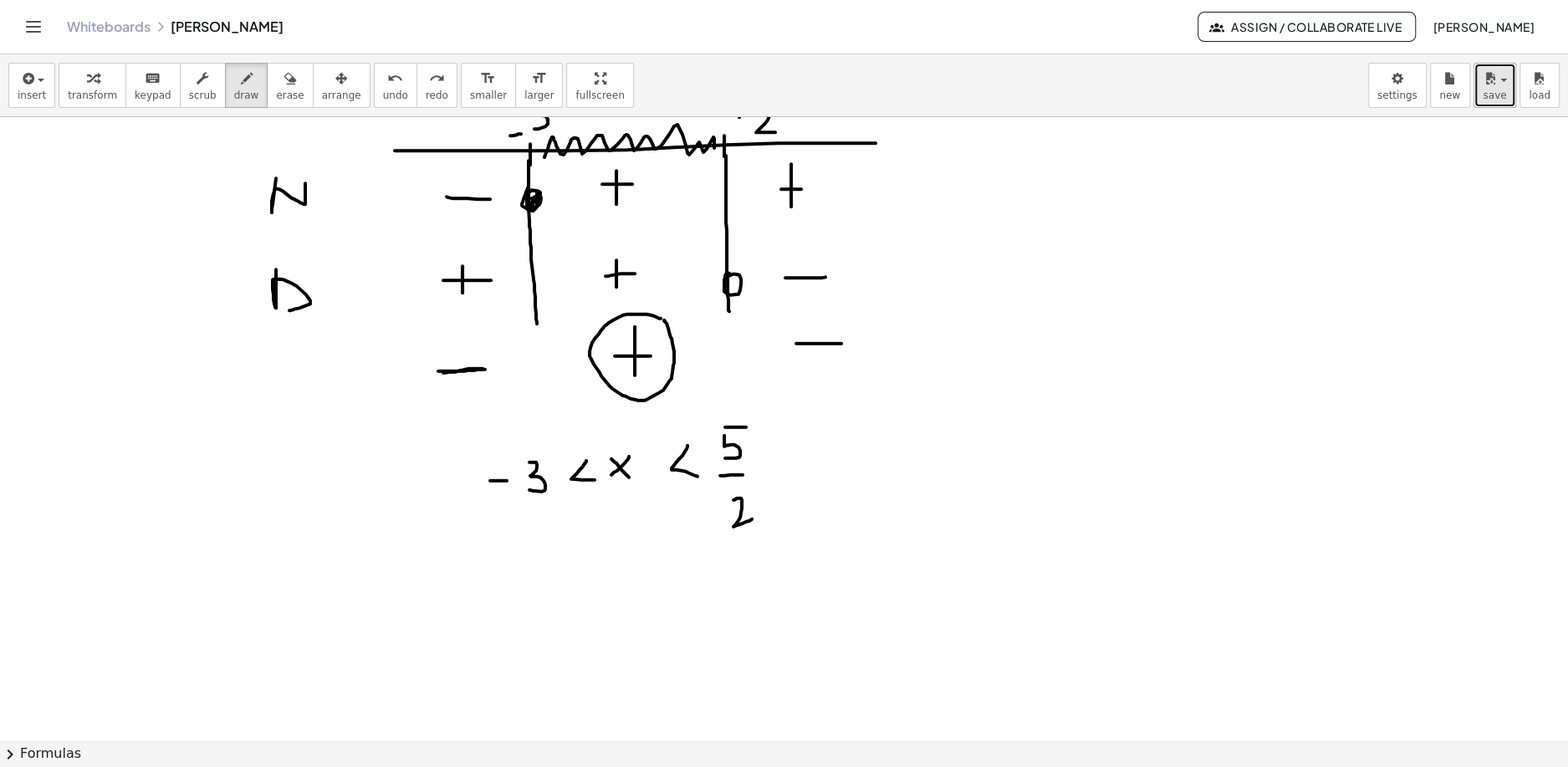
click at [1489, 91] on span "save" at bounding box center [1494, 95] width 24 height 12
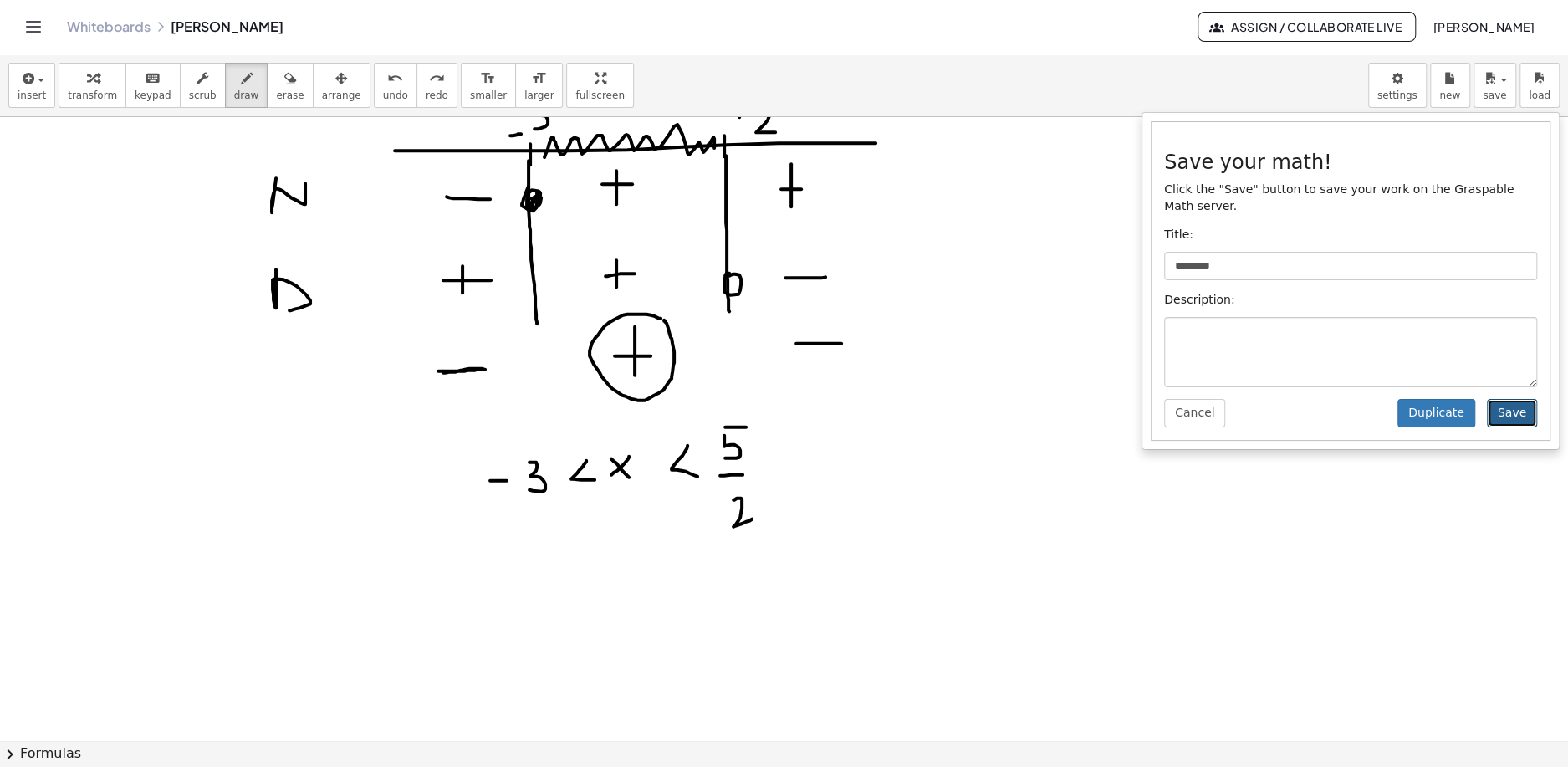
click at [1513, 413] on button "Save" at bounding box center [1511, 412] width 50 height 28
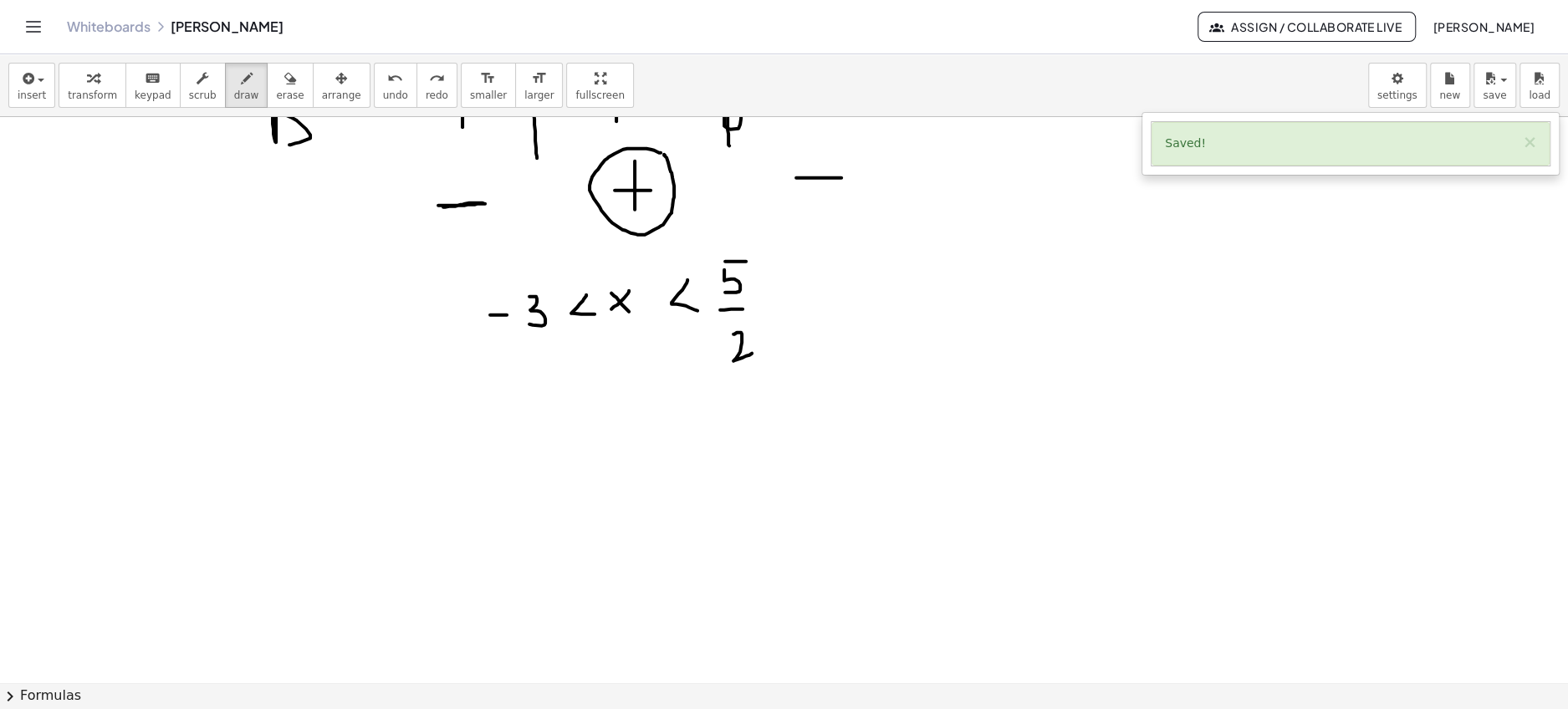
scroll to position [2014, 0]
click at [234, 90] on span "draw" at bounding box center [246, 95] width 25 height 12
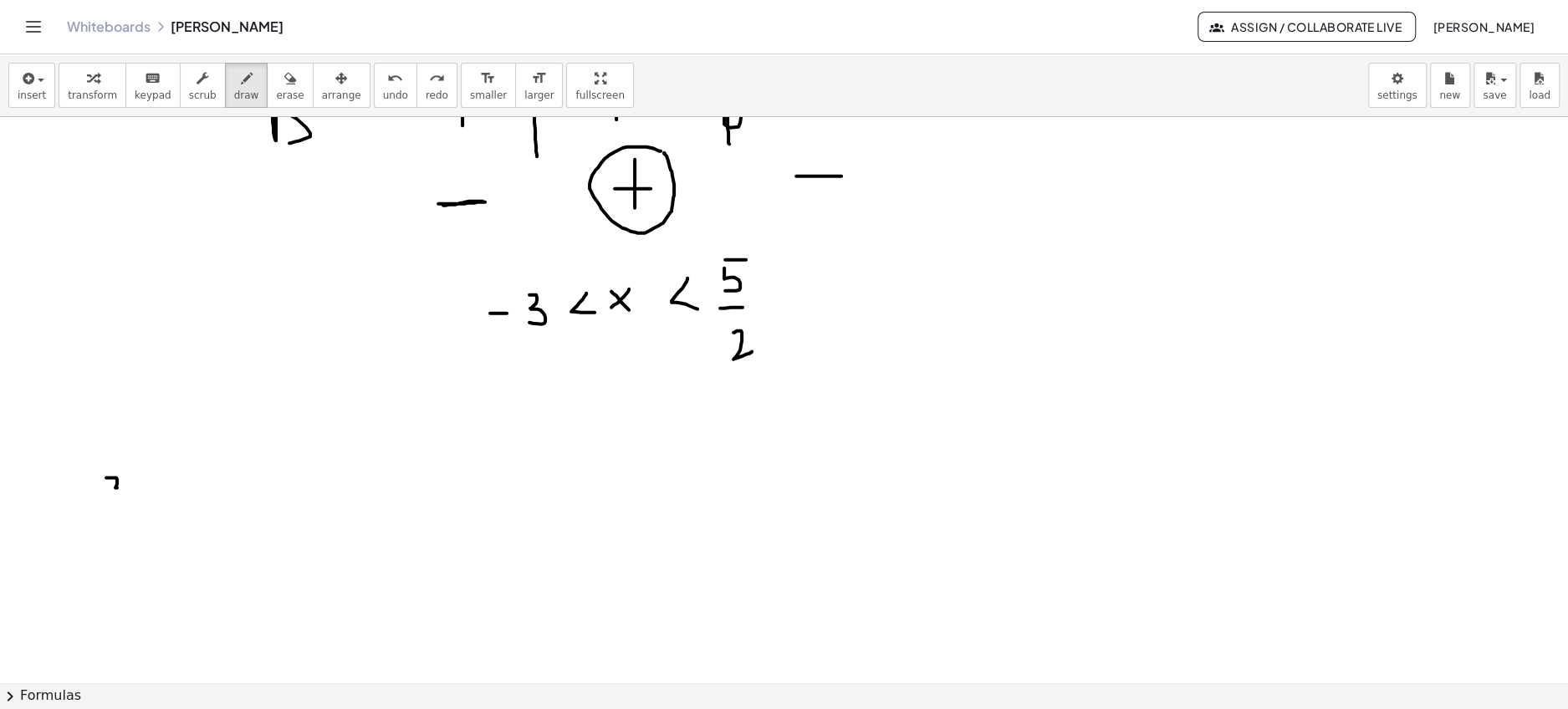
drag, startPoint x: 106, startPoint y: 475, endPoint x: 102, endPoint y: 491, distance: 16.5
drag, startPoint x: 126, startPoint y: 478, endPoint x: 130, endPoint y: 493, distance: 15.5
drag, startPoint x: 127, startPoint y: 480, endPoint x: 145, endPoint y: 478, distance: 18.1
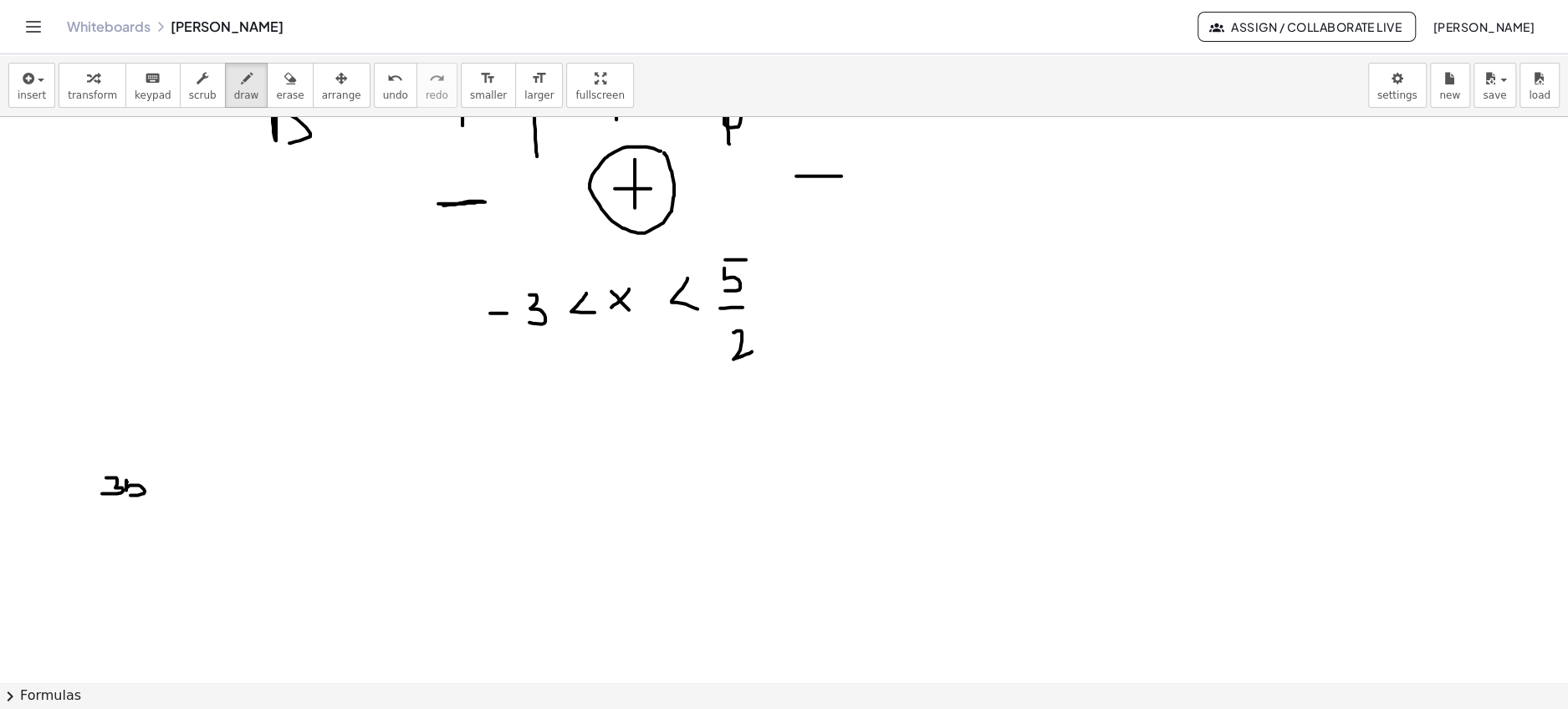
drag, startPoint x: 167, startPoint y: 478, endPoint x: 170, endPoint y: 505, distance: 27.2
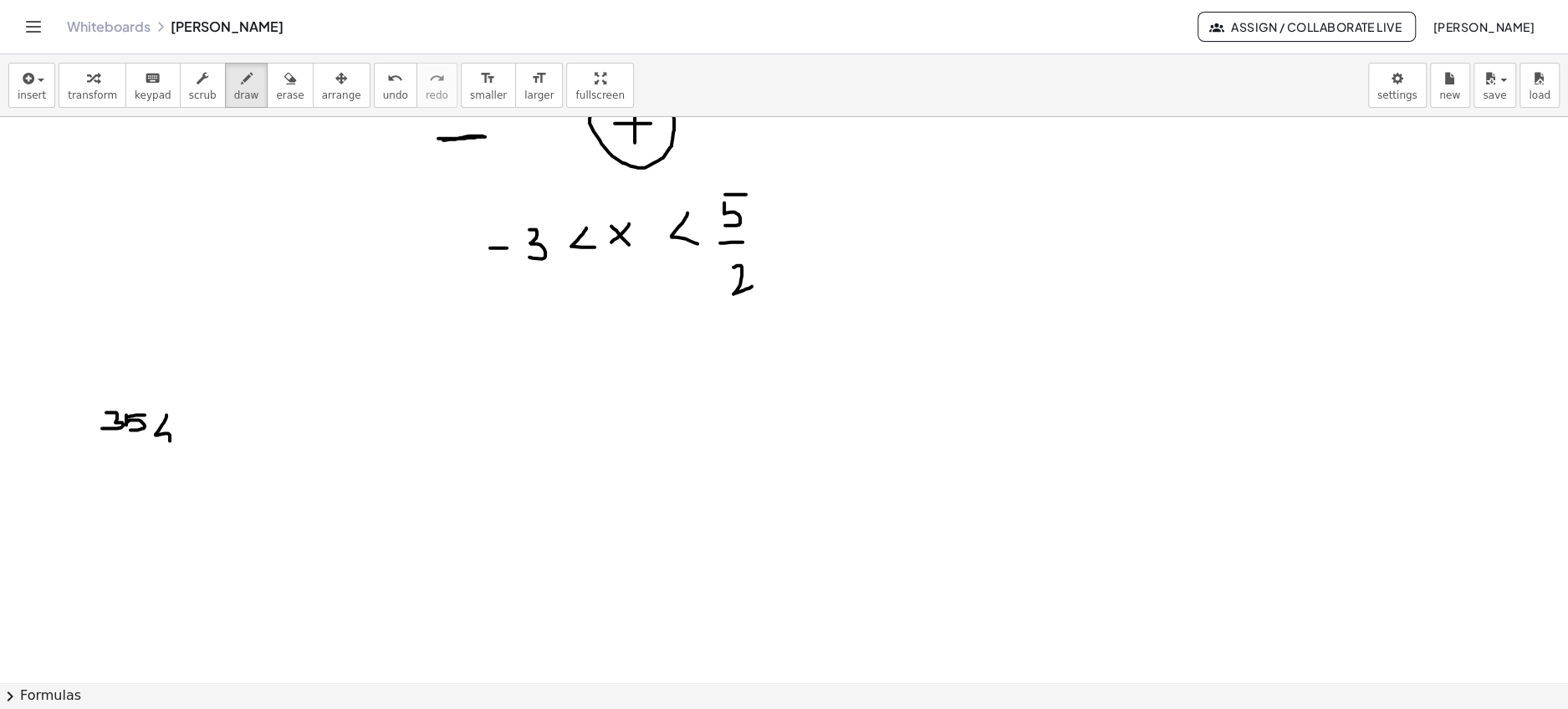
scroll to position [2112, 0]
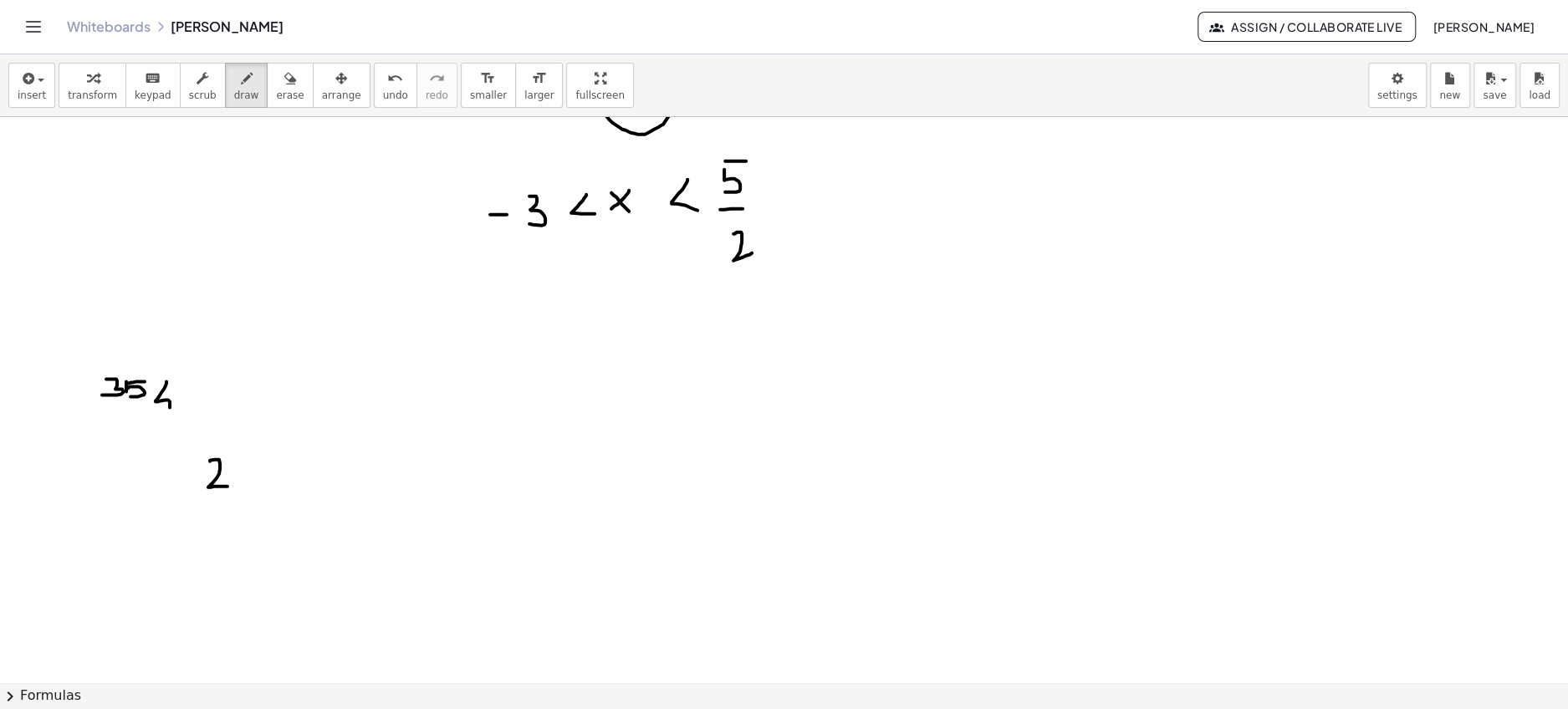
drag, startPoint x: 210, startPoint y: 460, endPoint x: 230, endPoint y: 485, distance: 32.0
drag, startPoint x: 234, startPoint y: 469, endPoint x: 253, endPoint y: 491, distance: 29.1
drag, startPoint x: 253, startPoint y: 466, endPoint x: 237, endPoint y: 486, distance: 25.6
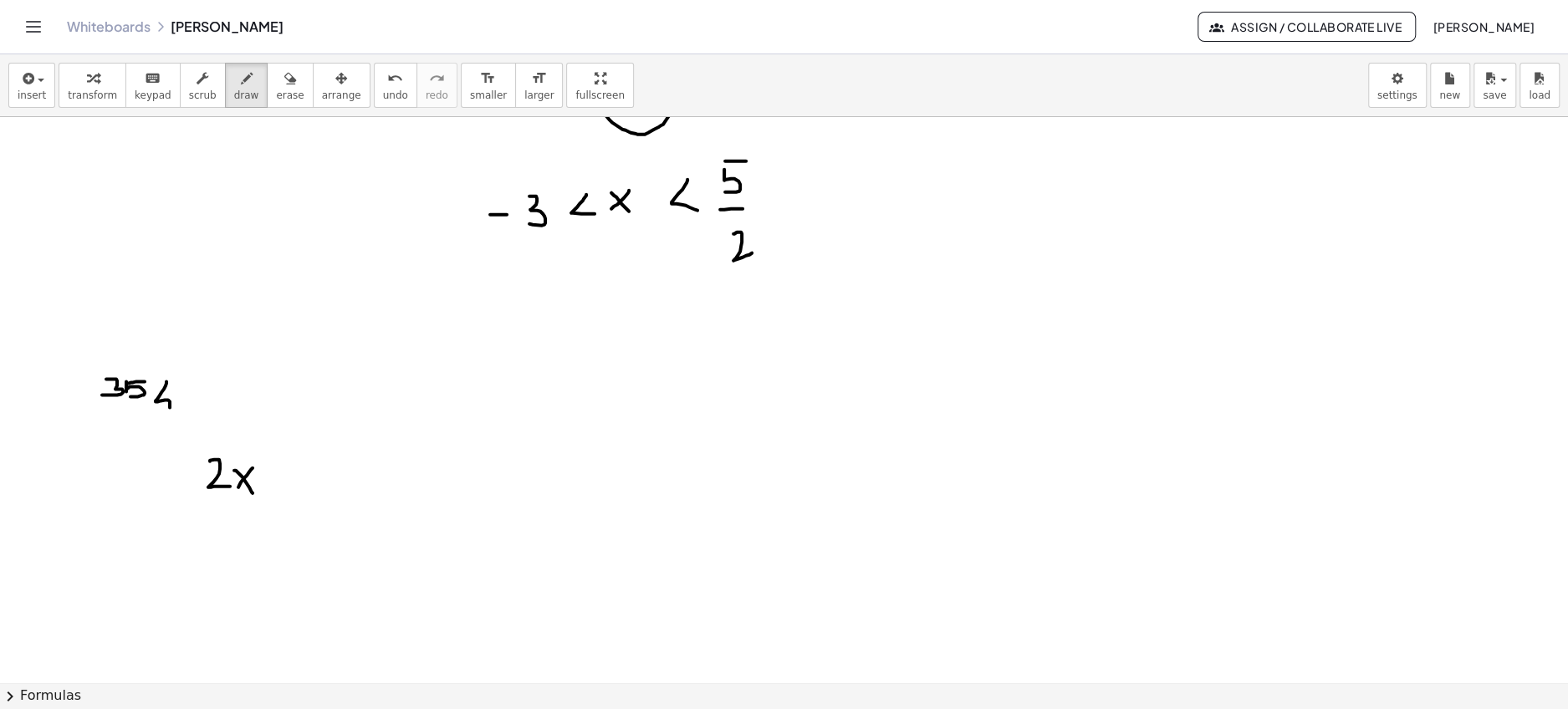
drag, startPoint x: 128, startPoint y: 529, endPoint x: 352, endPoint y: 521, distance: 224.1
drag, startPoint x: 120, startPoint y: 555, endPoint x: 106, endPoint y: 578, distance: 26.9
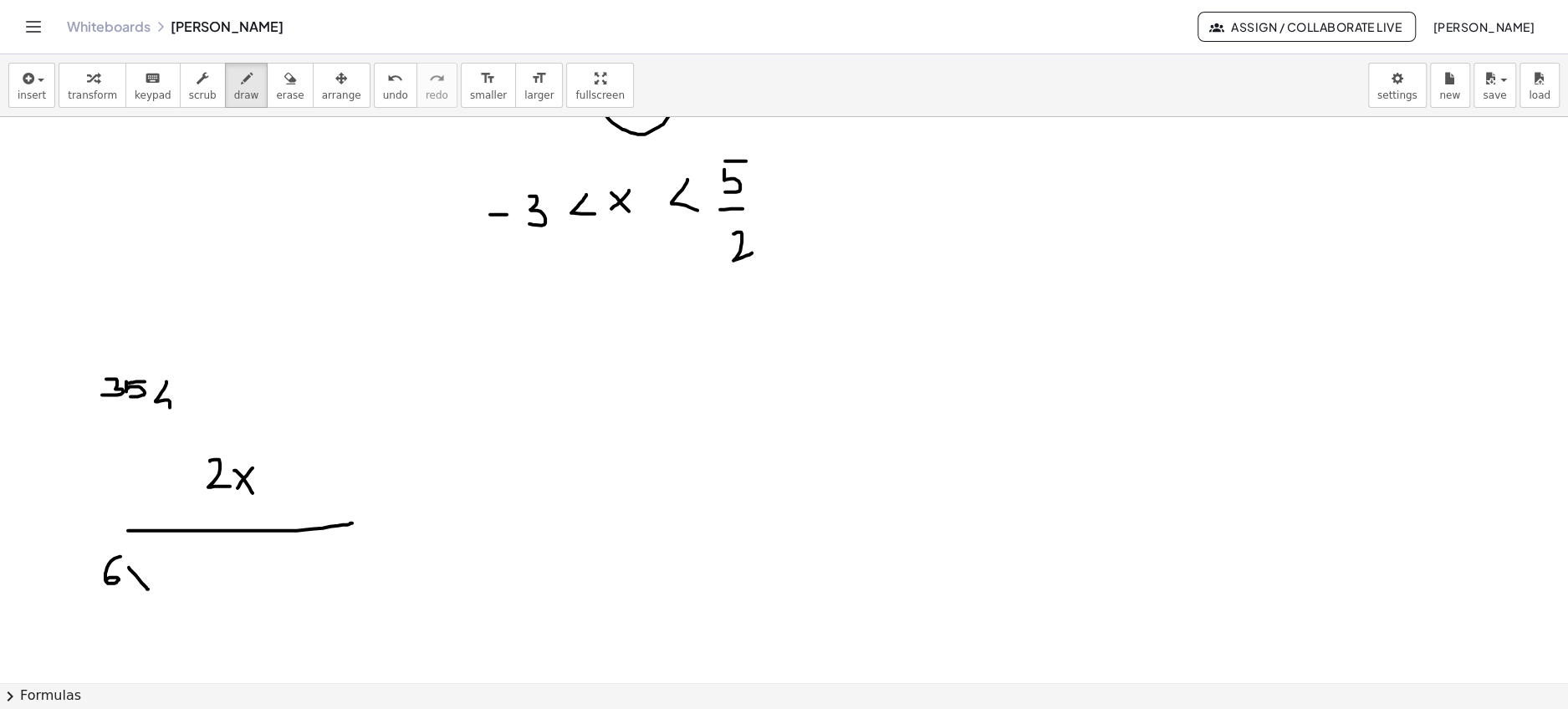
drag, startPoint x: 128, startPoint y: 566, endPoint x: 148, endPoint y: 587, distance: 29.0
drag, startPoint x: 148, startPoint y: 572, endPoint x: 121, endPoint y: 592, distance: 33.6
drag, startPoint x: 167, startPoint y: 551, endPoint x: 184, endPoint y: 570, distance: 25.5
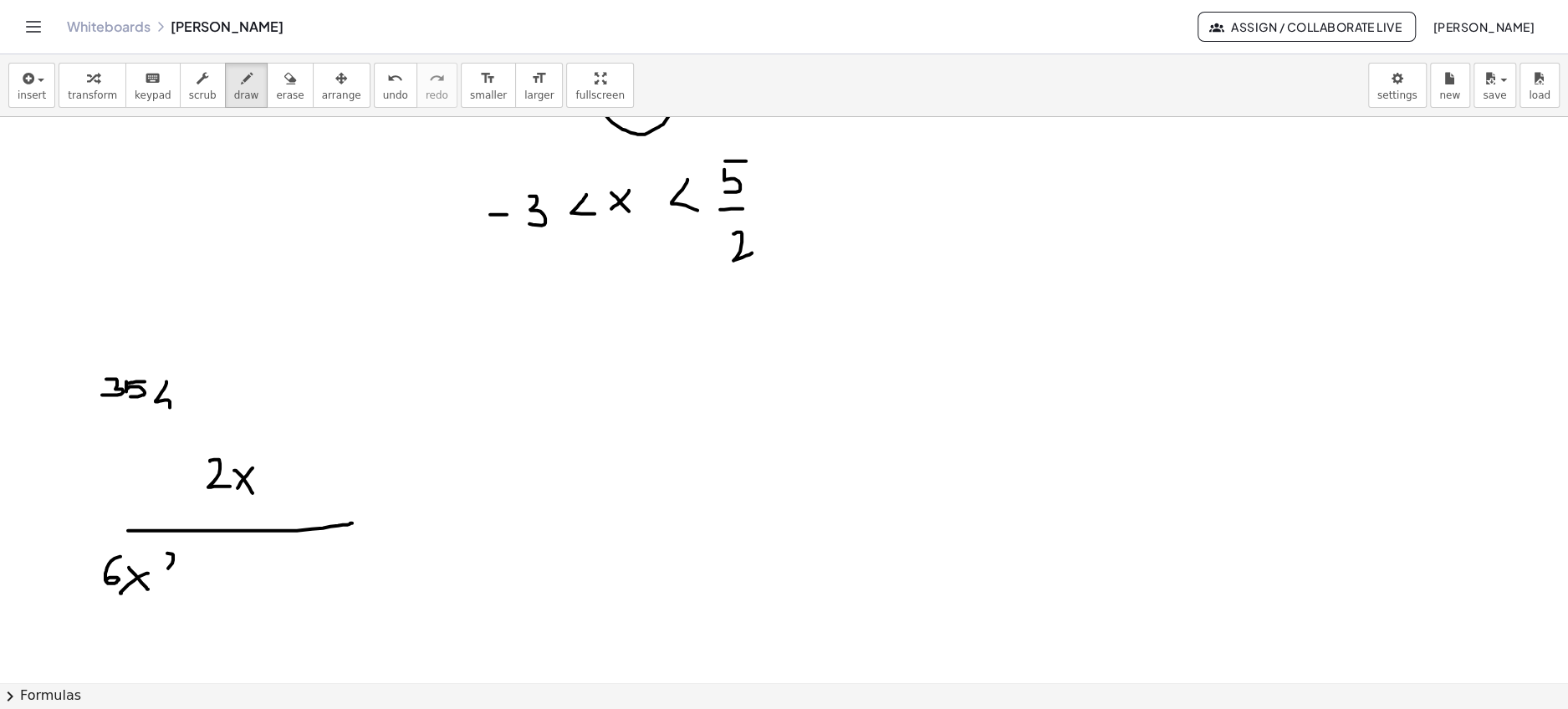
drag, startPoint x: 199, startPoint y: 583, endPoint x: 232, endPoint y: 582, distance: 33.0
drag, startPoint x: 217, startPoint y: 571, endPoint x: 217, endPoint y: 591, distance: 20.0
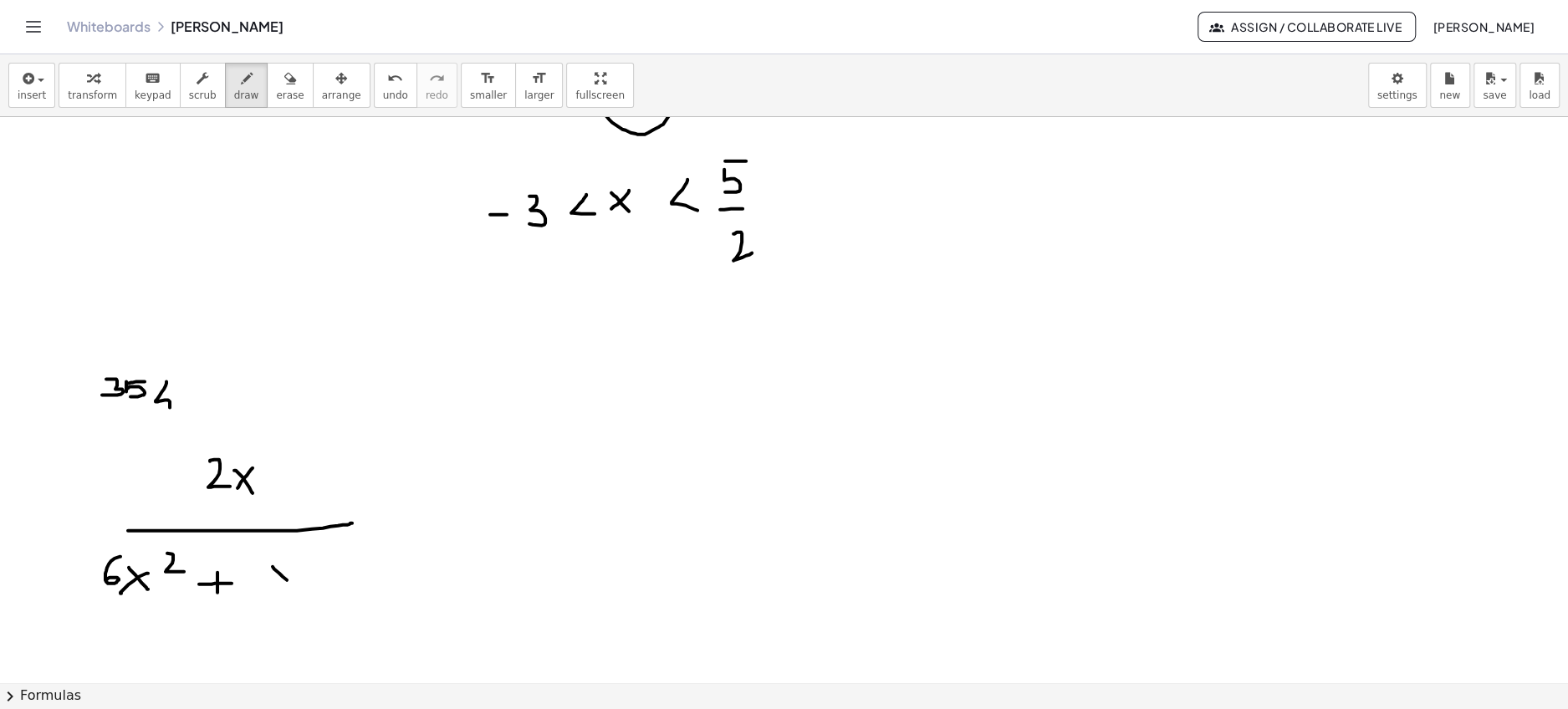
drag, startPoint x: 272, startPoint y: 565, endPoint x: 293, endPoint y: 583, distance: 27.7
drag, startPoint x: 293, startPoint y: 573, endPoint x: 270, endPoint y: 586, distance: 26.4
drag, startPoint x: 333, startPoint y: 571, endPoint x: 355, endPoint y: 571, distance: 22.0
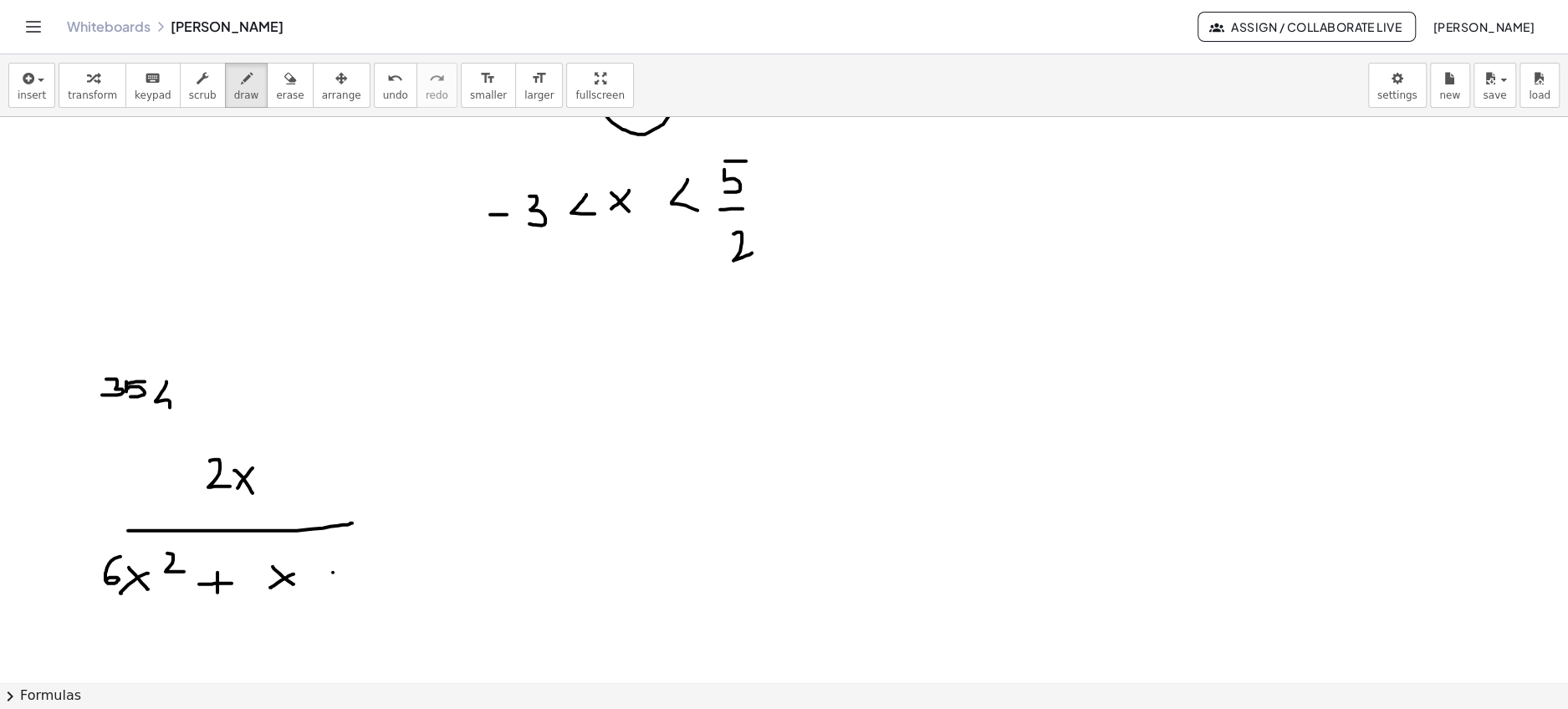
drag, startPoint x: 381, startPoint y: 558, endPoint x: 377, endPoint y: 578, distance: 20.4
drag, startPoint x: 382, startPoint y: 553, endPoint x: 396, endPoint y: 553, distance: 14.0
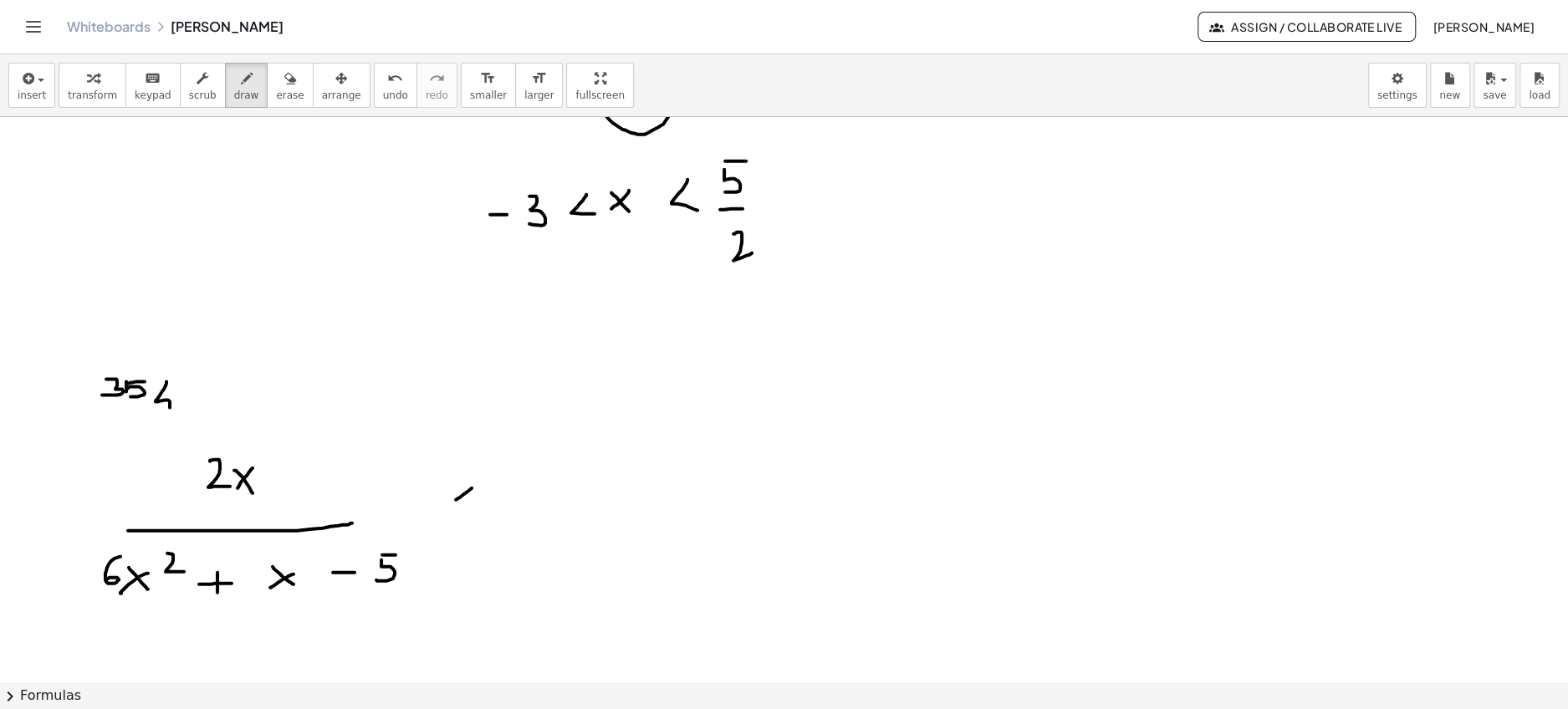
drag, startPoint x: 472, startPoint y: 486, endPoint x: 477, endPoint y: 513, distance: 27.5
drag, startPoint x: 449, startPoint y: 517, endPoint x: 463, endPoint y: 519, distance: 14.1
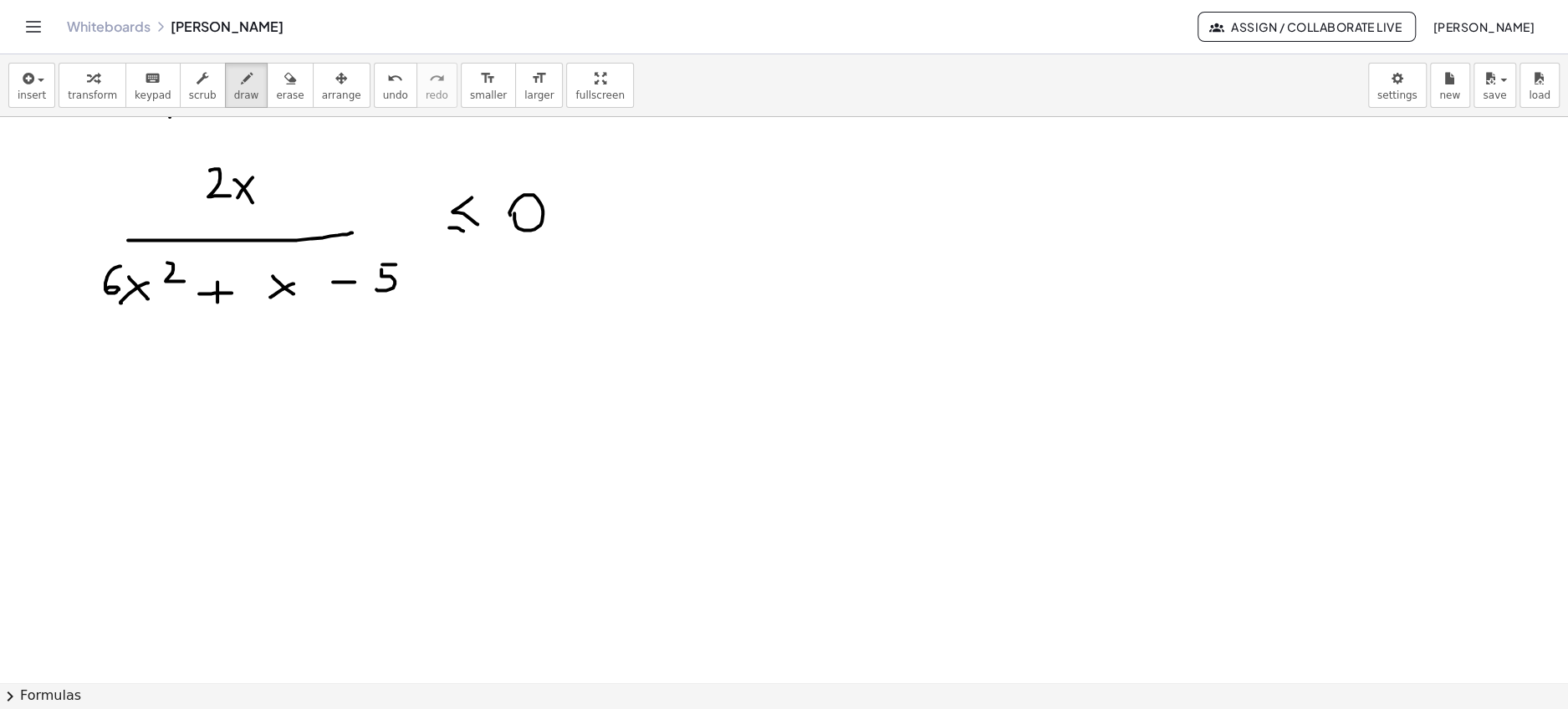
scroll to position [2405, 0]
drag, startPoint x: 112, startPoint y: 384, endPoint x: 101, endPoint y: 408, distance: 26.4
drag, startPoint x: 141, startPoint y: 394, endPoint x: 141, endPoint y: 419, distance: 25.0
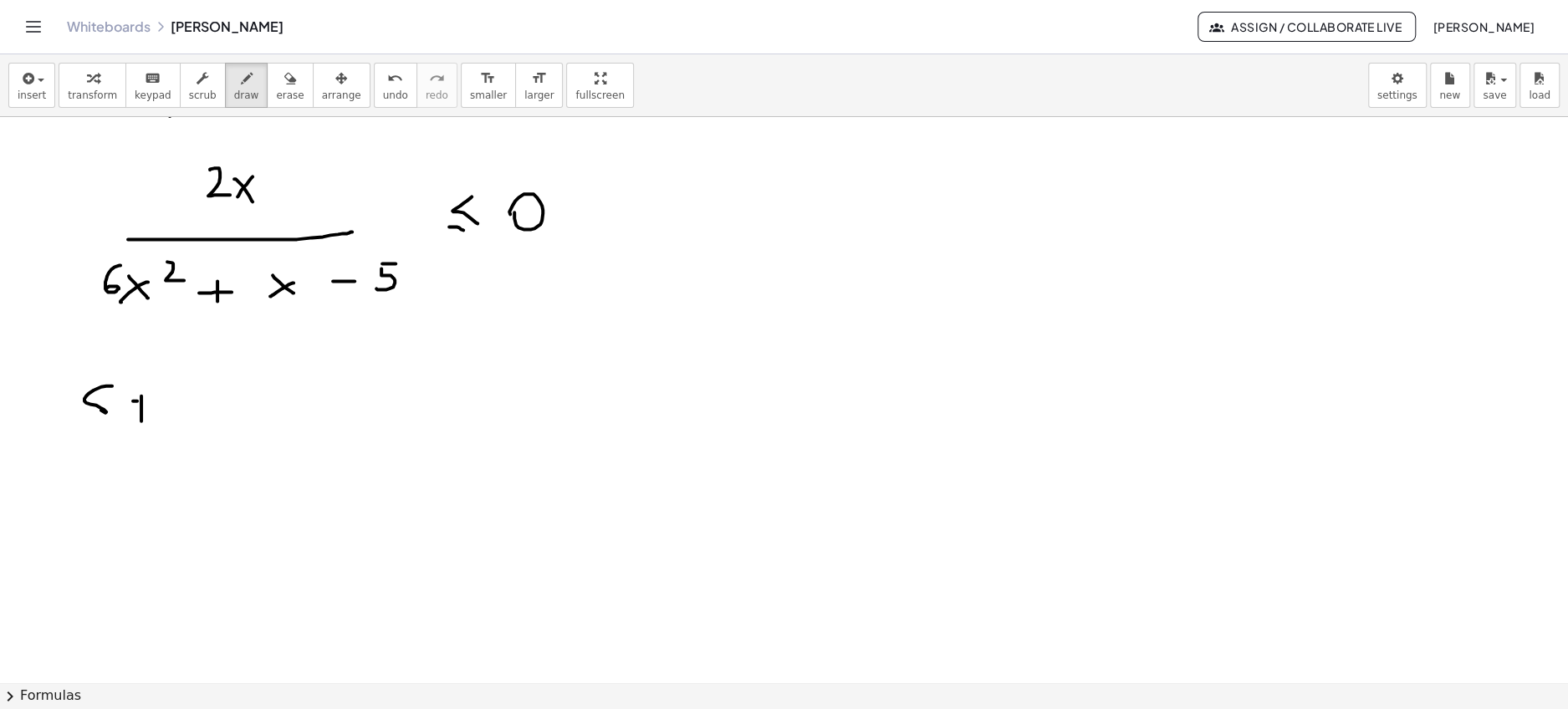
drag, startPoint x: 133, startPoint y: 398, endPoint x: 149, endPoint y: 398, distance: 16.0
drag, startPoint x: 166, startPoint y: 398, endPoint x: 176, endPoint y: 397, distance: 10.0
drag, startPoint x: 184, startPoint y: 400, endPoint x: 186, endPoint y: 421, distance: 21.1
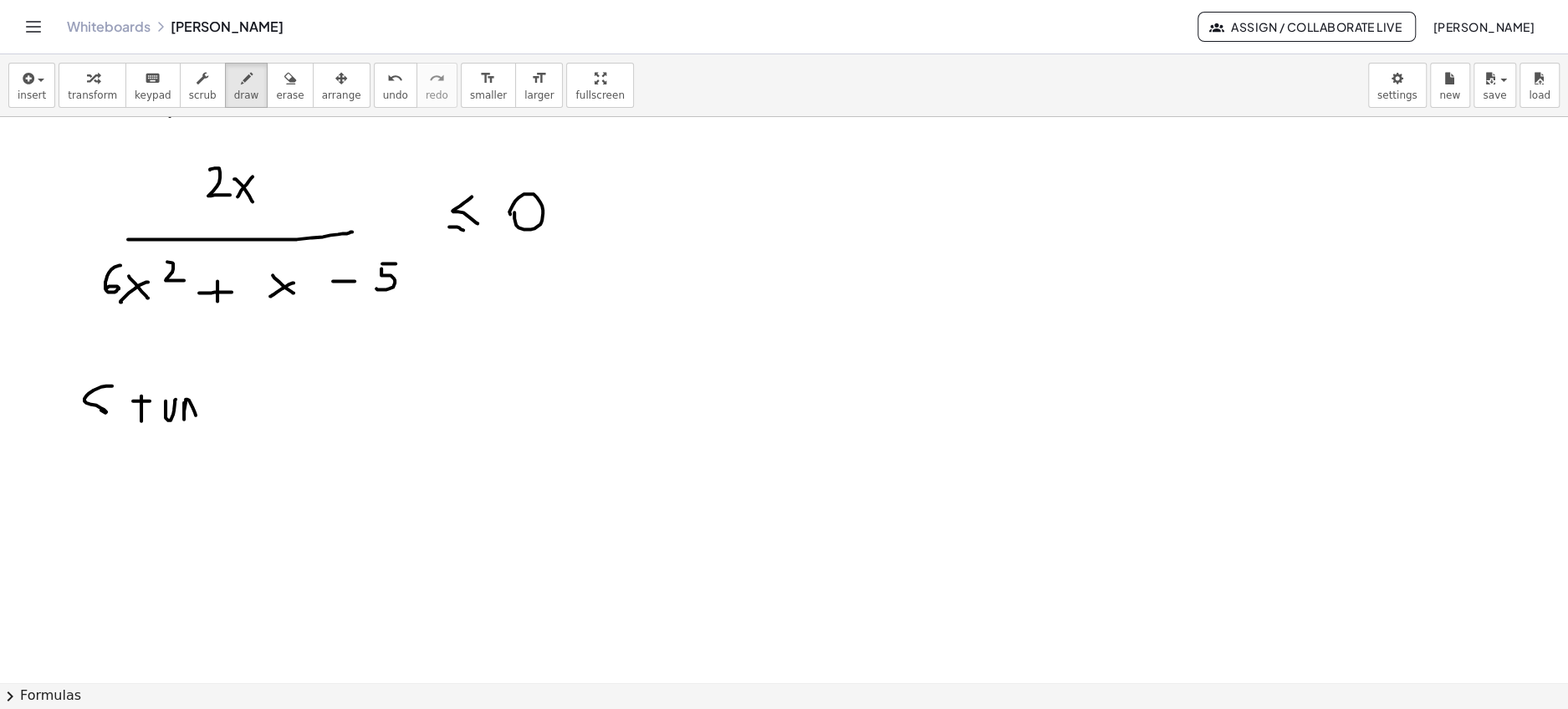
drag, startPoint x: 206, startPoint y: 410, endPoint x: 206, endPoint y: 423, distance: 13.0
drag, startPoint x: 276, startPoint y: 409, endPoint x: 280, endPoint y: 430, distance: 21.4
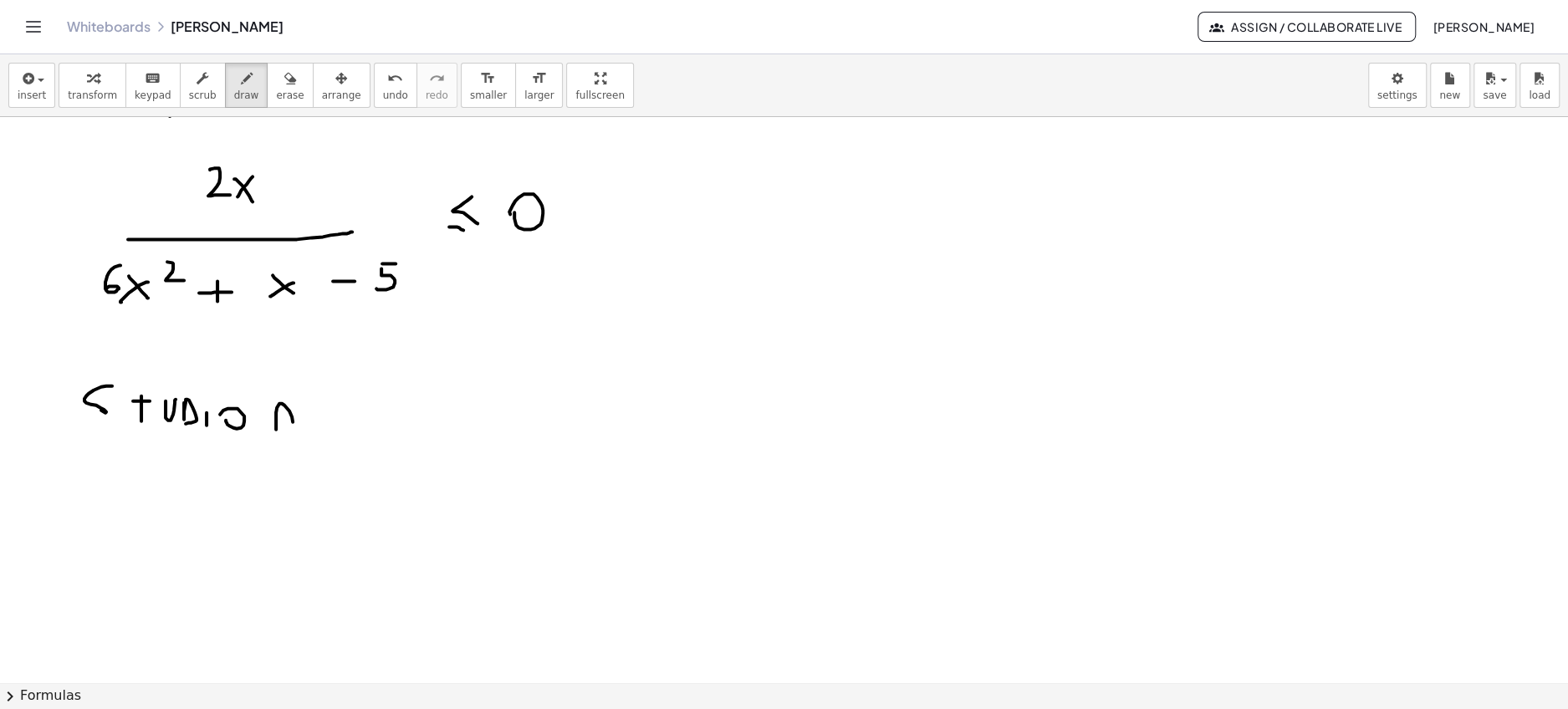
drag, startPoint x: 301, startPoint y: 414, endPoint x: 307, endPoint y: 433, distance: 19.9
drag, startPoint x: 294, startPoint y: 420, endPoint x: 313, endPoint y: 420, distance: 19.0
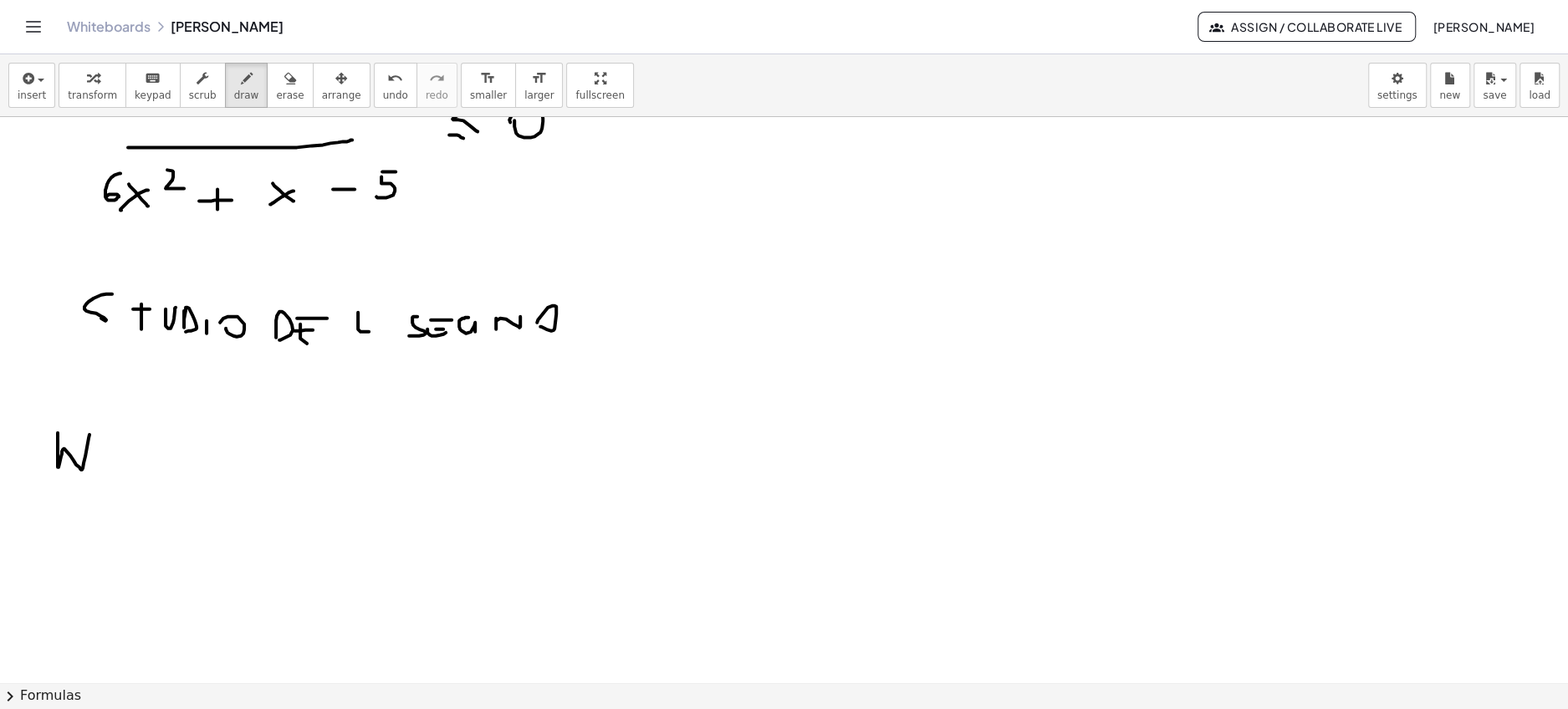
scroll to position [2508, 0]
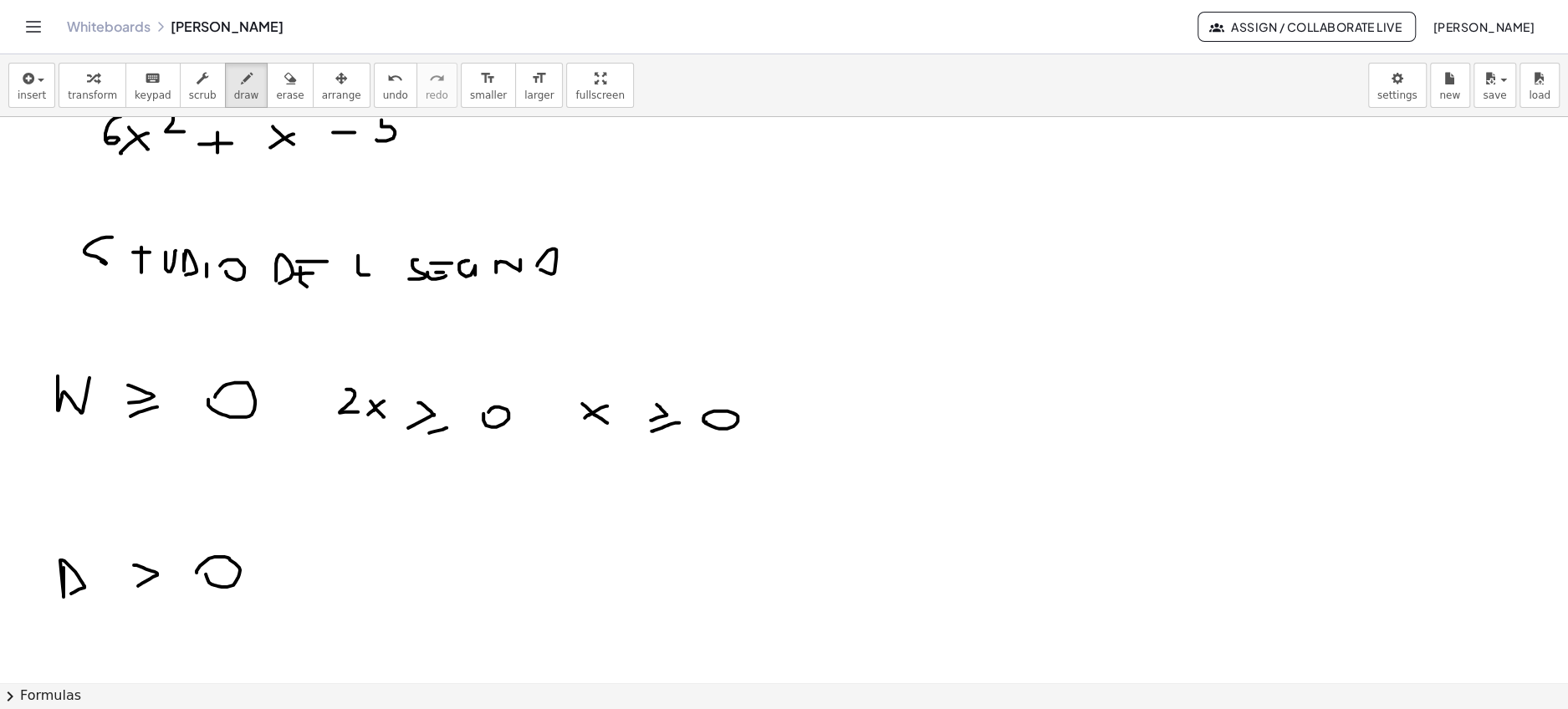
scroll to position [2558, 0]
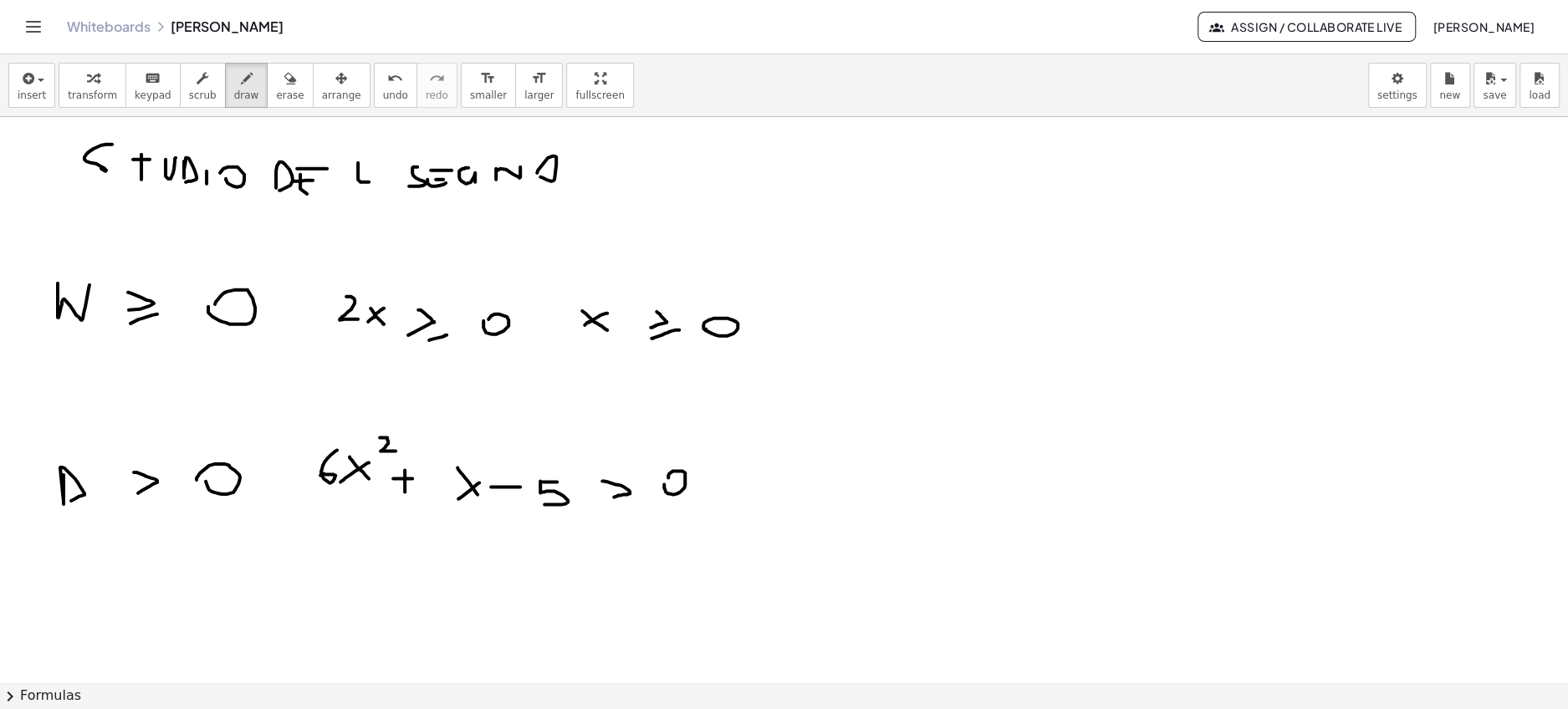
scroll to position [2645, 0]
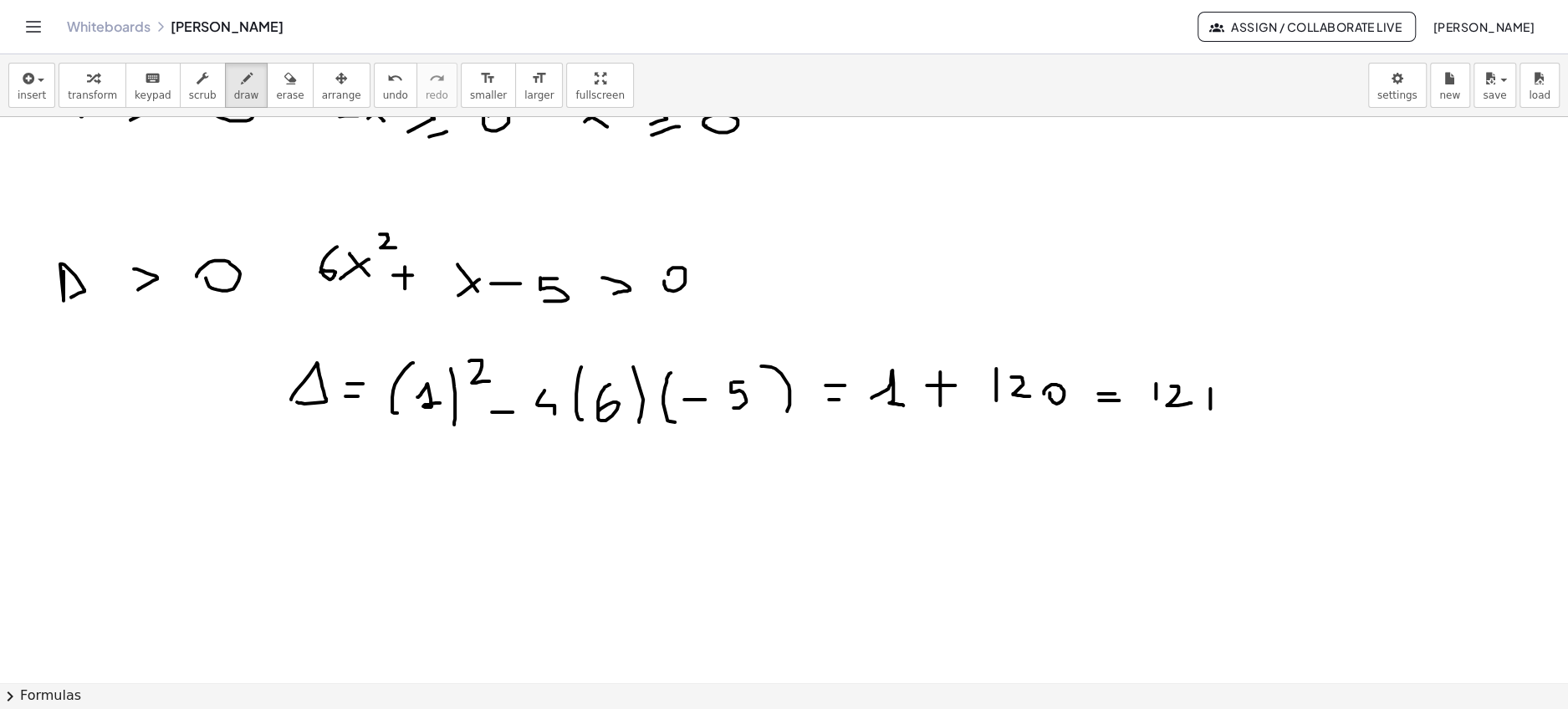
scroll to position [2875, 0]
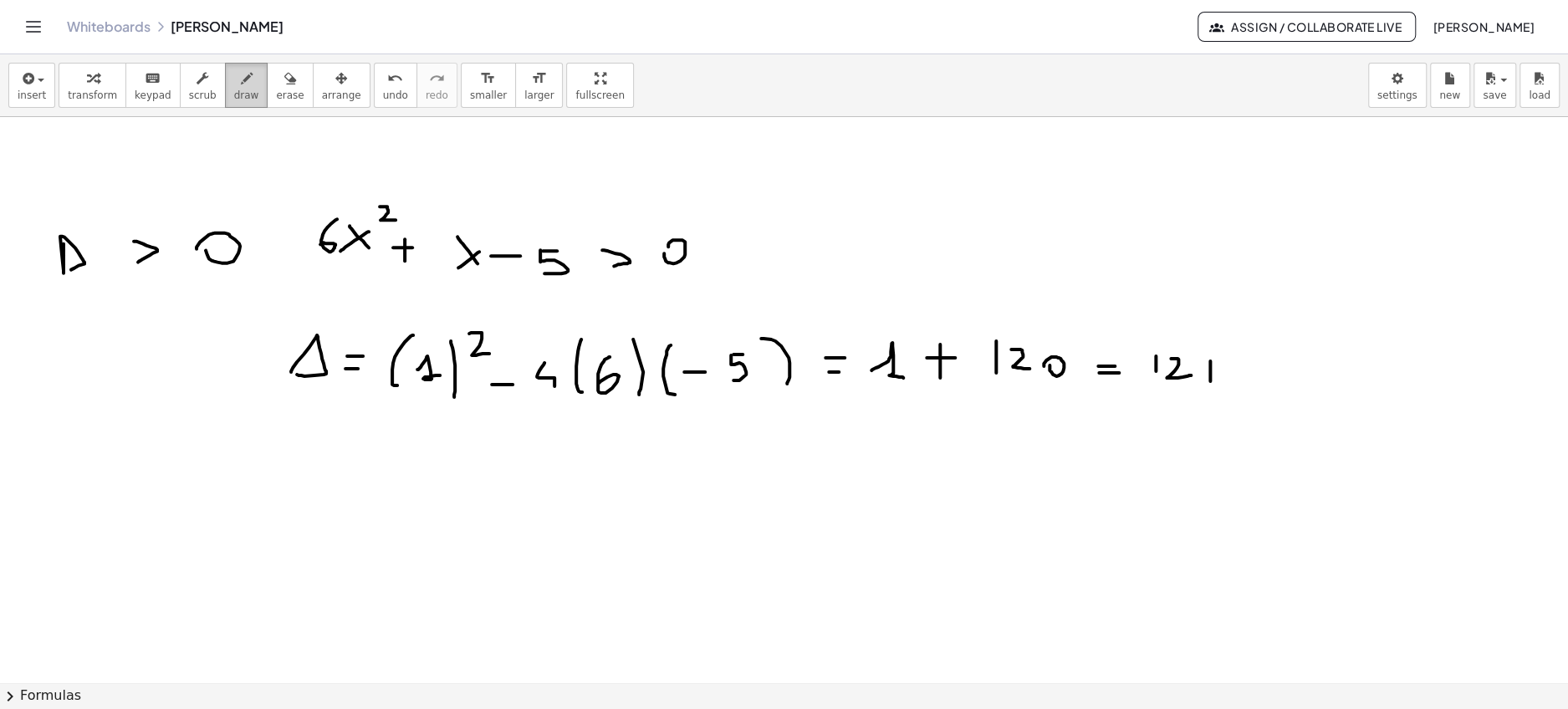
click at [241, 85] on icon "button" at bounding box center [247, 79] width 12 height 20
click at [383, 97] on span "undo" at bounding box center [395, 95] width 25 height 12
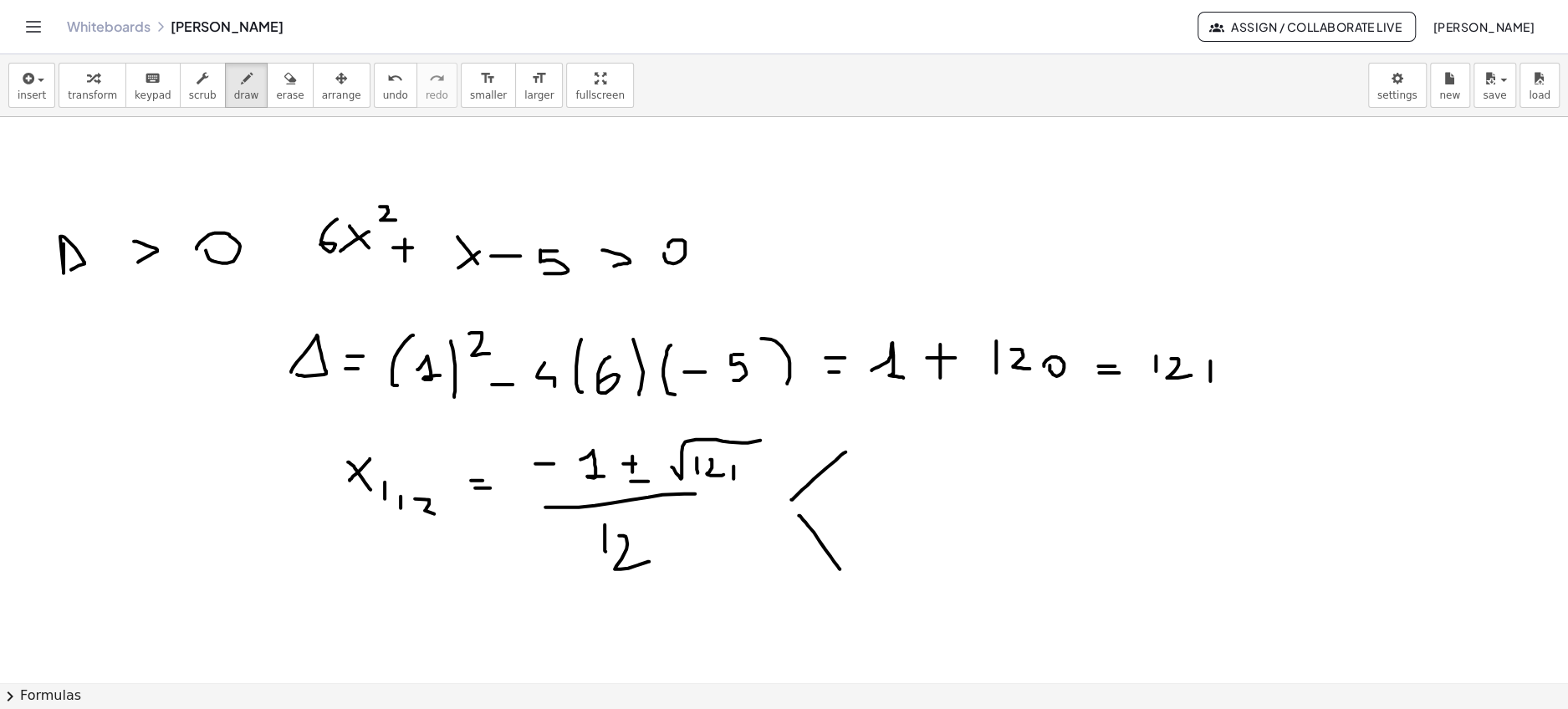
click at [387, 82] on icon "undo" at bounding box center [394, 79] width 16 height 20
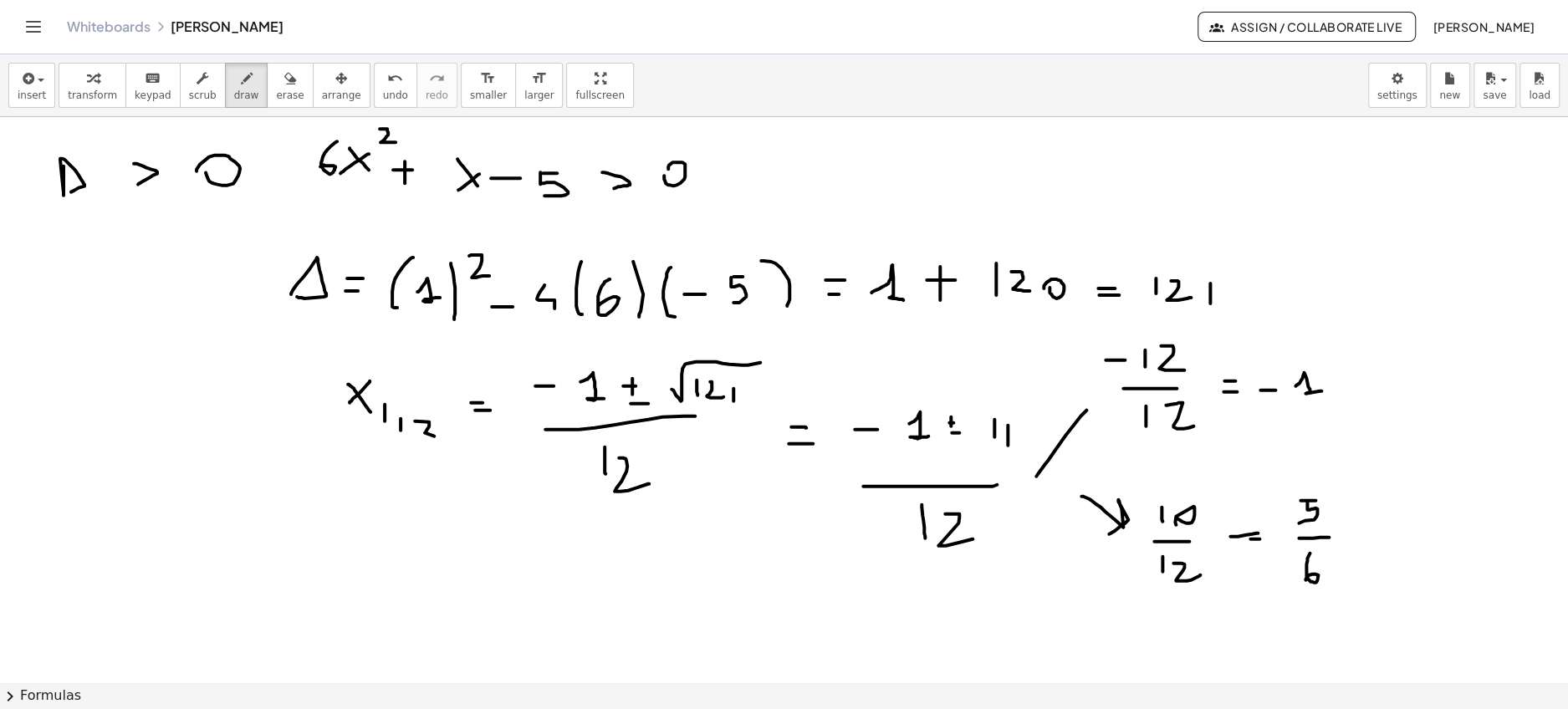
scroll to position [3026, 0]
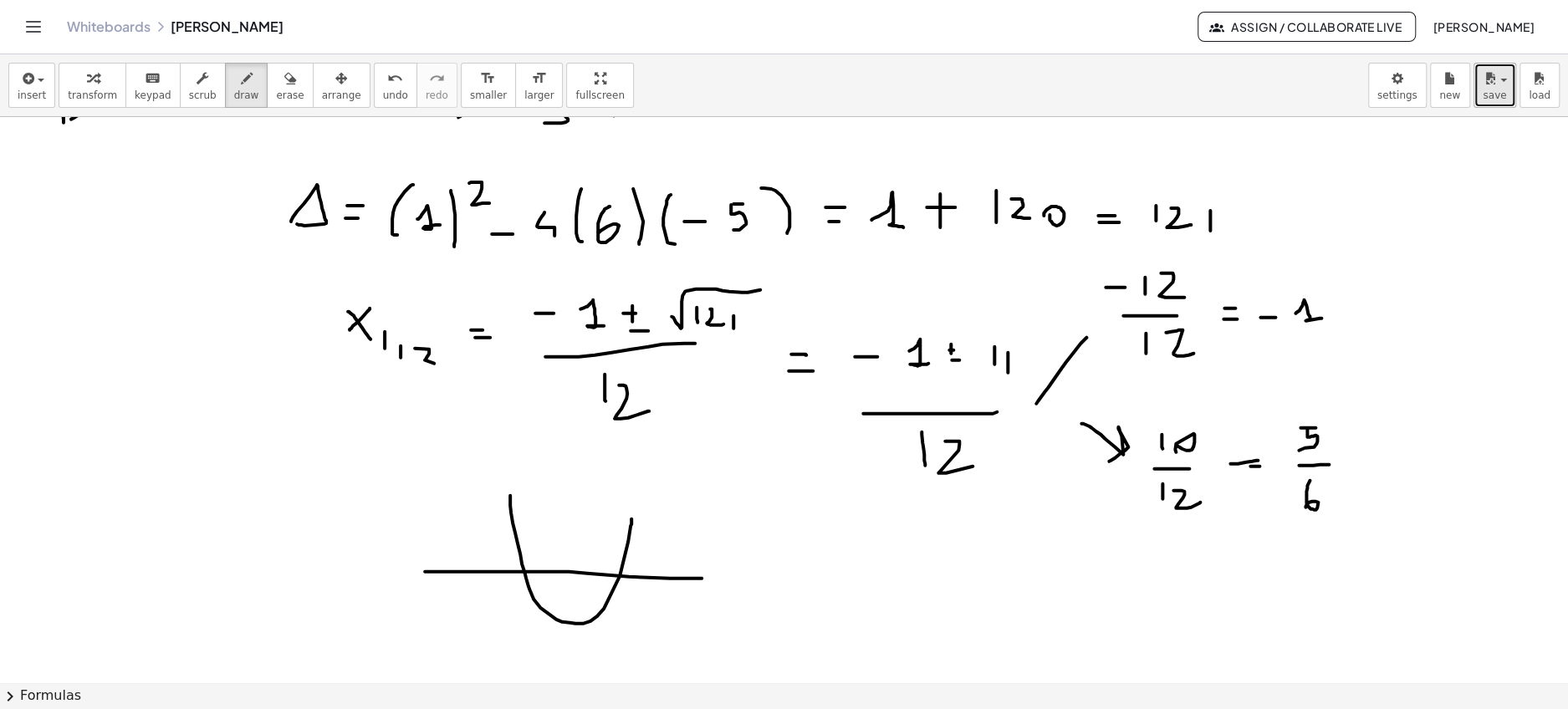
click at [1495, 80] on icon "button" at bounding box center [1489, 79] width 15 height 20
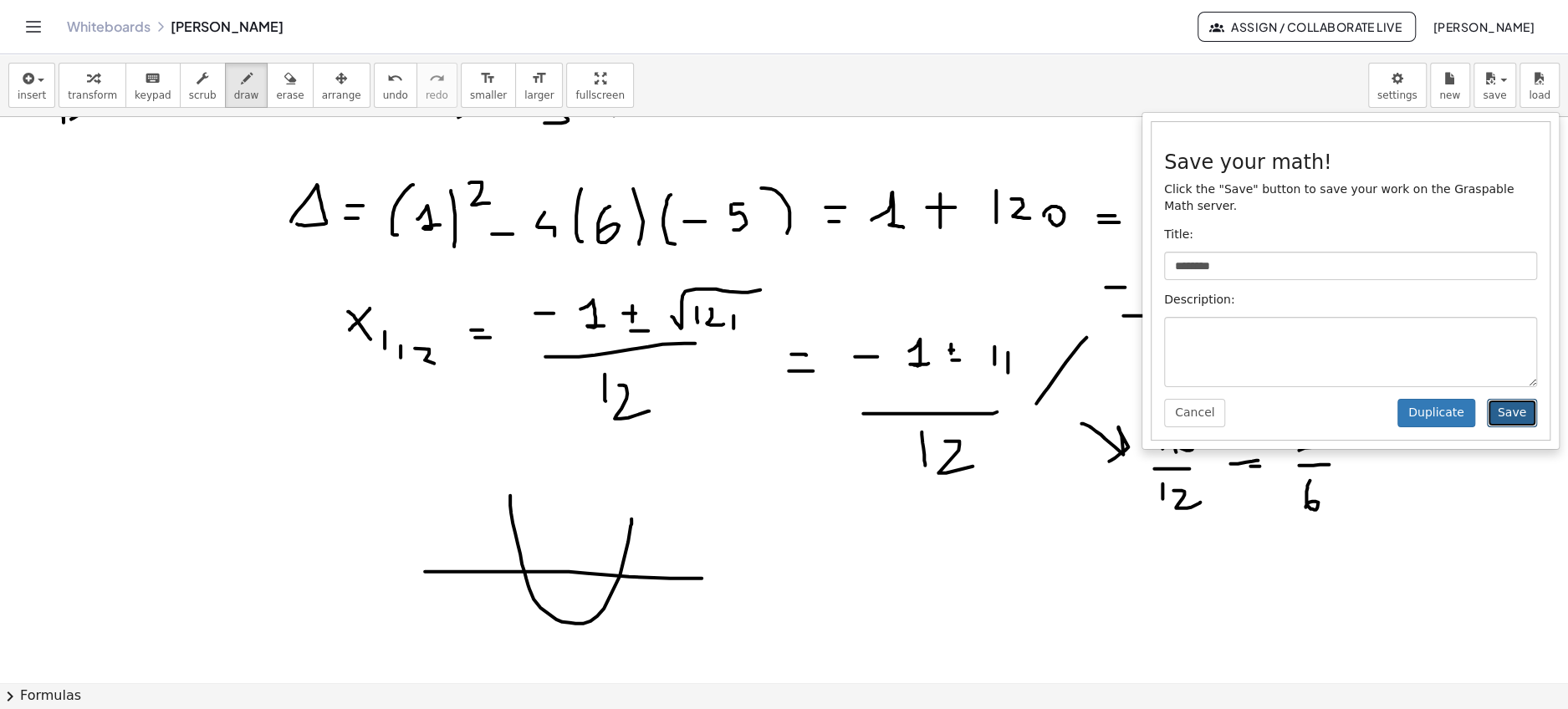
click at [1513, 408] on button "Save" at bounding box center [1511, 412] width 50 height 28
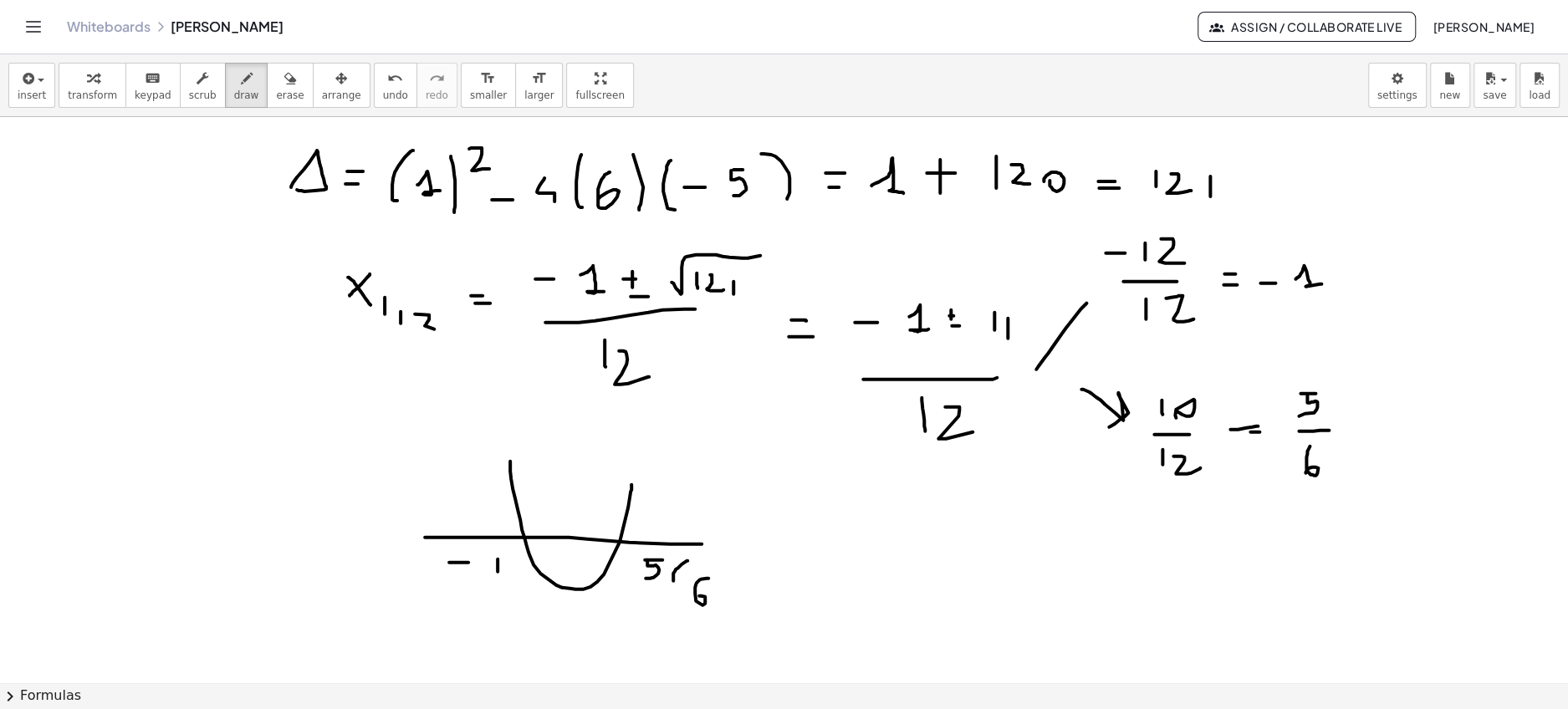
scroll to position [3197, 0]
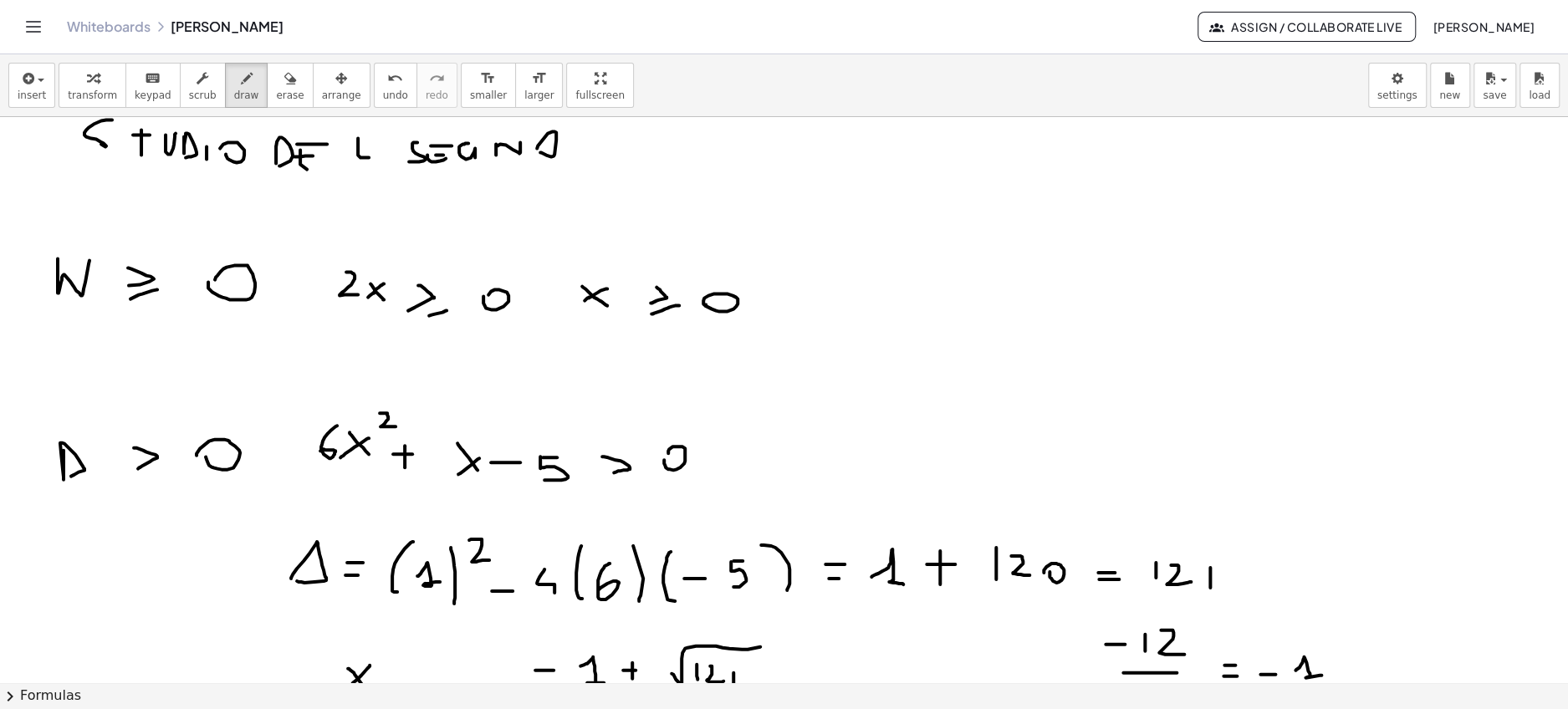
scroll to position [2633, 0]
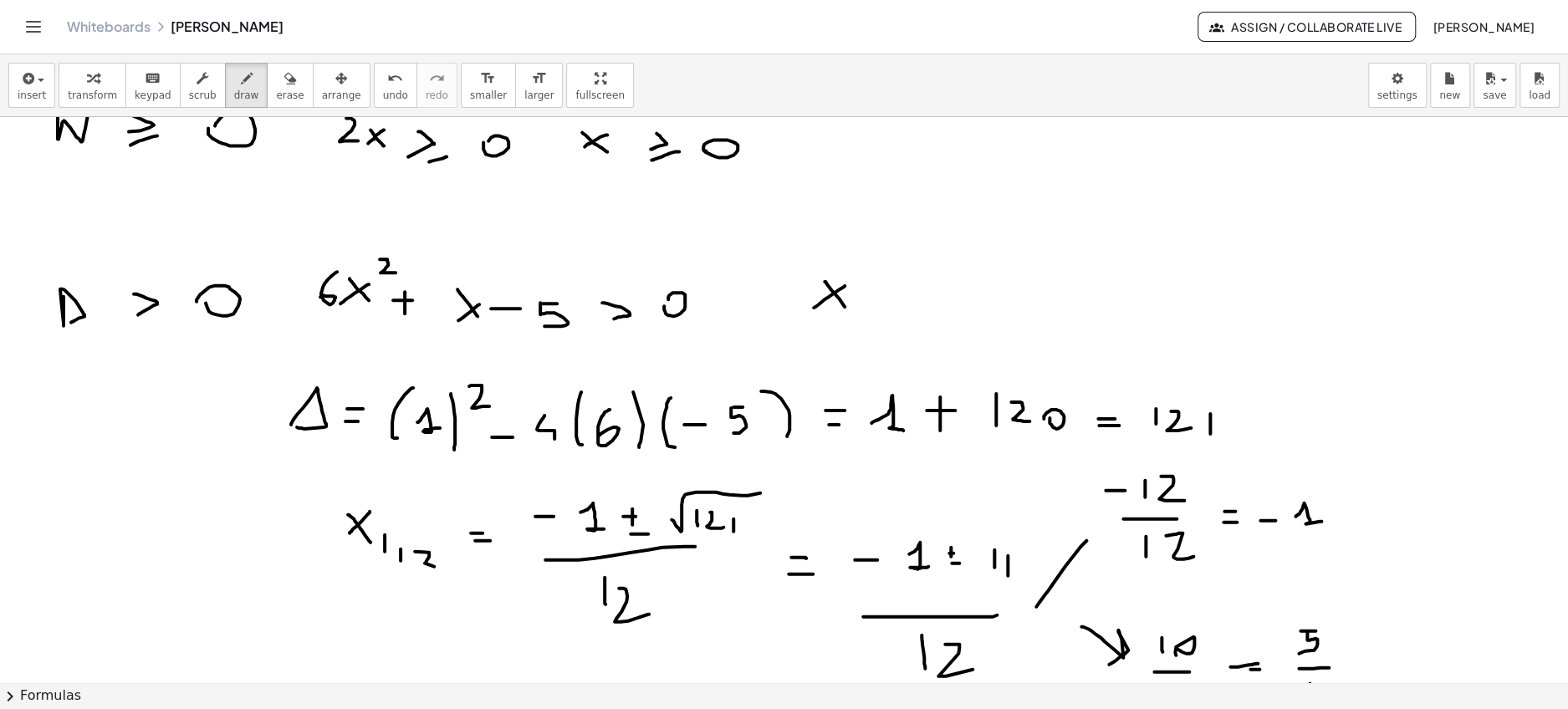
scroll to position [2822, 0]
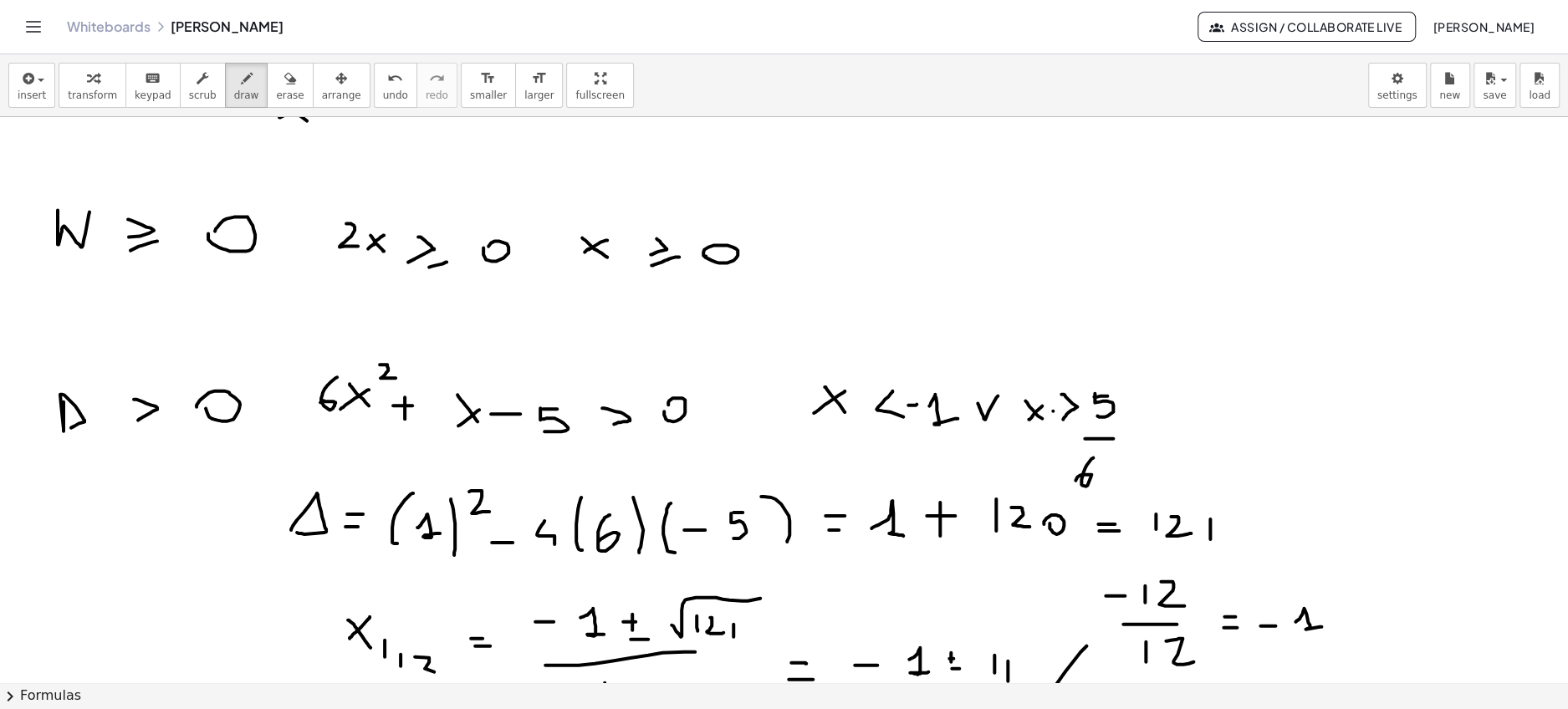
scroll to position [2715, 0]
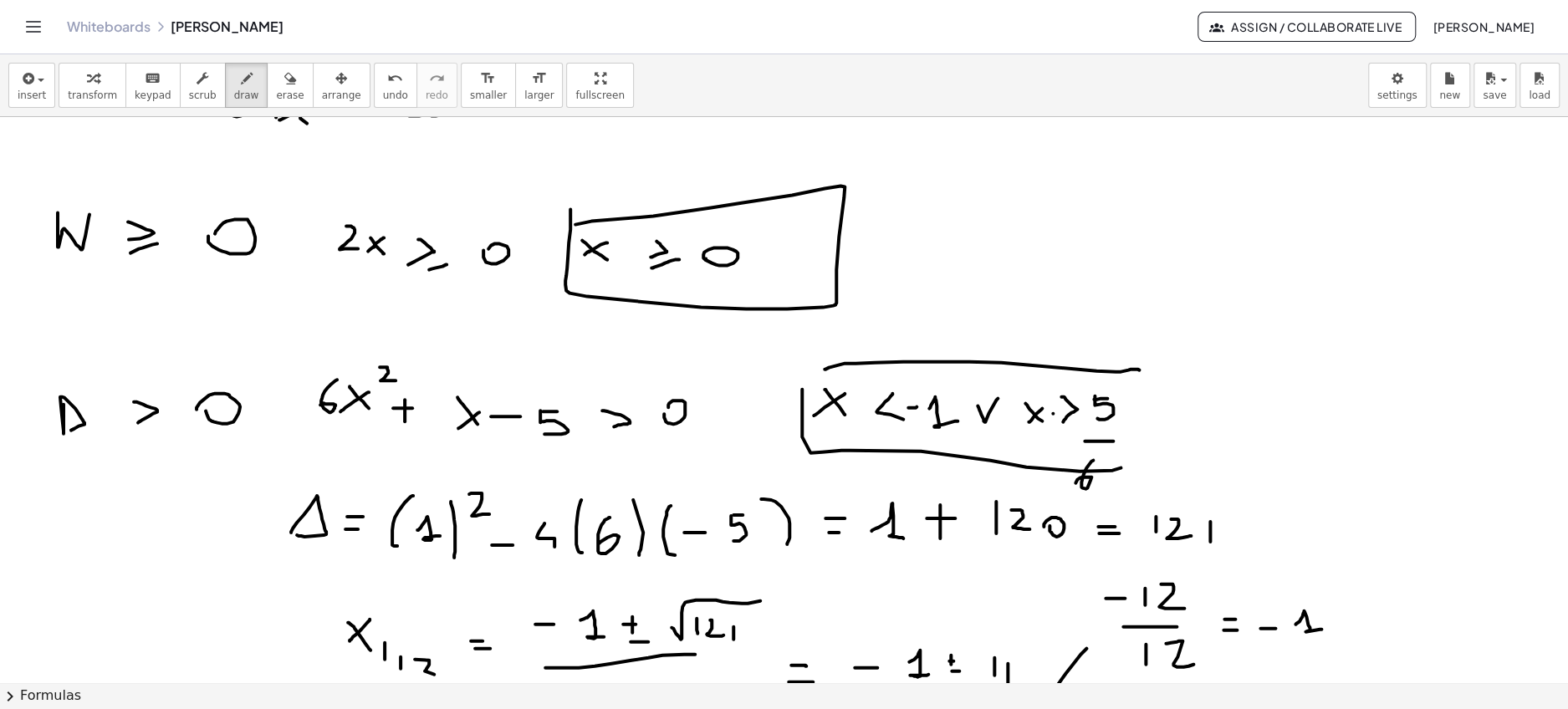
drag, startPoint x: 1470, startPoint y: 184, endPoint x: 1520, endPoint y: 185, distance: 50.0
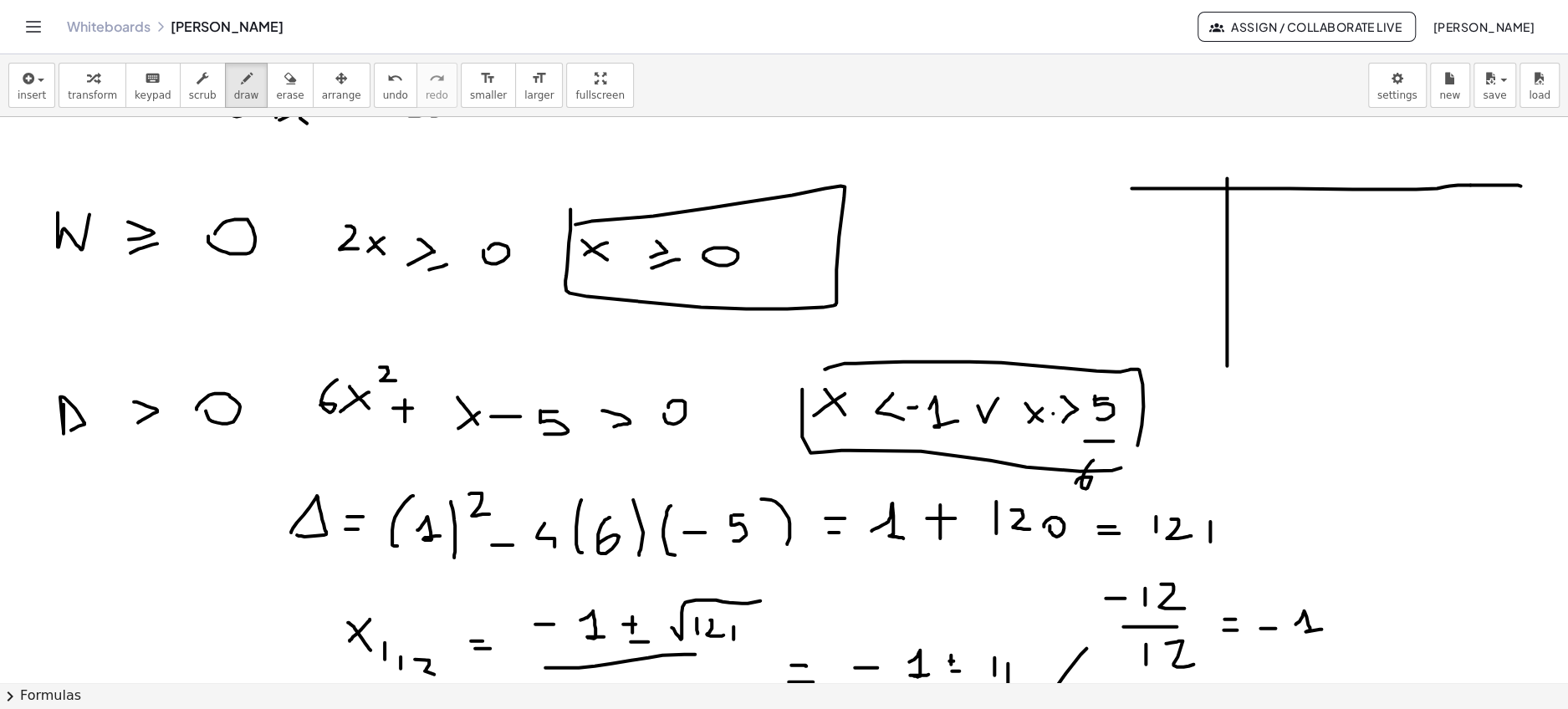
drag, startPoint x: 1226, startPoint y: 177, endPoint x: 1226, endPoint y: 366, distance: 189.0
drag, startPoint x: 1208, startPoint y: 141, endPoint x: 1234, endPoint y: 150, distance: 27.5
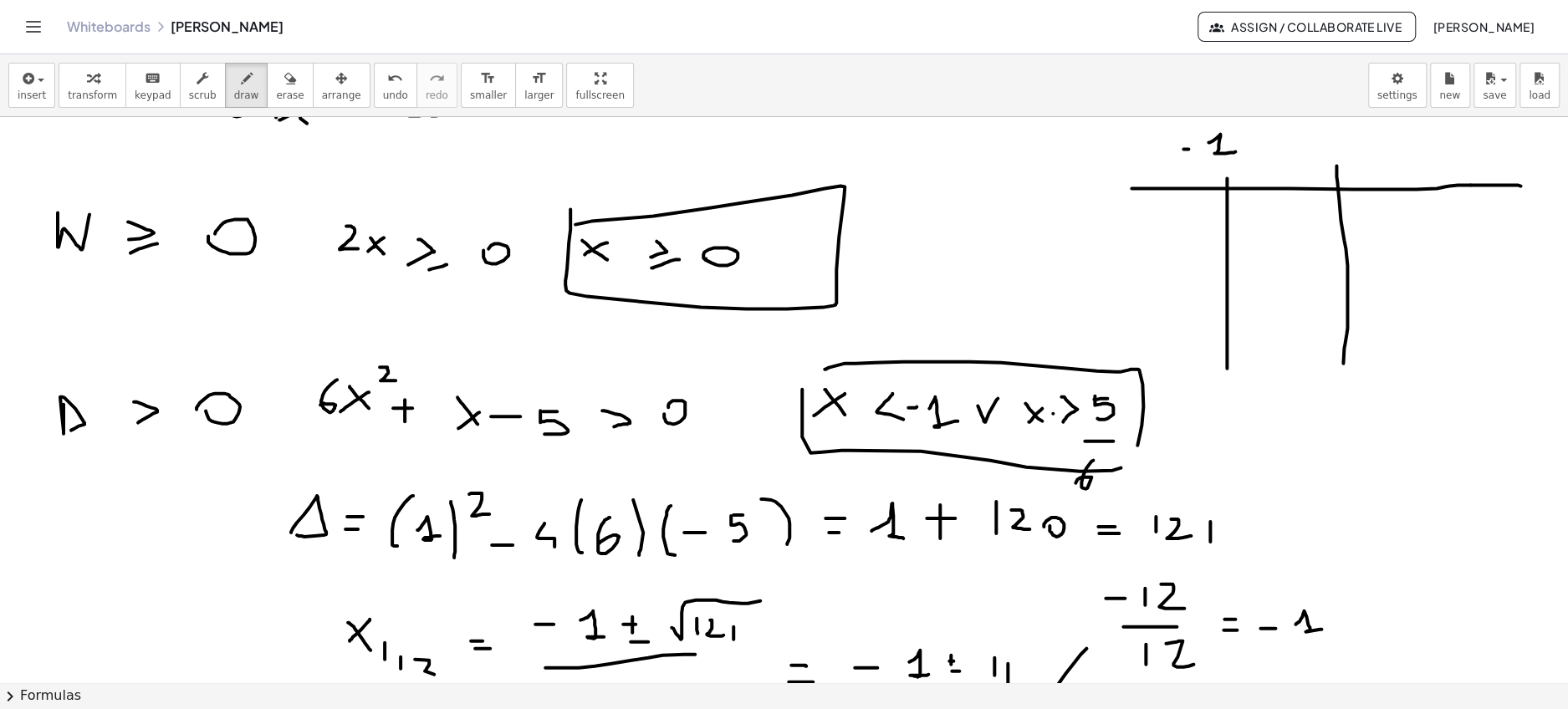
drag, startPoint x: 1336, startPoint y: 165, endPoint x: 1342, endPoint y: 376, distance: 211.1
drag, startPoint x: 1463, startPoint y: 177, endPoint x: 1475, endPoint y: 382, distance: 205.4
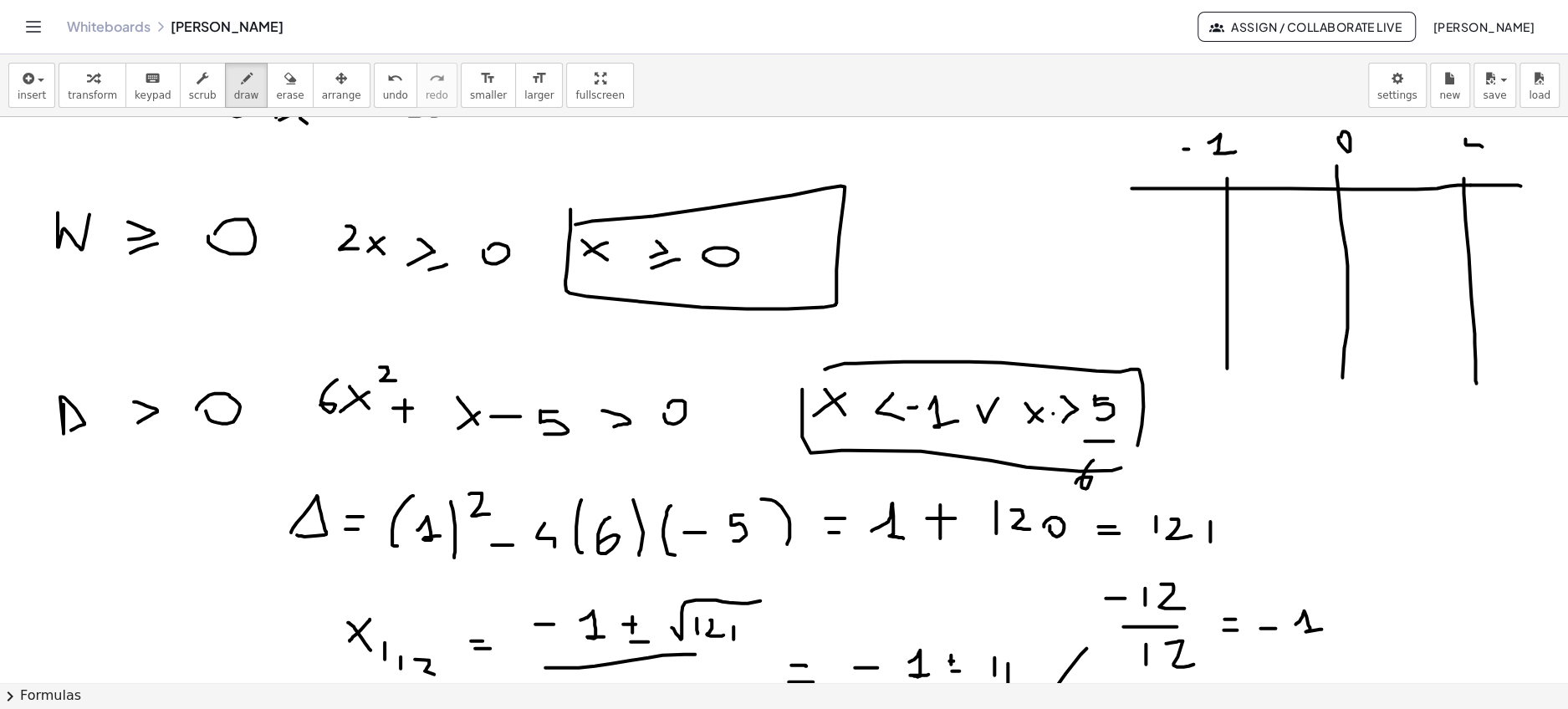
drag, startPoint x: 1464, startPoint y: 138, endPoint x: 1471, endPoint y: 153, distance: 16.6
drag, startPoint x: 1506, startPoint y: 132, endPoint x: 1486, endPoint y: 169, distance: 42.1
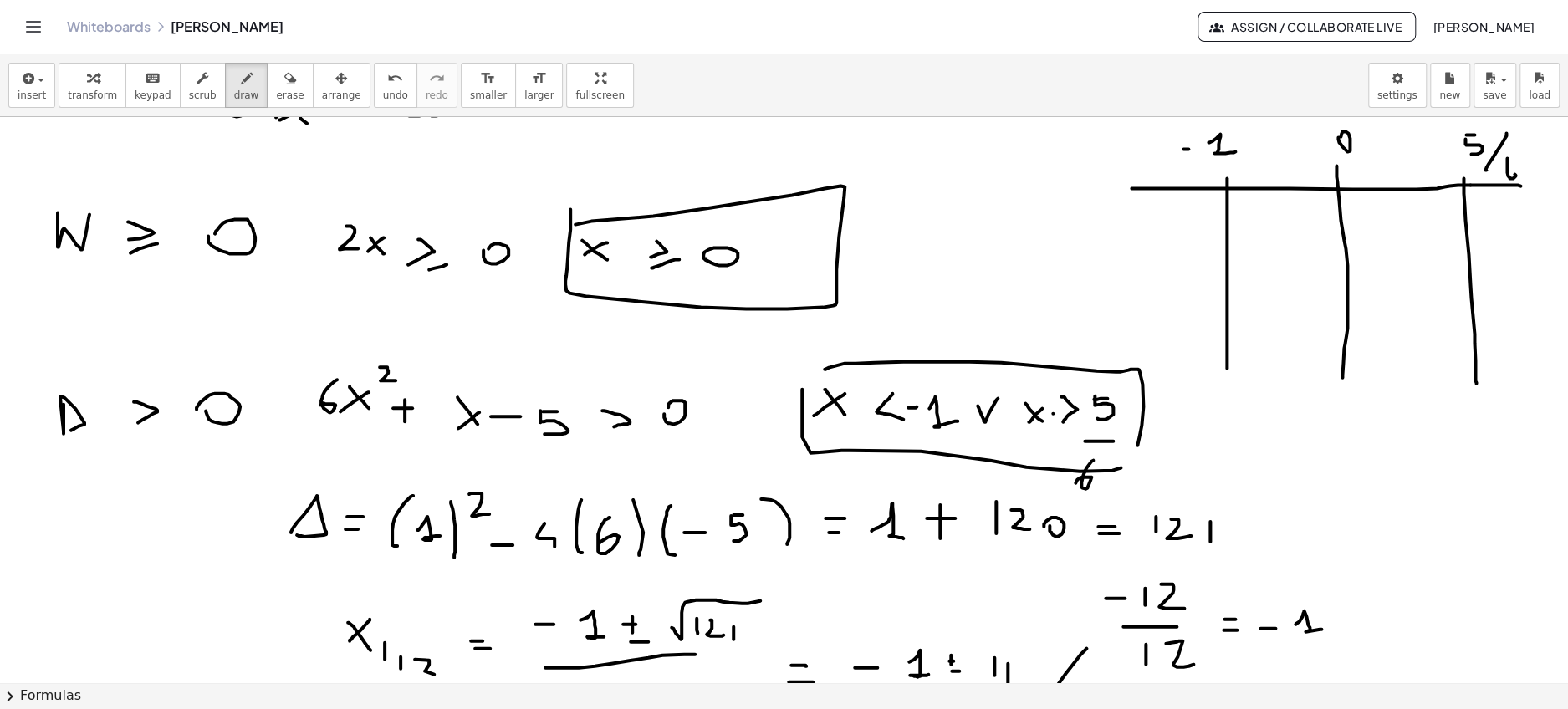
drag, startPoint x: 1507, startPoint y: 158, endPoint x: 1501, endPoint y: 178, distance: 20.9
drag, startPoint x: 1070, startPoint y: 229, endPoint x: 1096, endPoint y: 221, distance: 27.2
drag, startPoint x: 1342, startPoint y: 220, endPoint x: 1341, endPoint y: 228, distance: 8.1
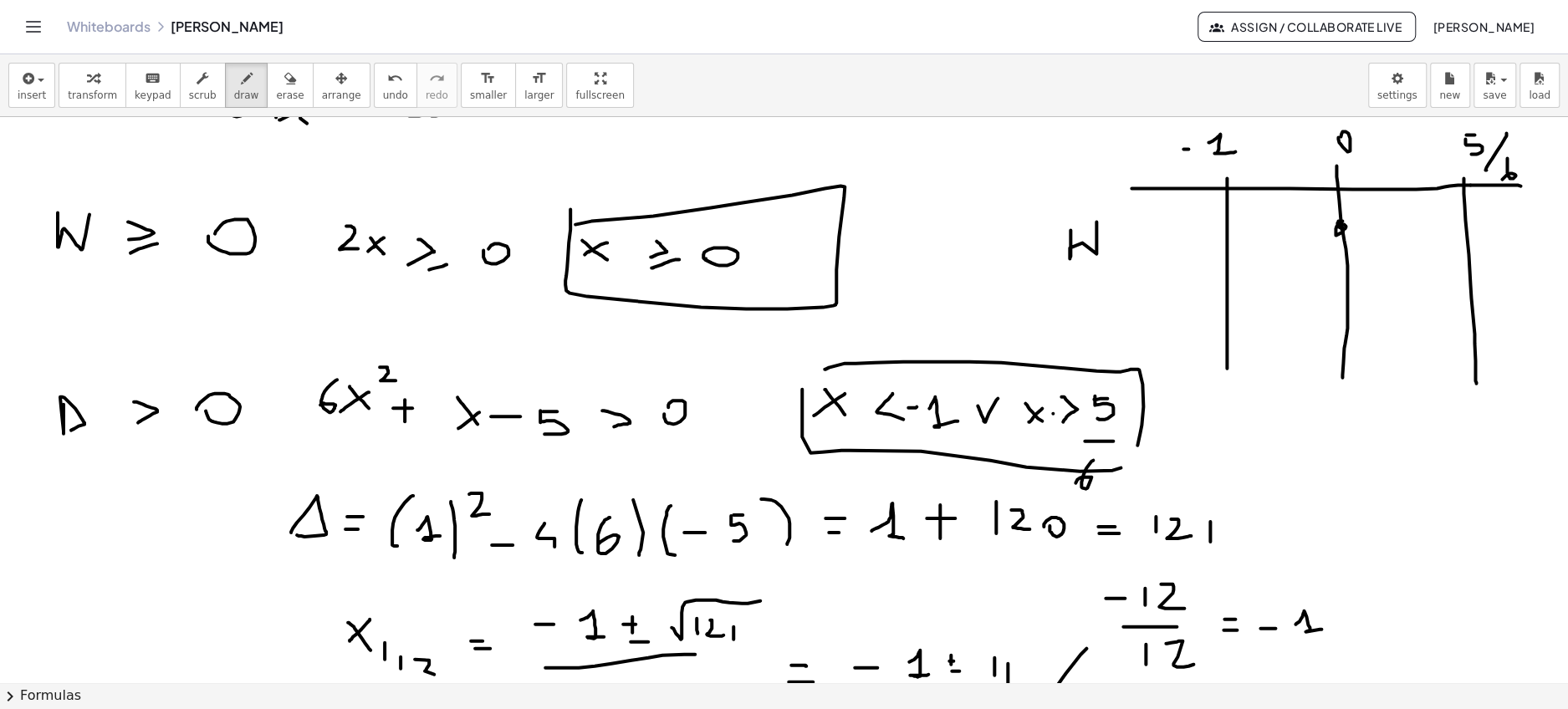
drag, startPoint x: 1415, startPoint y: 219, endPoint x: 1415, endPoint y: 253, distance: 34.0
drag, startPoint x: 1398, startPoint y: 227, endPoint x: 1422, endPoint y: 227, distance: 24.0
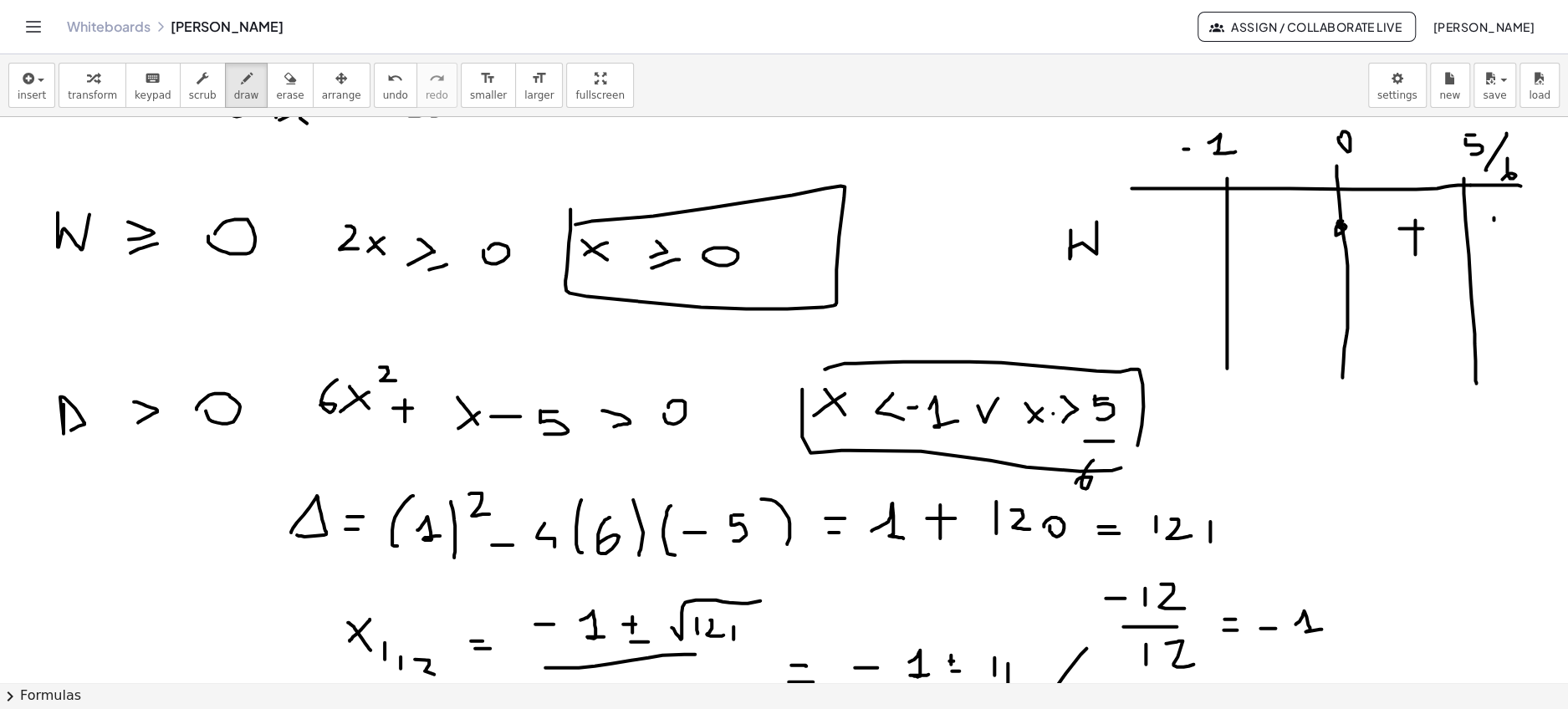
drag, startPoint x: 1493, startPoint y: 216, endPoint x: 1493, endPoint y: 249, distance: 33.0
drag, startPoint x: 1303, startPoint y: 229, endPoint x: 1266, endPoint y: 234, distance: 37.3
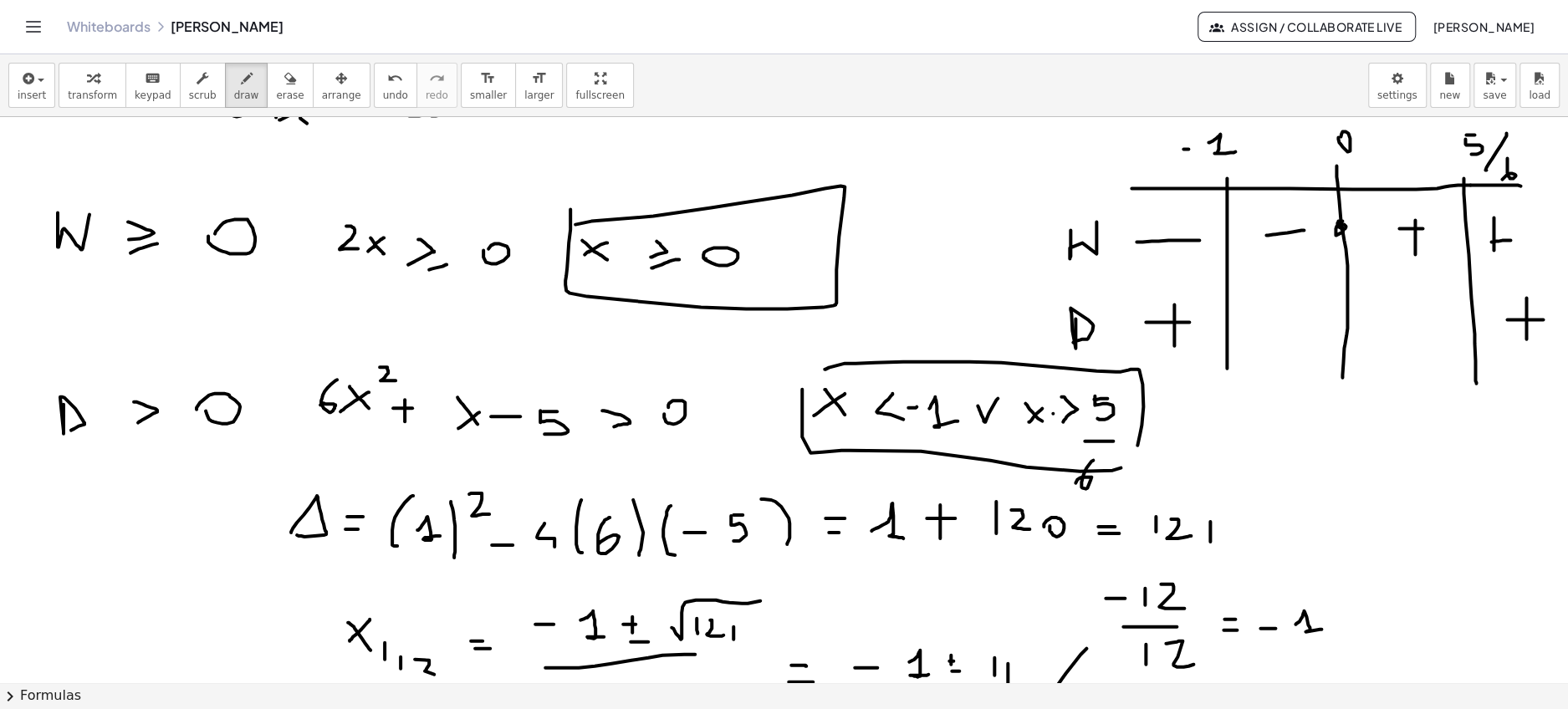
drag, startPoint x: 1159, startPoint y: 402, endPoint x: 1187, endPoint y: 411, distance: 29.4
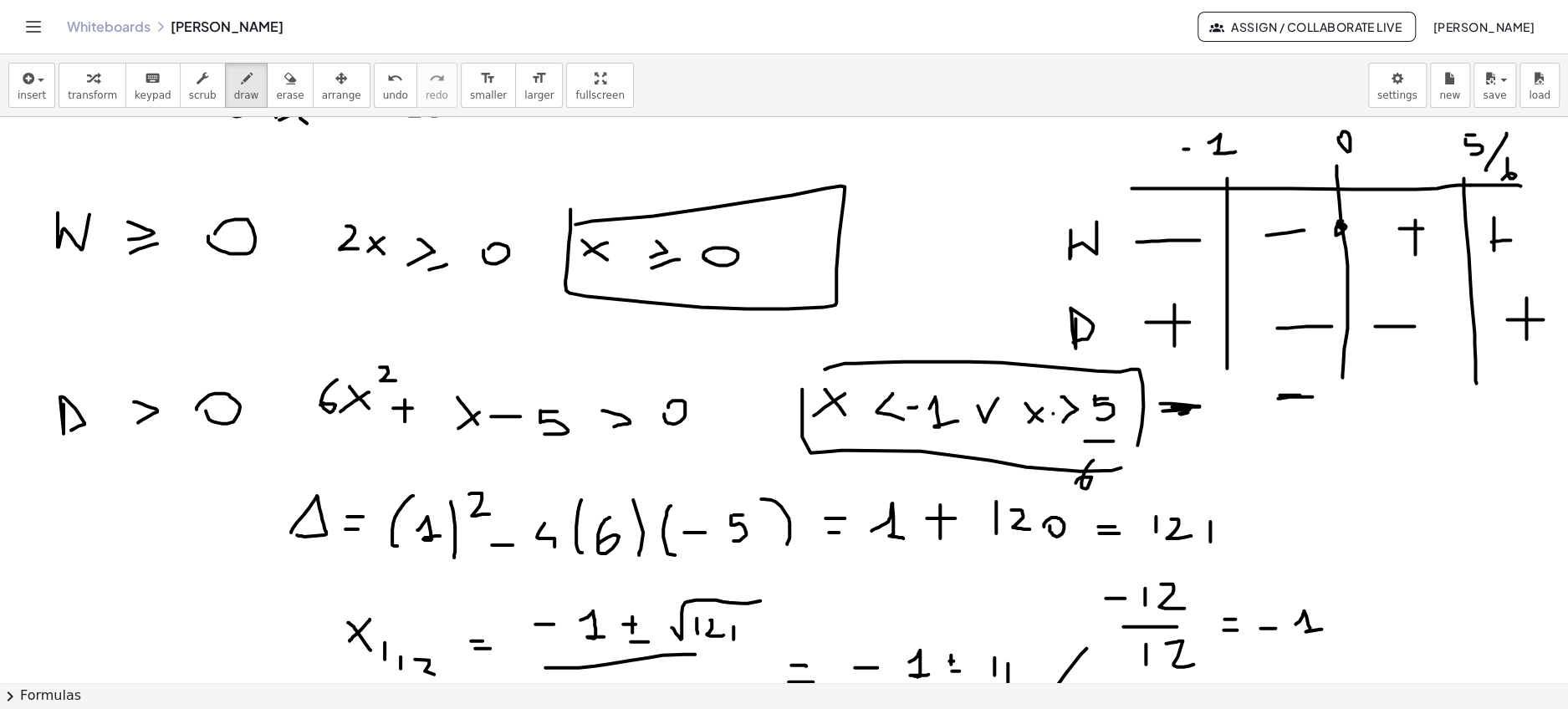
drag, startPoint x: 1279, startPoint y: 394, endPoint x: 1302, endPoint y: 396, distance: 23.1
drag, startPoint x: 1292, startPoint y: 388, endPoint x: 1293, endPoint y: 398, distance: 10.0
drag, startPoint x: 1395, startPoint y: 389, endPoint x: 1411, endPoint y: 398, distance: 18.4
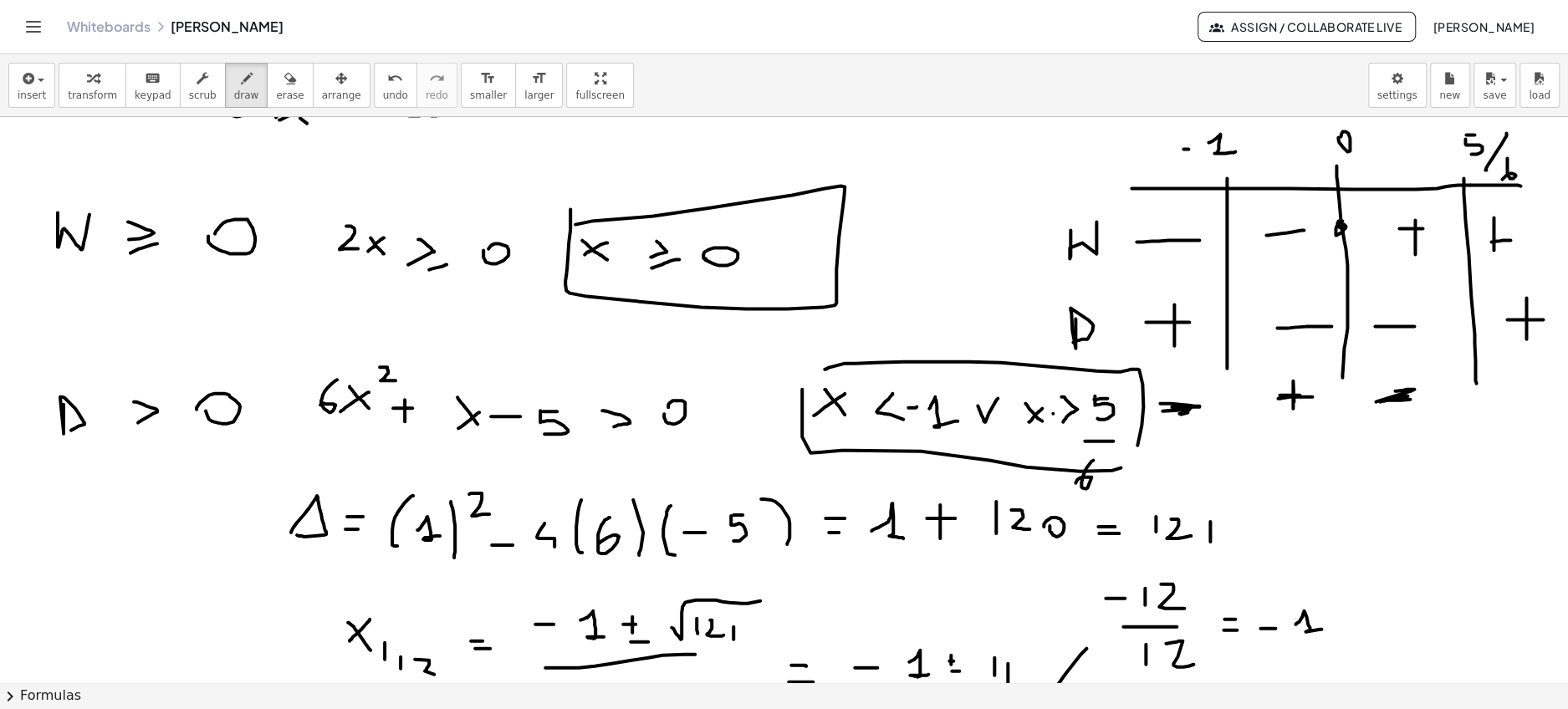
drag, startPoint x: 1501, startPoint y: 398, endPoint x: 1530, endPoint y: 395, distance: 29.2
drag, startPoint x: 1523, startPoint y: 372, endPoint x: 1526, endPoint y: 399, distance: 27.2
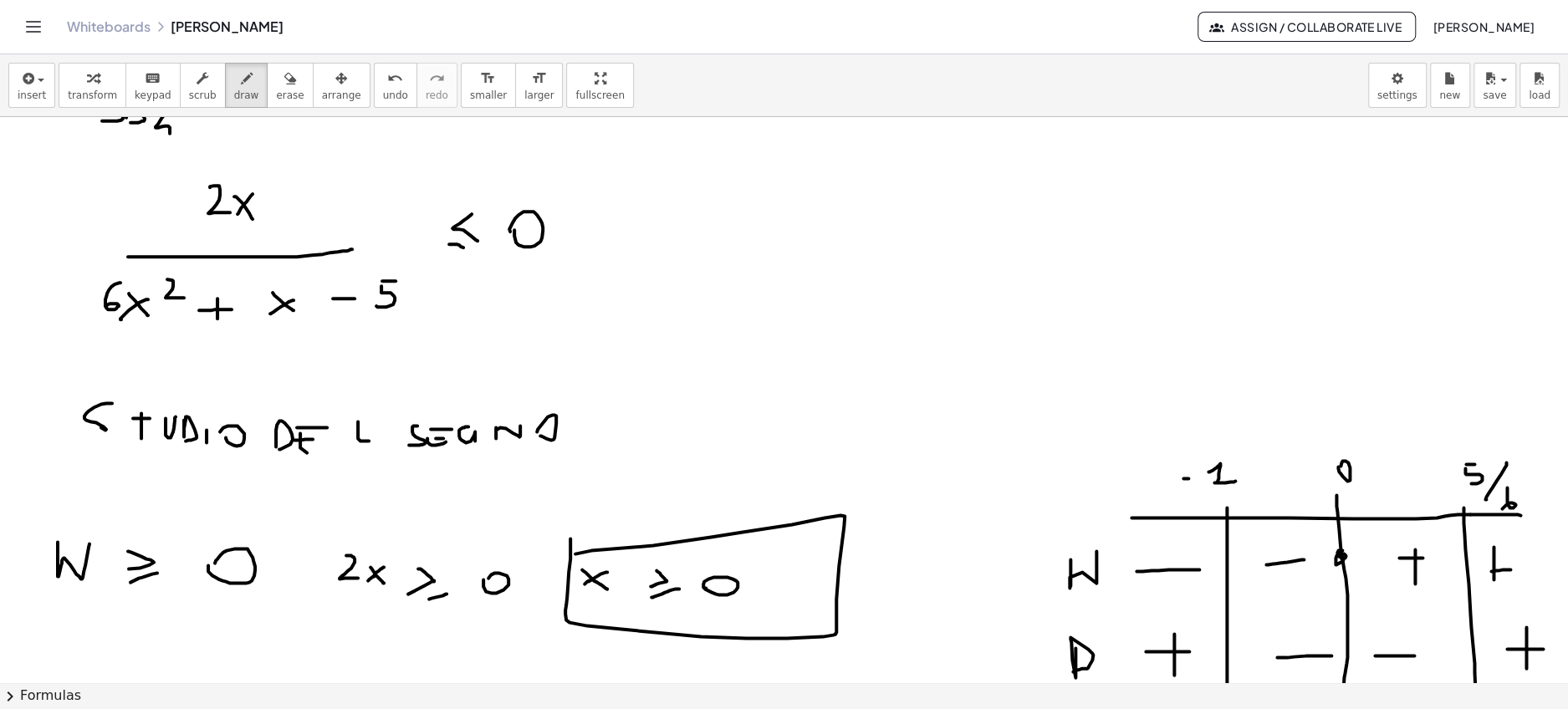
scroll to position [2380, 0]
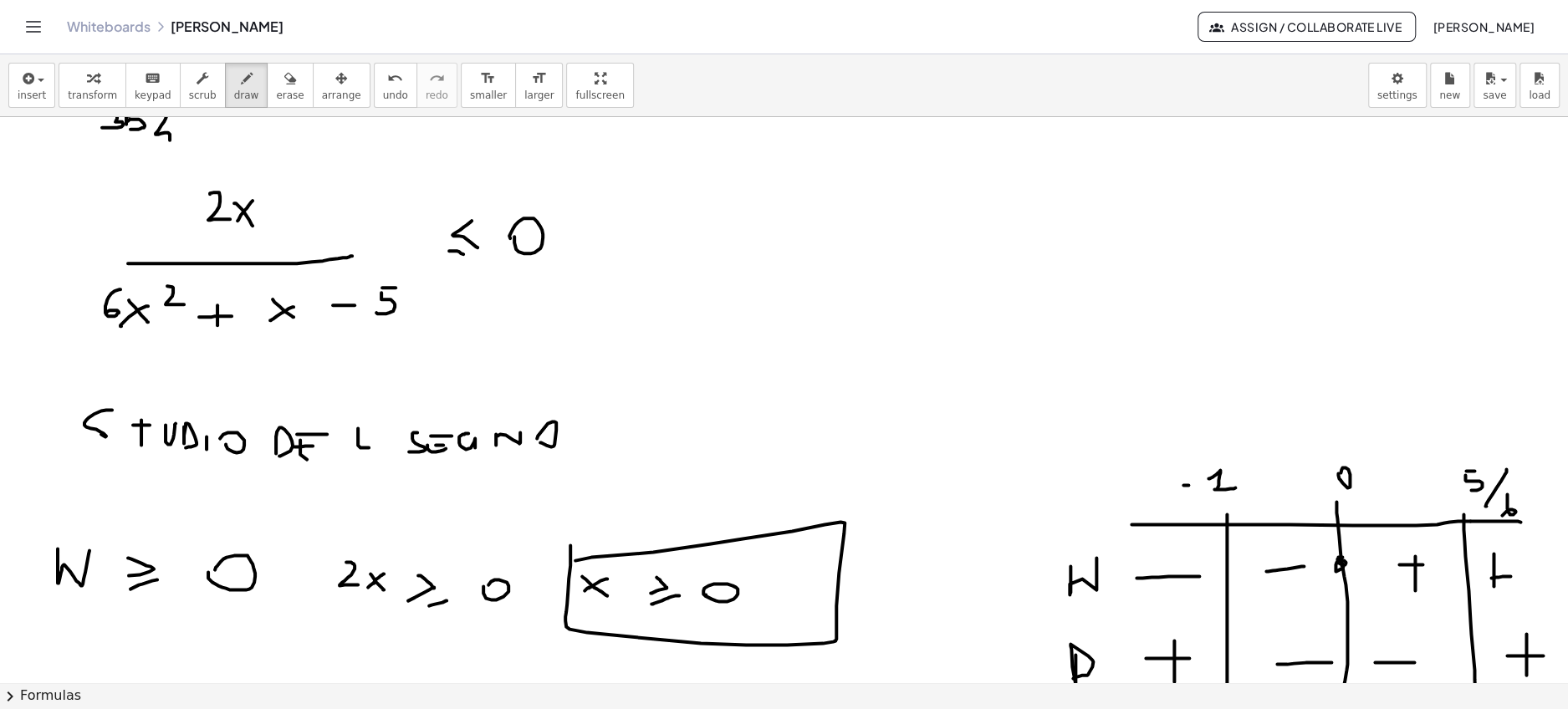
drag, startPoint x: 883, startPoint y: 236, endPoint x: 547, endPoint y: 147, distance: 347.6
drag, startPoint x: 499, startPoint y: 137, endPoint x: 481, endPoint y: 108, distance: 34.1
click at [484, 107] on div "insert select one: Math Expression Function Text Youtube Video Graphing Geometr…" at bounding box center [784, 381] width 1568 height 654
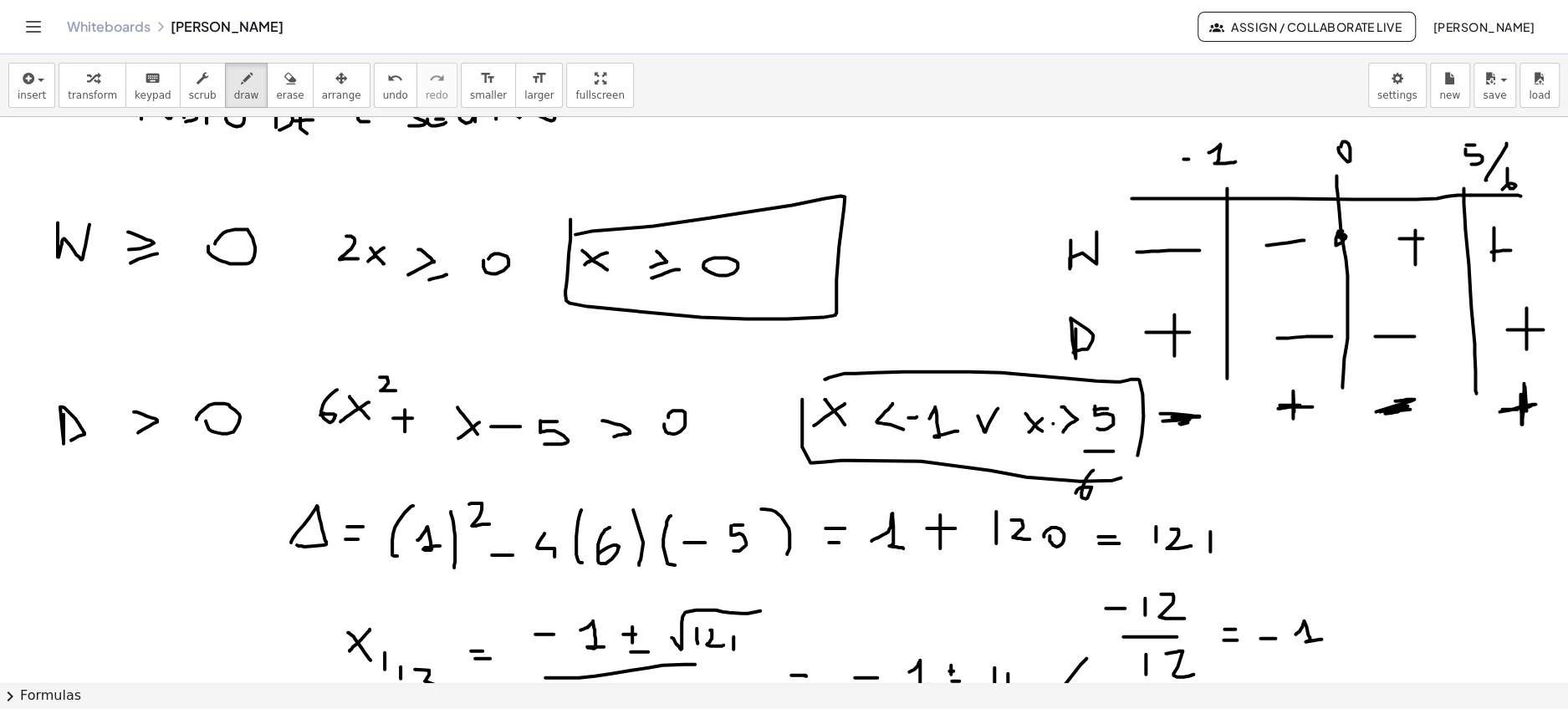
scroll to position [2691, 0]
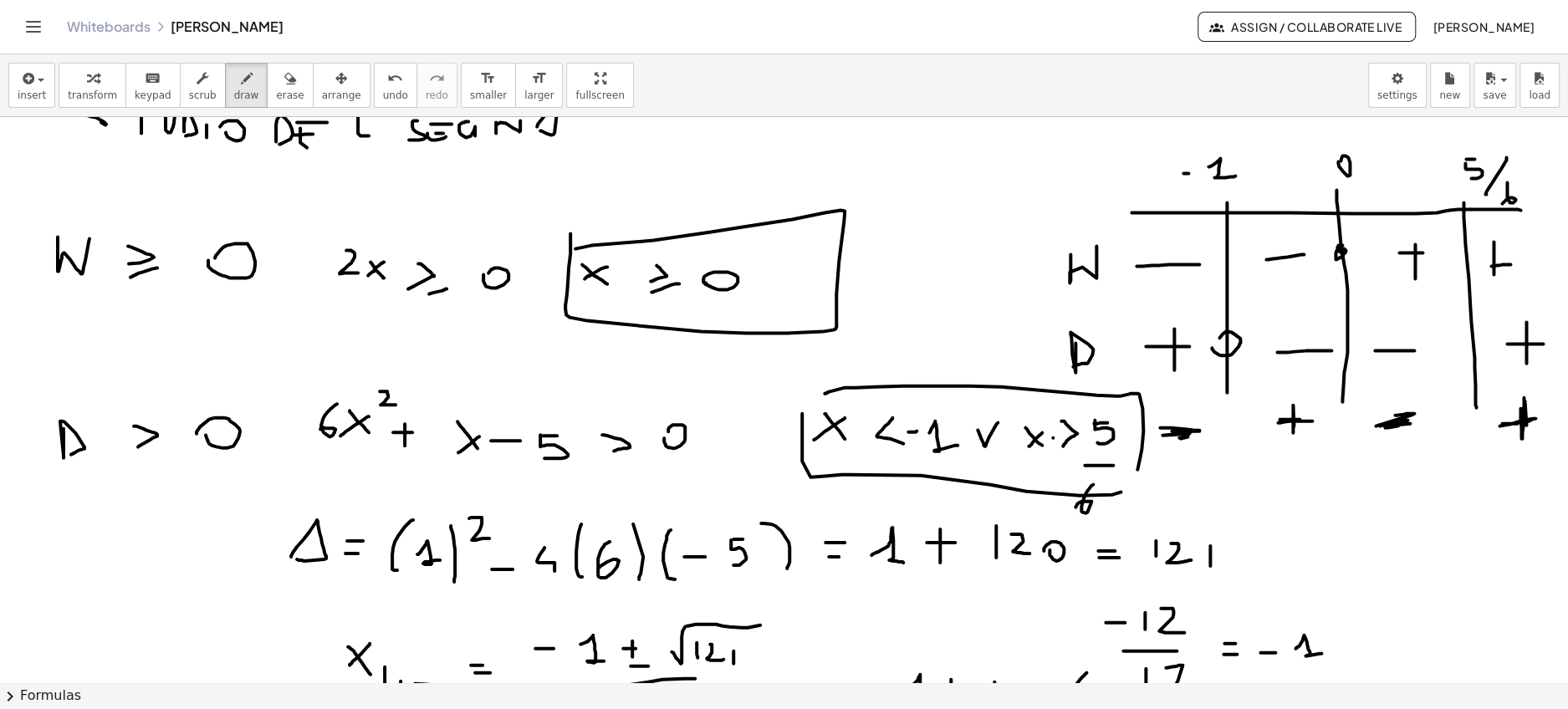
drag, startPoint x: 1178, startPoint y: 409, endPoint x: 1147, endPoint y: 462, distance: 61.4
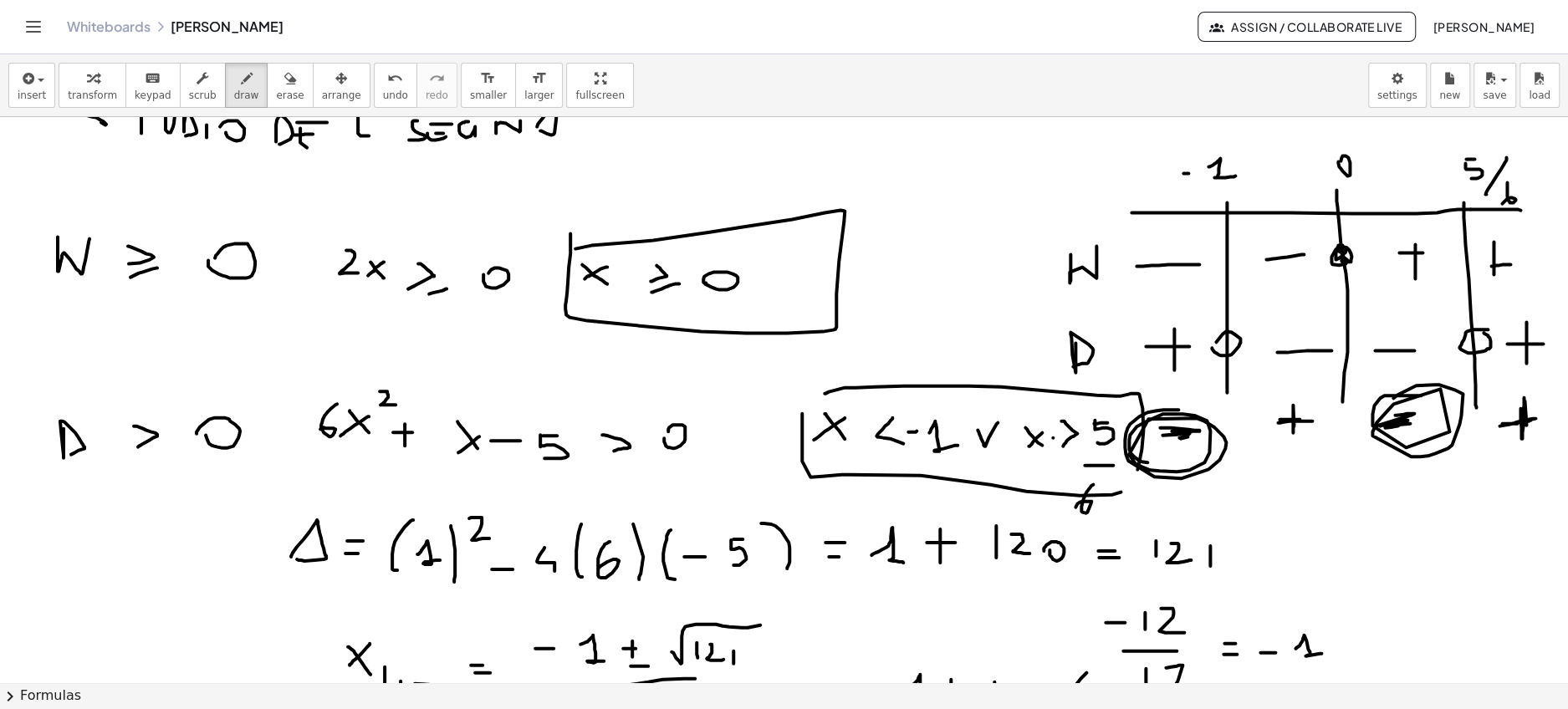
drag, startPoint x: 1420, startPoint y: 395, endPoint x: 1387, endPoint y: 404, distance: 34.2
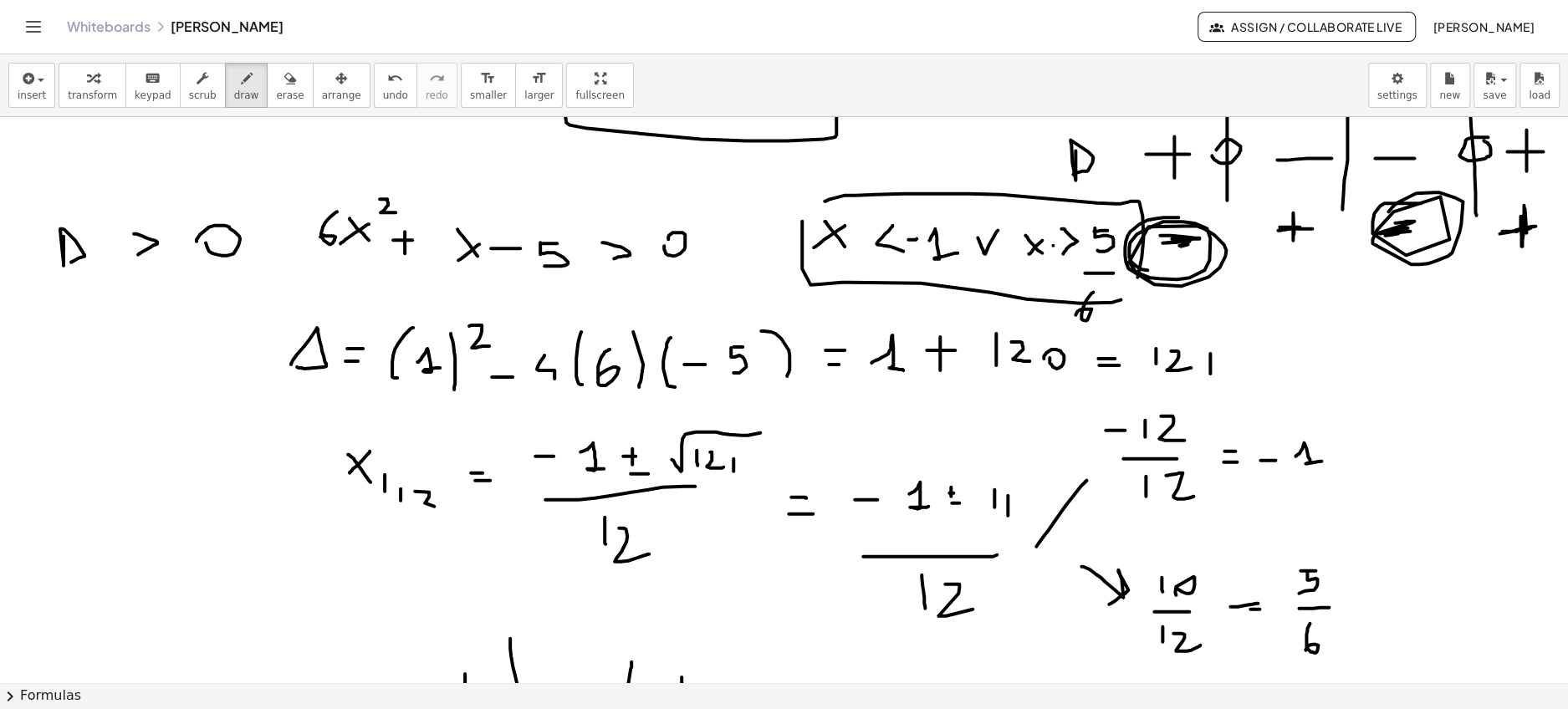
scroll to position [2929, 0]
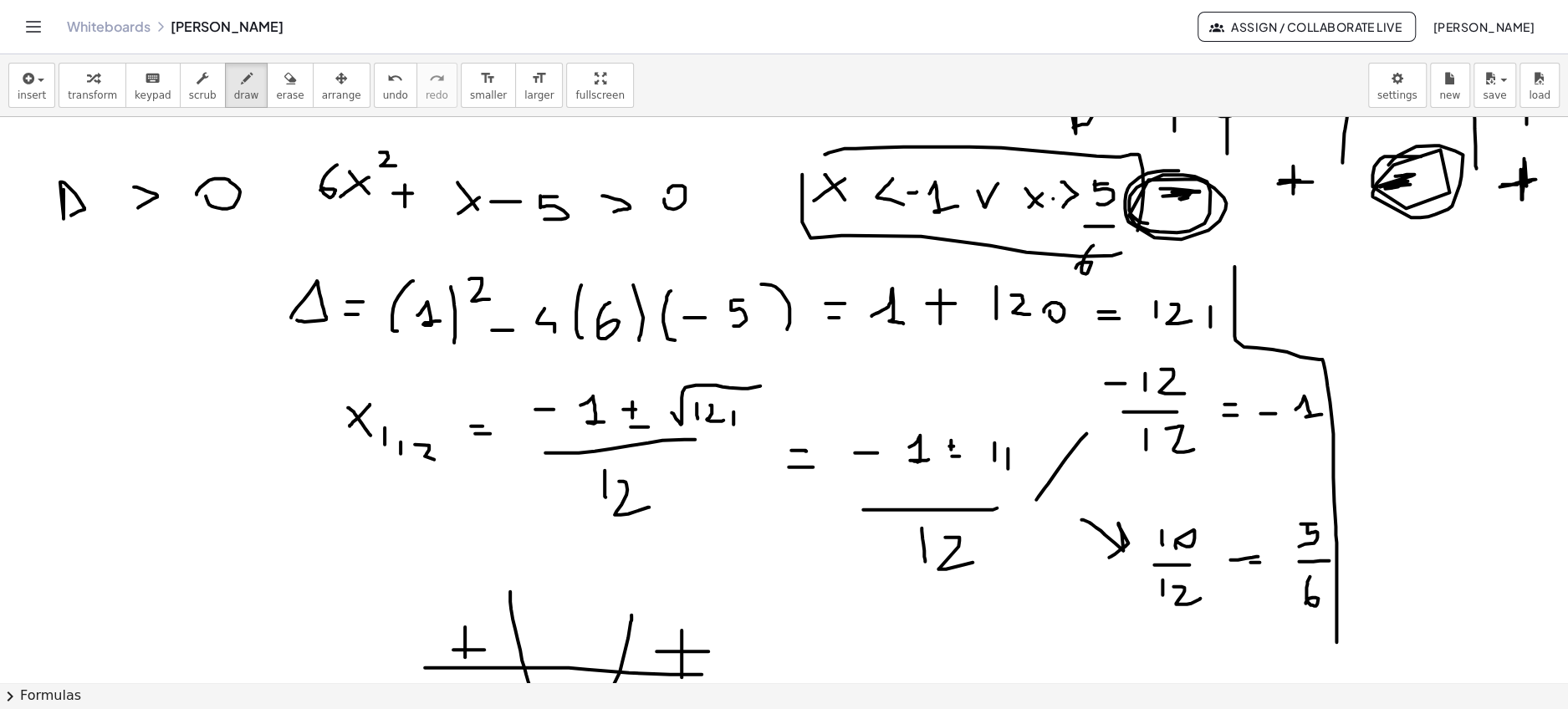
drag, startPoint x: 1234, startPoint y: 265, endPoint x: 1336, endPoint y: 666, distance: 413.8
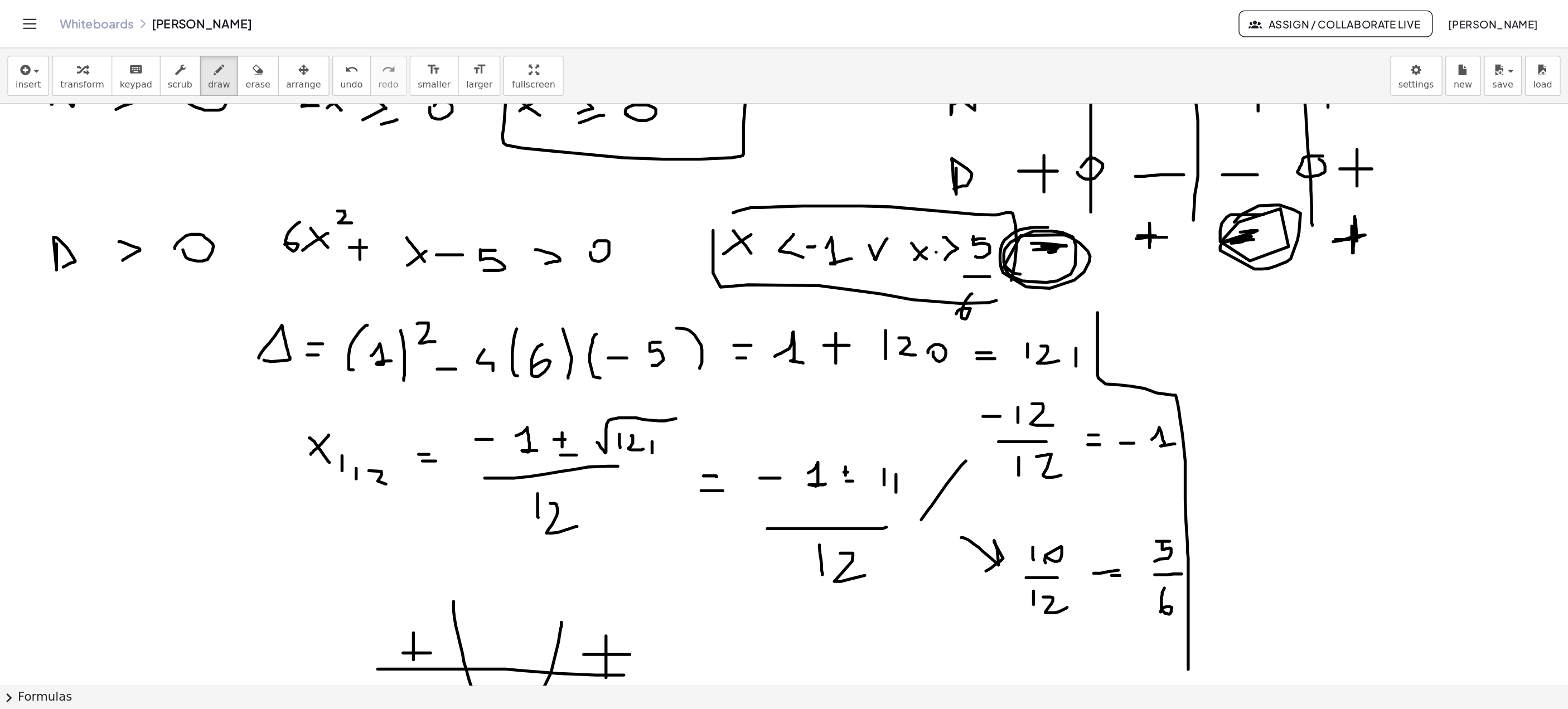
scroll to position [1898, 0]
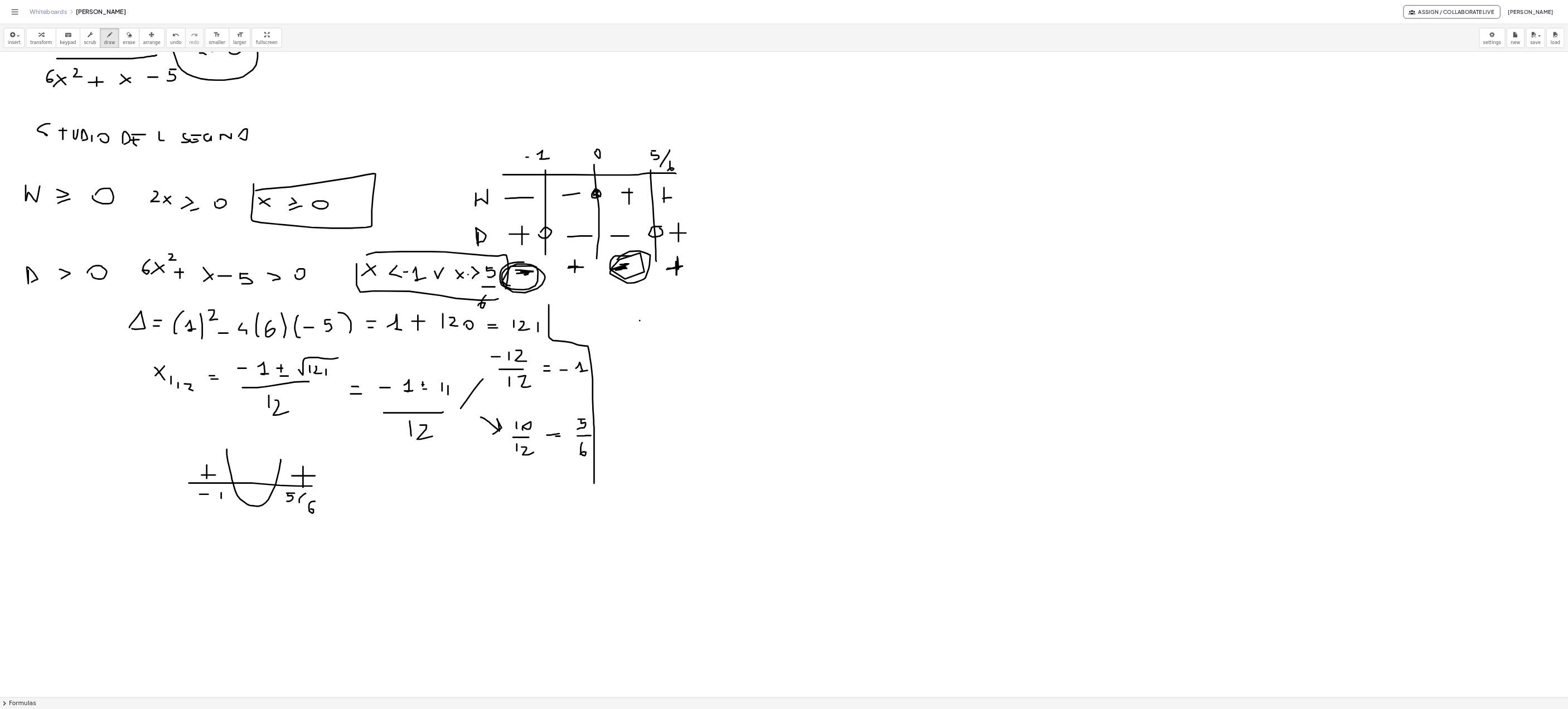
scroll to position [1677, 0]
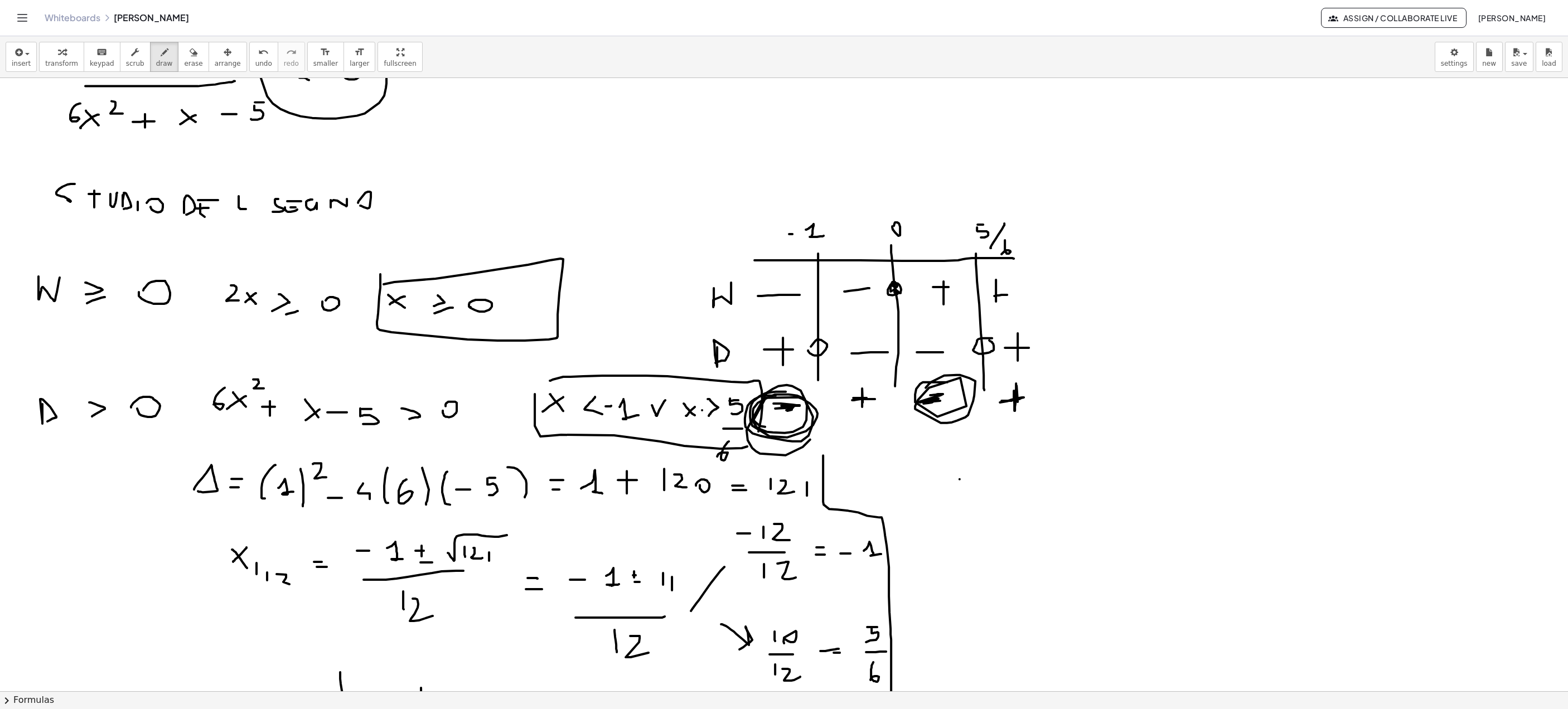
drag, startPoint x: 776, startPoint y: 396, endPoint x: 784, endPoint y: 403, distance: 10.6
drag, startPoint x: 959, startPoint y: 379, endPoint x: 942, endPoint y: 381, distance: 17.1
drag, startPoint x: 886, startPoint y: 469, endPoint x: 904, endPoint y: 488, distance: 26.2
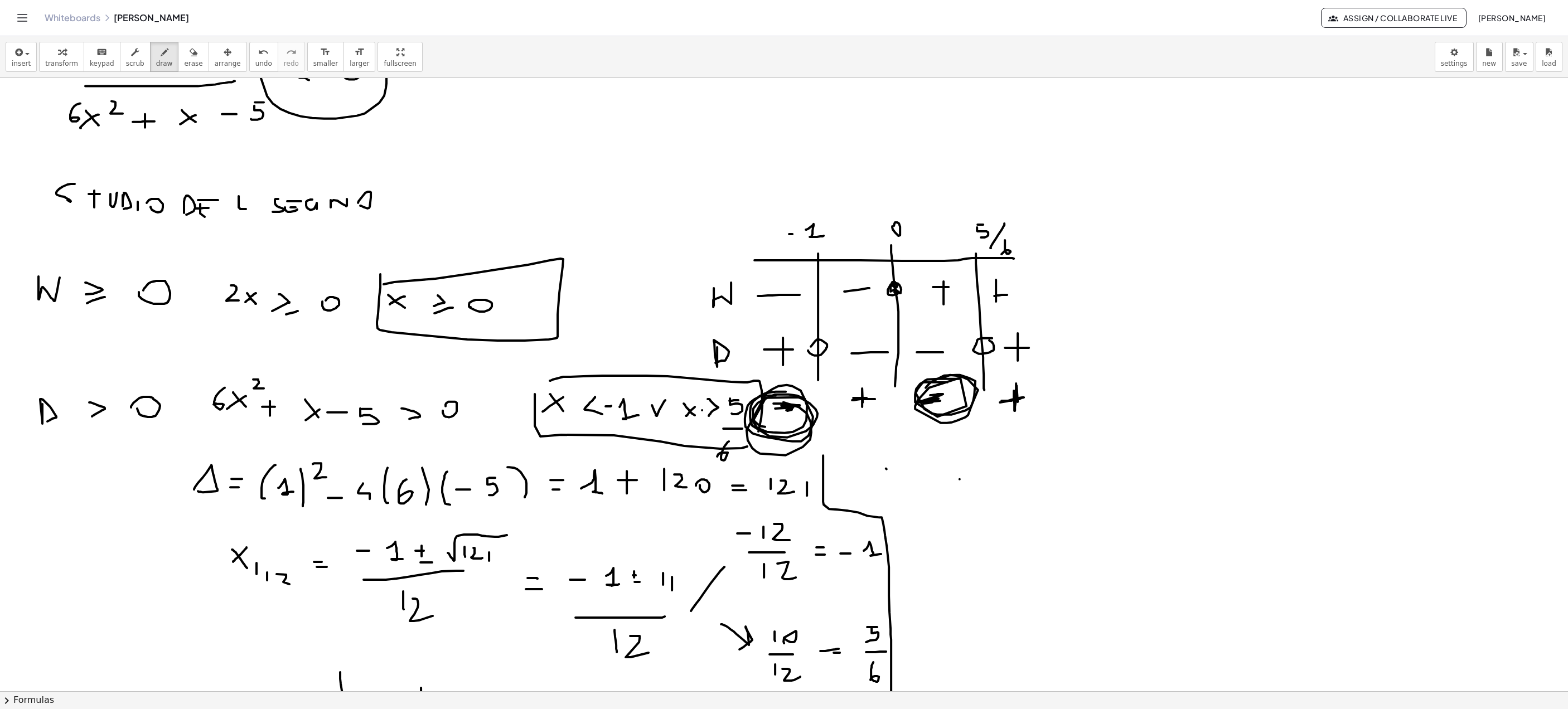
drag, startPoint x: 906, startPoint y: 458, endPoint x: 876, endPoint y: 497, distance: 49.2
drag, startPoint x: 959, startPoint y: 446, endPoint x: 968, endPoint y: 481, distance: 36.1
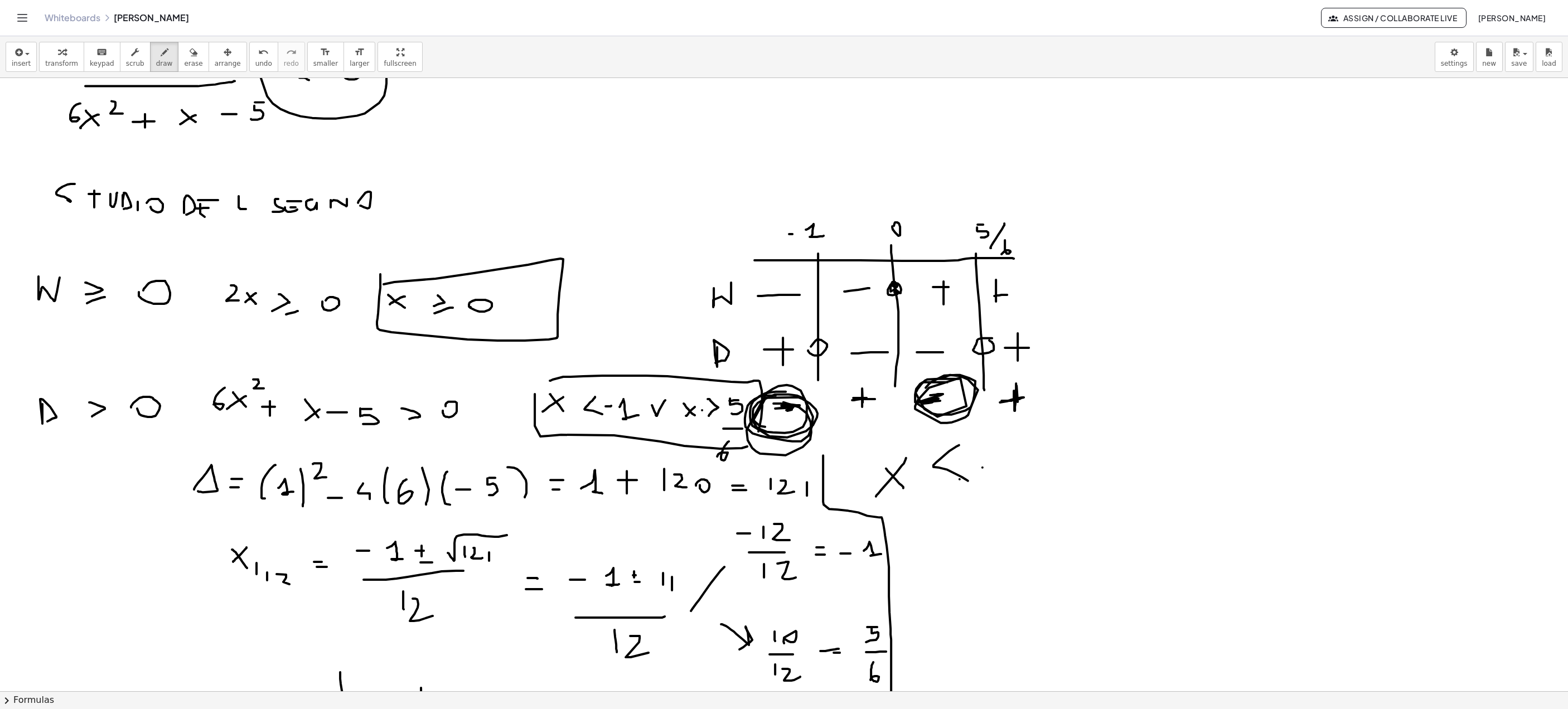
drag, startPoint x: 982, startPoint y: 468, endPoint x: 998, endPoint y: 468, distance: 16.0
drag, startPoint x: 1019, startPoint y: 465, endPoint x: 1043, endPoint y: 480, distance: 28.3
drag, startPoint x: 1233, startPoint y: 455, endPoint x: 1259, endPoint y: 488, distance: 42.0
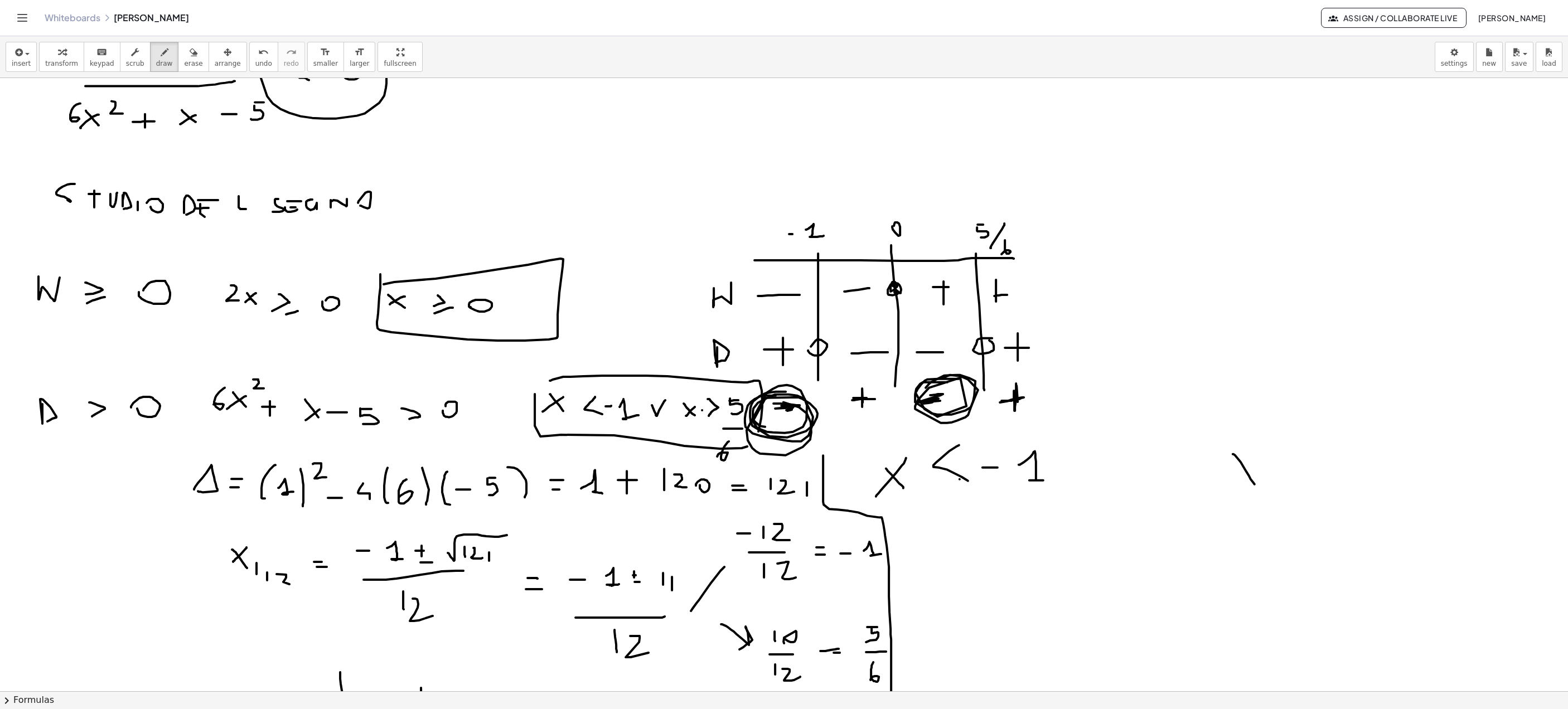
drag, startPoint x: 1258, startPoint y: 471, endPoint x: 1237, endPoint y: 487, distance: 26.4
drag, startPoint x: 1226, startPoint y: 462, endPoint x: 1223, endPoint y: 483, distance: 21.2
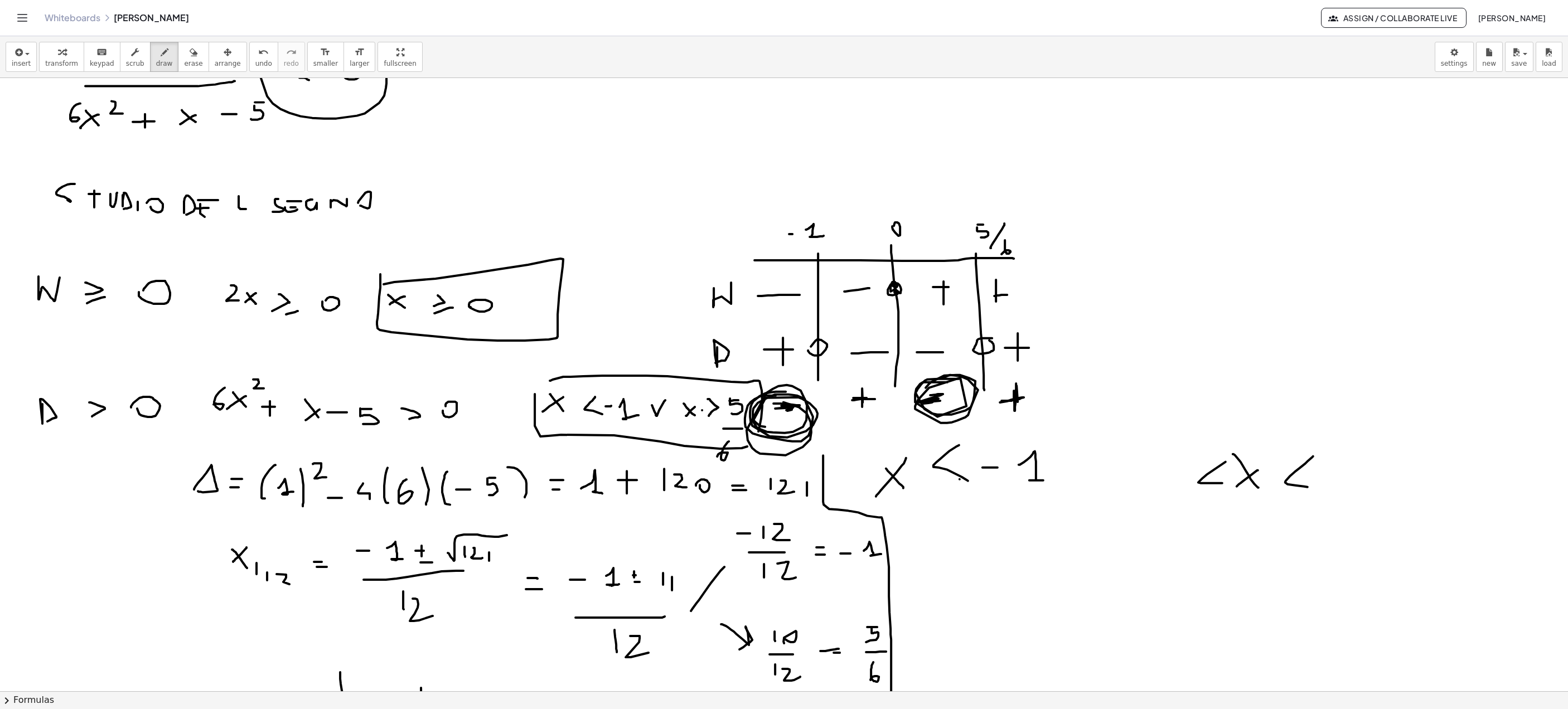
drag, startPoint x: 1313, startPoint y: 457, endPoint x: 1313, endPoint y: 489, distance: 32.0
drag, startPoint x: 1163, startPoint y: 469, endPoint x: 1171, endPoint y: 466, distance: 8.5
drag, startPoint x: 1348, startPoint y: 447, endPoint x: 1345, endPoint y: 474, distance: 27.2
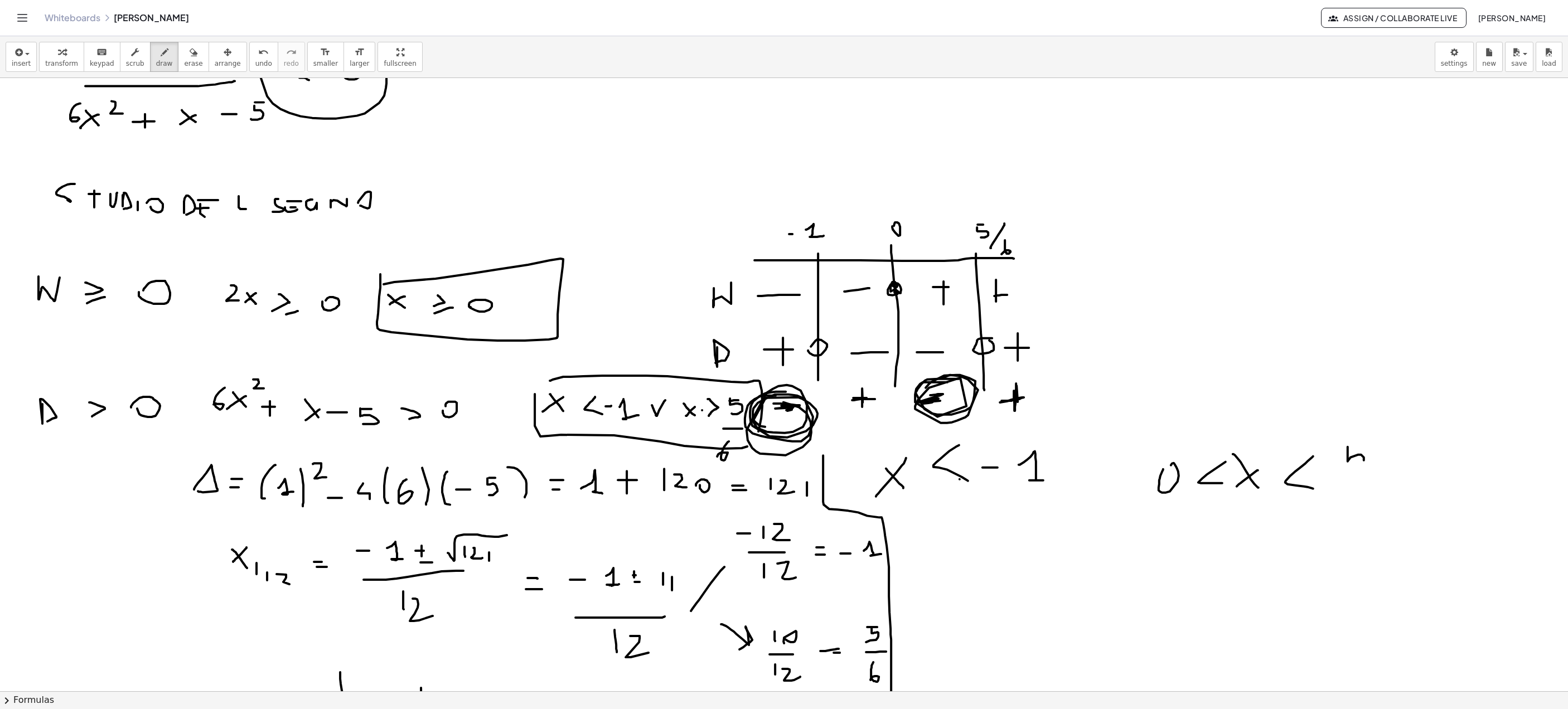
drag, startPoint x: 1345, startPoint y: 450, endPoint x: 1364, endPoint y: 440, distance: 21.5
drag, startPoint x: 1343, startPoint y: 494, endPoint x: 1367, endPoint y: 489, distance: 24.5
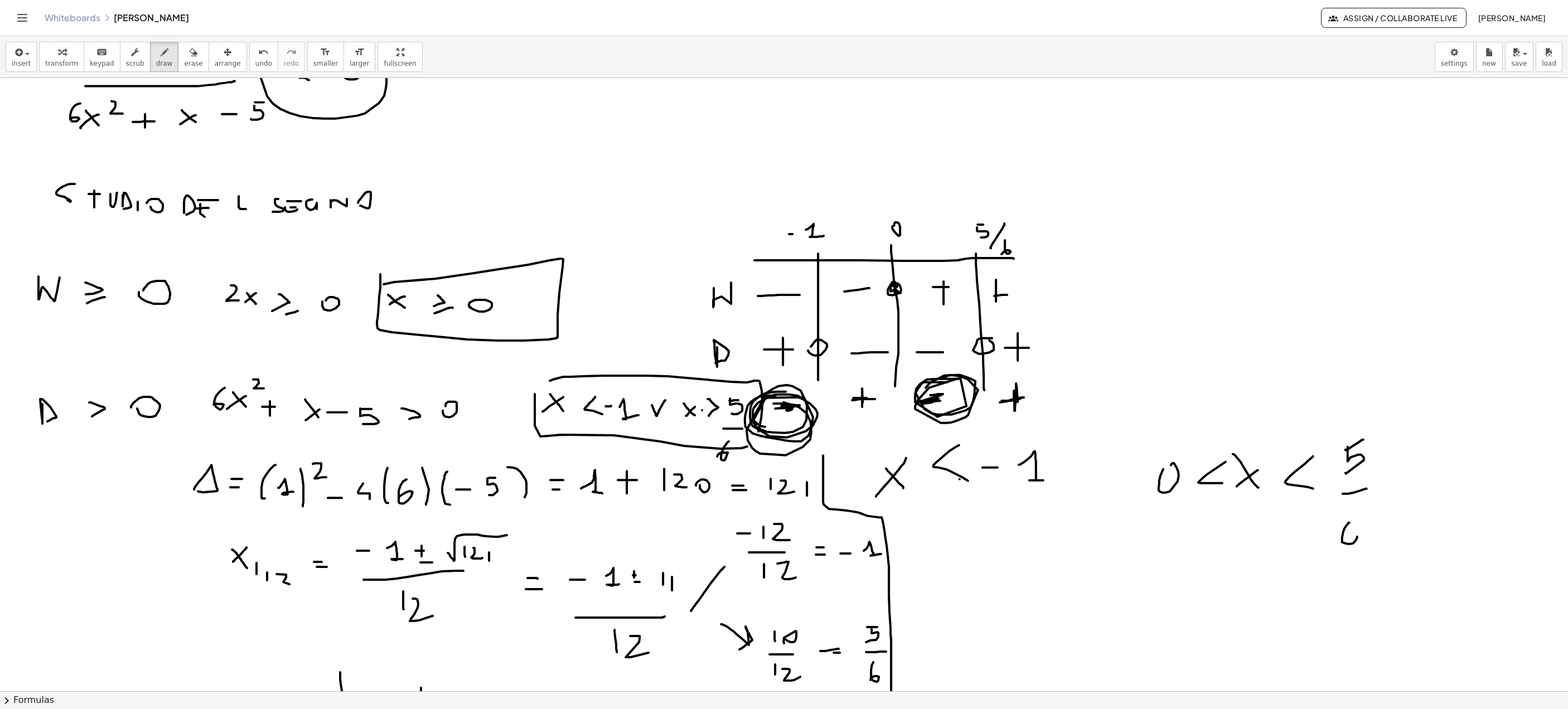
drag, startPoint x: 1350, startPoint y: 523, endPoint x: 1341, endPoint y: 548, distance: 26.6
drag, startPoint x: 1198, startPoint y: 502, endPoint x: 1207, endPoint y: 505, distance: 9.5
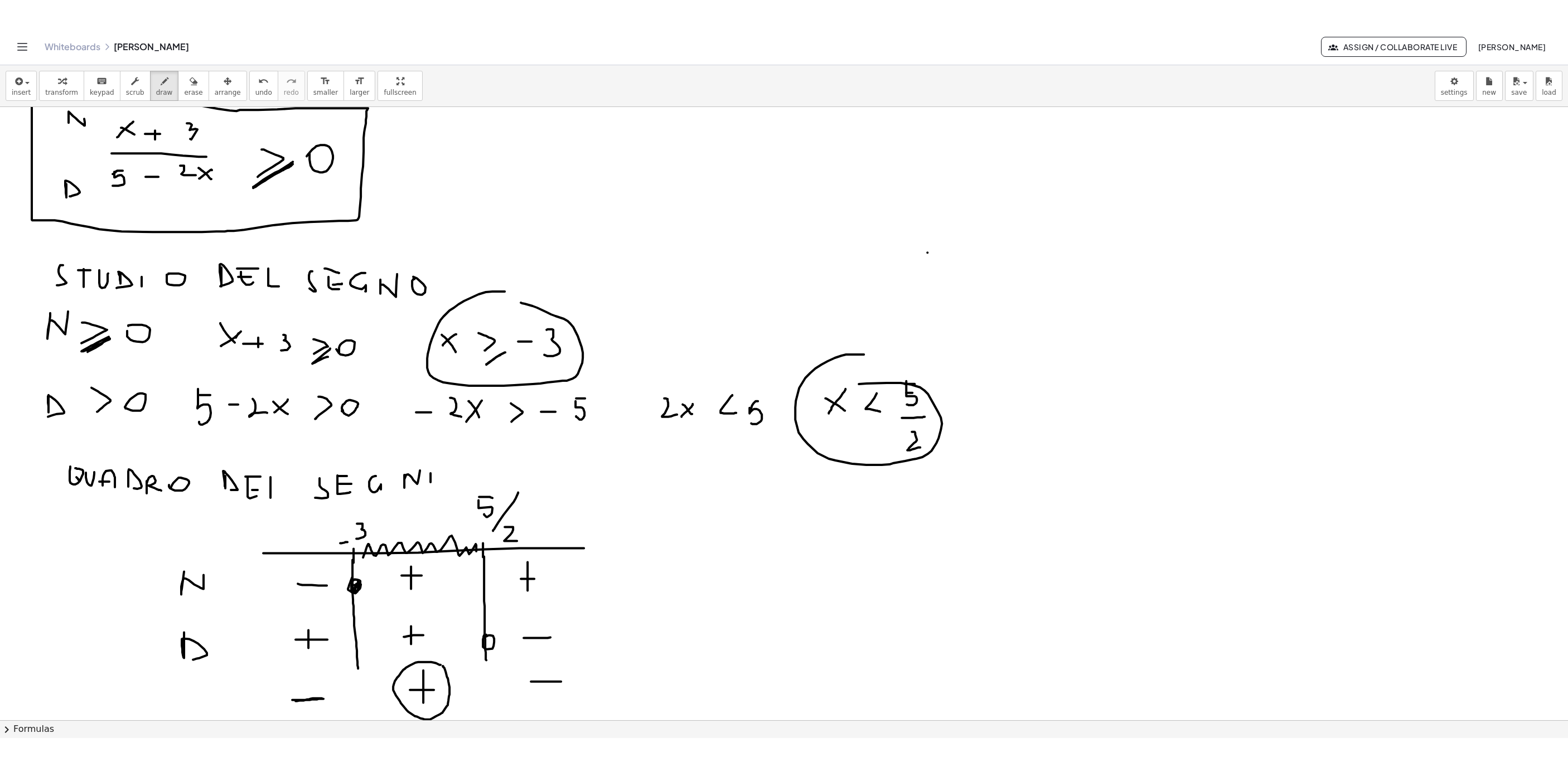
scroll to position [788, 0]
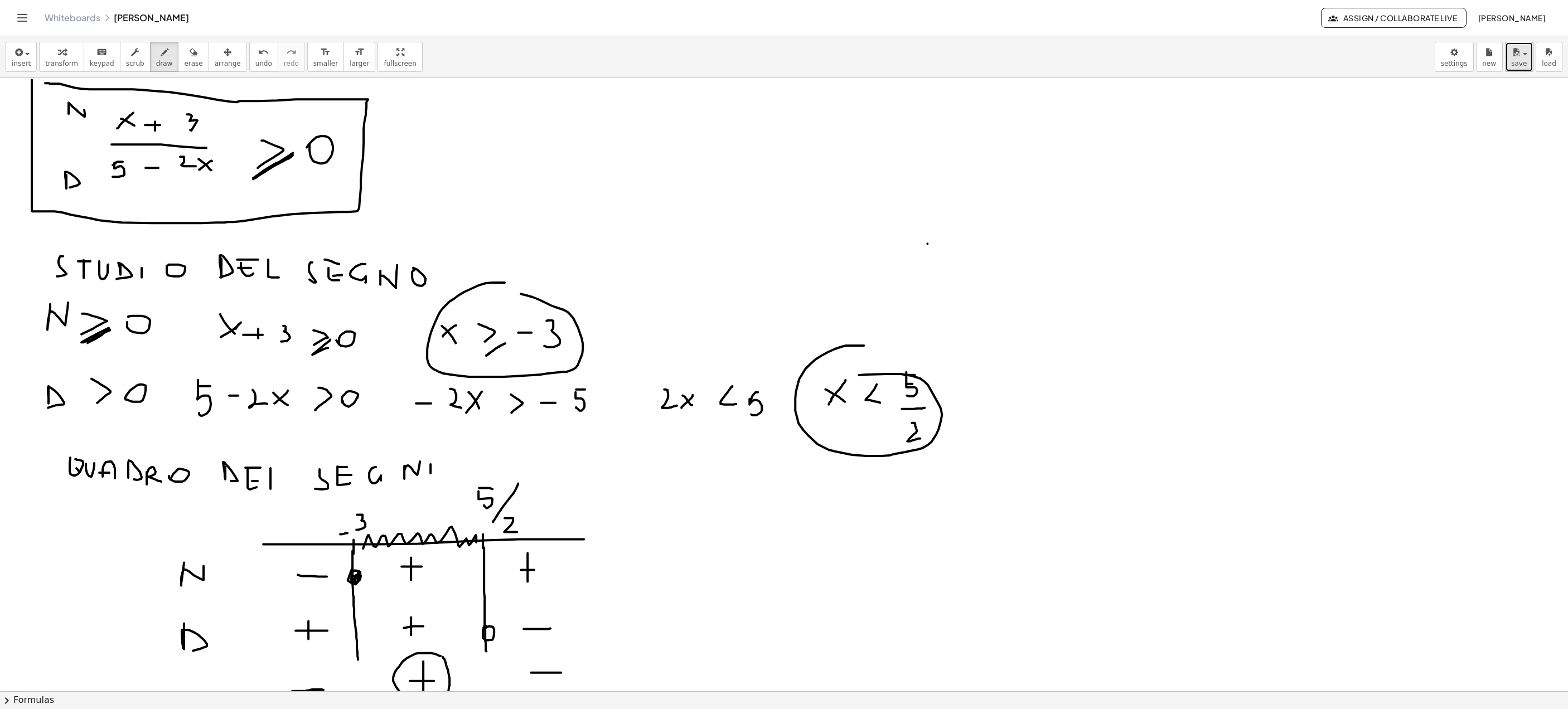
click at [1045, 57] on icon "button" at bounding box center [1516, 53] width 10 height 13
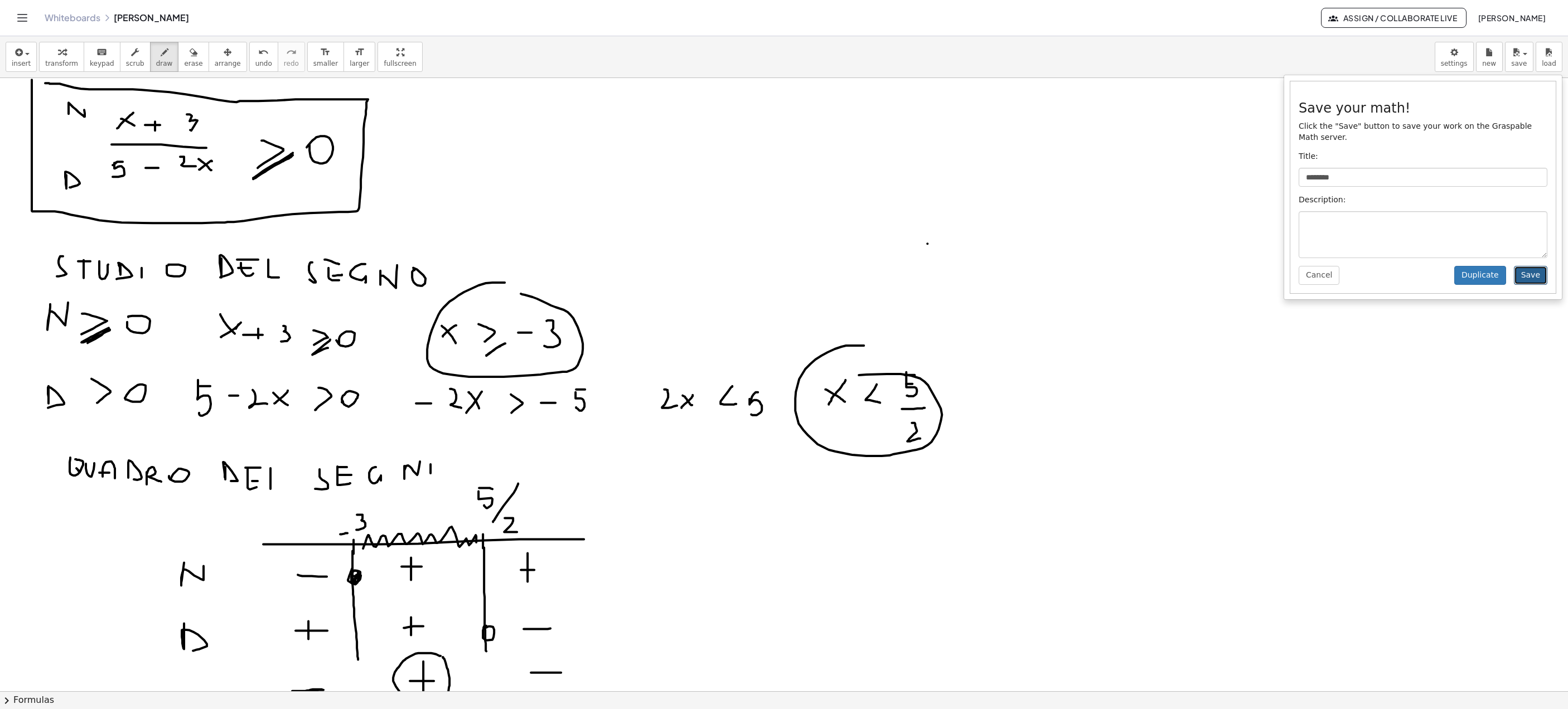
click at [1045, 271] on button "Save" at bounding box center [1531, 275] width 34 height 19
